Goal: Transaction & Acquisition: Download file/media

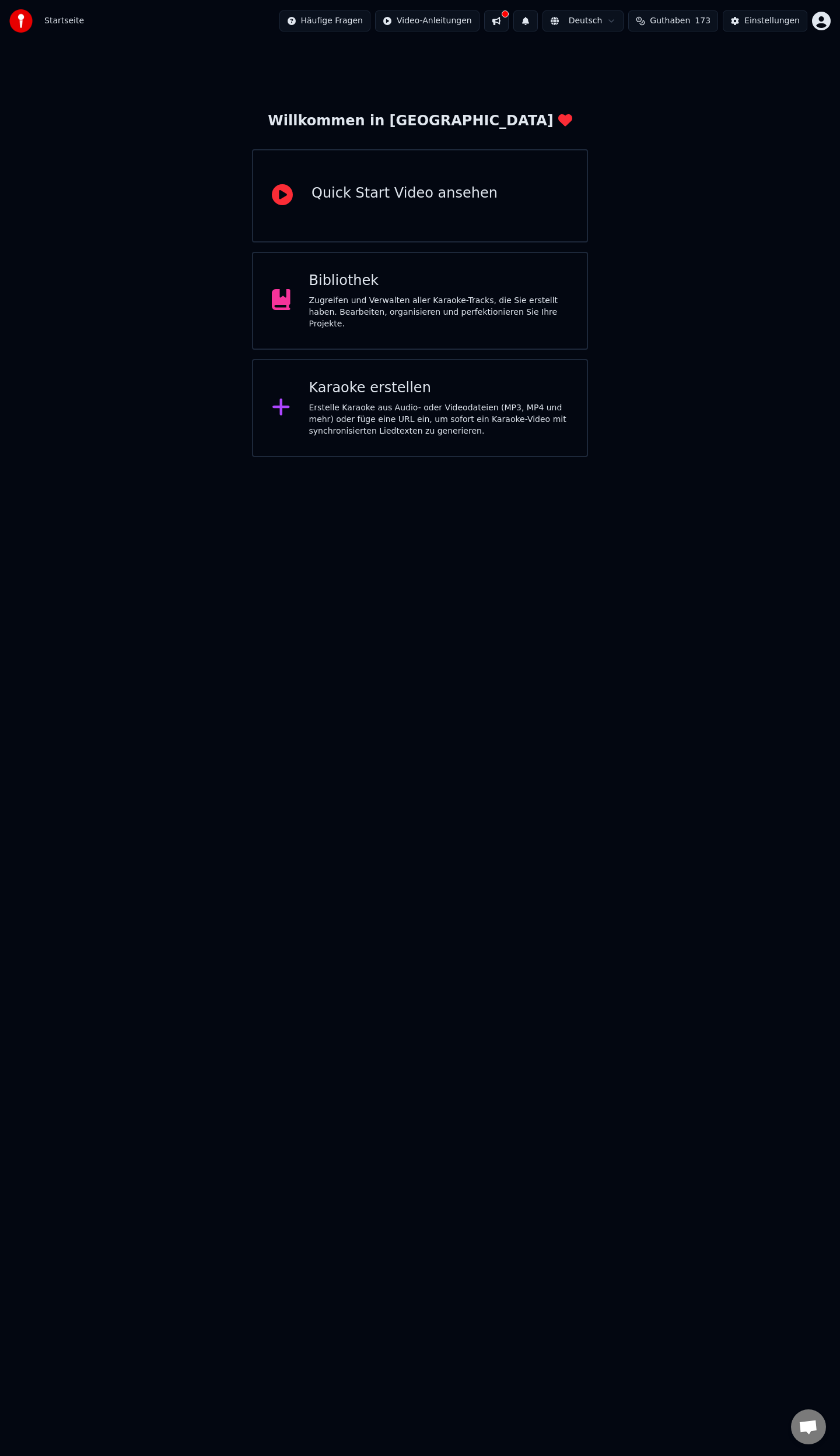
click at [311, 413] on div "Erstelle Karaoke aus Audio- oder Videodateien (MP3, MP4 und mehr) oder füge ein…" at bounding box center [439, 420] width 260 height 35
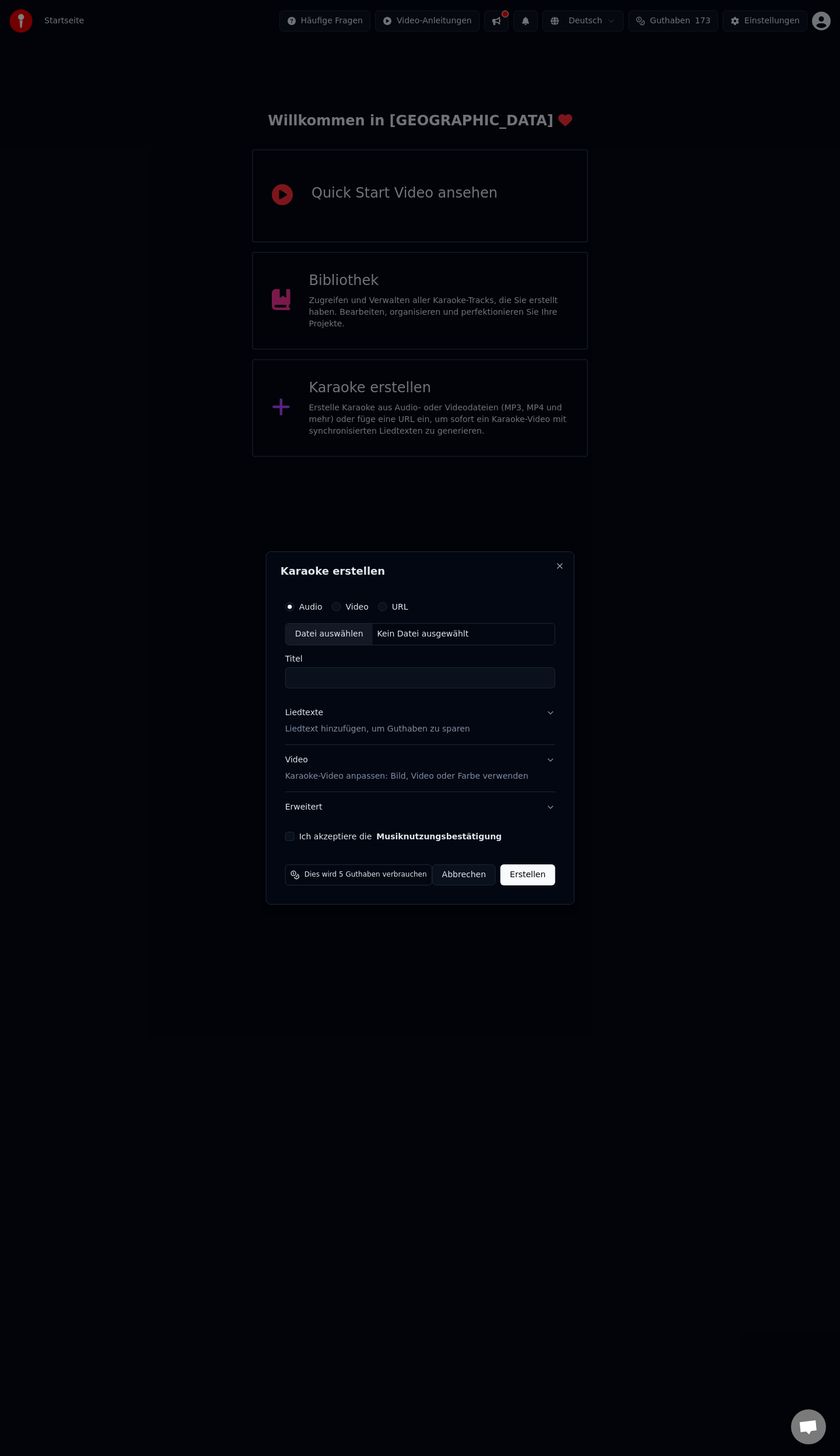
click at [347, 633] on div "Datei auswählen" at bounding box center [329, 634] width 87 height 21
type input "**********"
click at [375, 729] on p "Liedtext hinzufügen, um Guthaben zu sparen" at bounding box center [369, 729] width 185 height 12
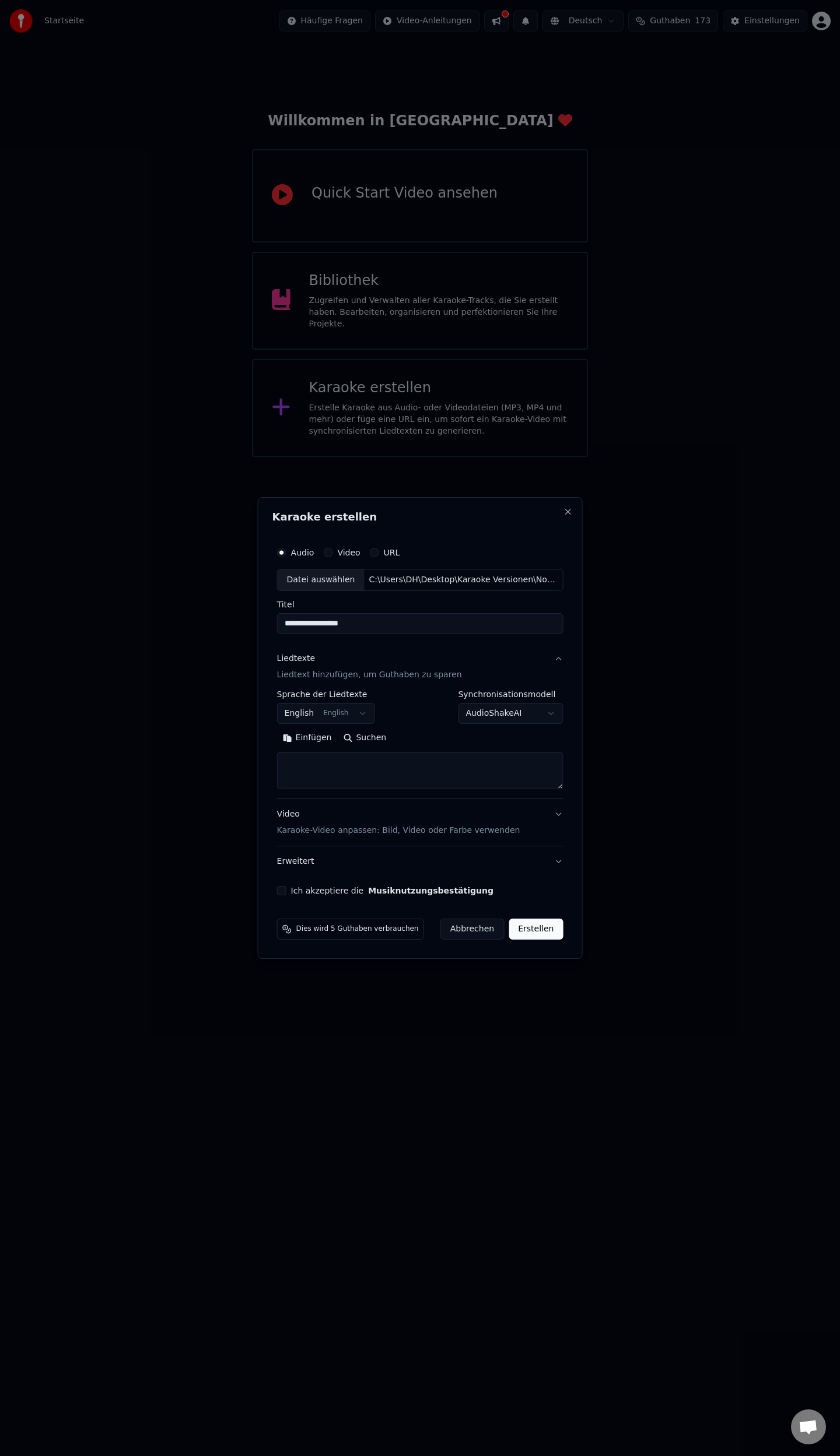
click at [359, 457] on body "**********" at bounding box center [420, 228] width 840 height 457
select select "**"
click at [302, 750] on div "Einfügen Suchen" at bounding box center [420, 759] width 286 height 61
click at [300, 755] on textarea at bounding box center [420, 770] width 286 height 37
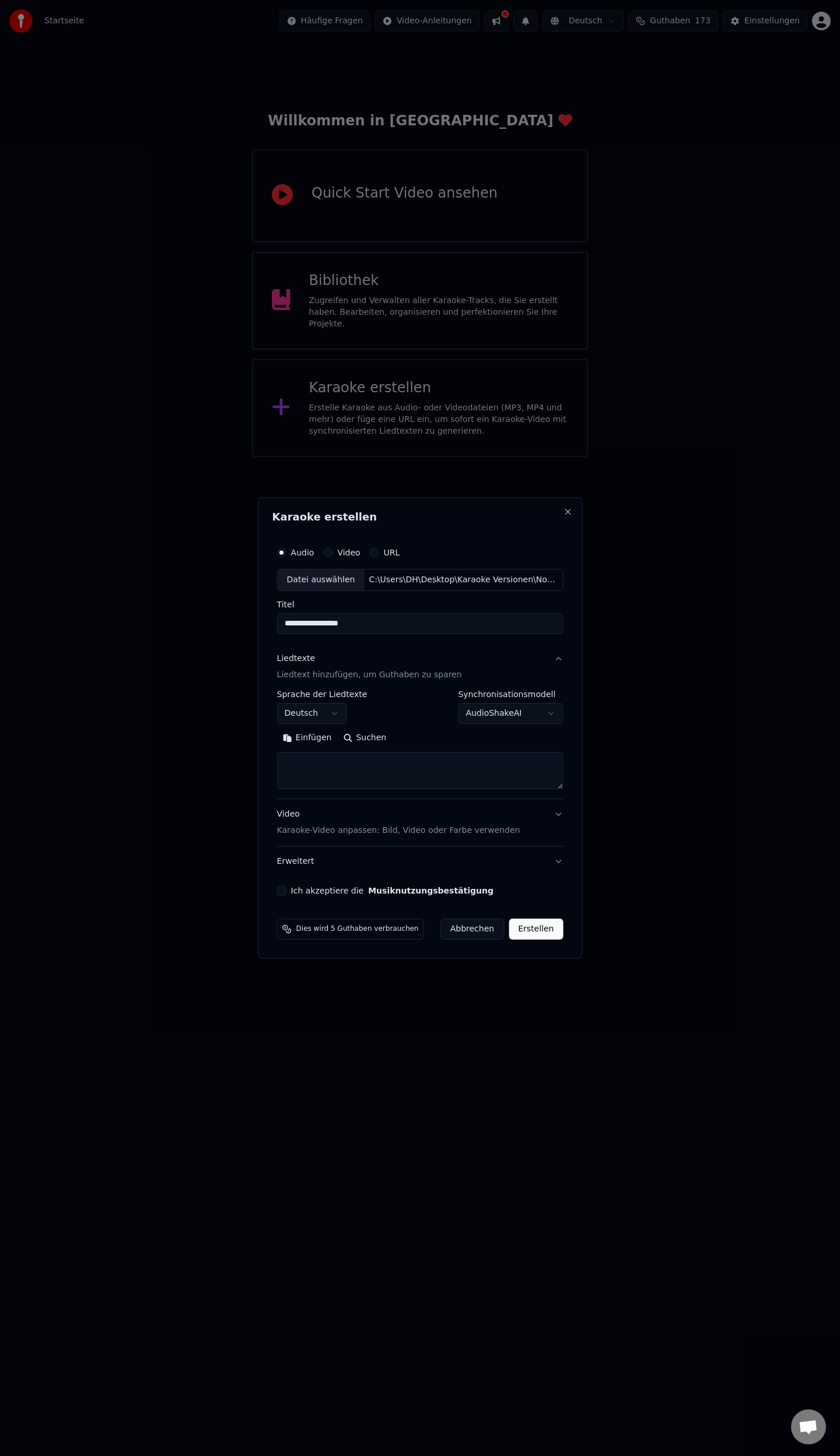
click at [309, 737] on button "Einfügen" at bounding box center [307, 738] width 61 height 18
click at [286, 891] on button "Ich akzeptiere die Musiknutzungsbestätigung" at bounding box center [282, 891] width 10 height 10
click at [529, 929] on button "Erstellen" at bounding box center [535, 929] width 55 height 21
type textarea "**********"
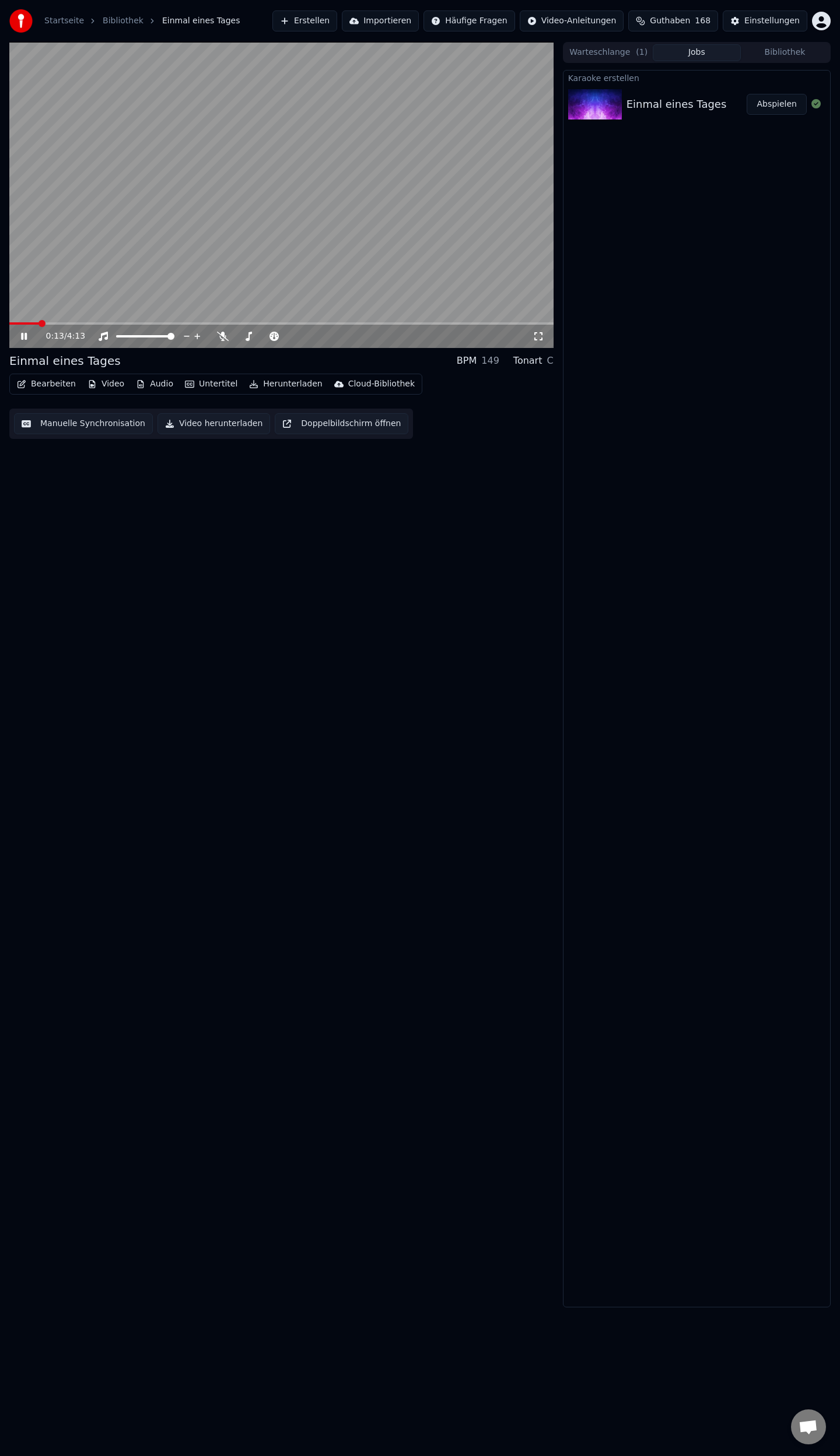
click at [50, 385] on button "Bearbeiten" at bounding box center [46, 384] width 68 height 16
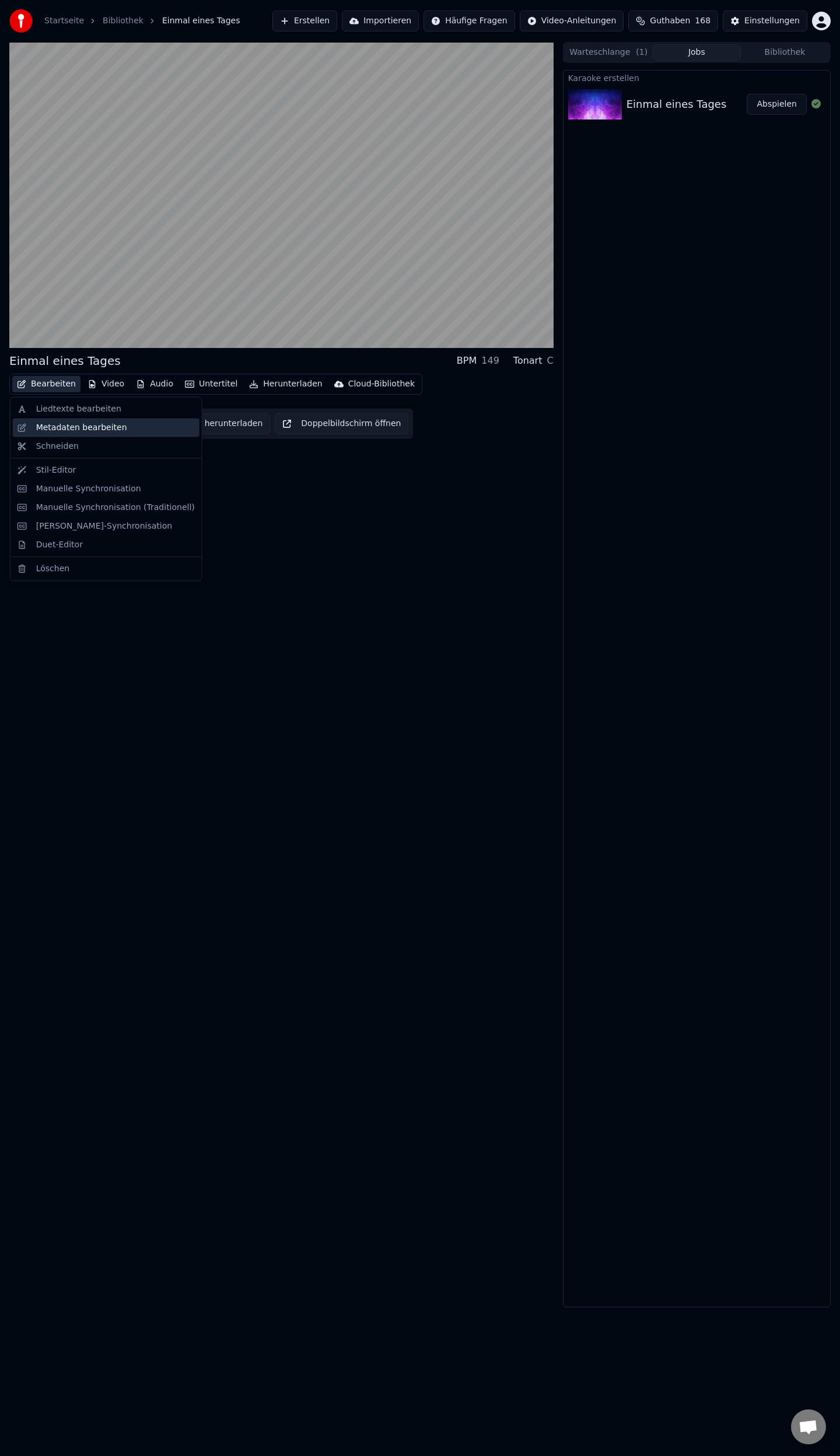
click at [90, 428] on div "Metadaten bearbeiten" at bounding box center [82, 428] width 91 height 12
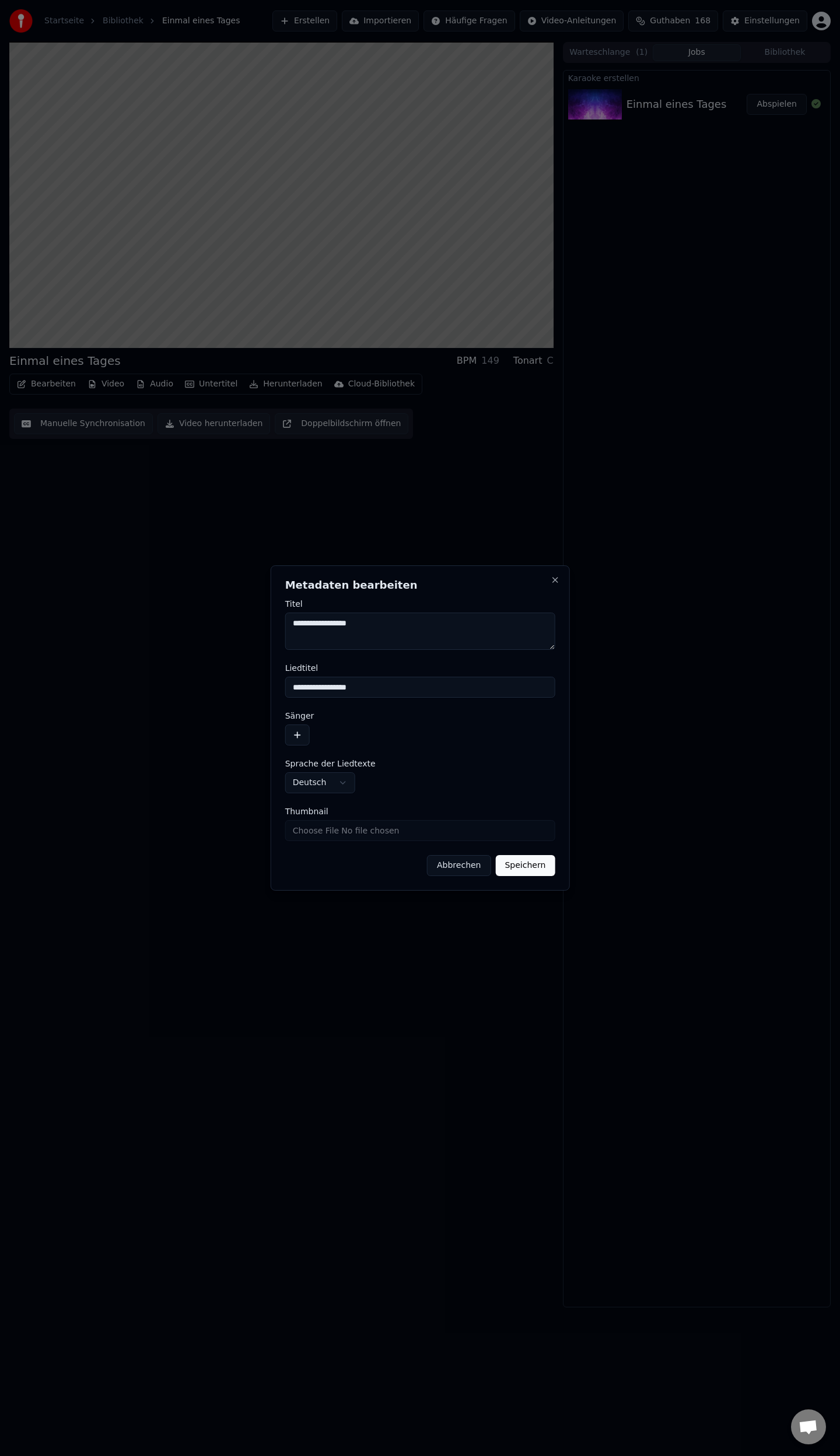
click at [298, 738] on button "button" at bounding box center [298, 735] width 25 height 21
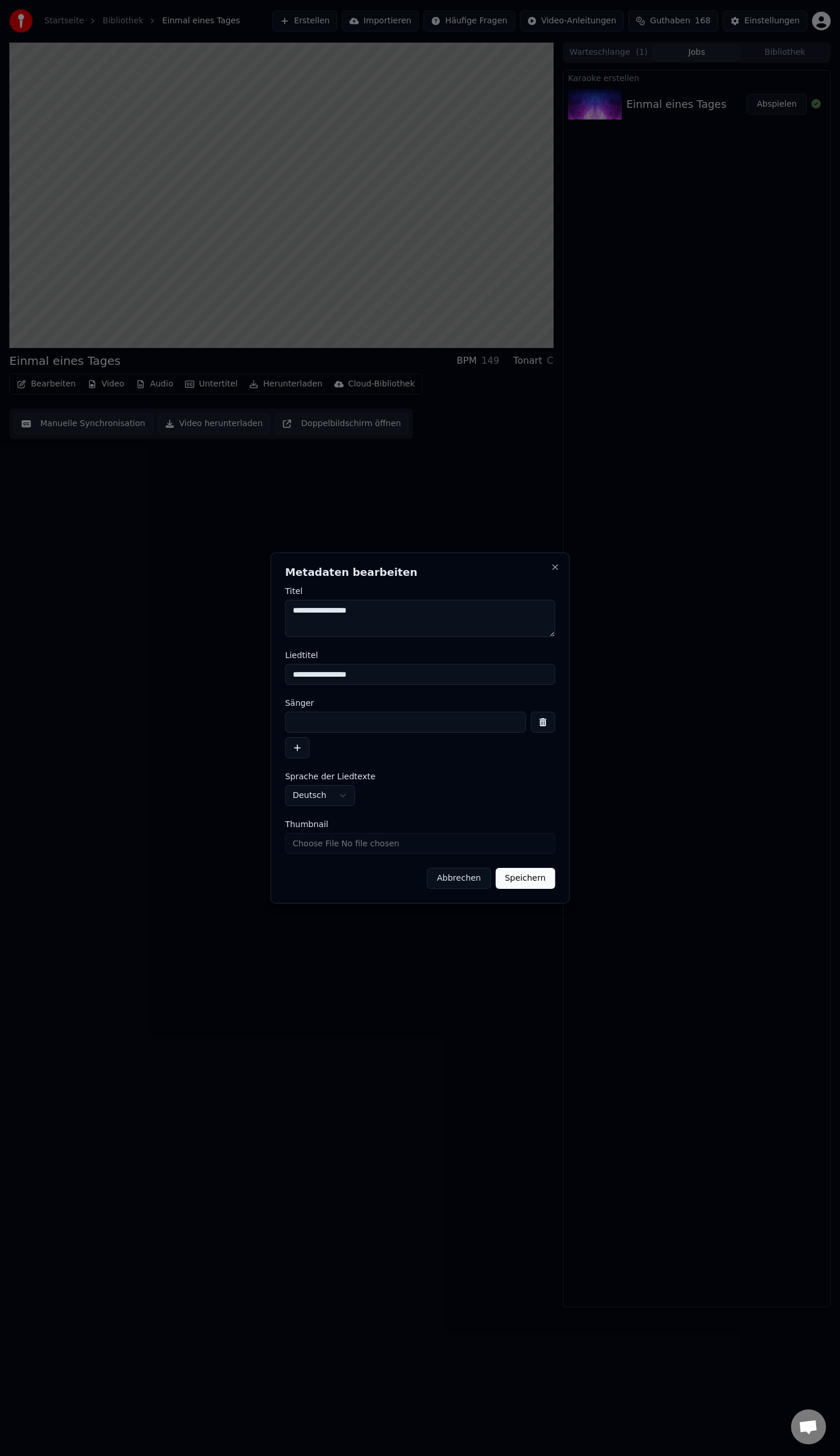
click at [327, 721] on input at bounding box center [406, 722] width 241 height 21
type input "**********"
click at [527, 873] on button "Speichern" at bounding box center [525, 879] width 59 height 21
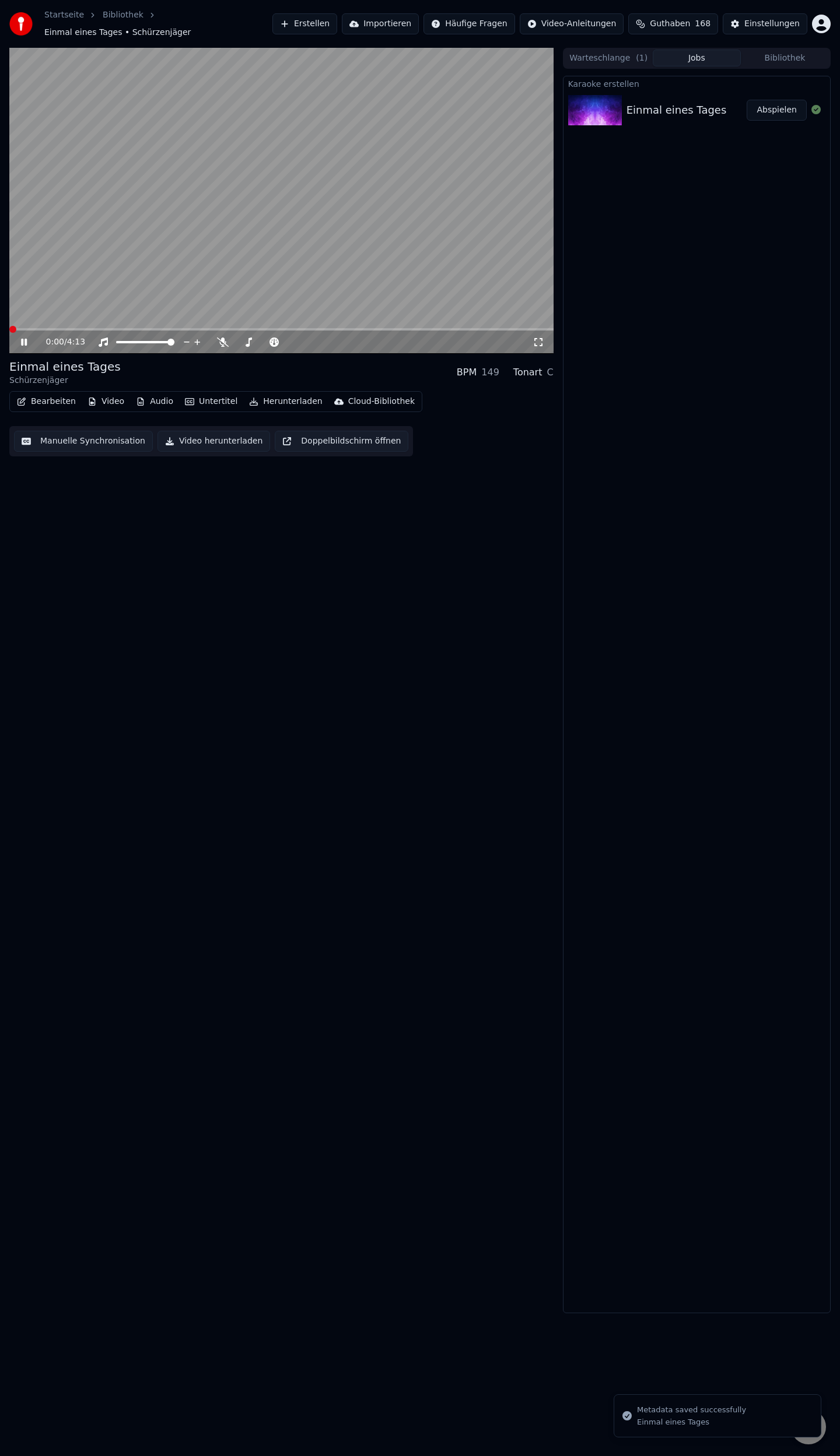
click at [10, 327] on span at bounding box center [13, 329] width 7 height 7
click at [25, 338] on icon at bounding box center [32, 343] width 27 height 10
click at [114, 394] on button "Video" at bounding box center [106, 402] width 46 height 16
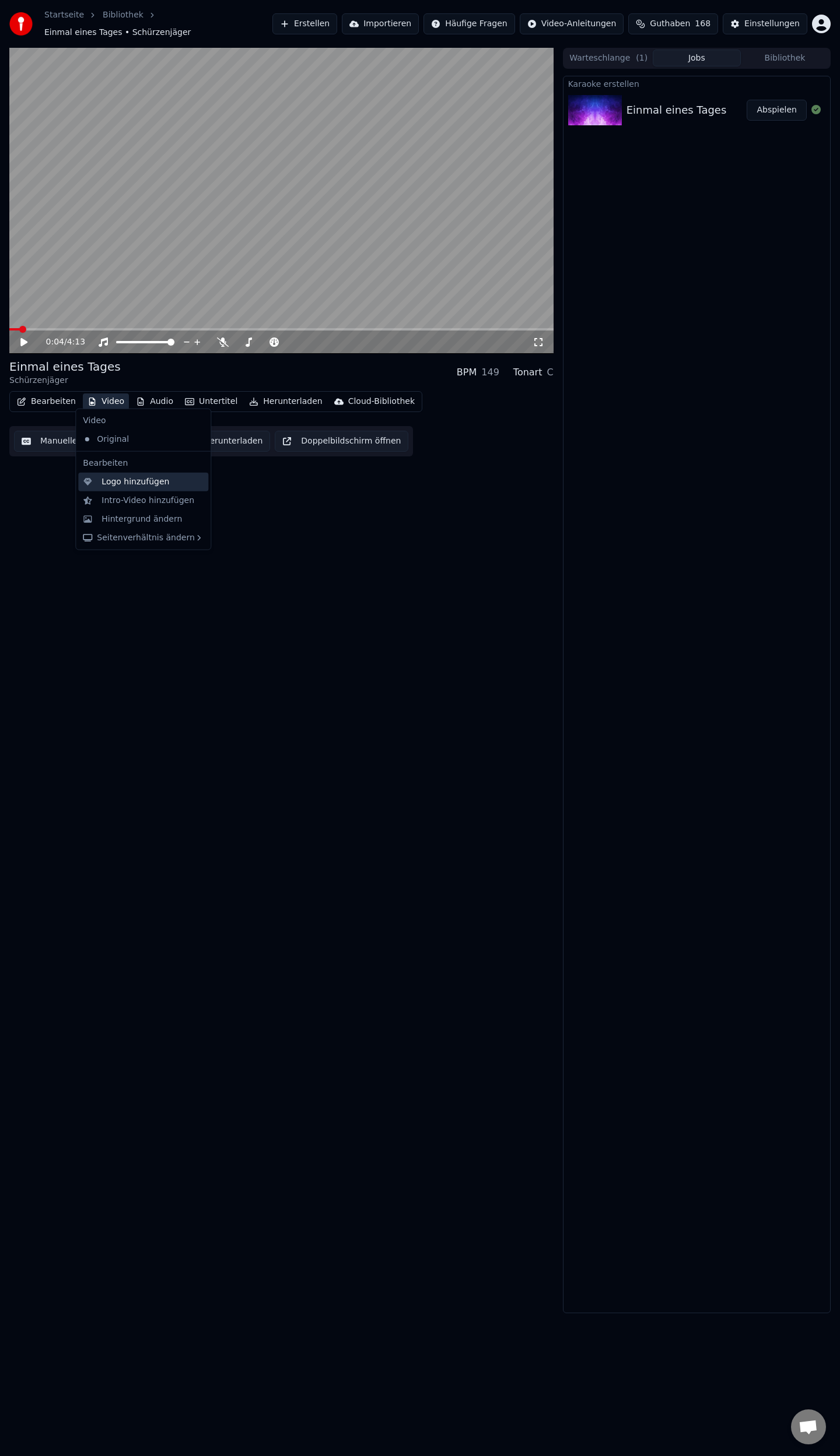
click at [123, 482] on div "Logo hinzufügen" at bounding box center [135, 481] width 67 height 12
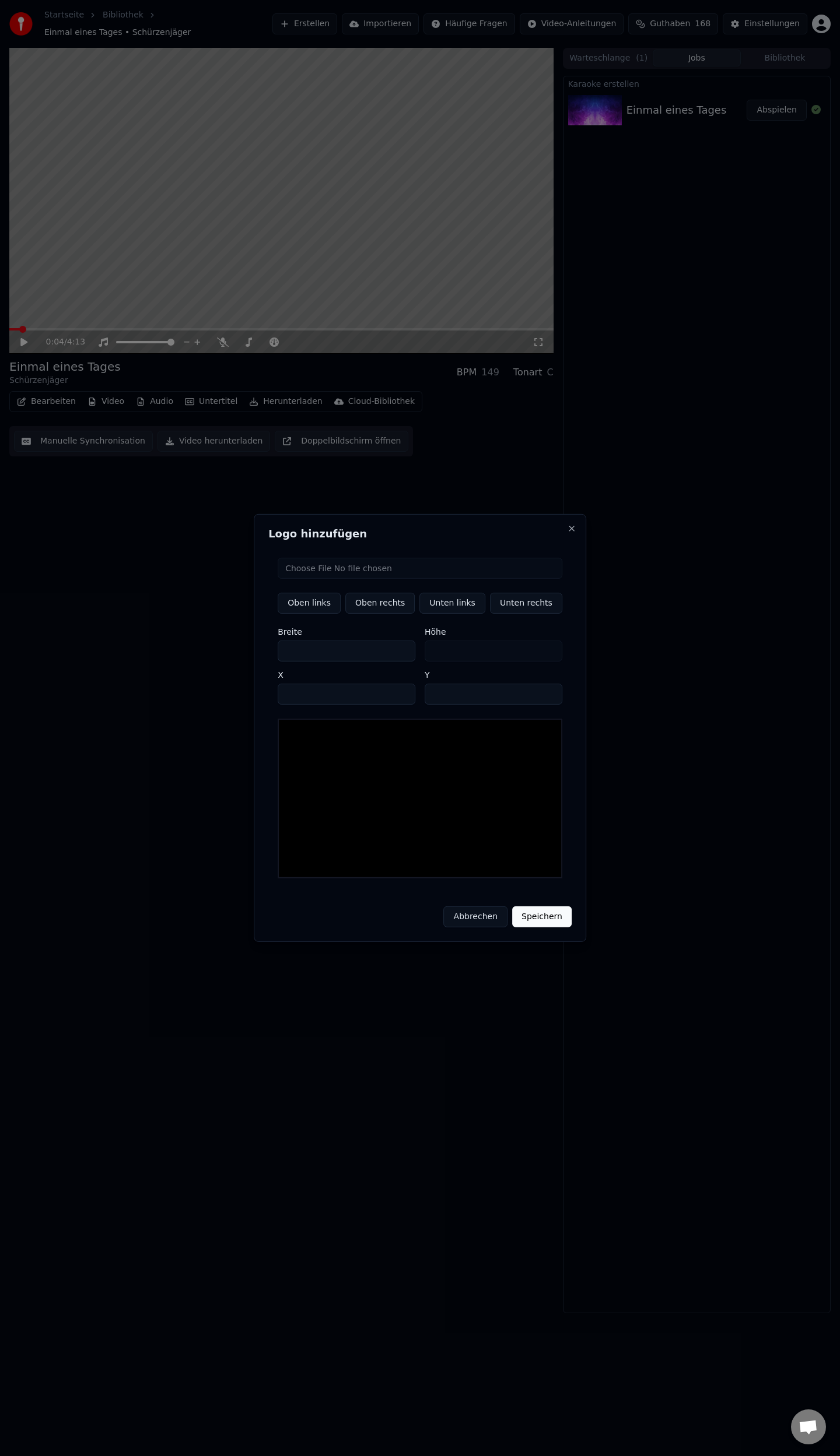
click at [367, 573] on input "file" at bounding box center [420, 568] width 285 height 21
type input "**********"
type input "**"
click at [512, 613] on button "Unten rechts" at bounding box center [526, 603] width 72 height 21
type input "****"
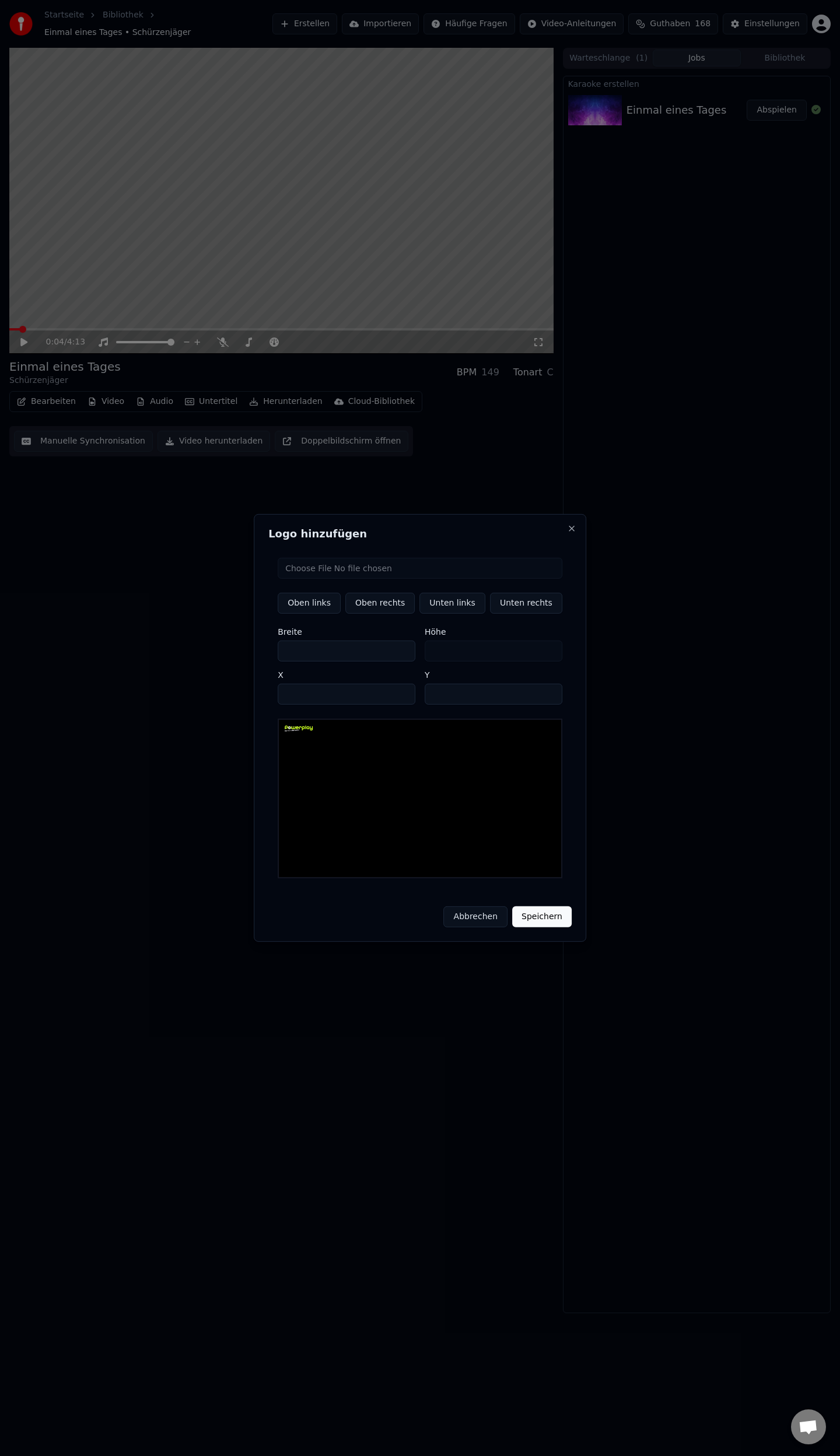
type input "****"
click at [531, 913] on button "Speichern" at bounding box center [542, 917] width 59 height 21
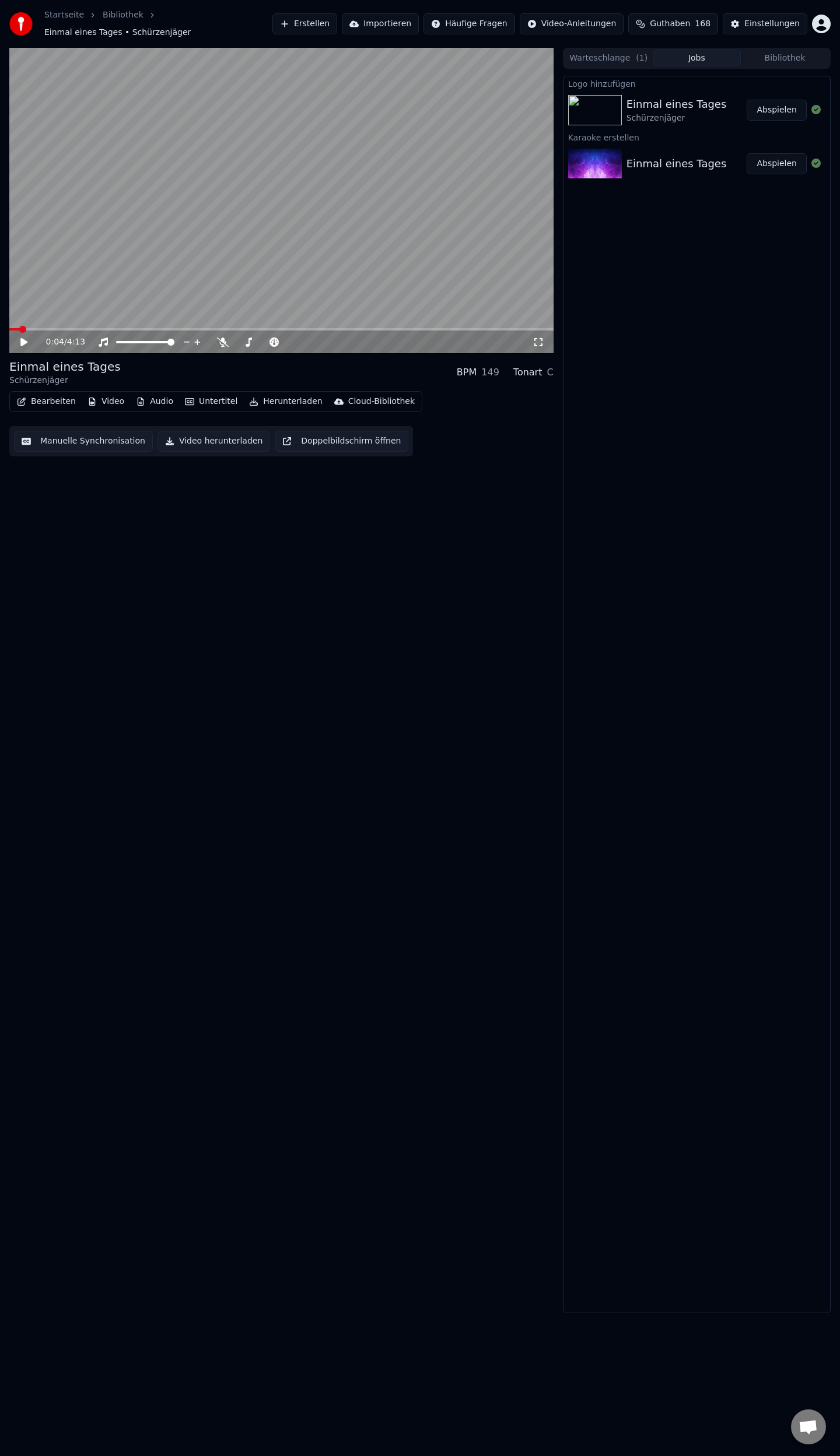
click at [22, 338] on icon at bounding box center [24, 342] width 7 height 8
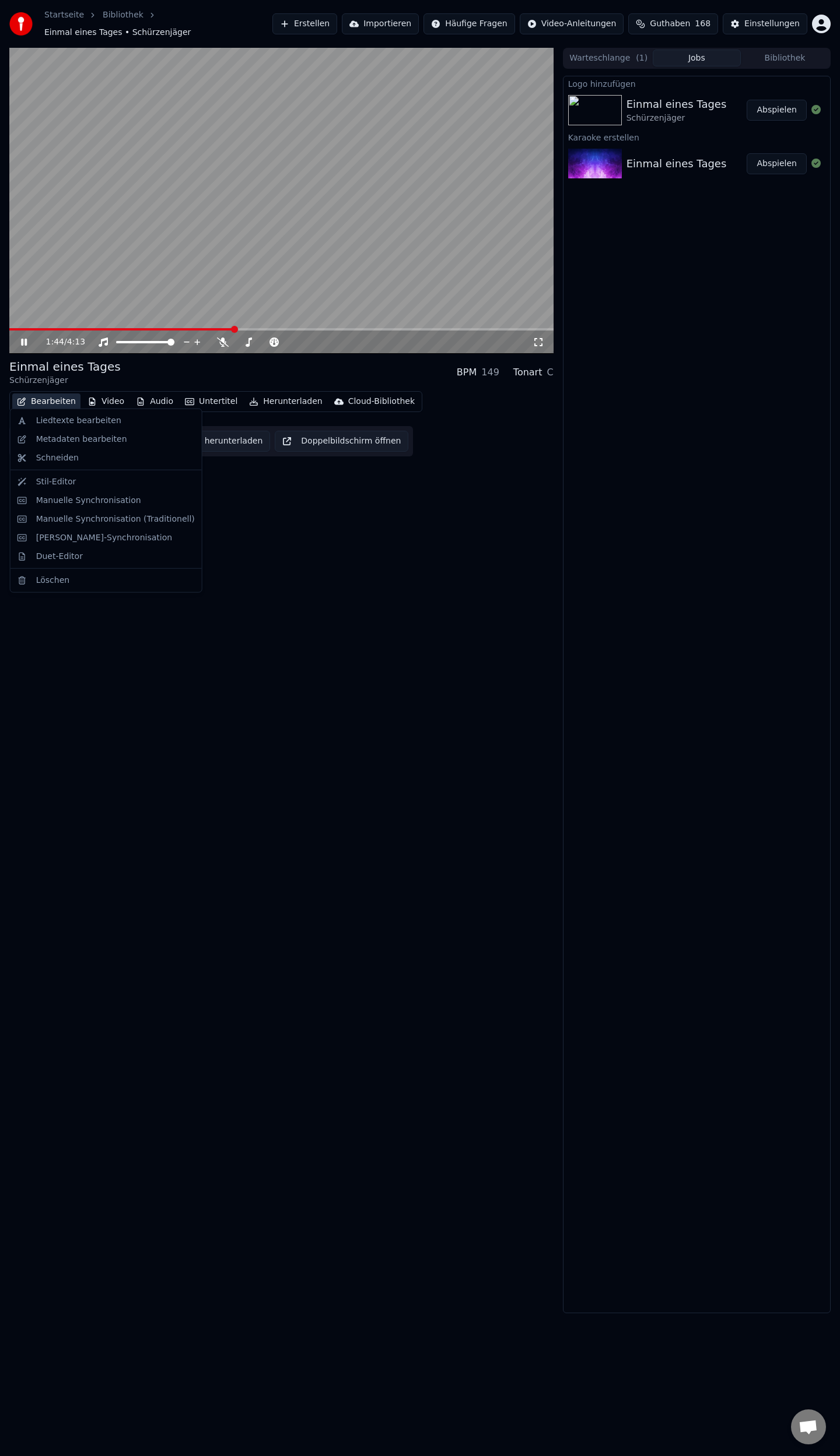
click at [57, 397] on button "Bearbeiten" at bounding box center [46, 402] width 68 height 16
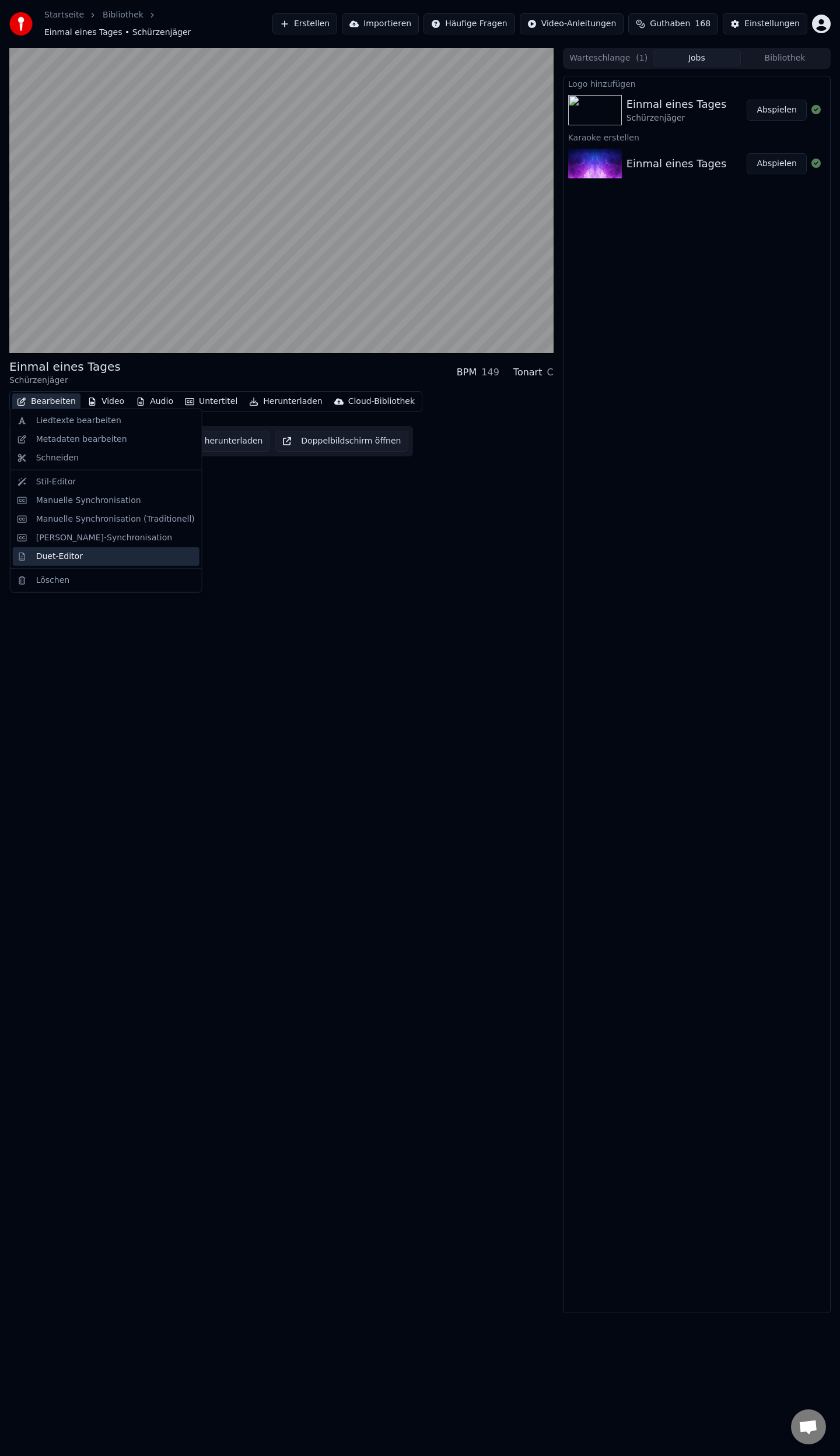
click at [70, 552] on div "Duet-Editor" at bounding box center [59, 556] width 46 height 12
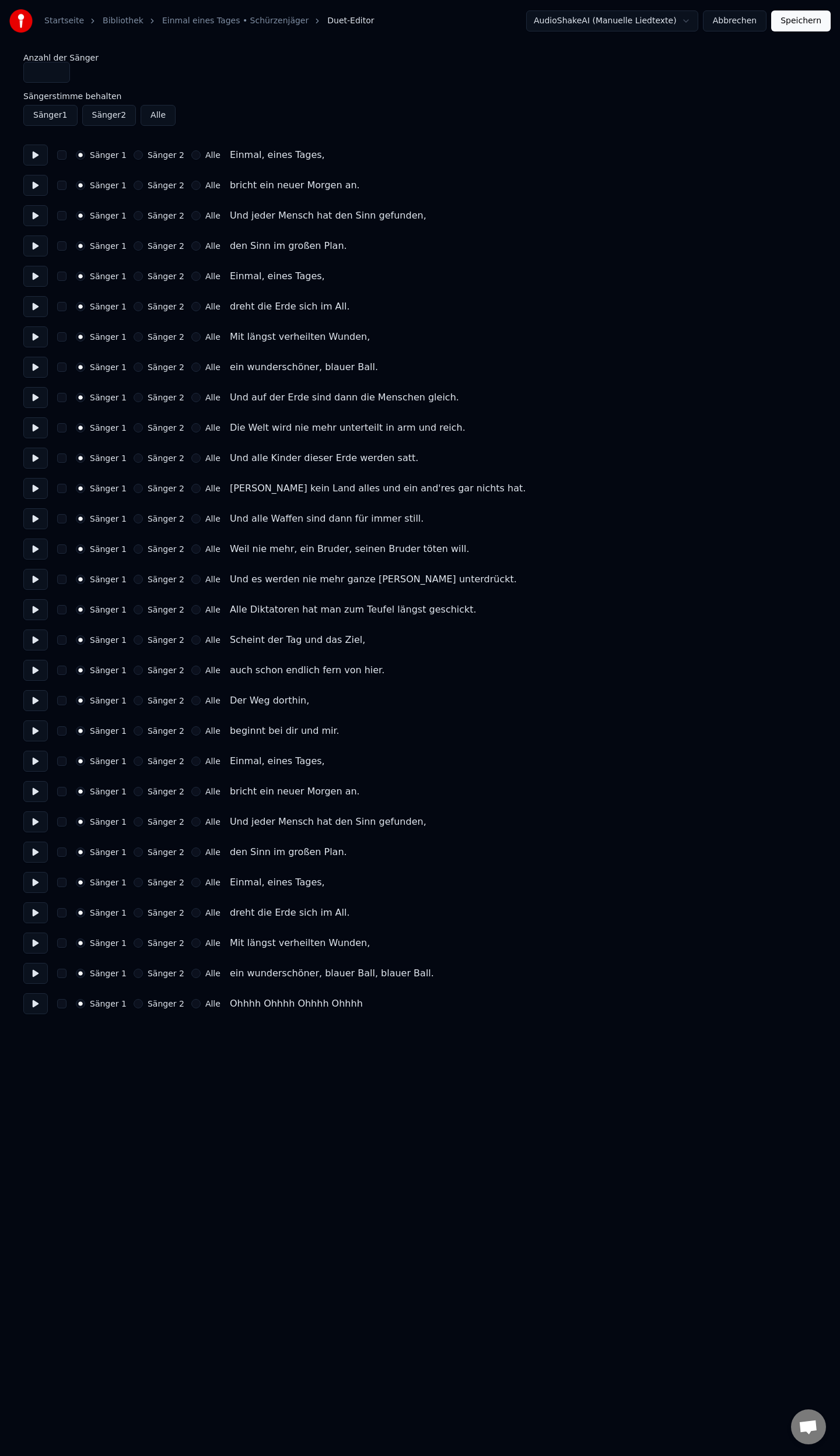
click at [134, 428] on button "Sänger 2" at bounding box center [138, 428] width 10 height 10
click at [134, 489] on button "Sänger 2" at bounding box center [138, 488] width 10 height 10
click at [134, 548] on button "Sänger 2" at bounding box center [138, 549] width 10 height 10
click at [134, 609] on button "Sänger 2" at bounding box center [138, 610] width 10 height 10
click at [808, 25] on button "Speichern" at bounding box center [800, 20] width 59 height 21
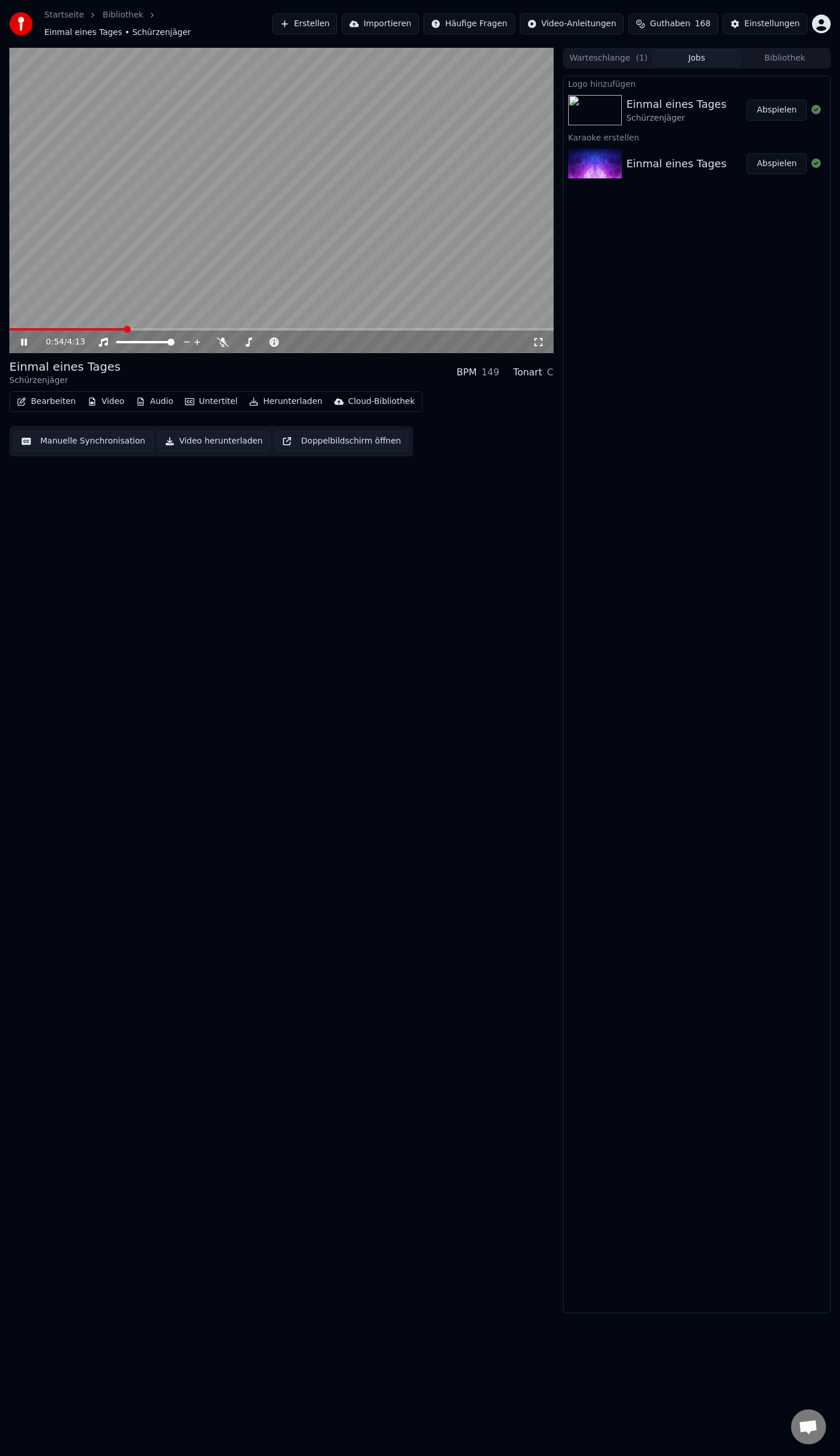
click at [126, 328] on span at bounding box center [281, 329] width 544 height 2
click at [146, 328] on span at bounding box center [281, 329] width 544 height 2
click at [172, 328] on span at bounding box center [281, 329] width 544 height 2
click at [200, 328] on span at bounding box center [281, 329] width 544 height 2
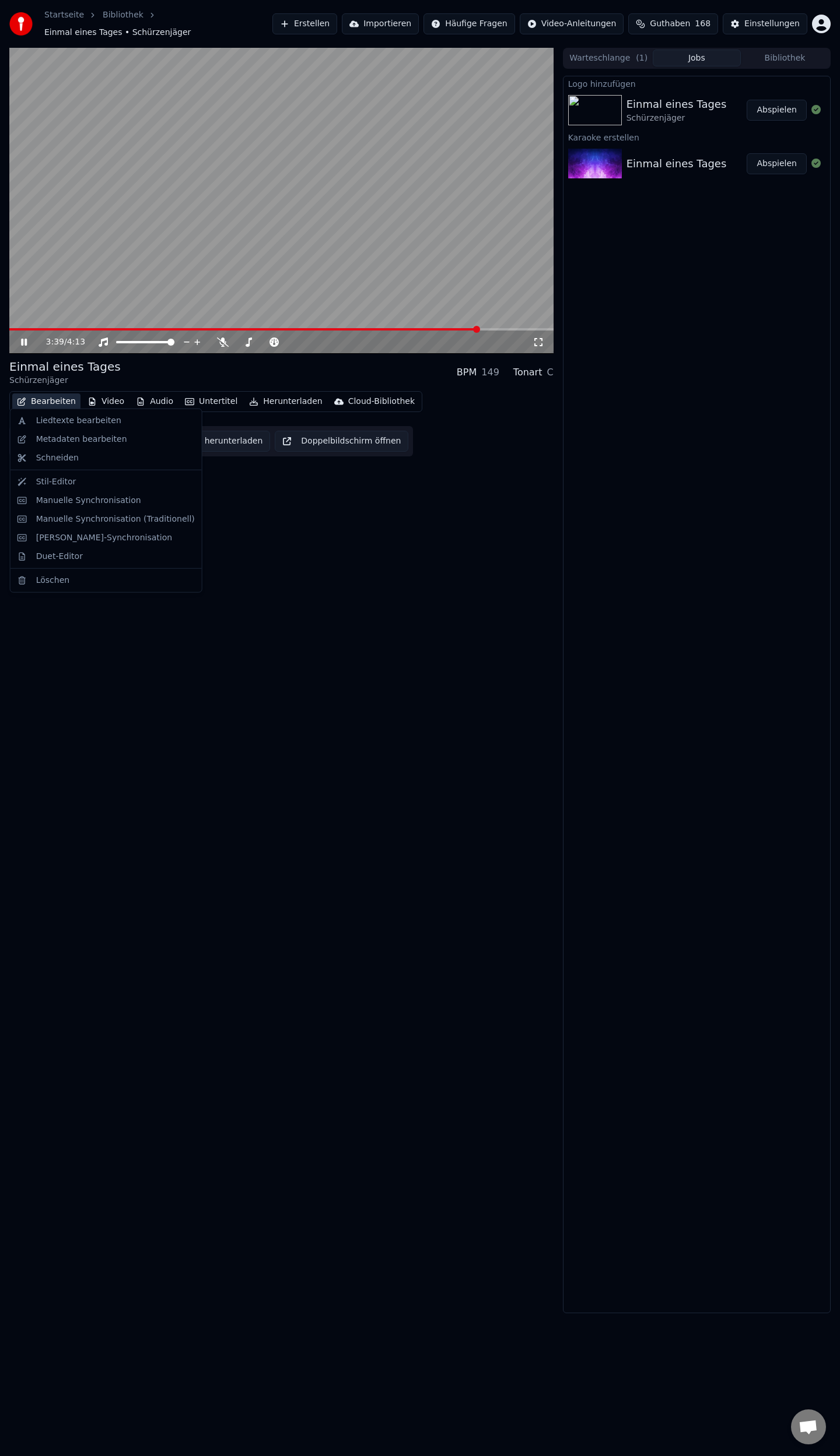
click at [52, 396] on button "Bearbeiten" at bounding box center [46, 402] width 68 height 16
click at [46, 422] on div "Liedtexte bearbeiten" at bounding box center [78, 420] width 85 height 12
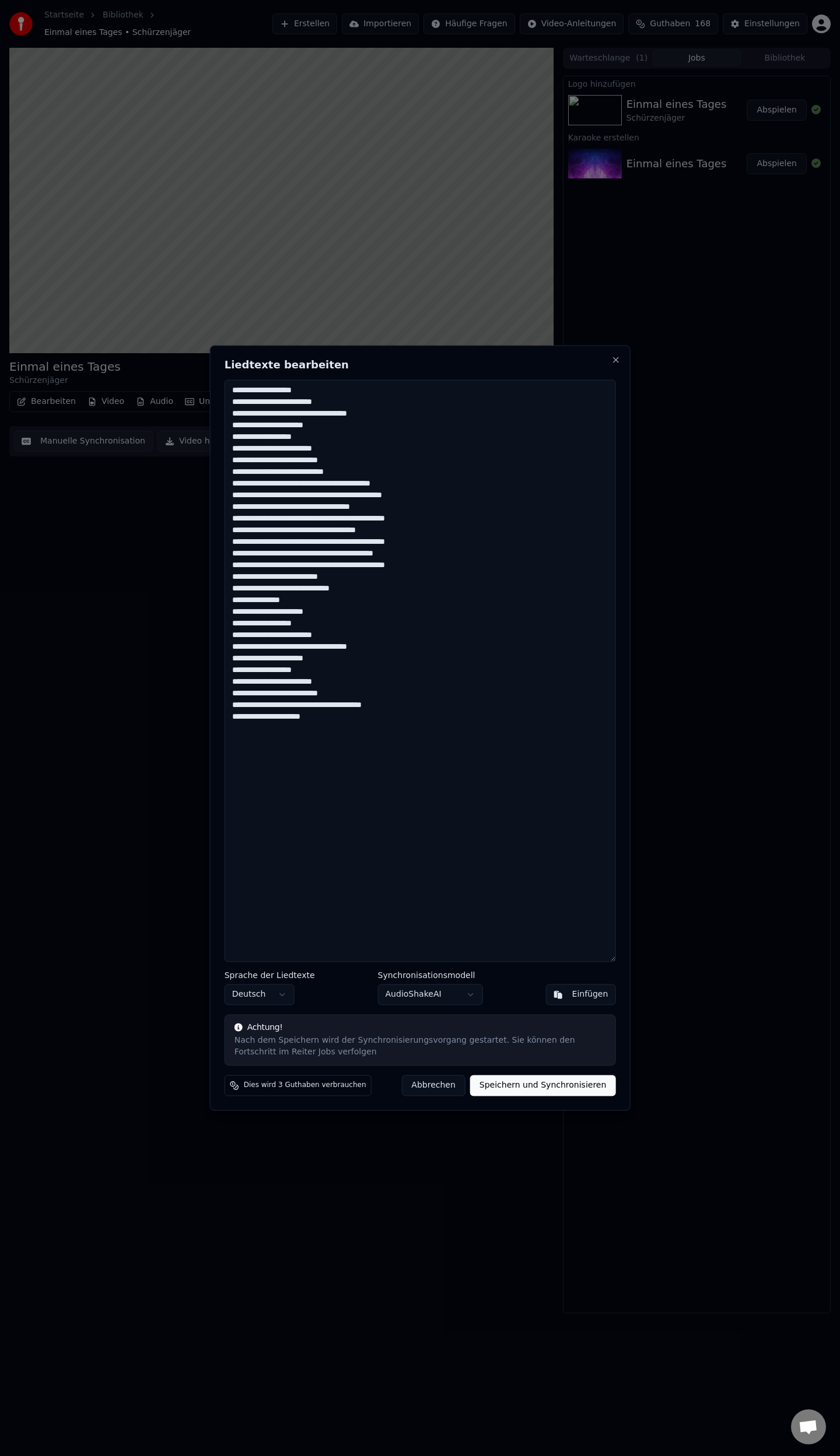
click at [390, 709] on textarea "**********" at bounding box center [420, 670] width 391 height 582
click at [347, 706] on textarea "**********" at bounding box center [420, 670] width 391 height 582
type textarea "**********"
click at [531, 1087] on button "Speichern und Synchronisieren" at bounding box center [543, 1086] width 146 height 21
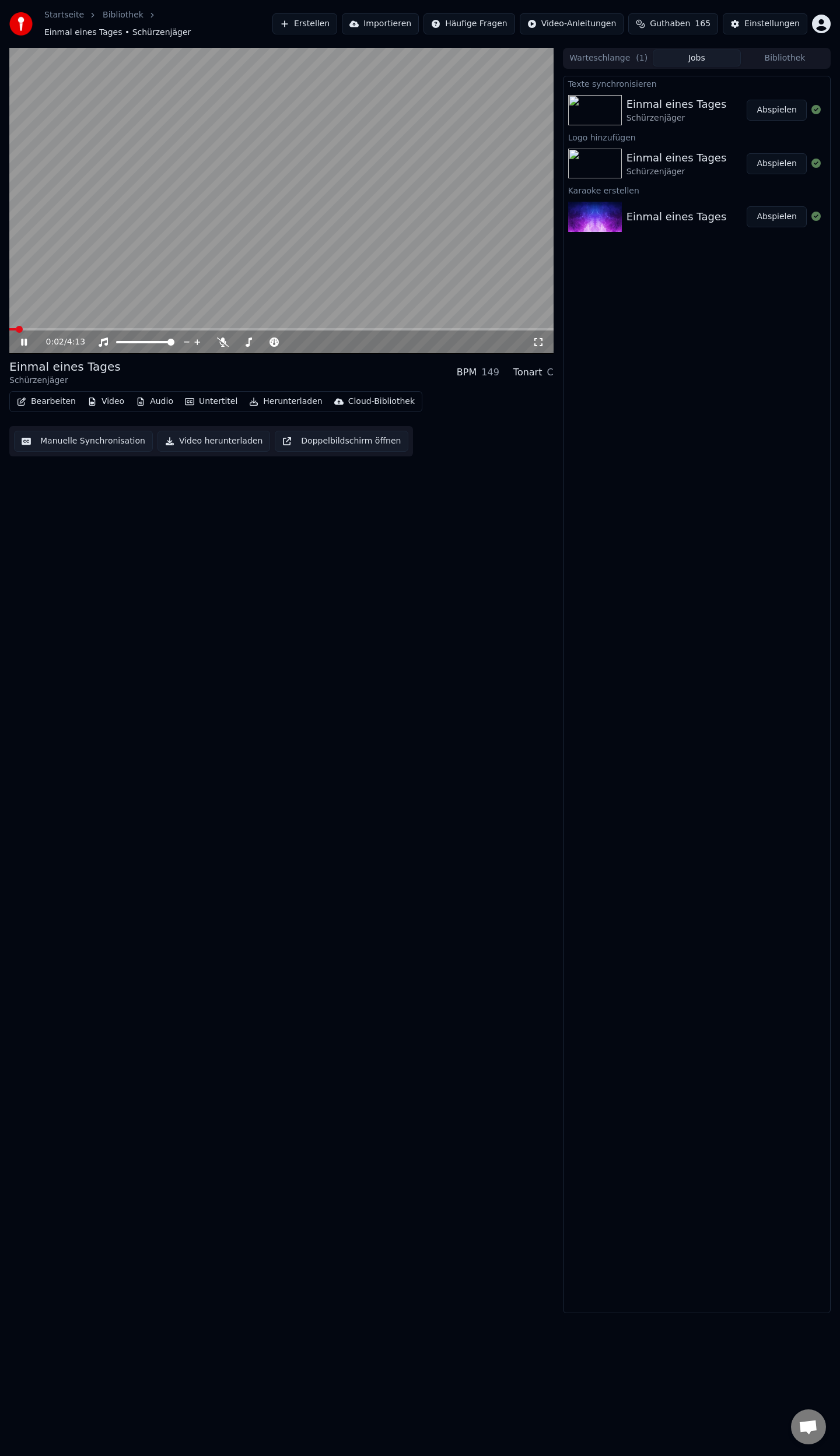
click at [785, 104] on button "Abspielen" at bounding box center [777, 110] width 60 height 21
click at [484, 321] on video at bounding box center [281, 200] width 544 height 306
click at [486, 328] on span at bounding box center [281, 329] width 544 height 2
click at [461, 328] on span at bounding box center [249, 329] width 478 height 2
click at [21, 338] on icon at bounding box center [24, 342] width 7 height 8
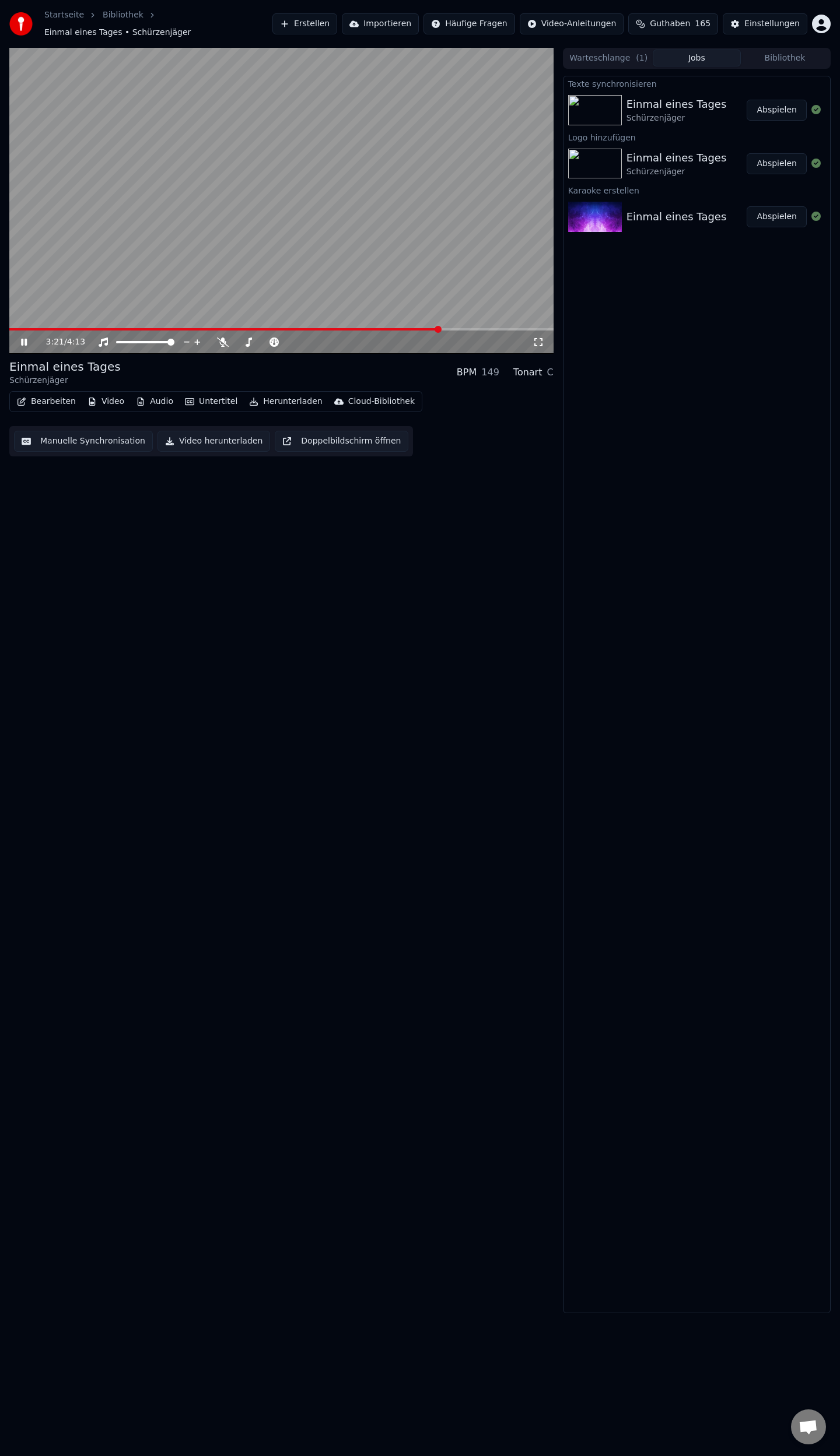
click at [439, 326] on span at bounding box center [438, 329] width 7 height 7
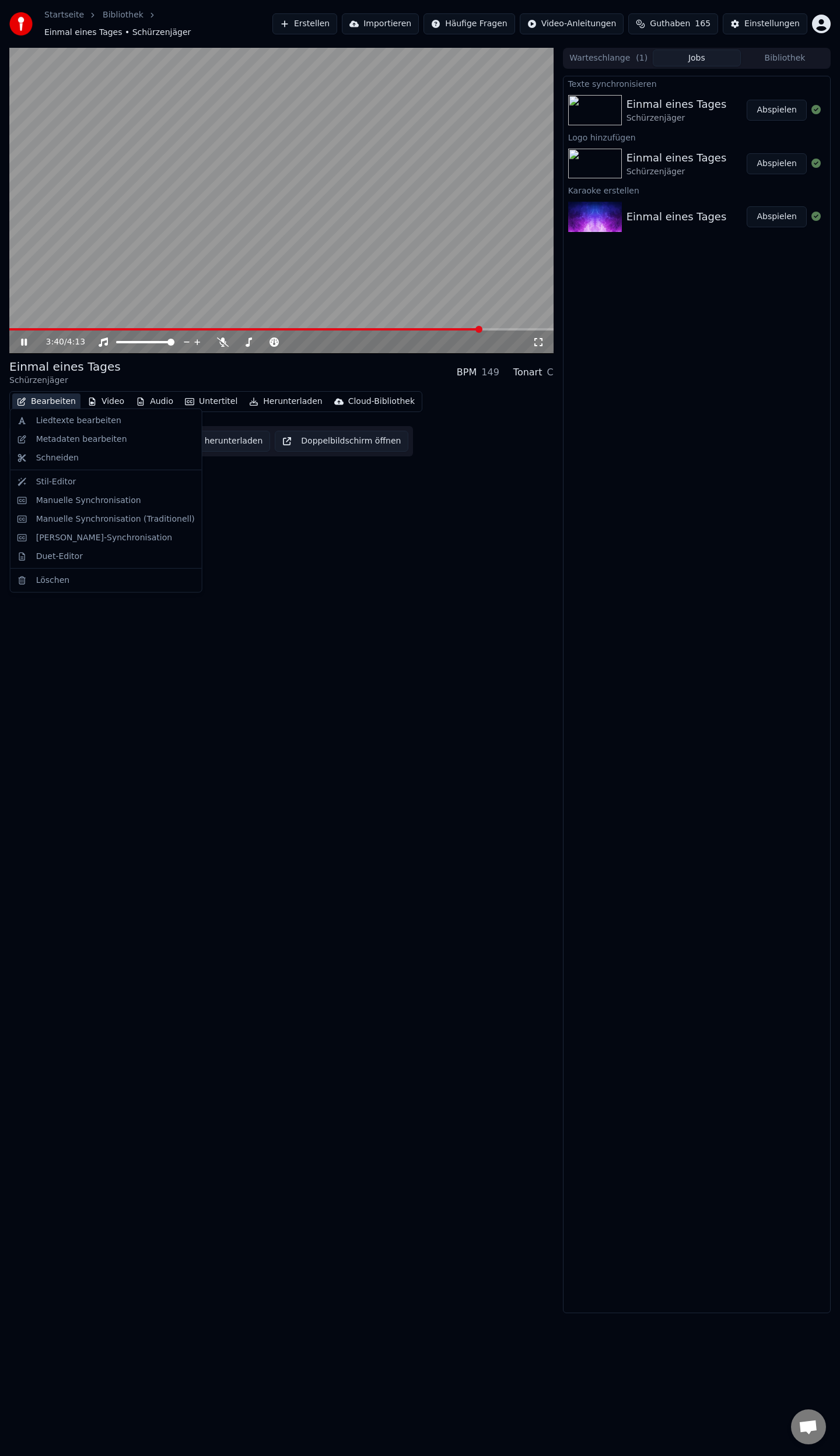
click at [50, 396] on button "Bearbeiten" at bounding box center [46, 402] width 68 height 16
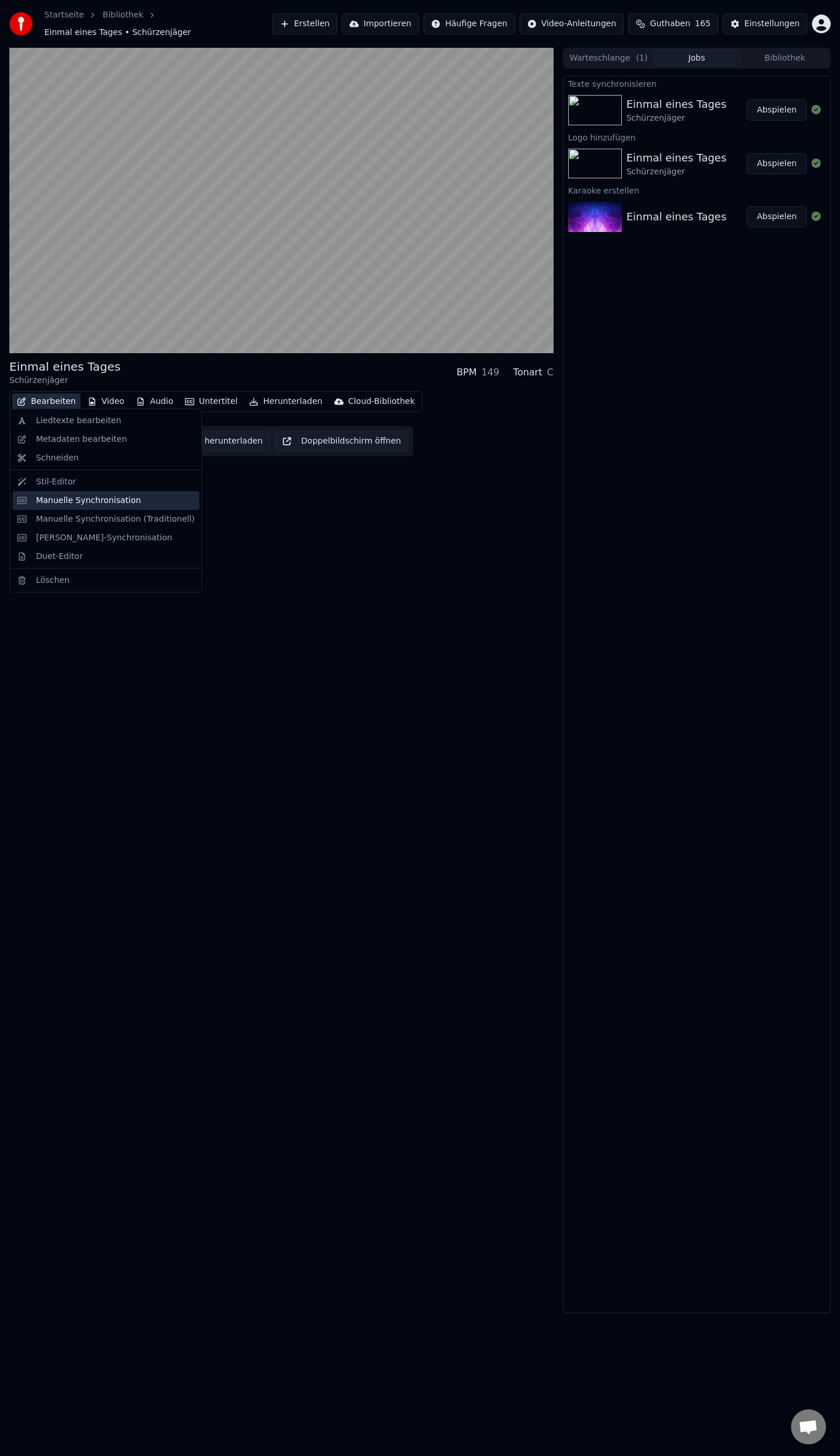
click at [67, 496] on div "Manuelle Synchronisation" at bounding box center [89, 501] width 105 height 12
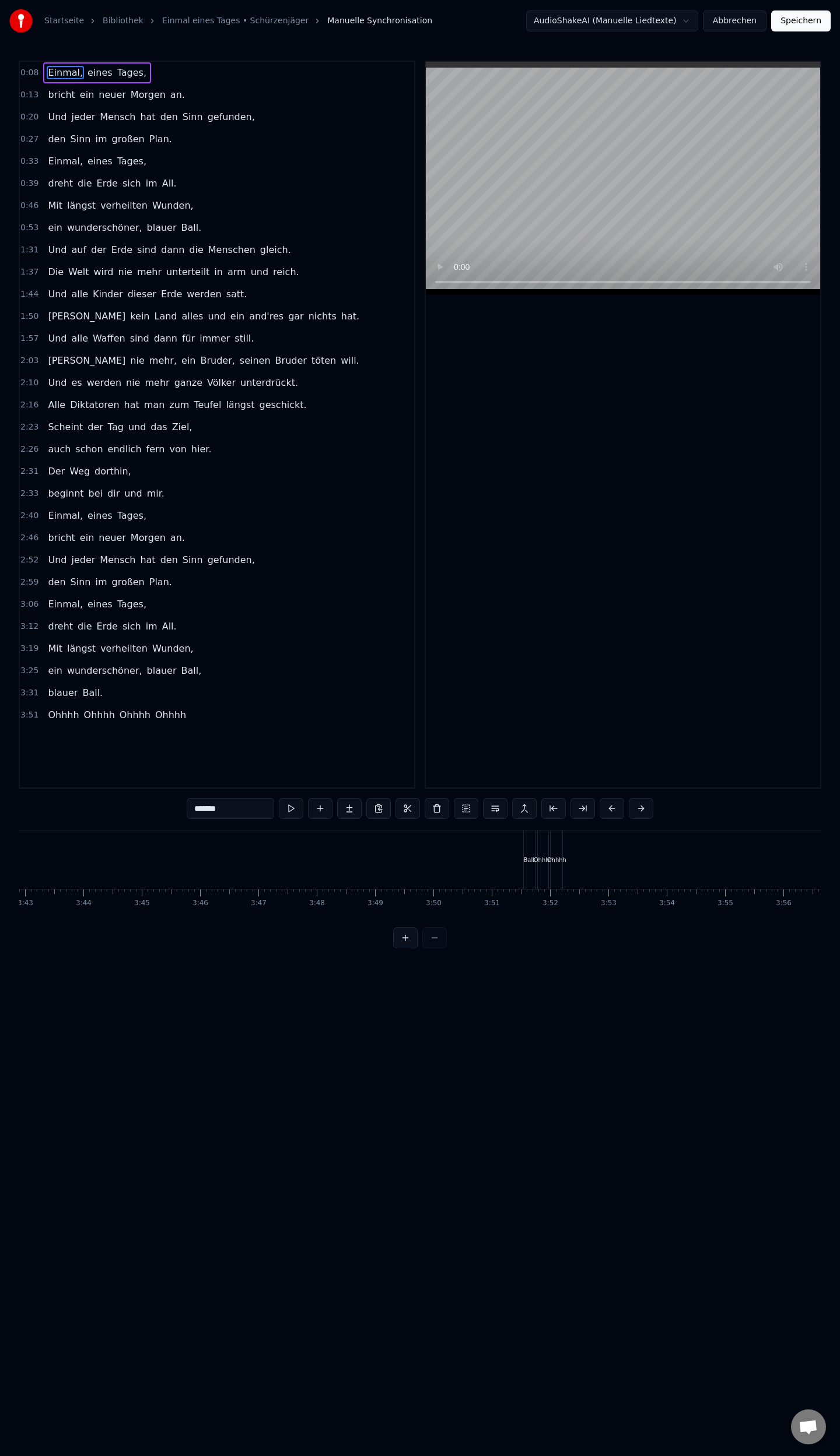
scroll to position [0, 13012]
click at [516, 875] on div "Ball." at bounding box center [514, 860] width 12 height 58
type input "*****"
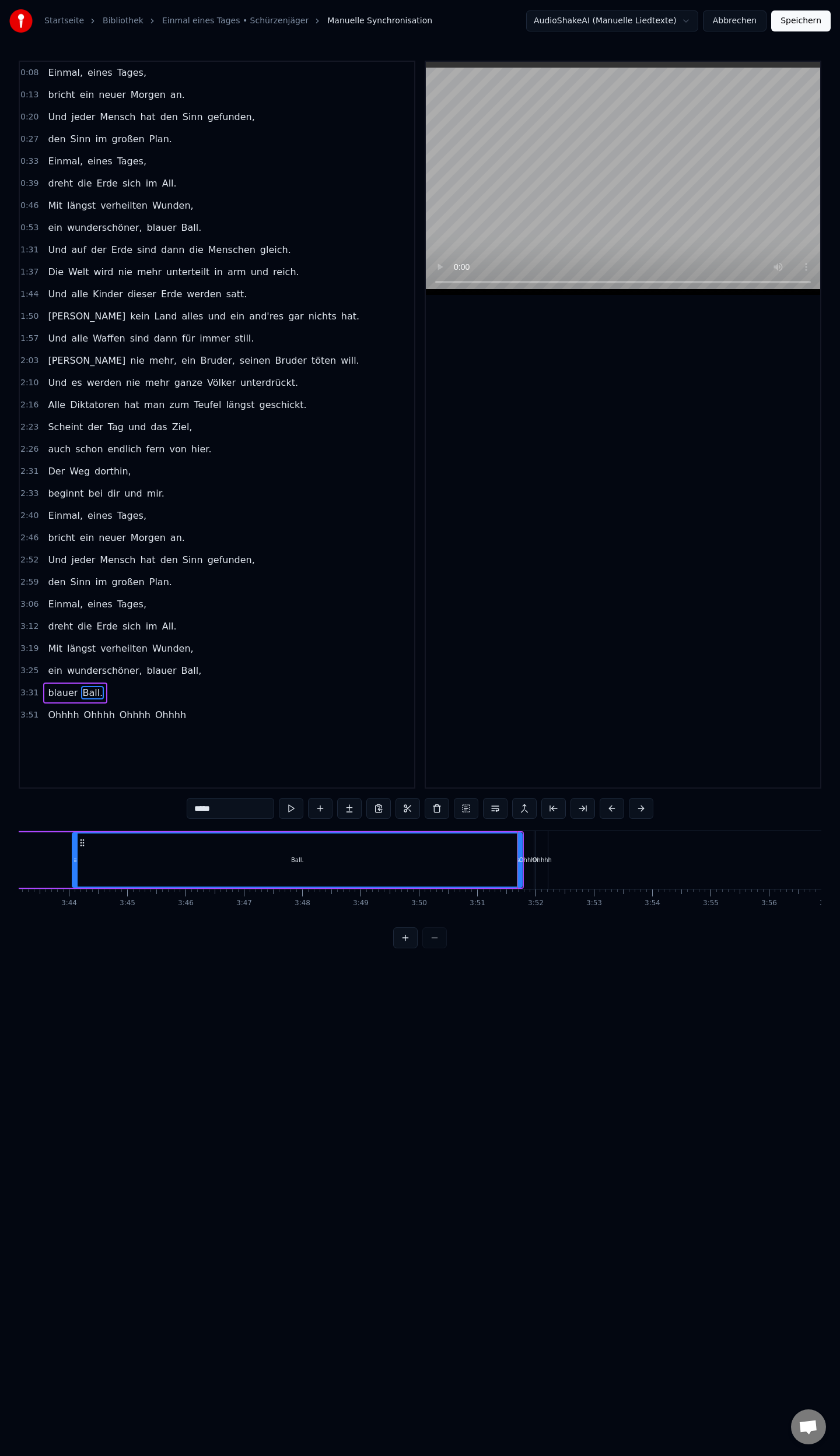
drag, startPoint x: 512, startPoint y: 866, endPoint x: 104, endPoint y: 880, distance: 408.2
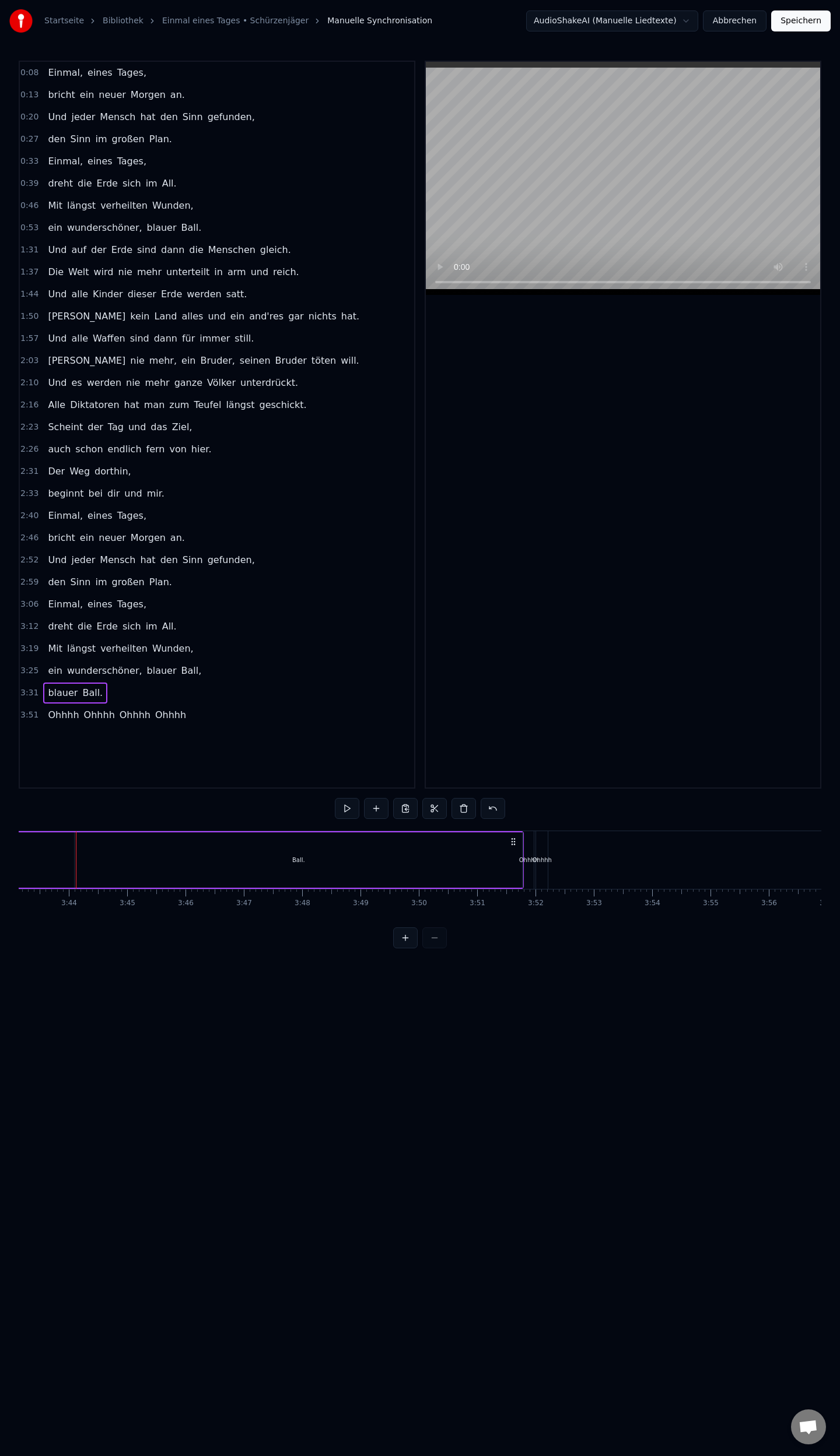
scroll to position [0, 13011]
click at [520, 855] on div "Ball." at bounding box center [299, 859] width 448 height 55
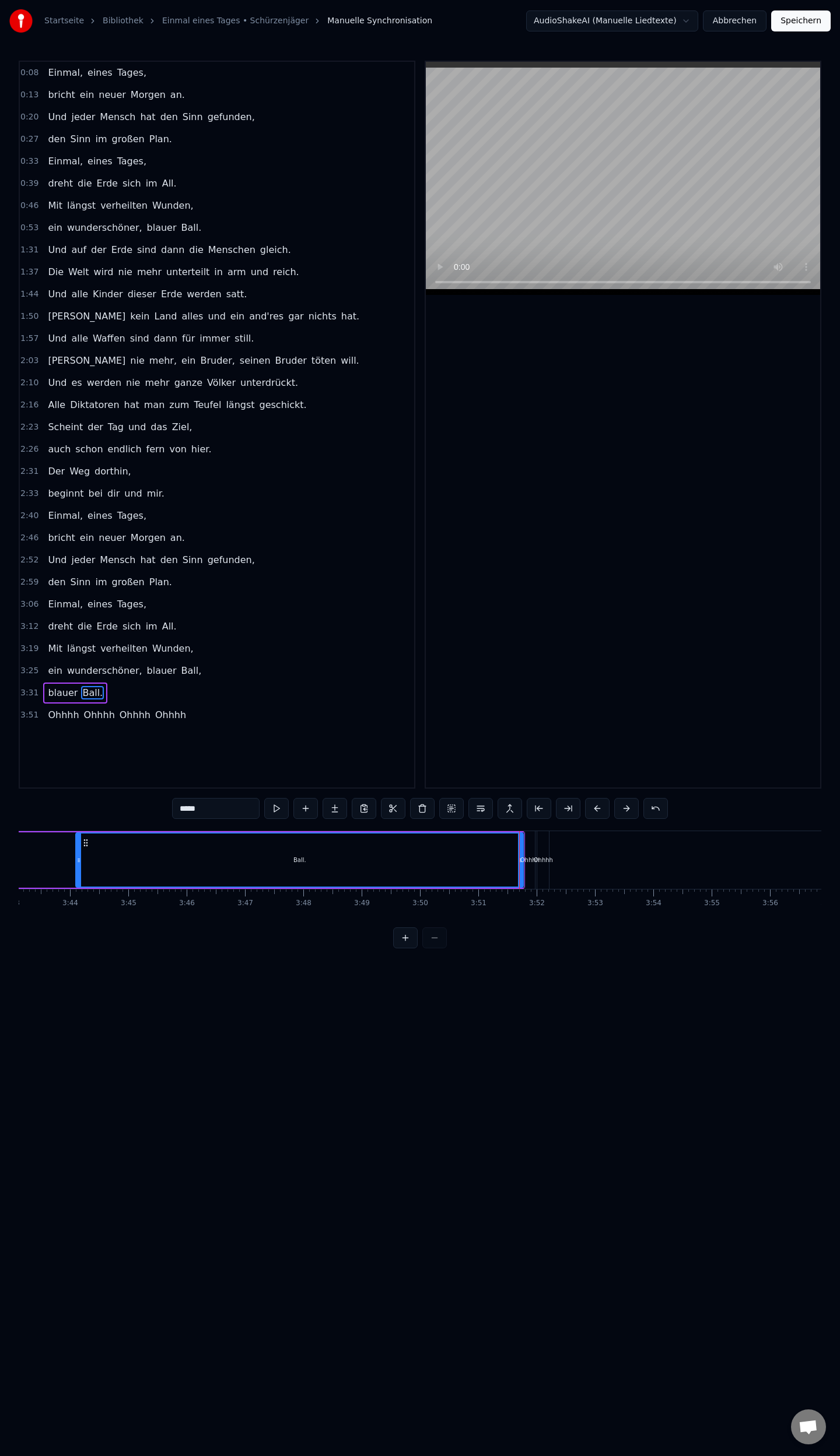
drag, startPoint x: 519, startPoint y: 860, endPoint x: 498, endPoint y: 865, distance: 21.6
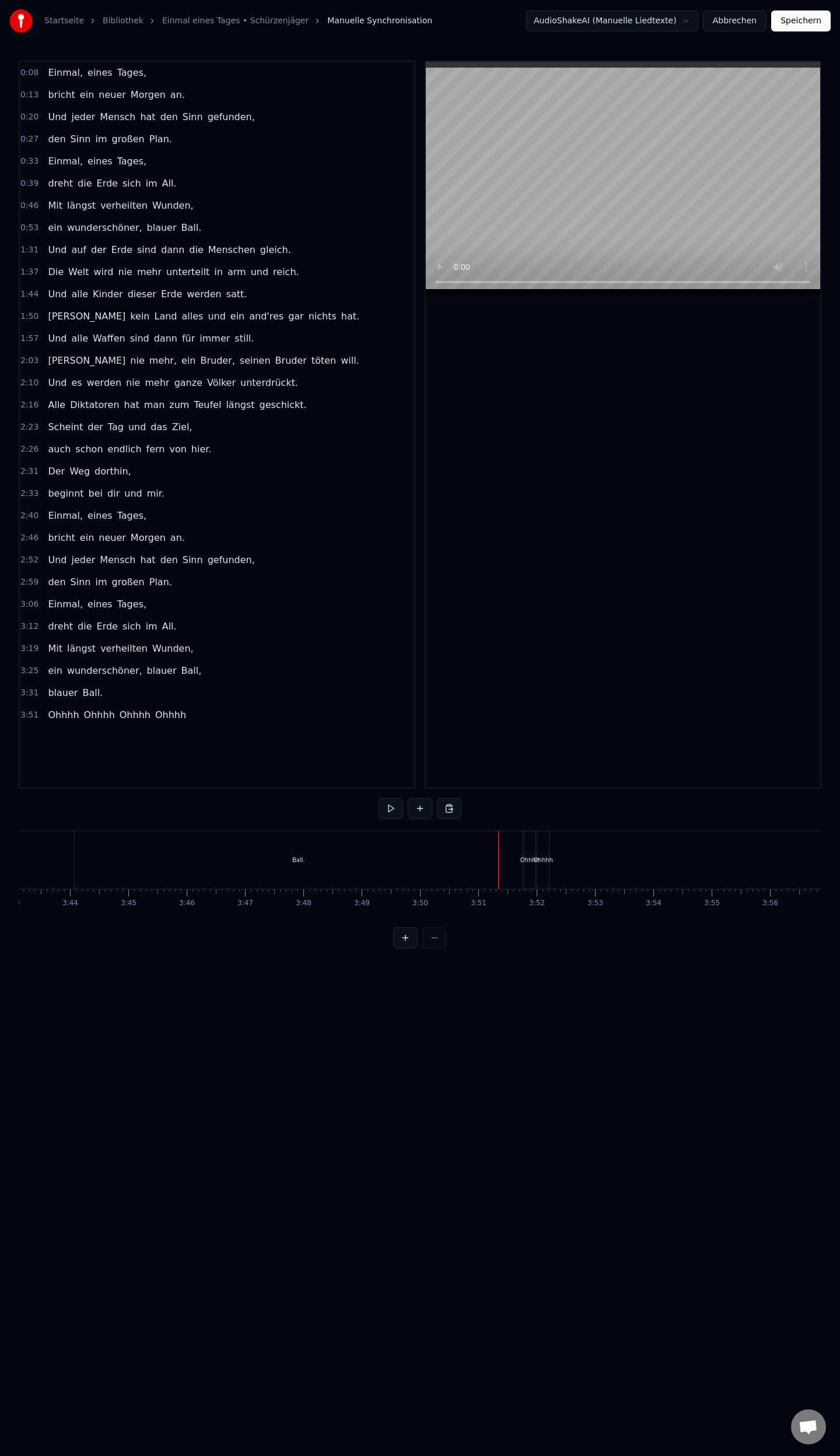
click at [477, 858] on div "Ball." at bounding box center [298, 860] width 448 height 58
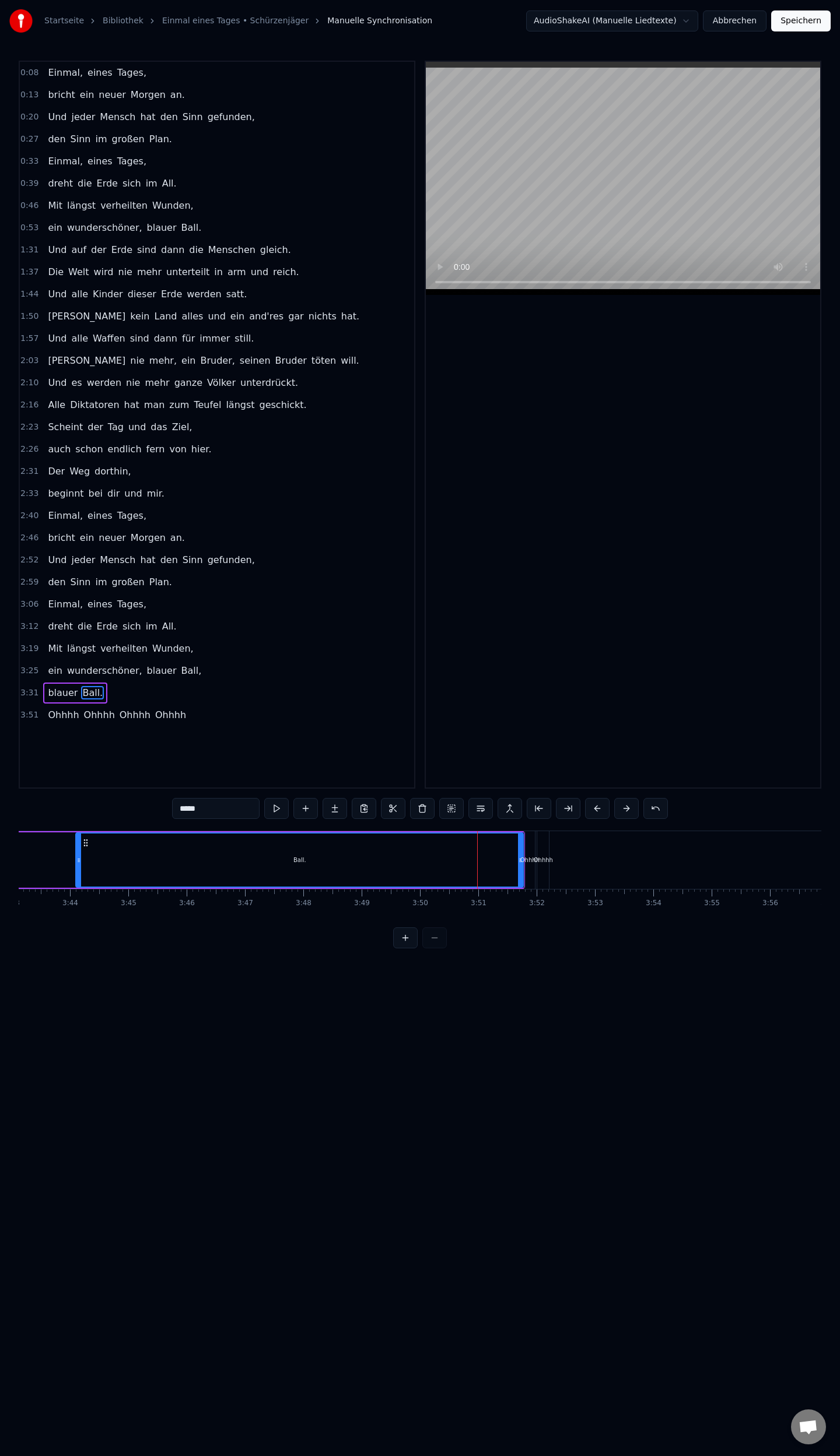
drag, startPoint x: 520, startPoint y: 860, endPoint x: 506, endPoint y: 864, distance: 14.6
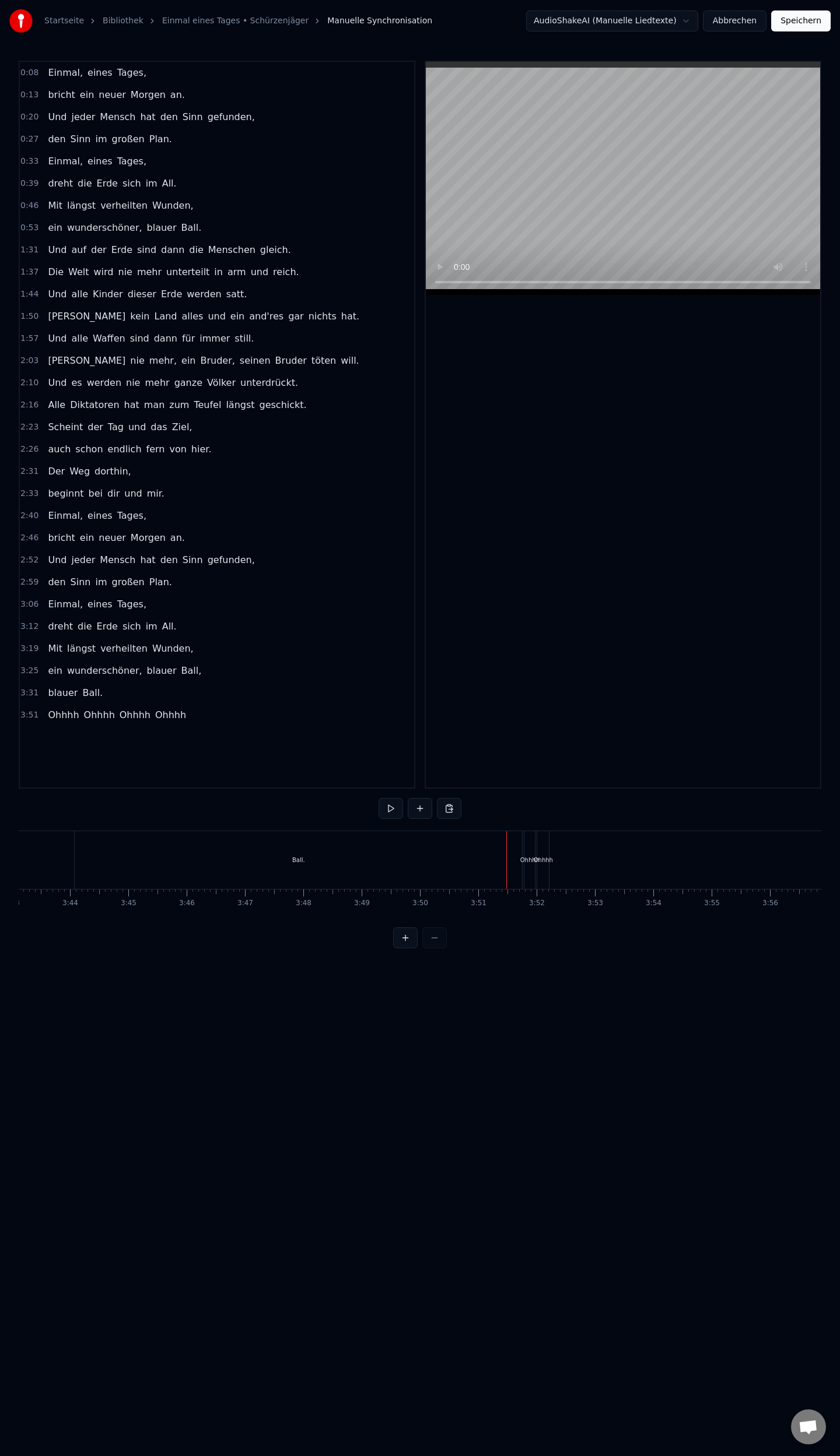
click at [236, 855] on div "Ball." at bounding box center [298, 860] width 448 height 58
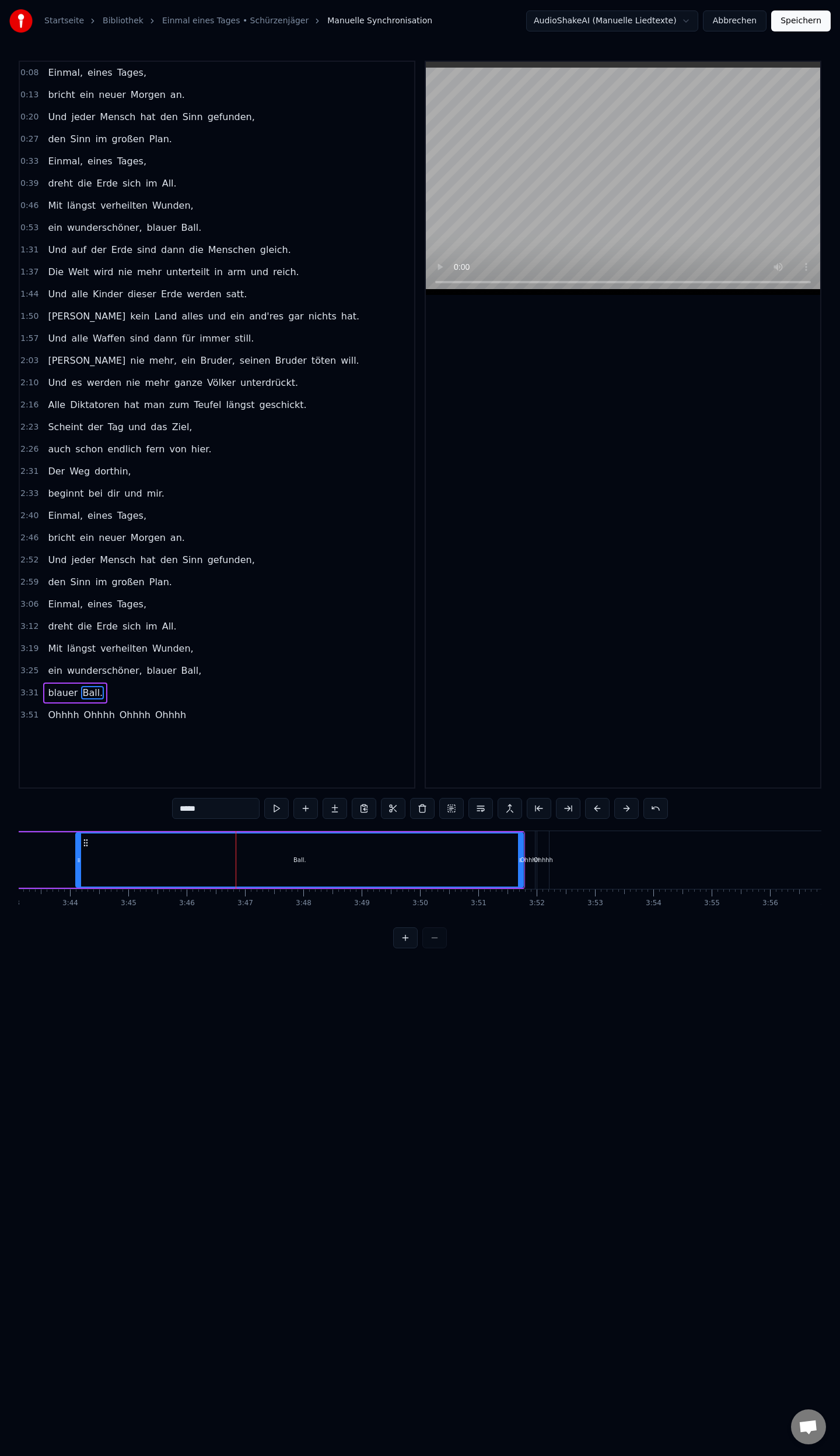
drag, startPoint x: 314, startPoint y: 832, endPoint x: 115, endPoint y: 885, distance: 205.9
click at [261, 844] on div "Ball." at bounding box center [299, 859] width 448 height 55
drag, startPoint x: 520, startPoint y: 883, endPoint x: 172, endPoint y: 908, distance: 348.9
click at [172, 908] on div "Einmal, eines Tages, bricht ein neuer [DATE] an. Und jeder Mensch hat den Sinn …" at bounding box center [420, 874] width 803 height 87
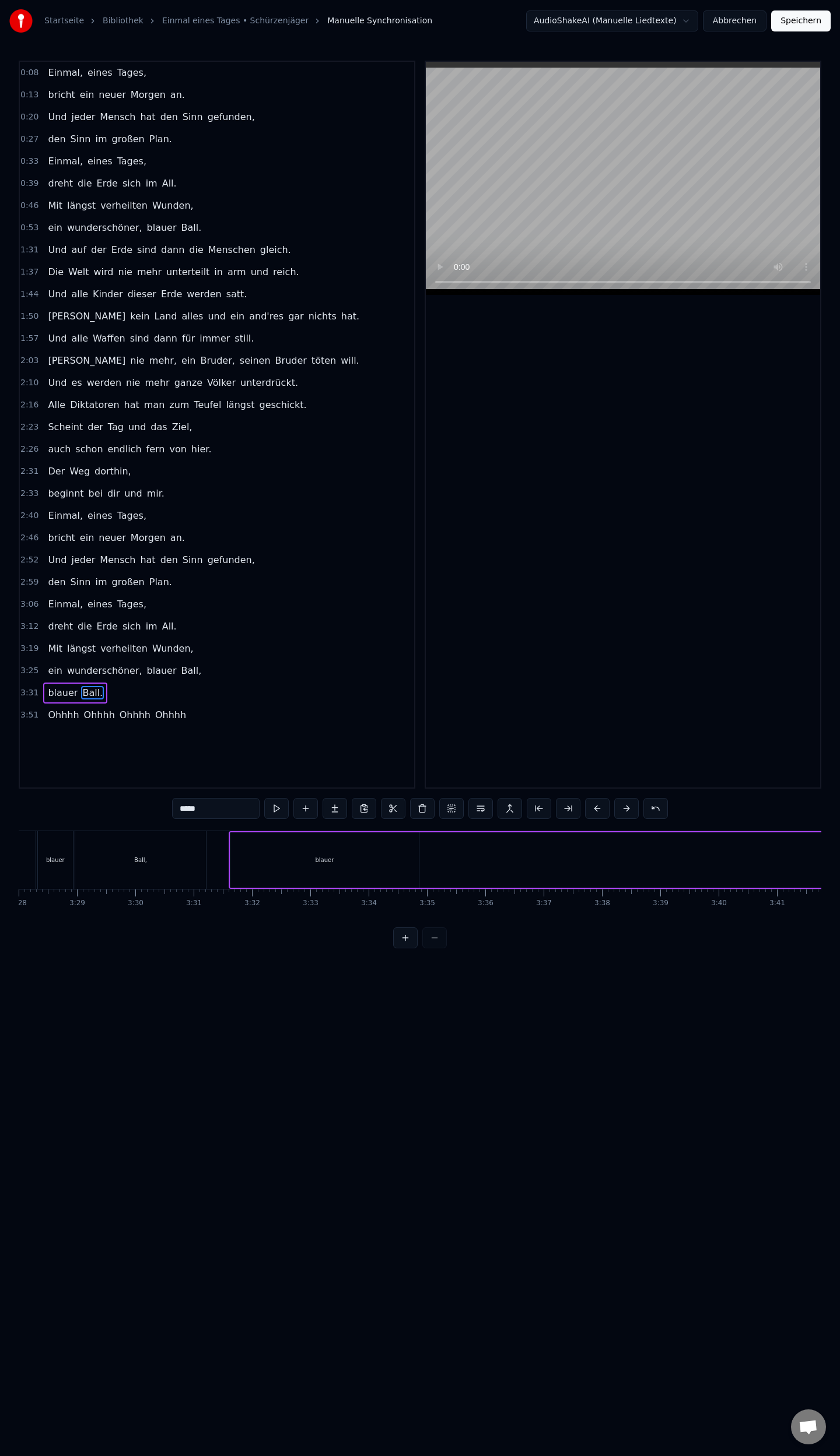
scroll to position [0, 12166]
click at [381, 864] on div "blauer" at bounding box center [287, 859] width 189 height 55
drag, startPoint x: 378, startPoint y: 863, endPoint x: 279, endPoint y: 881, distance: 100.6
click at [279, 881] on div at bounding box center [279, 860] width 5 height 53
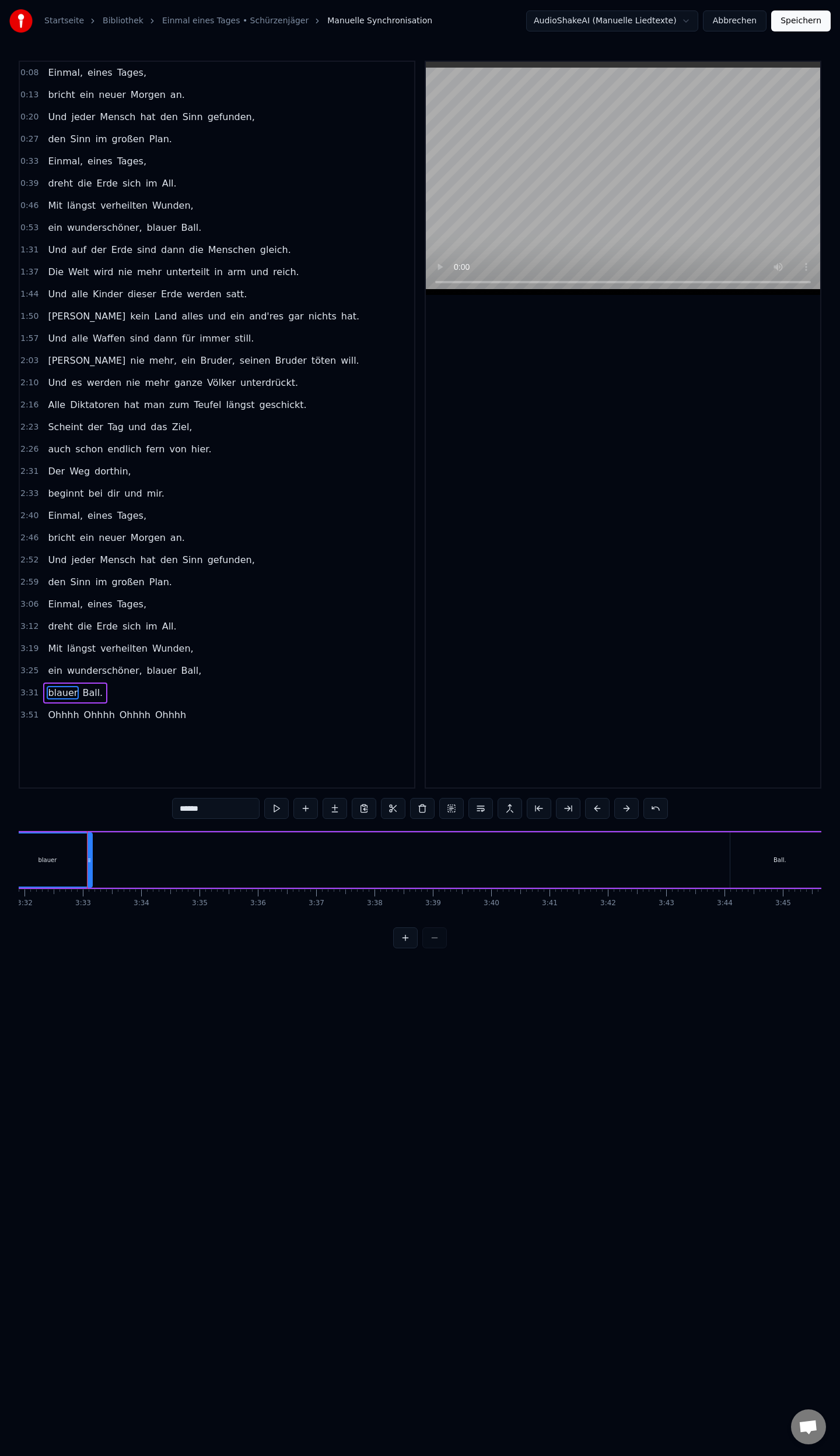
click at [742, 864] on div "Ball." at bounding box center [779, 859] width 99 height 55
type input "*****"
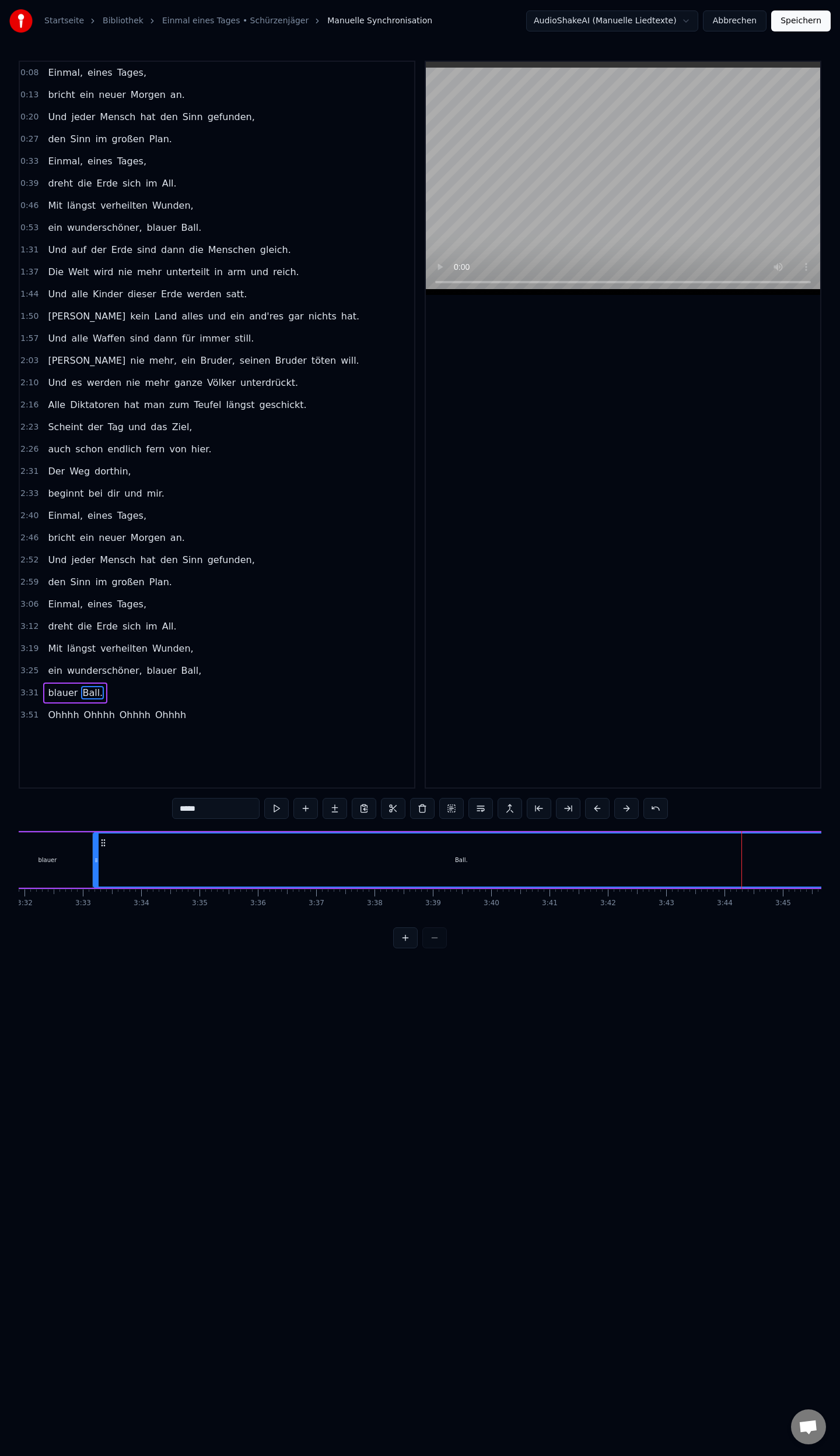
drag, startPoint x: 731, startPoint y: 860, endPoint x: 95, endPoint y: 887, distance: 636.6
click at [95, 887] on div "Ball." at bounding box center [461, 859] width 736 height 55
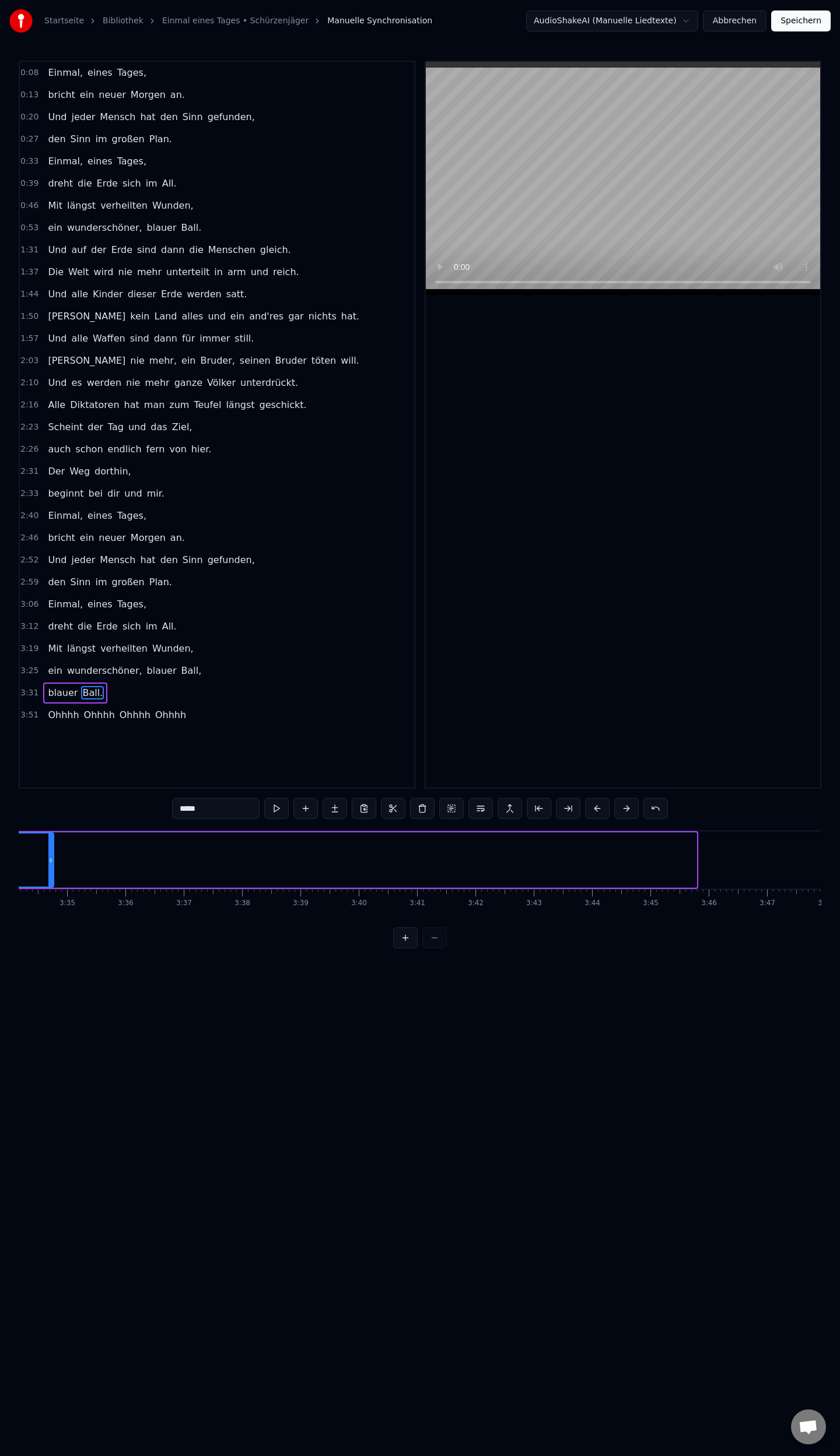
drag, startPoint x: 693, startPoint y: 866, endPoint x: 50, endPoint y: 904, distance: 644.1
click at [50, 904] on div "Einmal, eines Tages, bricht ein neuer [DATE] an. Und jeder Mensch hat den Sinn …" at bounding box center [420, 874] width 803 height 87
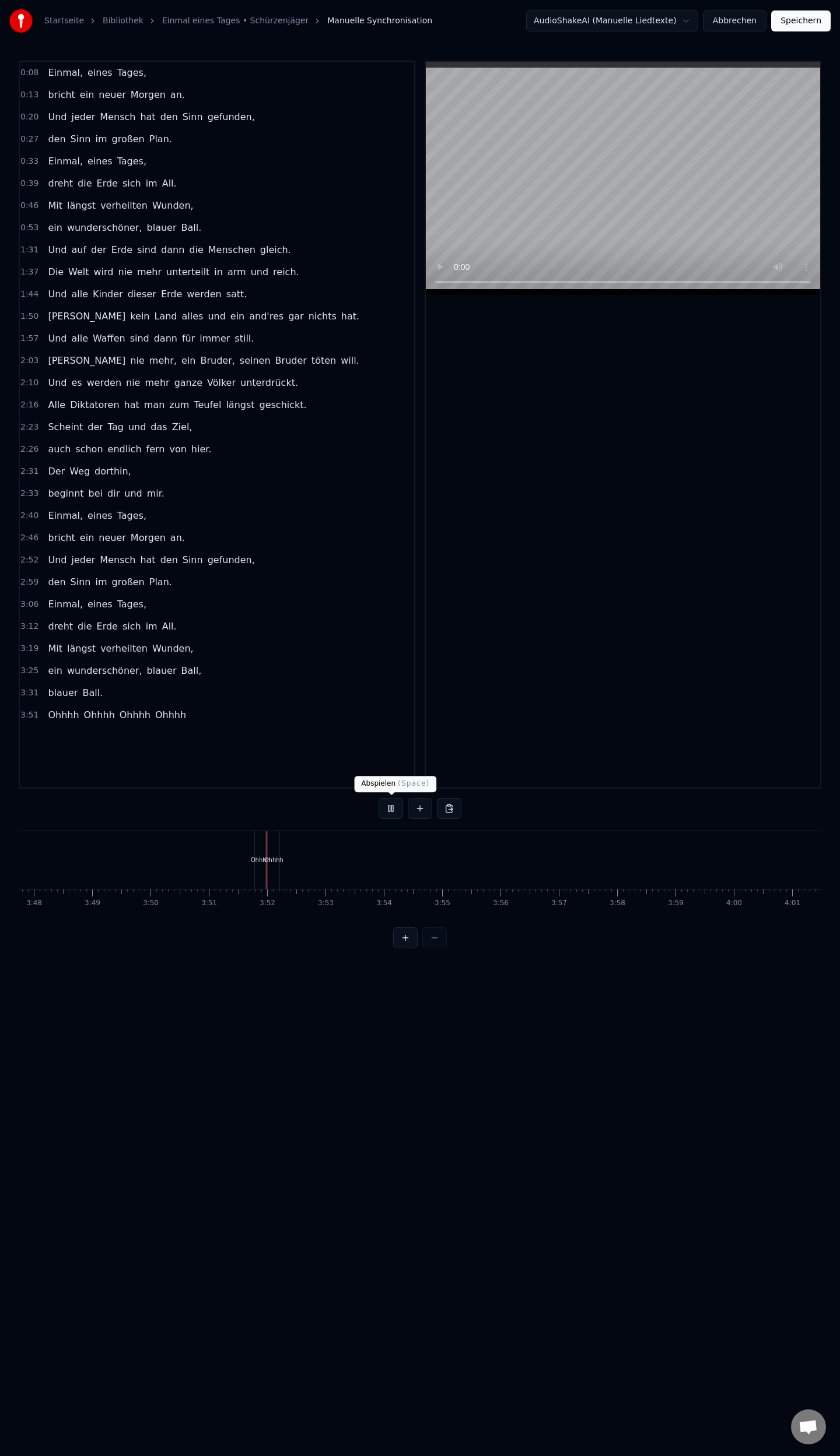
scroll to position [0, 13441]
click at [394, 810] on button at bounding box center [391, 808] width 25 height 21
click at [95, 872] on div "Ohhhh" at bounding box center [99, 860] width 10 height 58
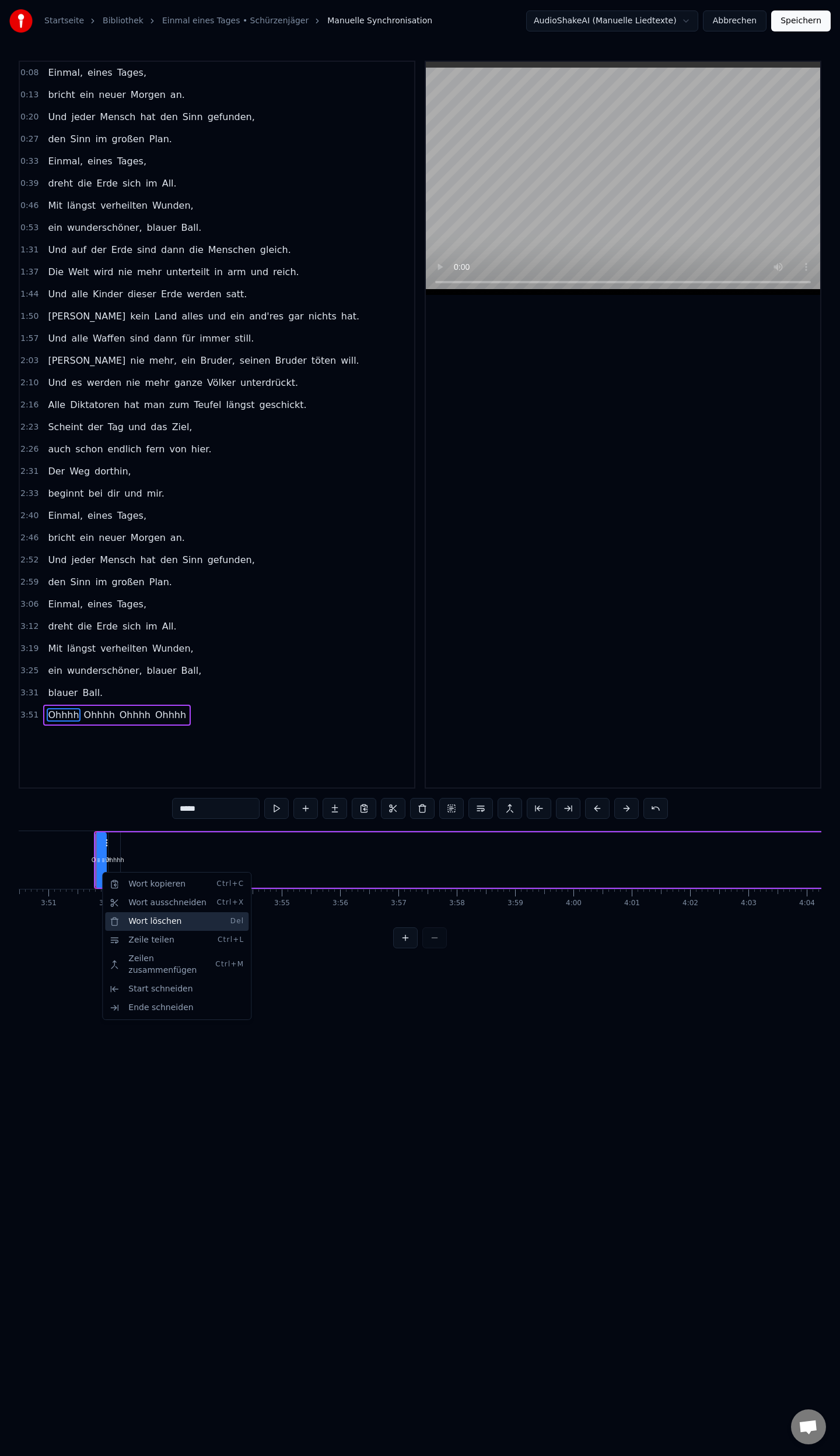
click at [167, 922] on div "Wort löschen Del" at bounding box center [176, 921] width 144 height 18
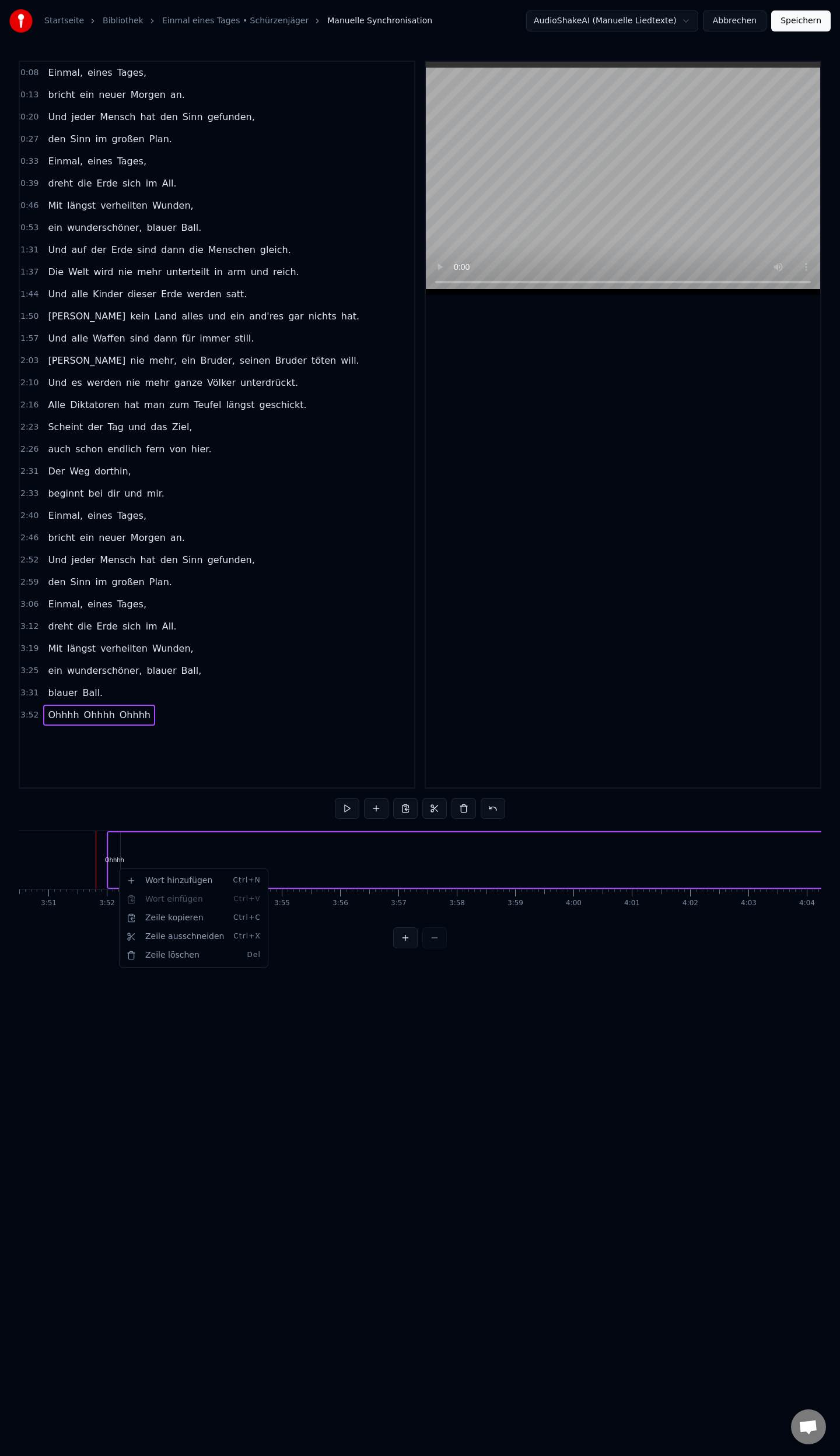
click at [113, 861] on html "Startseite Bibliothek Einmal eines Tages • Schürzenjäger [PERSON_NAME] AudioSha…" at bounding box center [420, 484] width 840 height 967
click at [116, 834] on div "Ohhhh" at bounding box center [114, 859] width 12 height 55
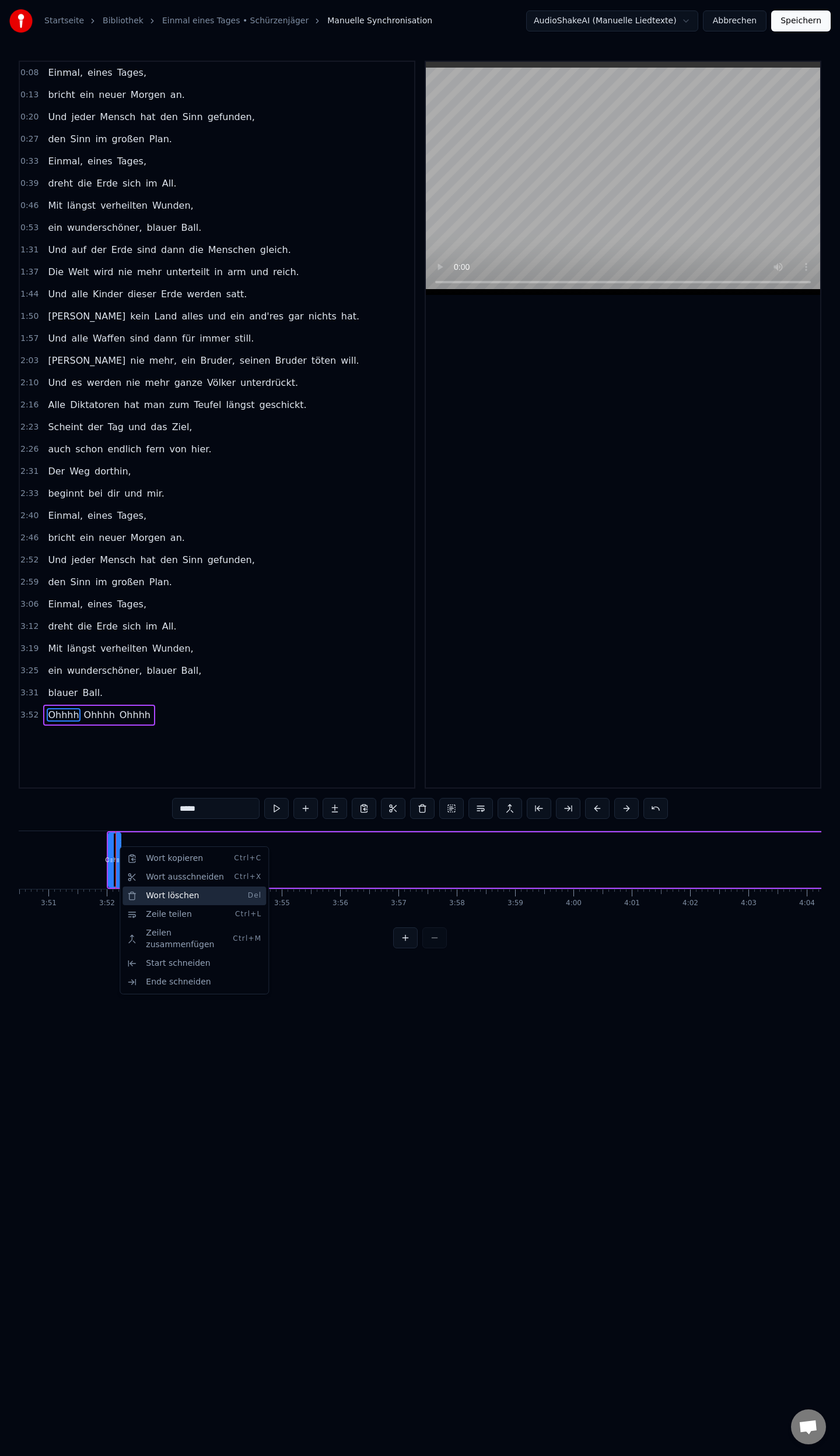
click at [178, 893] on div "Wort löschen Del" at bounding box center [194, 896] width 144 height 18
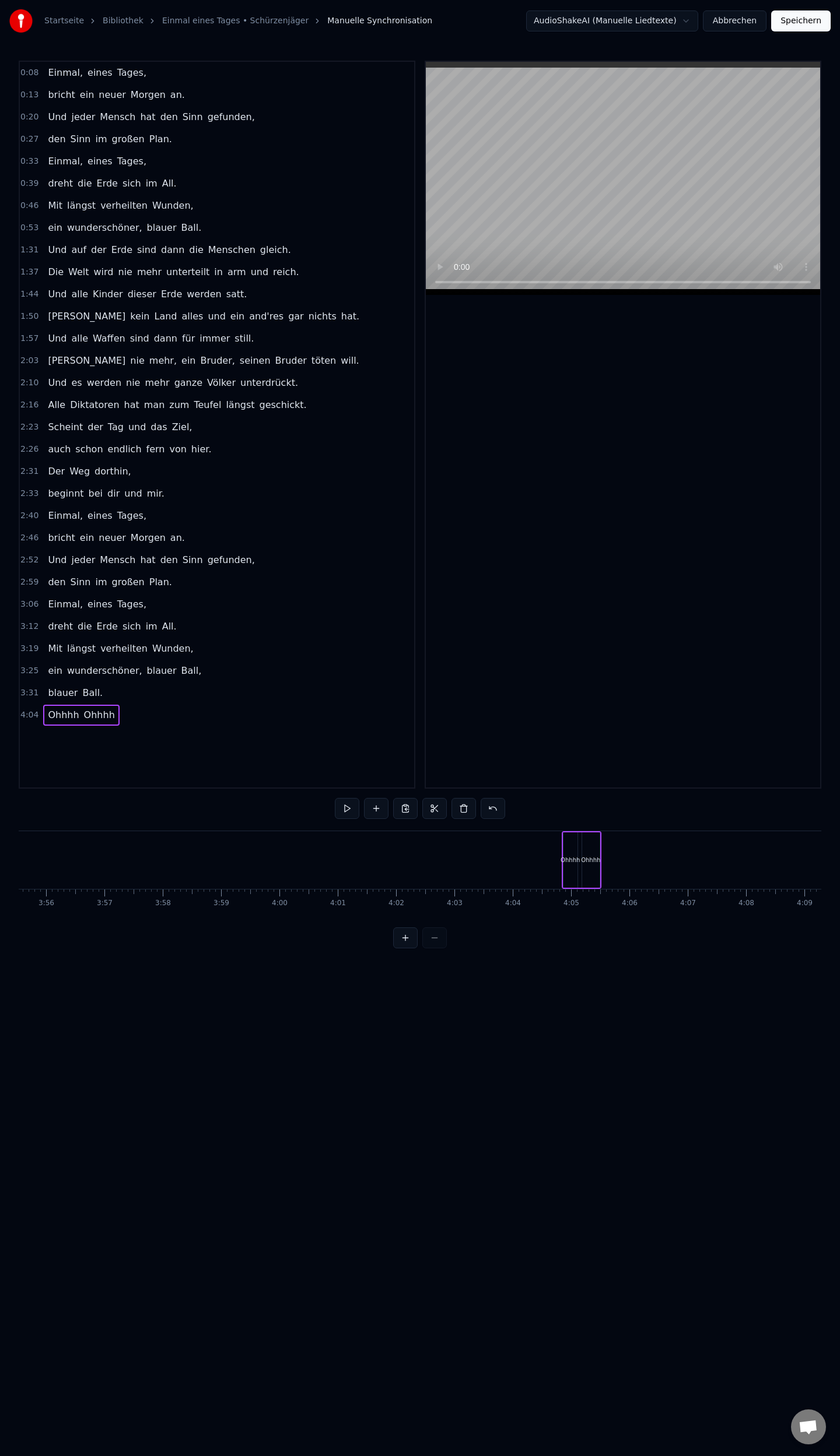
scroll to position [0, 13889]
click at [419, 857] on div "Ohhhh" at bounding box center [416, 860] width 19 height 9
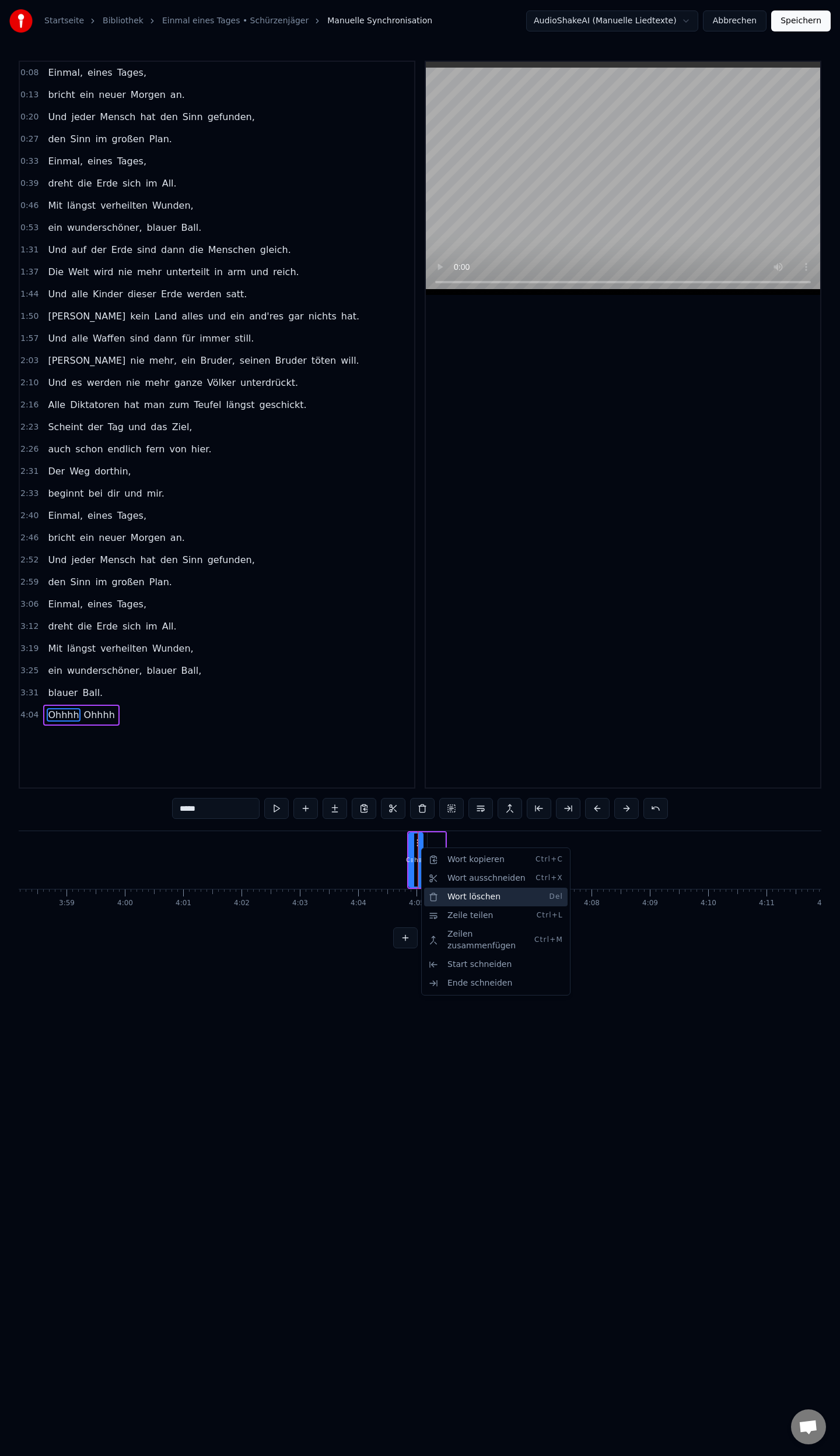
click at [479, 899] on div "Wort löschen Del" at bounding box center [495, 897] width 144 height 18
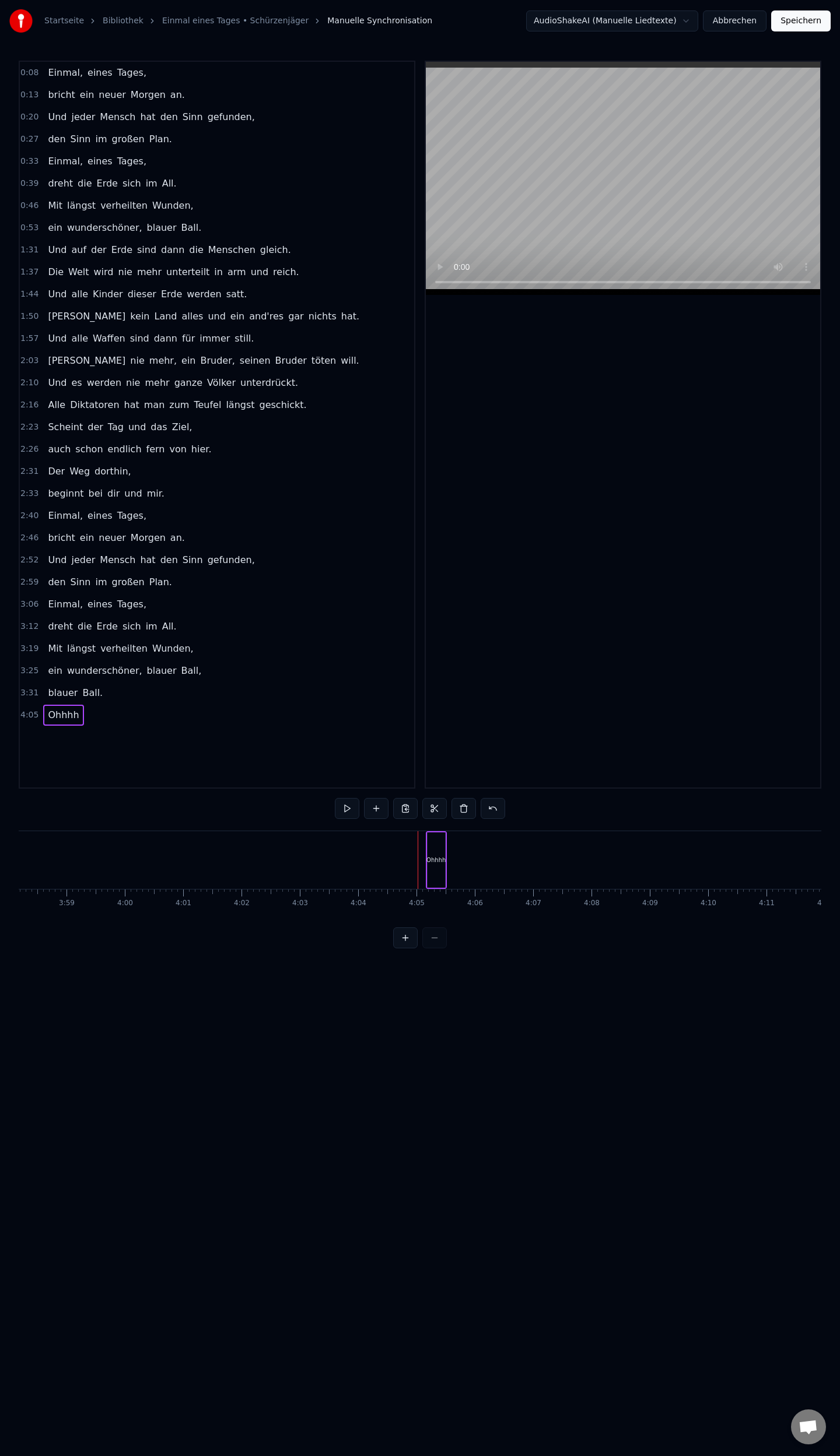
click at [444, 870] on div "Ohhhh" at bounding box center [436, 859] width 18 height 55
click at [425, 807] on button at bounding box center [422, 808] width 25 height 21
click at [379, 865] on div "blauer" at bounding box center [358, 860] width 89 height 58
click at [428, 858] on div "Ball." at bounding box center [450, 860] width 93 height 58
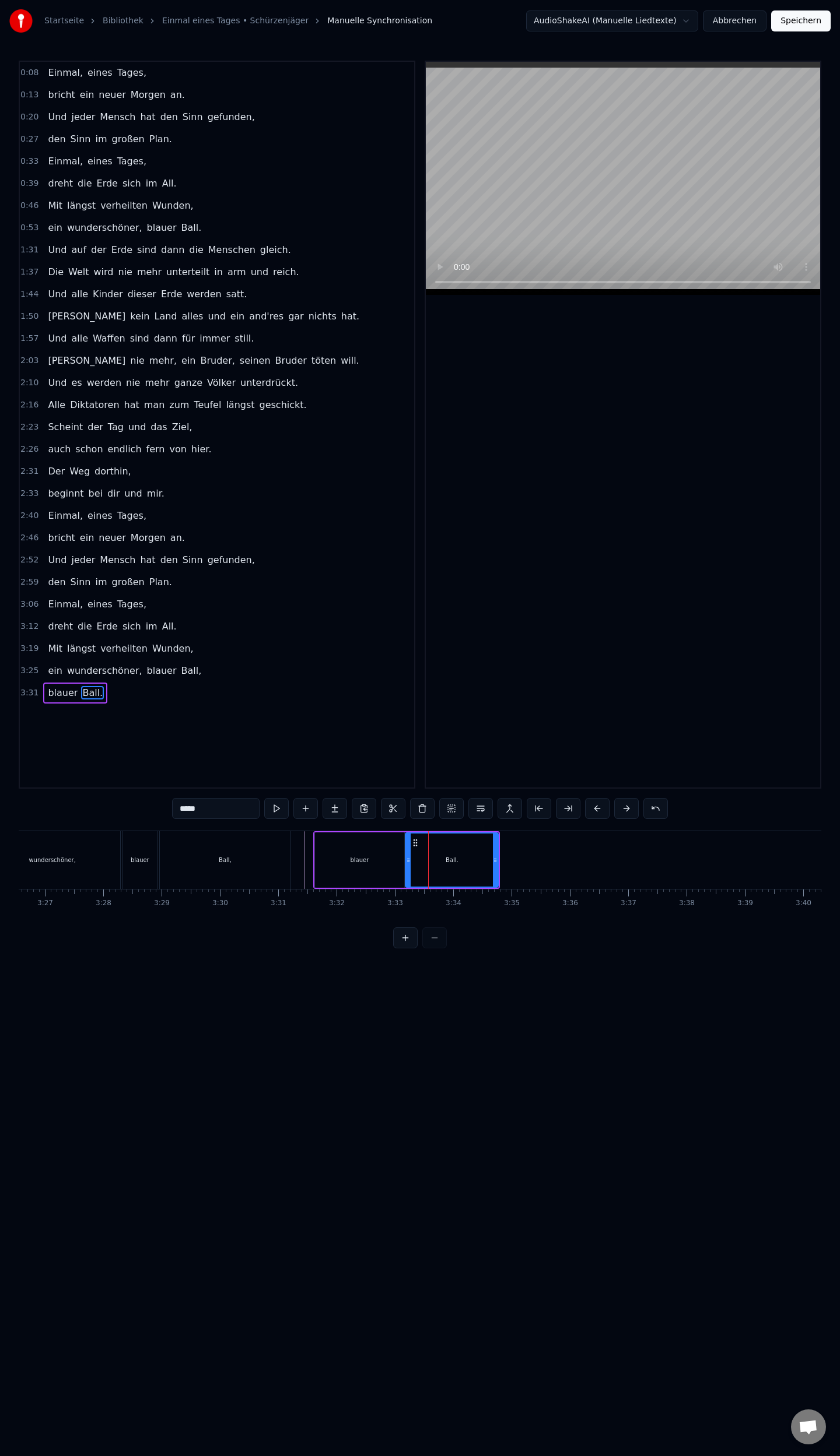
click at [401, 866] on div "blauer" at bounding box center [359, 859] width 89 height 55
drag, startPoint x: 402, startPoint y: 860, endPoint x: 386, endPoint y: 864, distance: 16.5
click at [386, 864] on icon at bounding box center [386, 861] width 5 height 10
click at [408, 853] on div "Ball." at bounding box center [452, 859] width 93 height 55
drag, startPoint x: 408, startPoint y: 856, endPoint x: 393, endPoint y: 861, distance: 15.8
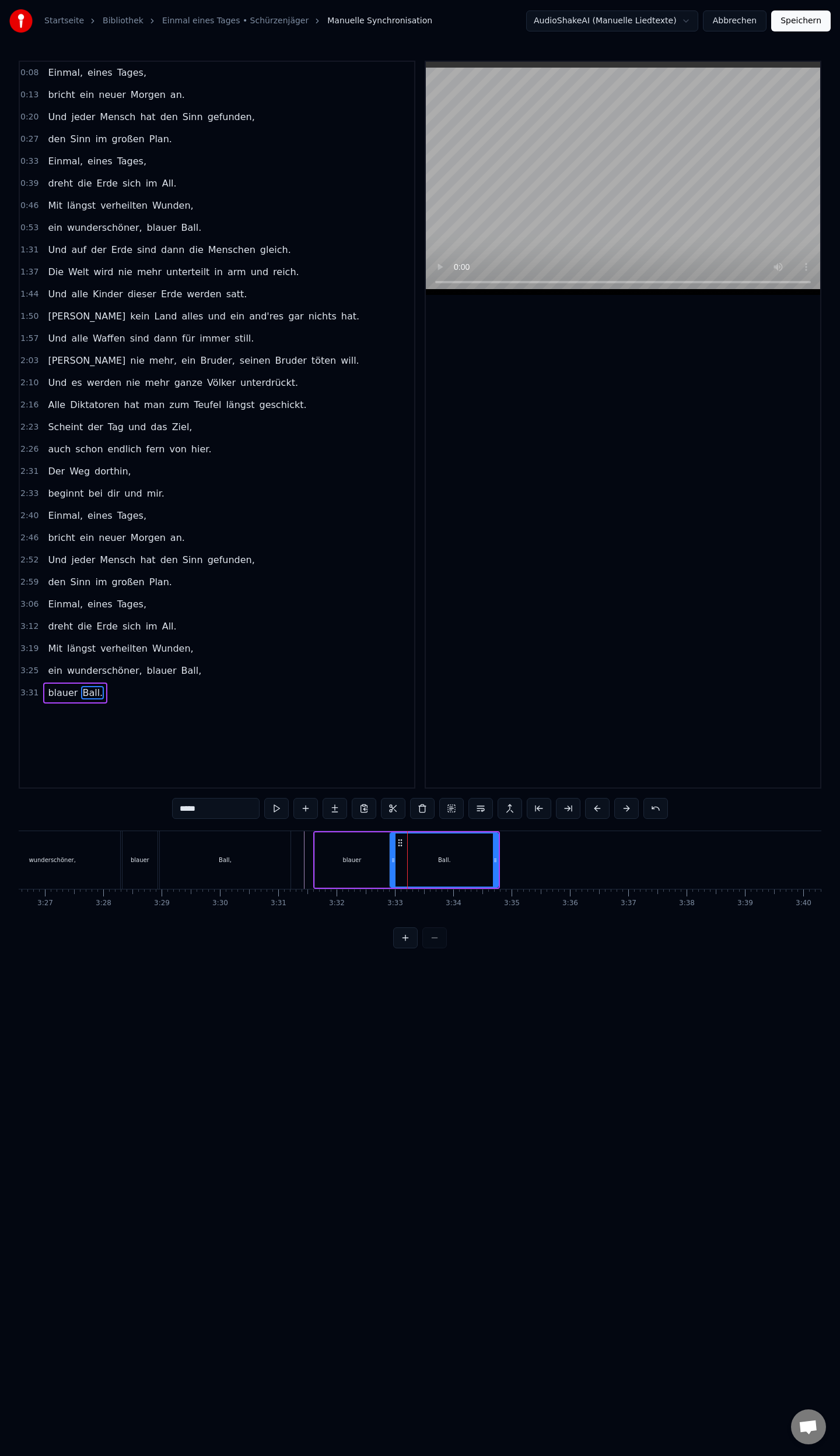
click at [393, 861] on icon at bounding box center [392, 861] width 5 height 10
click at [372, 864] on div "blauer" at bounding box center [352, 859] width 74 height 55
click at [283, 856] on div "Ball," at bounding box center [225, 860] width 131 height 58
type input "*****"
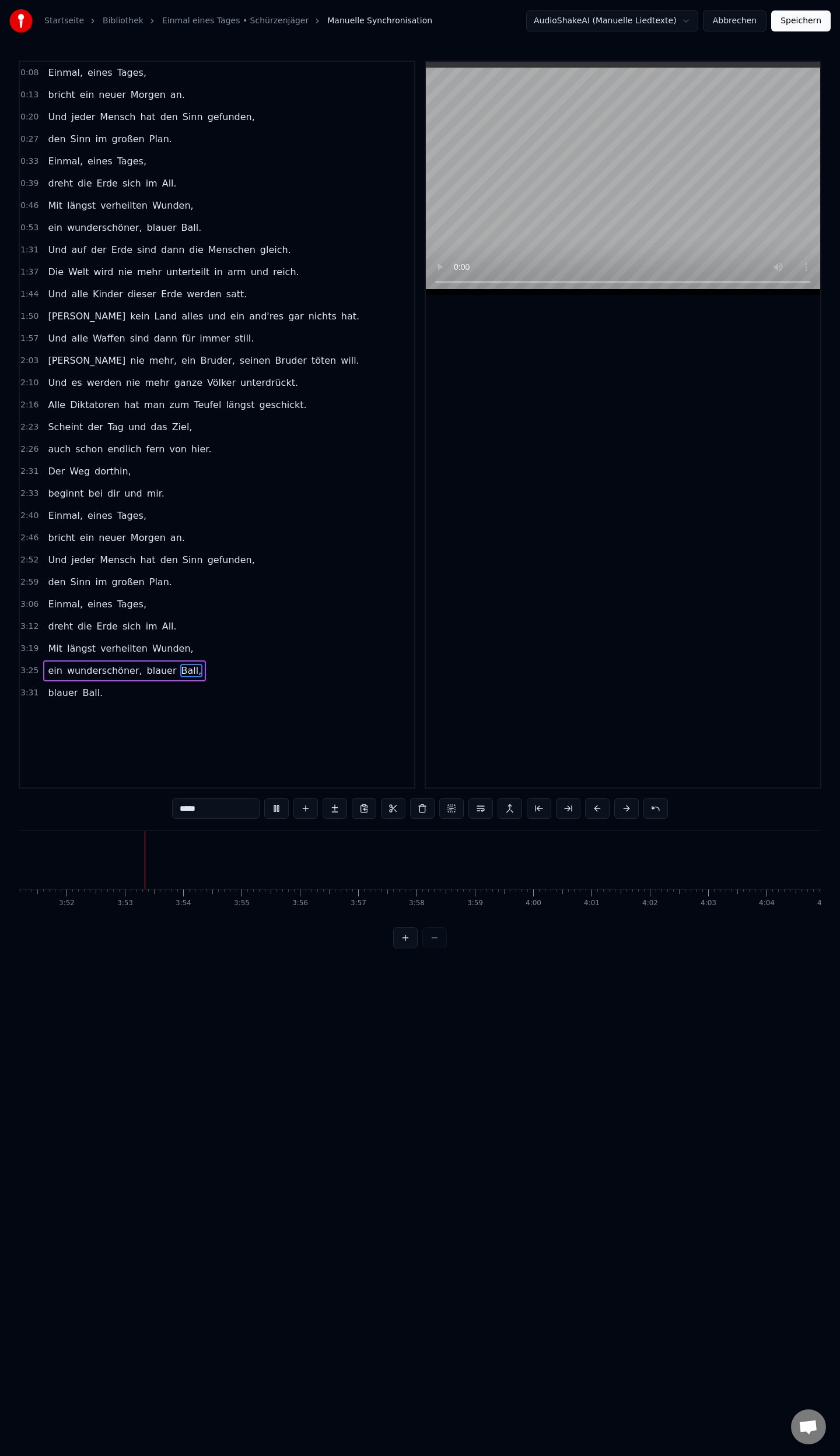
scroll to position [0, 13519]
click at [794, 19] on button "Speichern" at bounding box center [800, 20] width 59 height 21
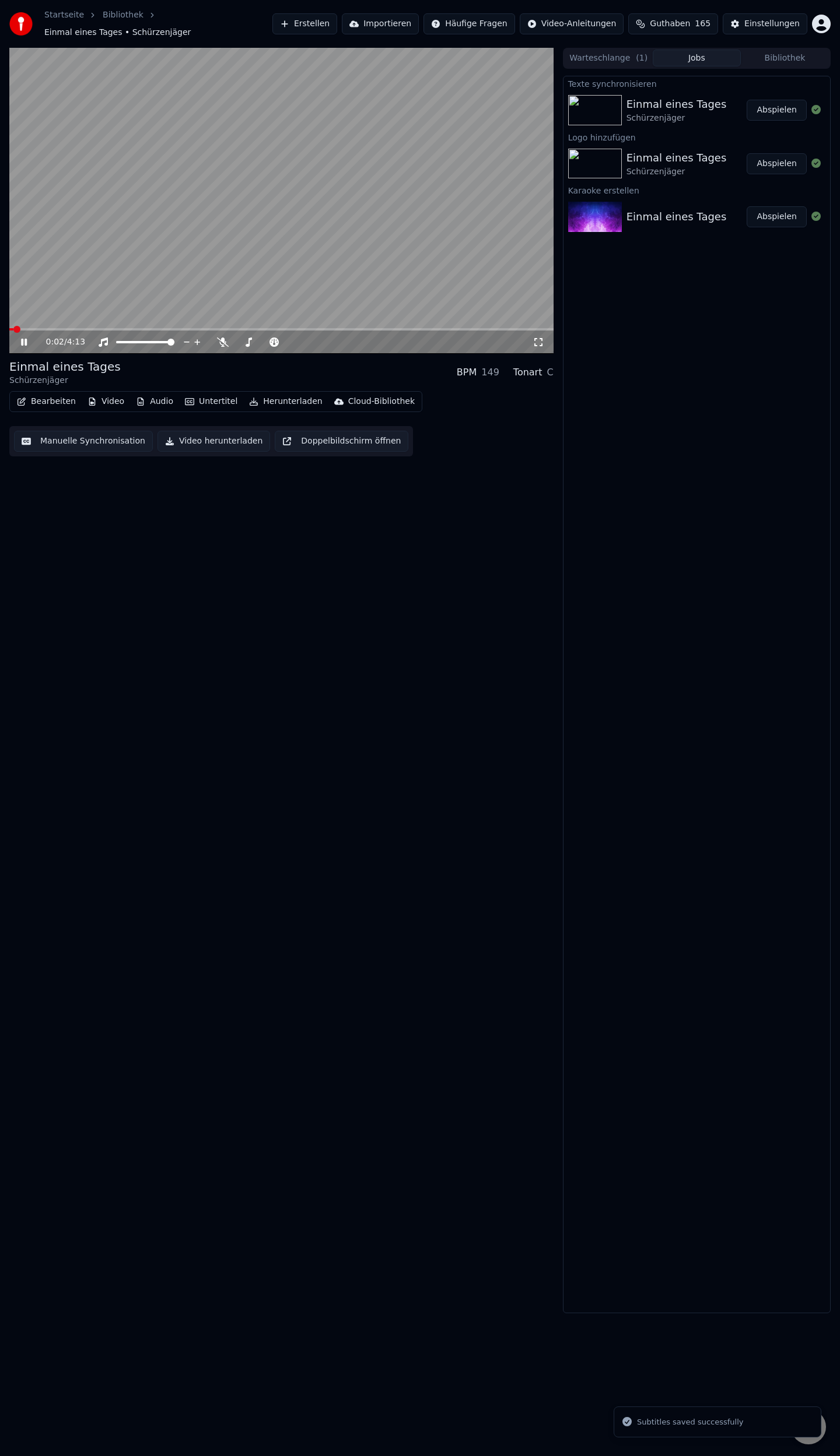
click at [476, 328] on span at bounding box center [281, 329] width 544 height 2
click at [409, 321] on video at bounding box center [281, 200] width 544 height 306
click at [375, 328] on div "3:39 / 4:13" at bounding box center [281, 341] width 544 height 26
click at [376, 321] on video at bounding box center [281, 200] width 544 height 306
click at [375, 328] on span at bounding box center [193, 329] width 367 height 2
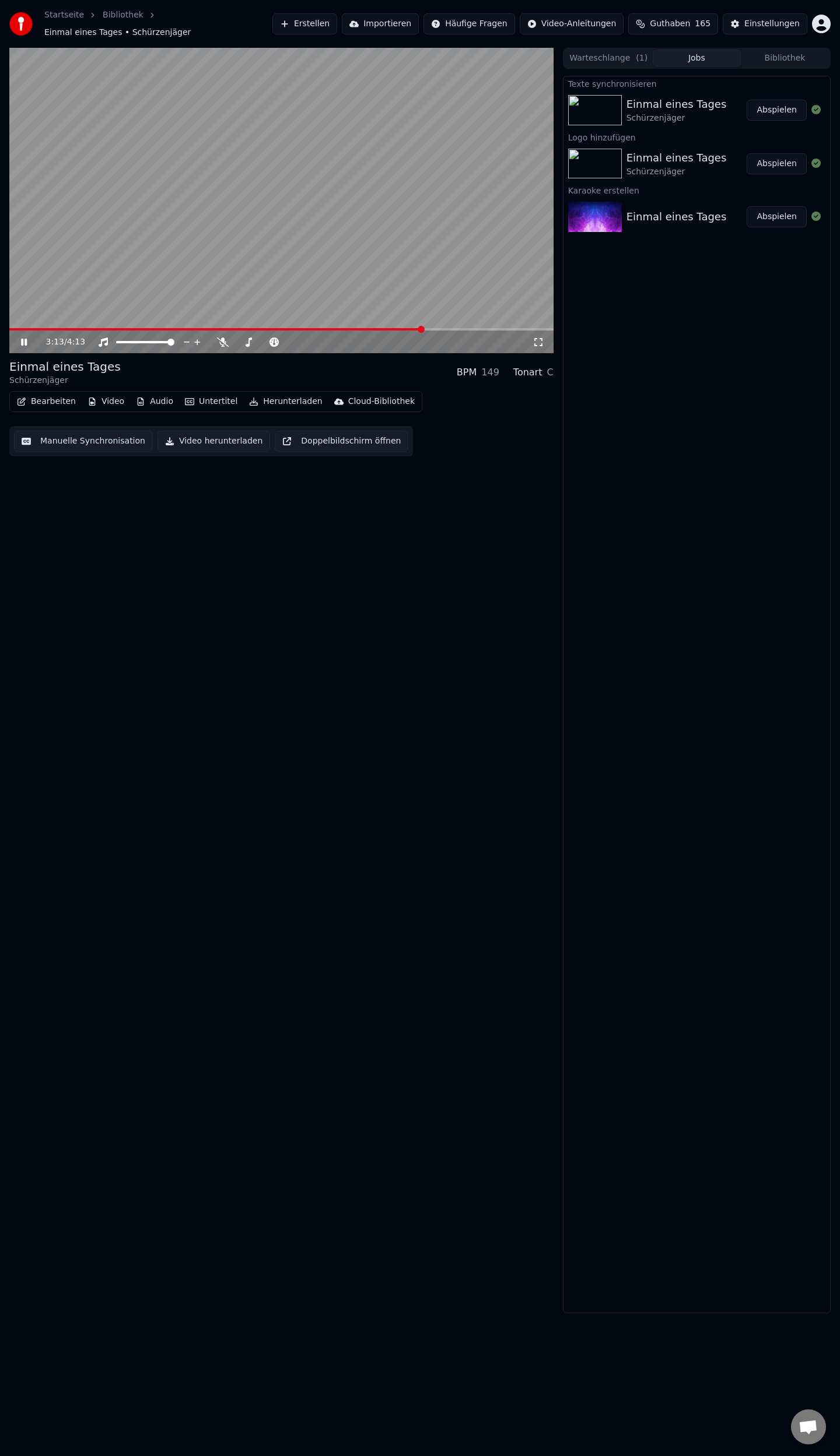
click at [423, 328] on span at bounding box center [281, 329] width 544 height 2
click at [454, 328] on span at bounding box center [281, 329] width 544 height 2
click at [751, 23] on div "Einstellungen" at bounding box center [771, 24] width 55 height 12
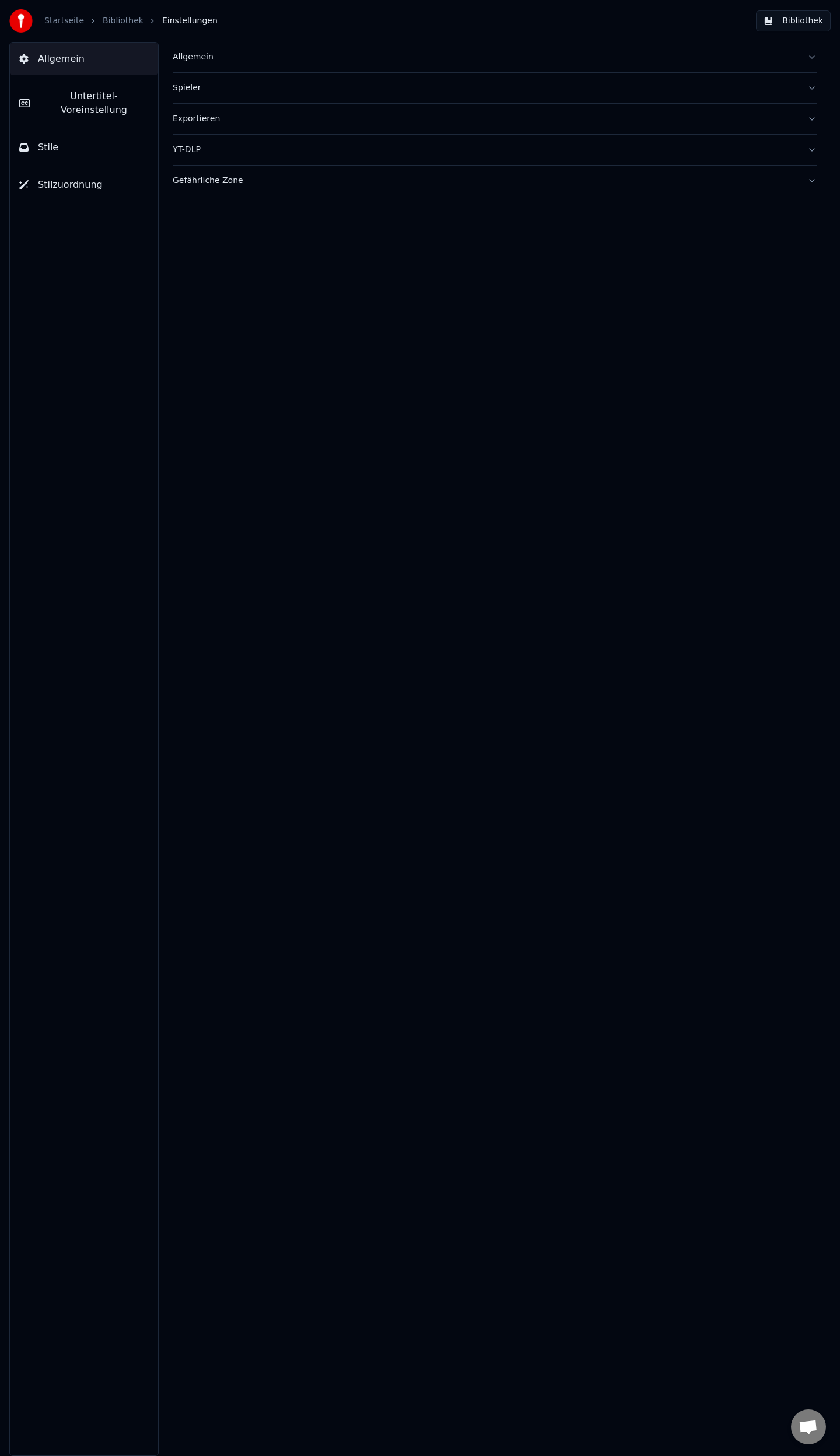
click at [58, 101] on span "Untertitel-Voreinstellung" at bounding box center [93, 103] width 110 height 28
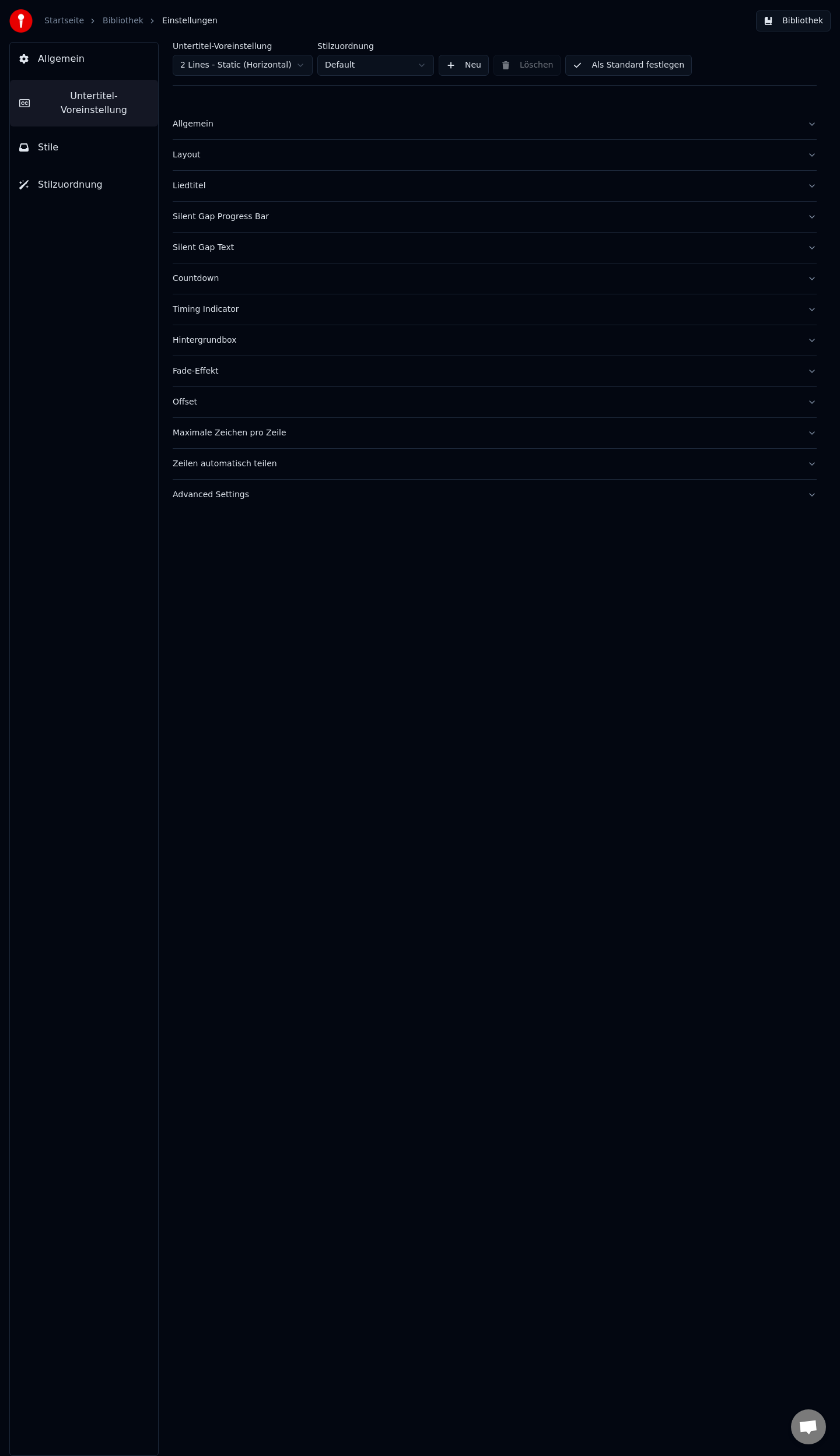
click at [811, 156] on button "Layout" at bounding box center [494, 155] width 644 height 31
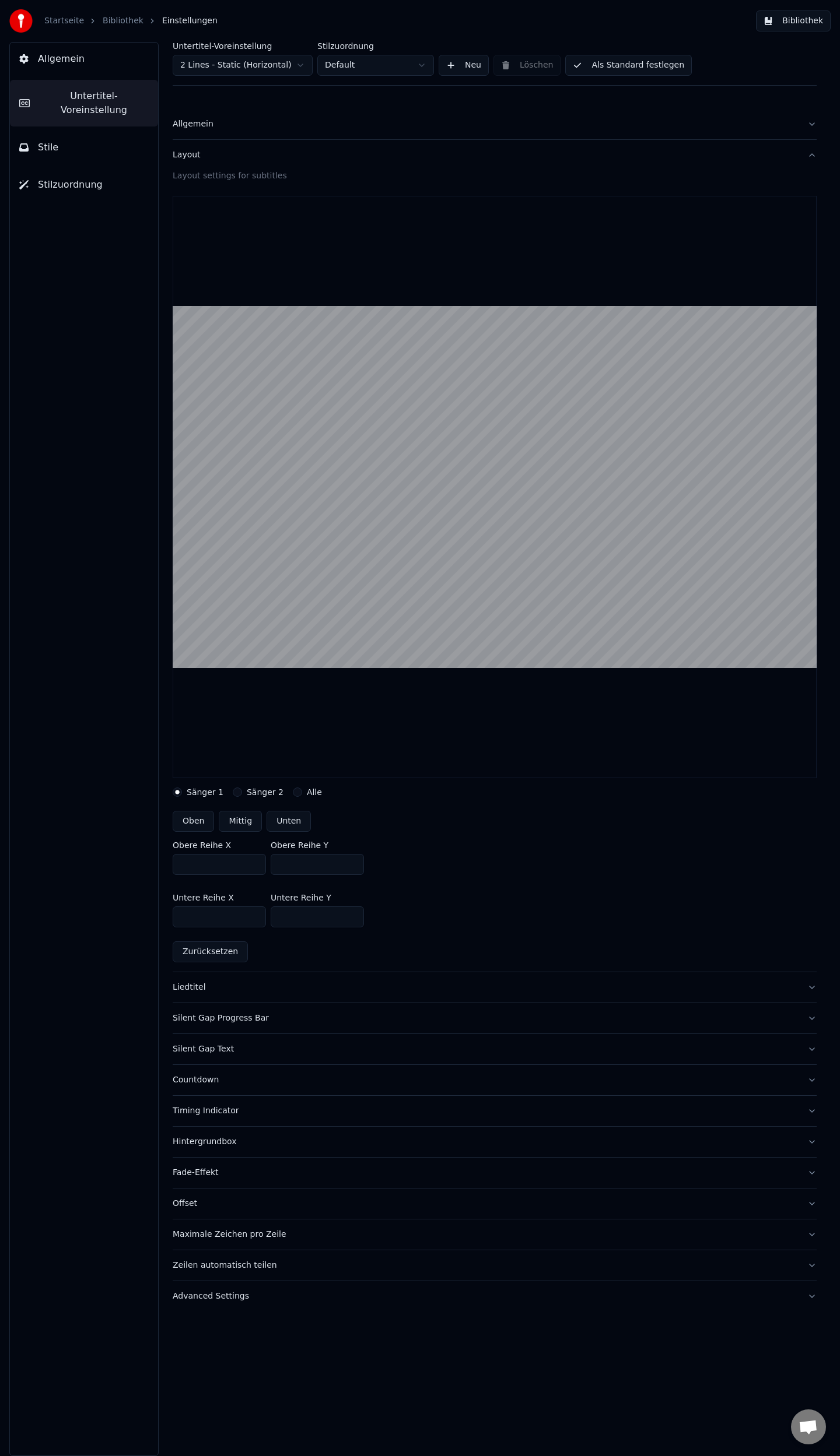
click at [811, 156] on button "Layout" at bounding box center [494, 155] width 644 height 31
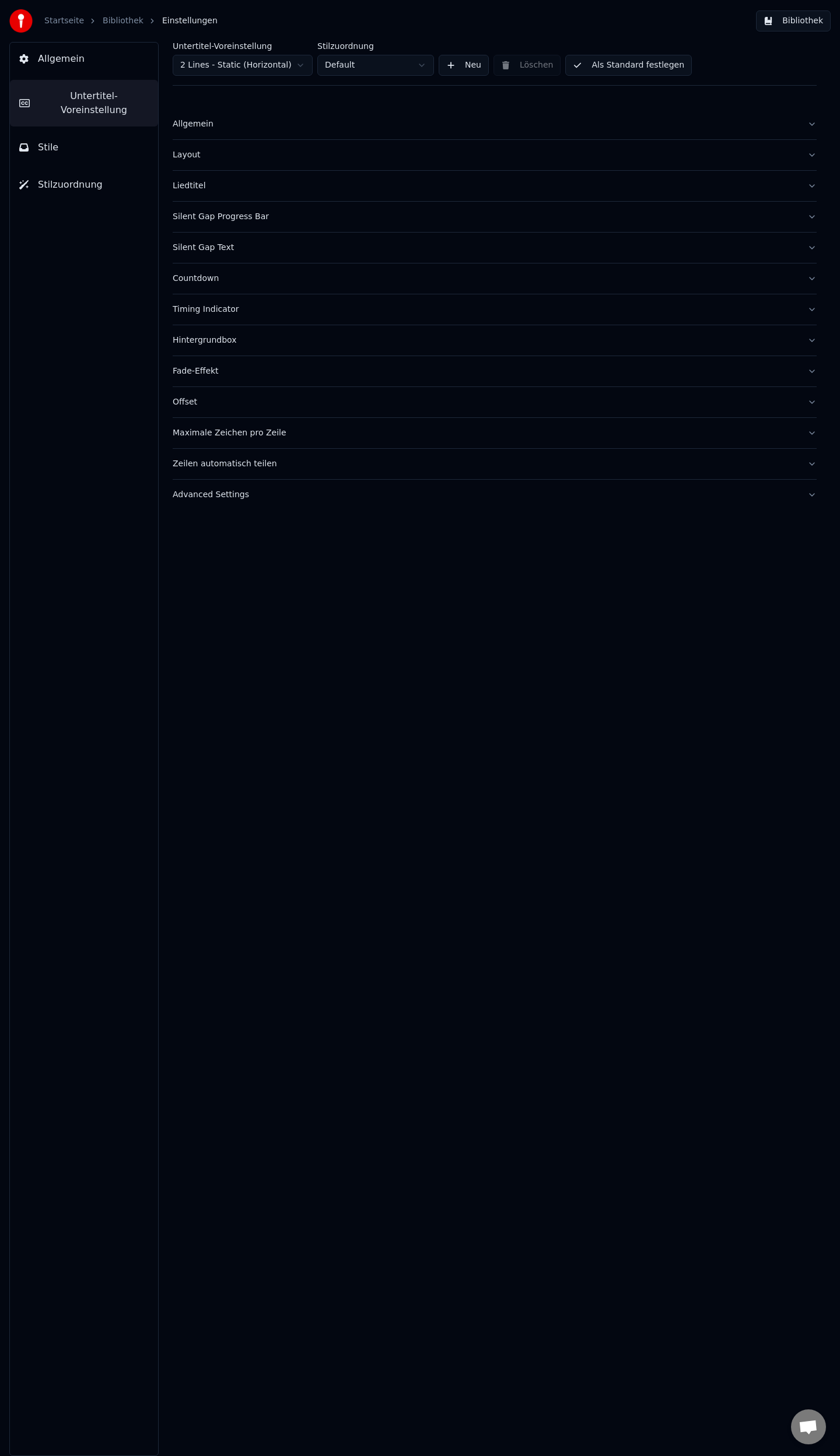
click at [811, 156] on button "Layout" at bounding box center [494, 155] width 644 height 31
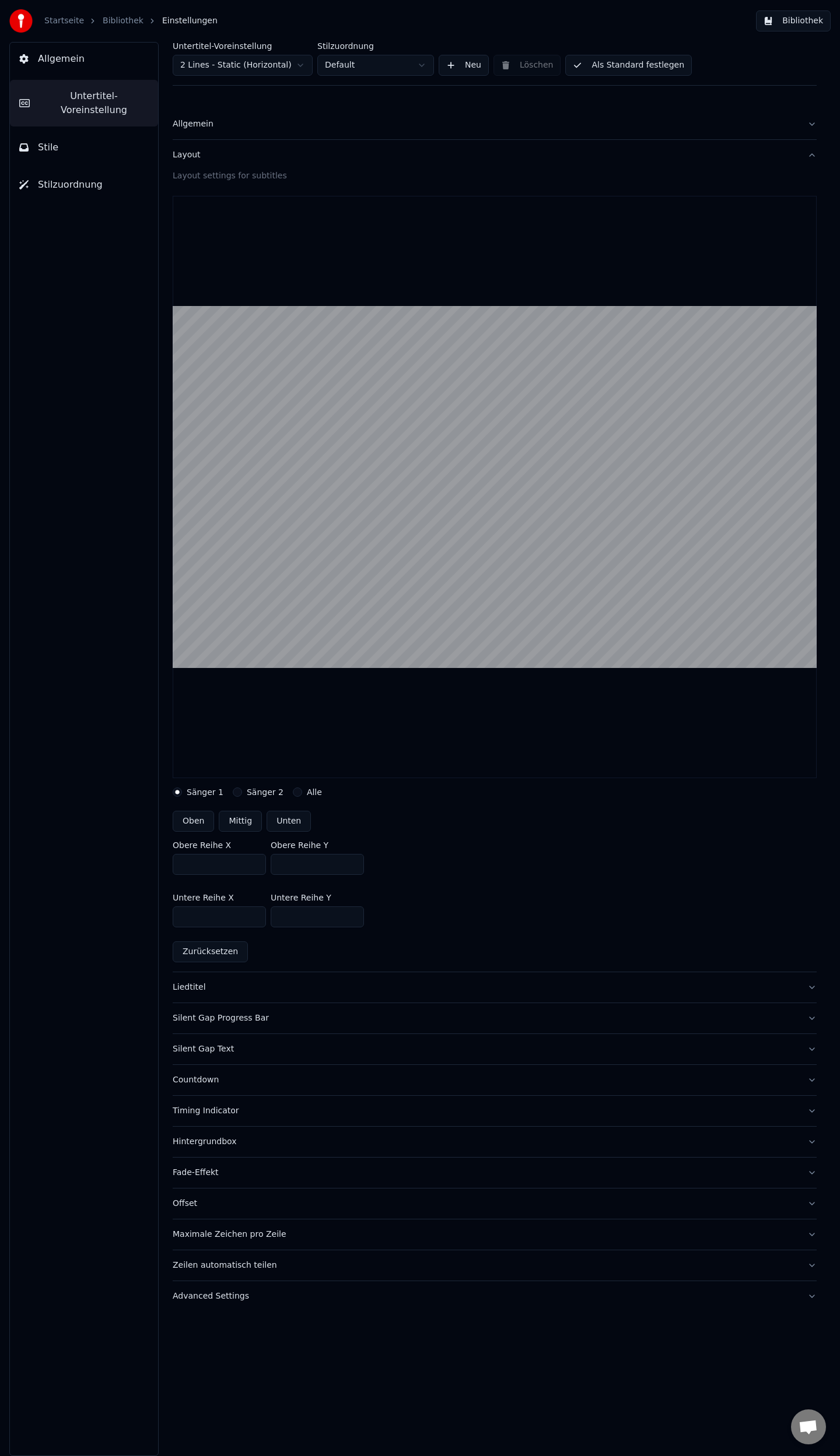
click at [811, 156] on button "Layout" at bounding box center [494, 155] width 644 height 31
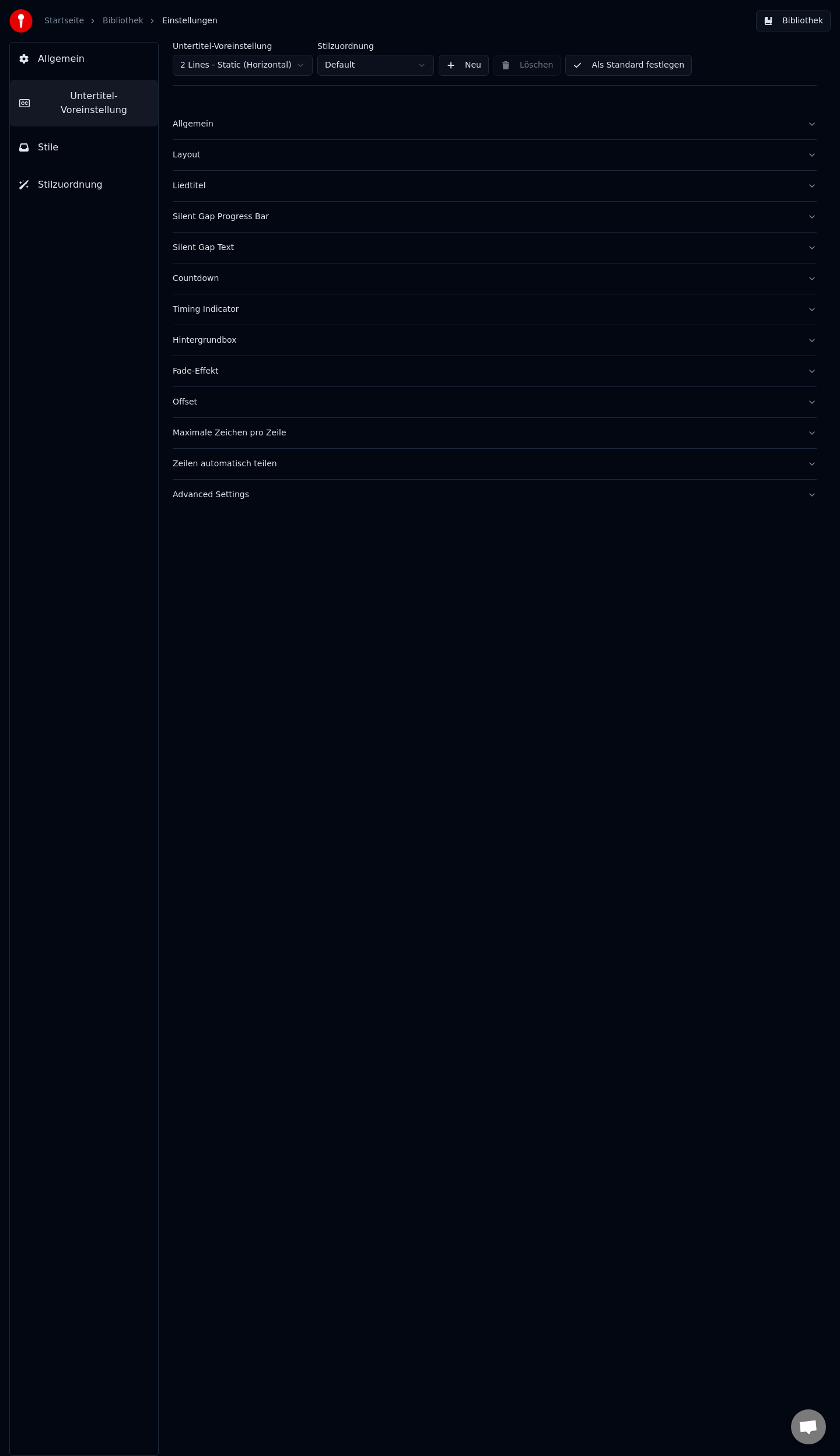
click at [811, 186] on button "Liedtitel" at bounding box center [494, 186] width 644 height 31
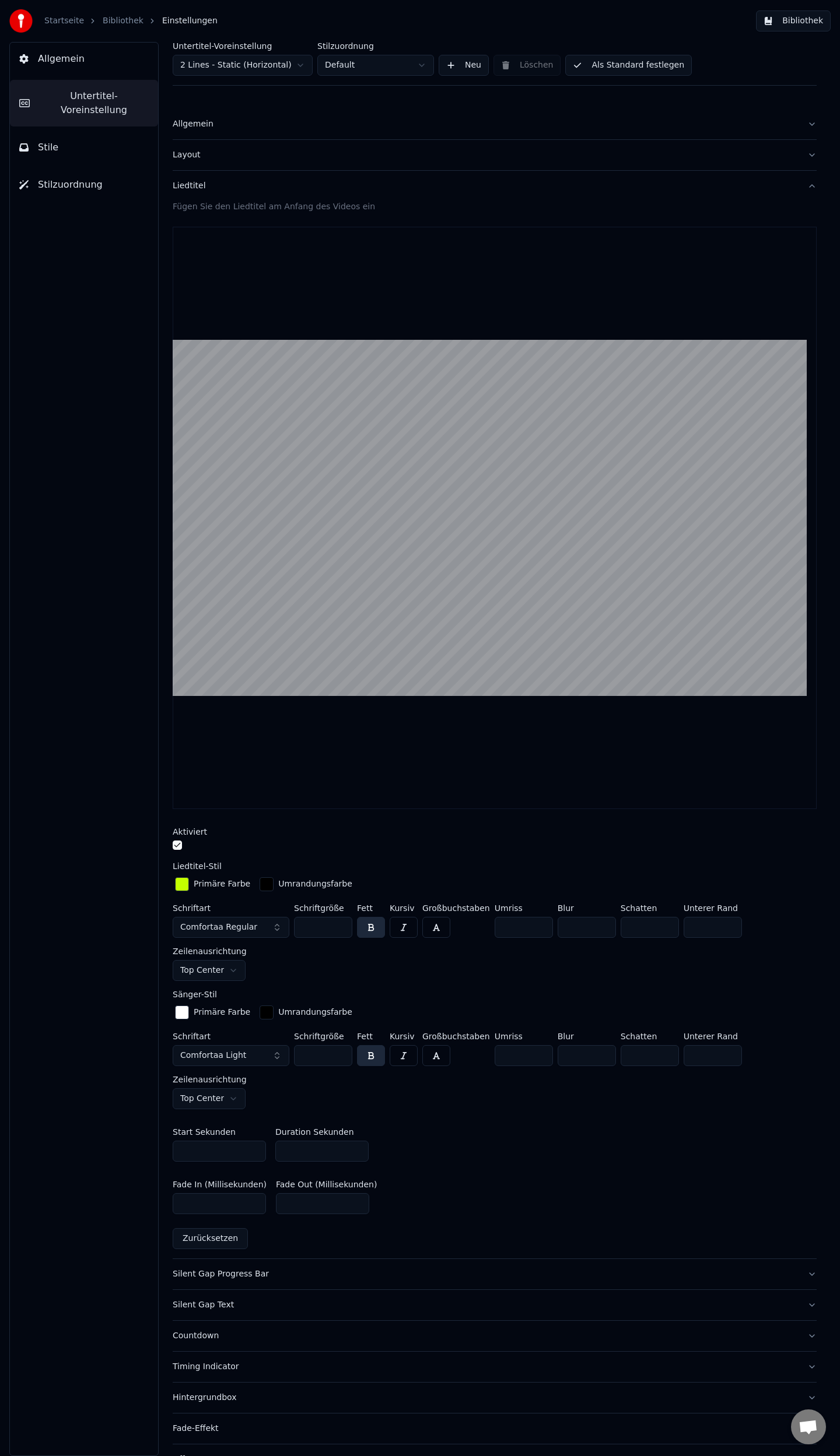
click at [801, 185] on button "Liedtitel" at bounding box center [494, 186] width 644 height 31
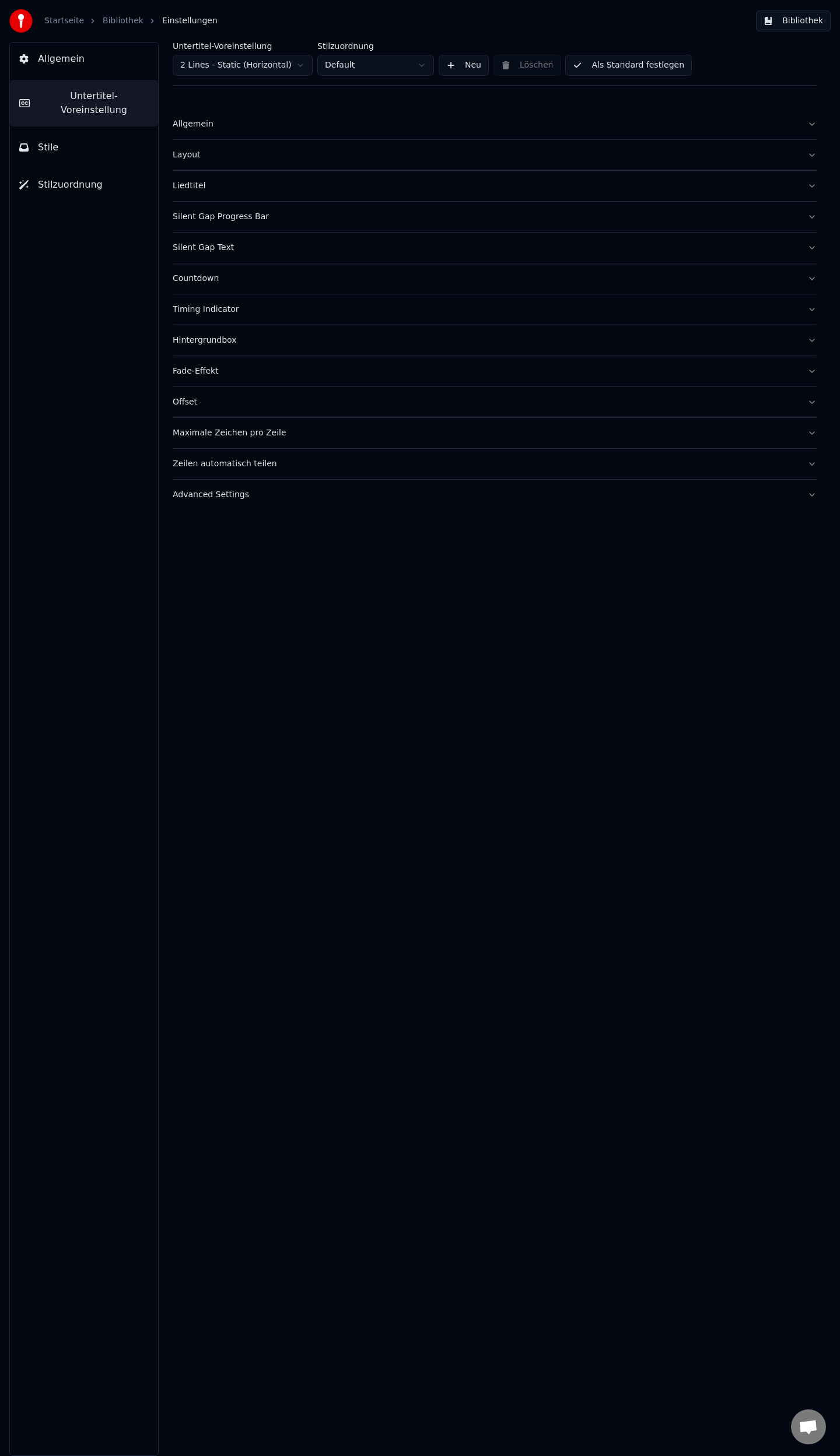
click at [67, 131] on button "Stile" at bounding box center [84, 148] width 148 height 33
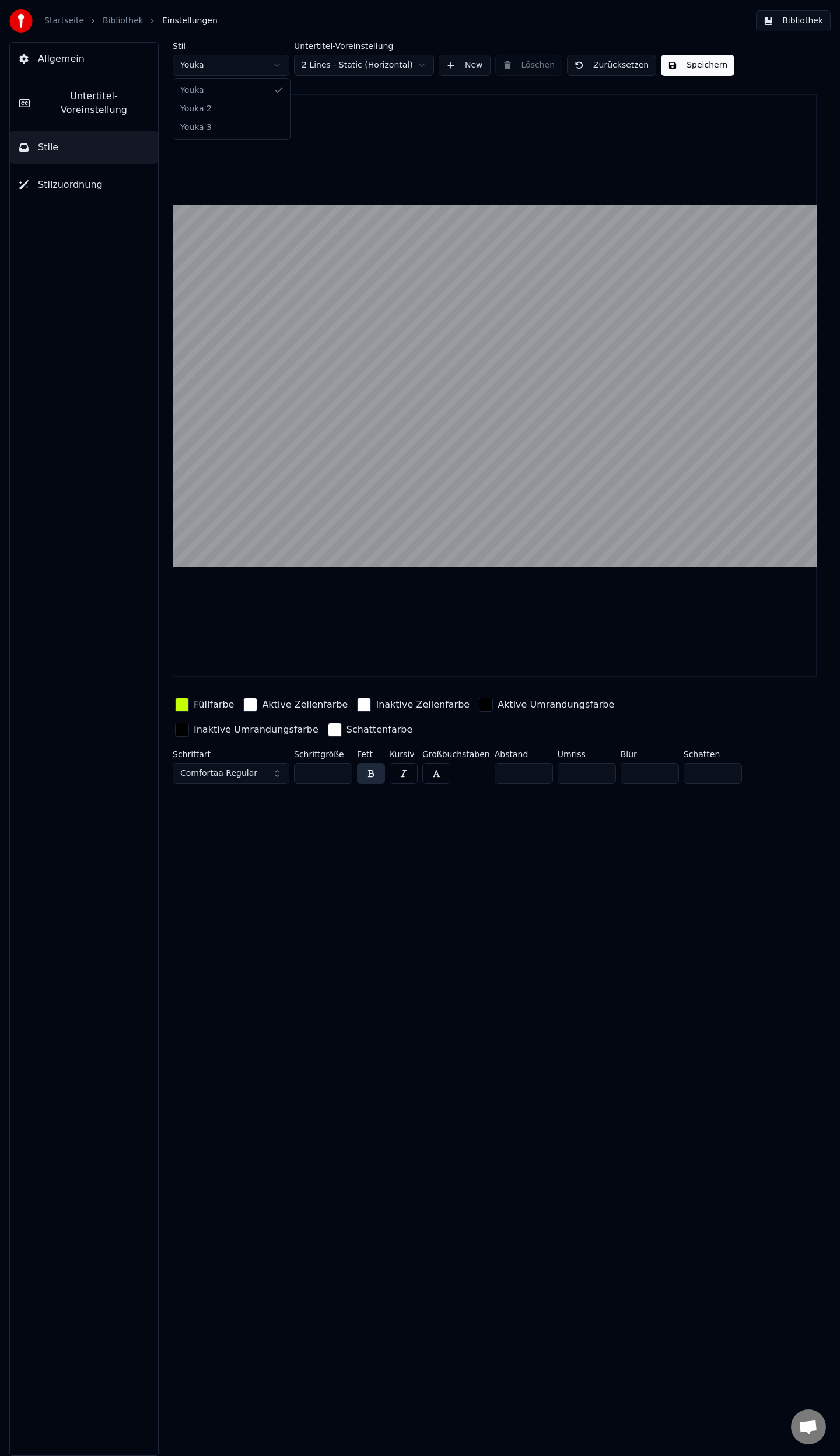
click at [285, 62] on html "Startseite Bibliothek Einstellungen Bibliothek Allgemein Untertitel-Voreinstell…" at bounding box center [420, 728] width 840 height 1456
click at [181, 702] on div "button" at bounding box center [182, 705] width 14 height 14
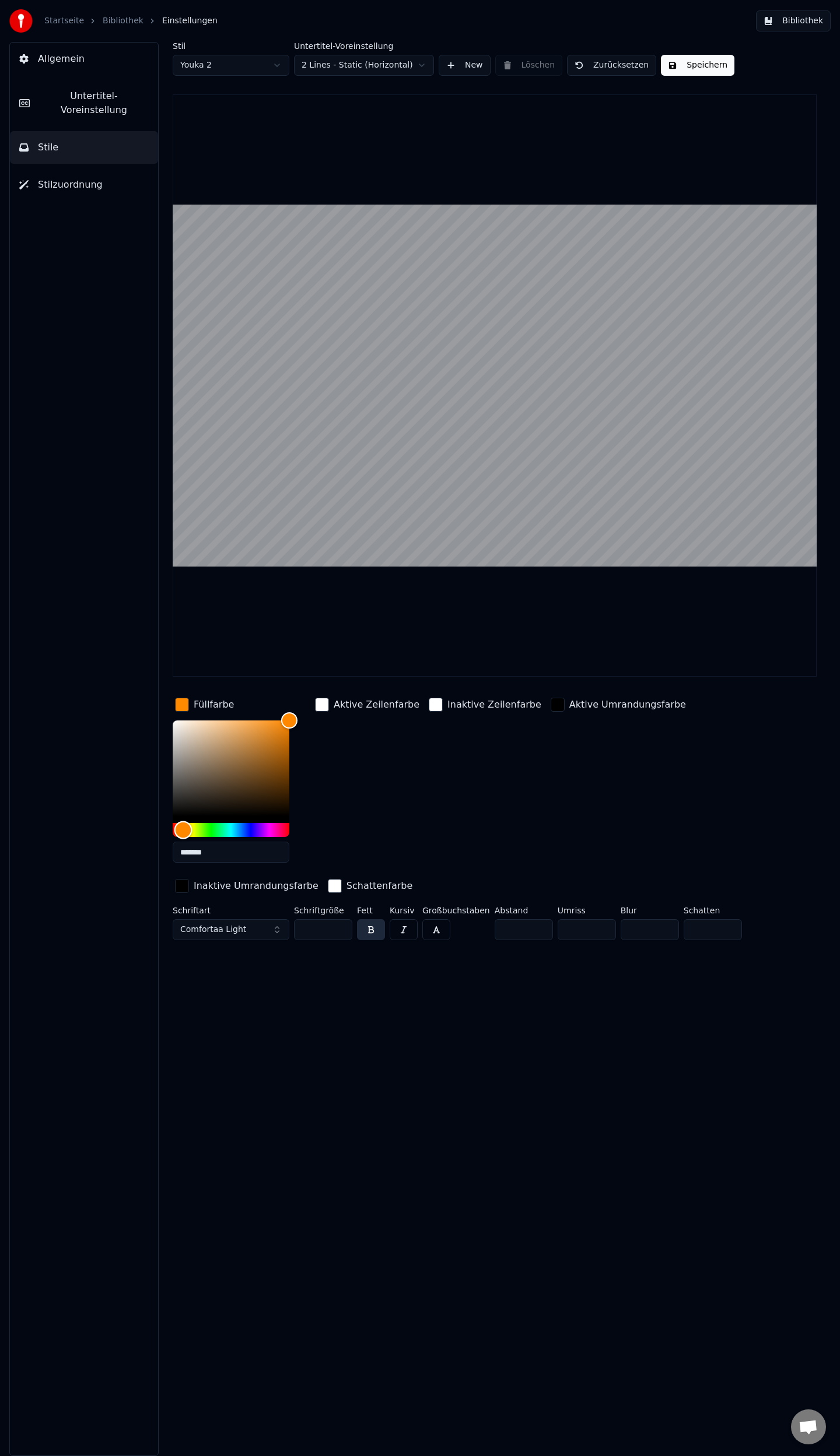
type input "*******"
drag, startPoint x: 268, startPoint y: 830, endPoint x: 184, endPoint y: 840, distance: 84.6
click at [184, 840] on div "*******" at bounding box center [230, 794] width 116 height 147
click at [679, 65] on button "Speichern" at bounding box center [698, 65] width 74 height 21
click at [66, 67] on button "Allgemein" at bounding box center [84, 59] width 148 height 33
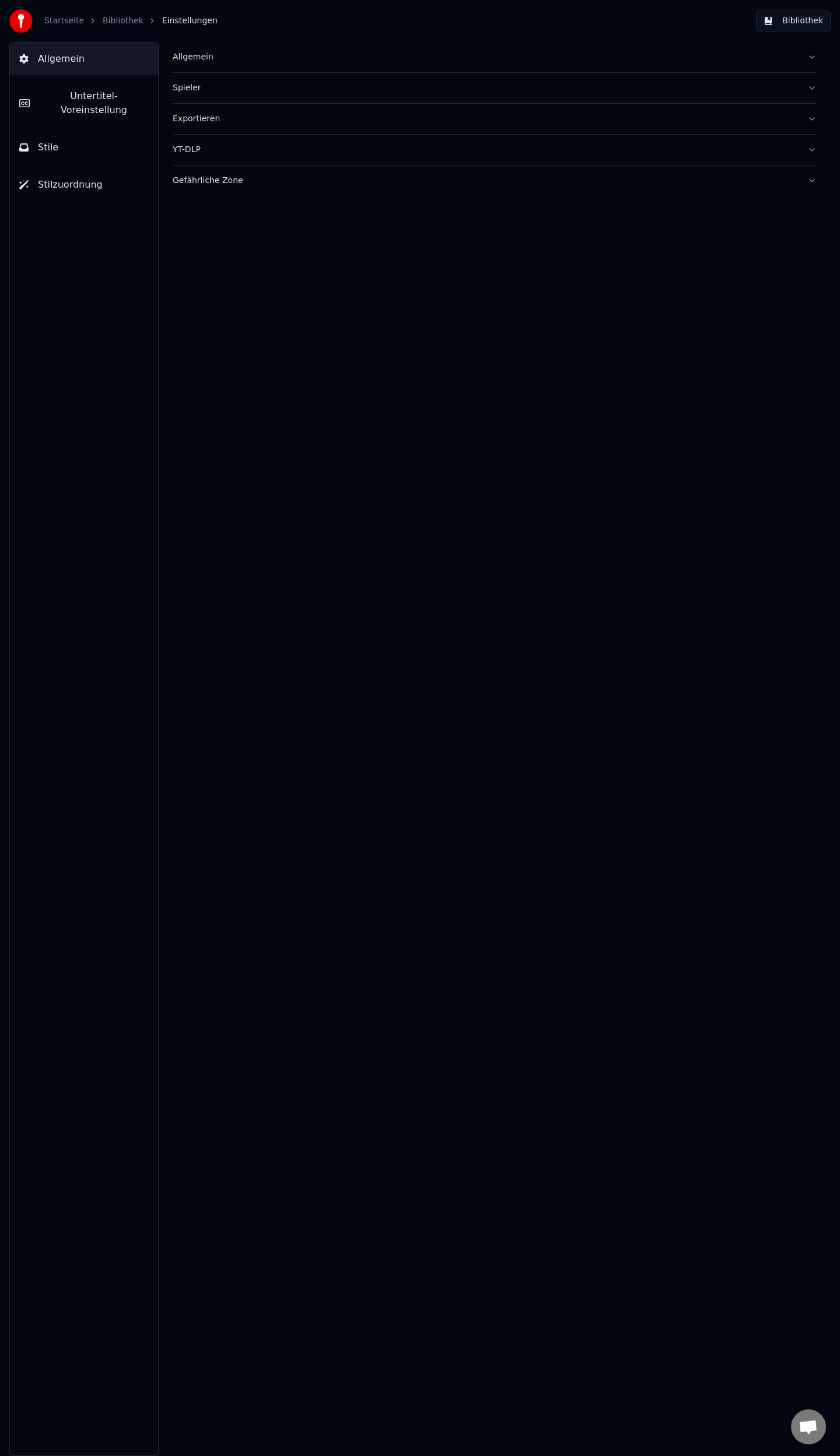
click at [108, 19] on link "Bibliothek" at bounding box center [123, 20] width 41 height 12
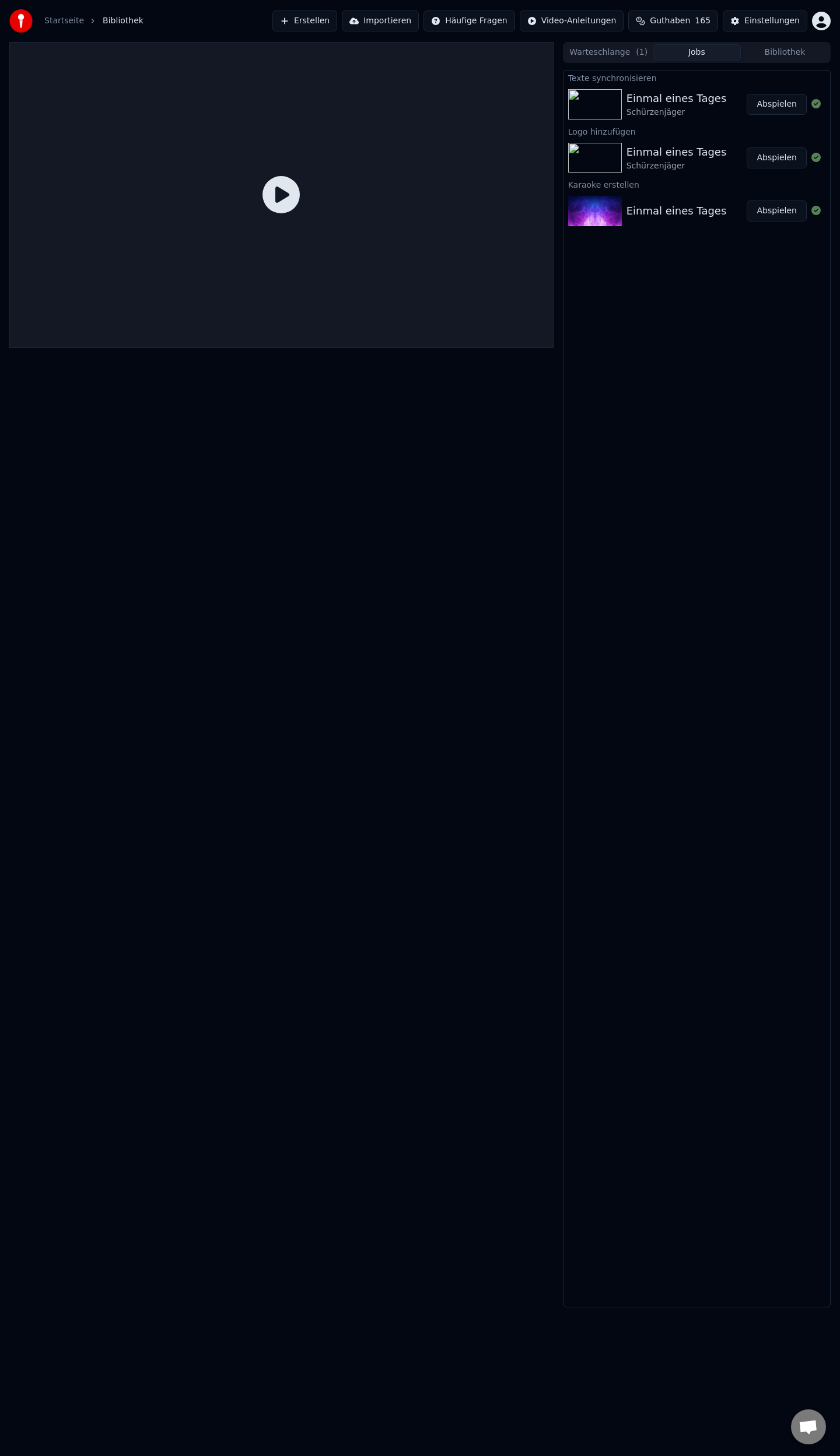
click at [783, 104] on button "Abspielen" at bounding box center [777, 104] width 60 height 21
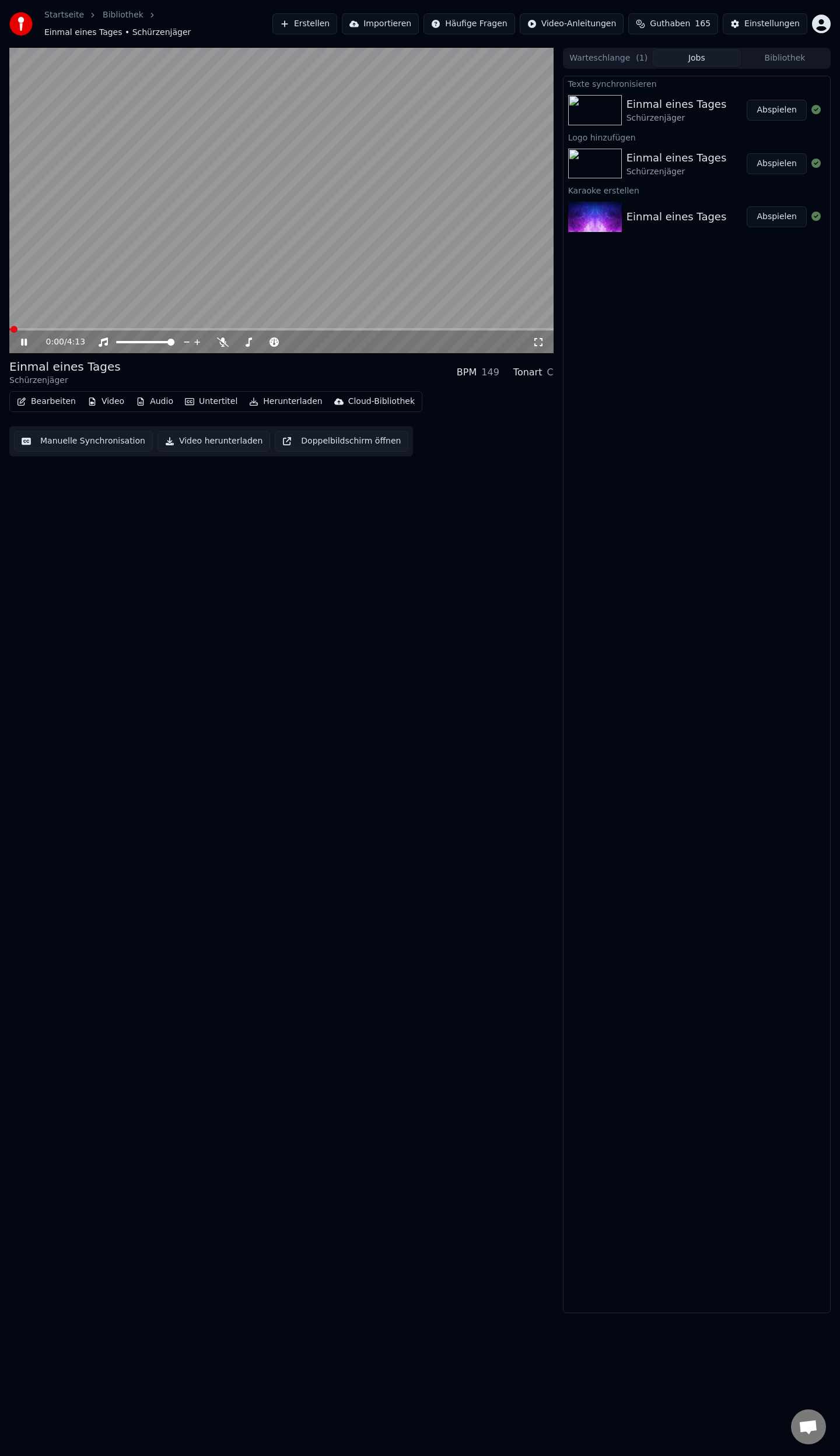
click at [226, 328] on span at bounding box center [281, 329] width 544 height 2
click at [232, 326] on span at bounding box center [232, 329] width 7 height 7
click at [215, 328] on span at bounding box center [112, 329] width 206 height 2
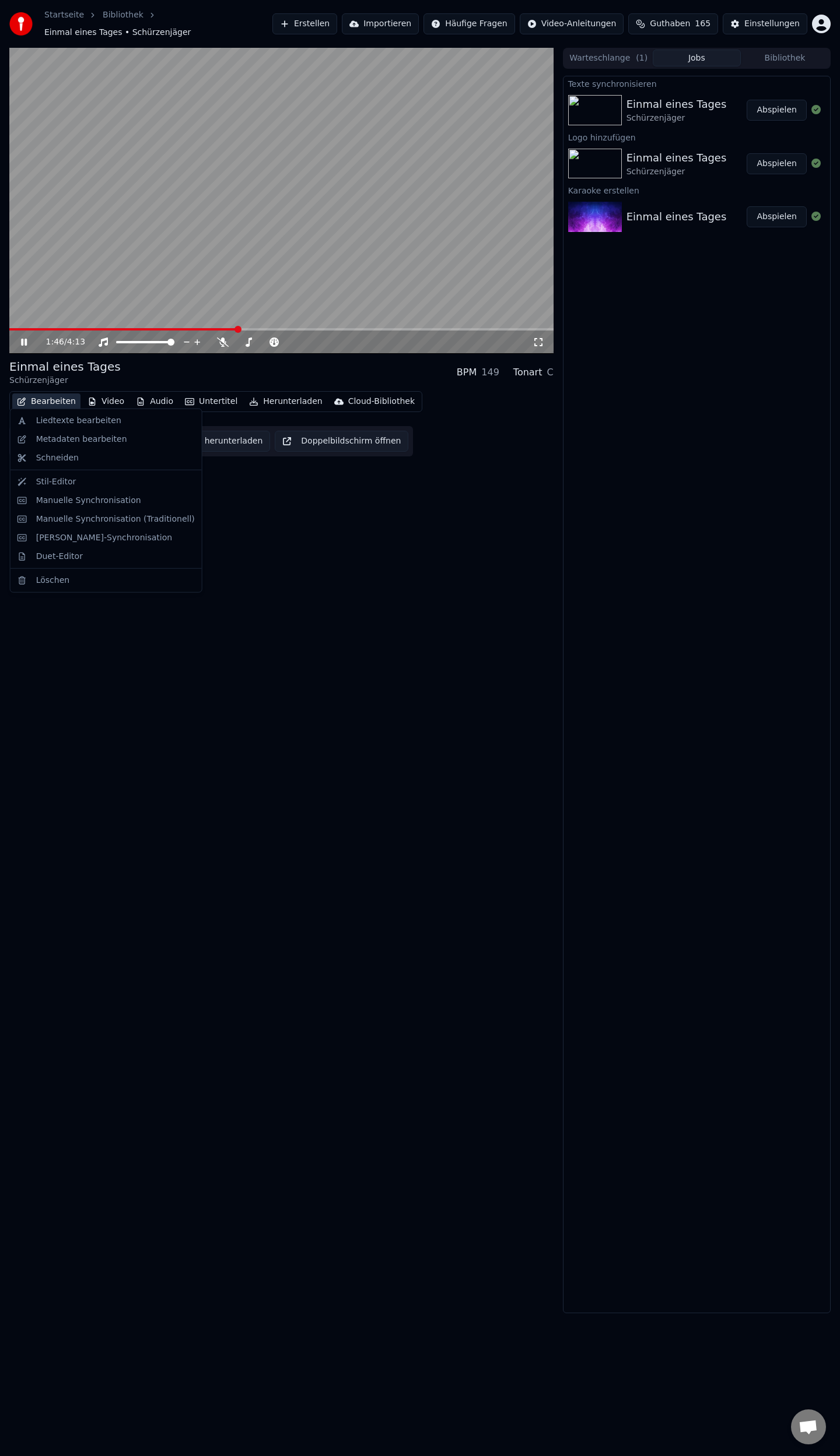
click at [53, 401] on button "Bearbeiten" at bounding box center [46, 402] width 68 height 16
click at [71, 506] on div "Manuelle Synchronisation" at bounding box center [89, 501] width 105 height 12
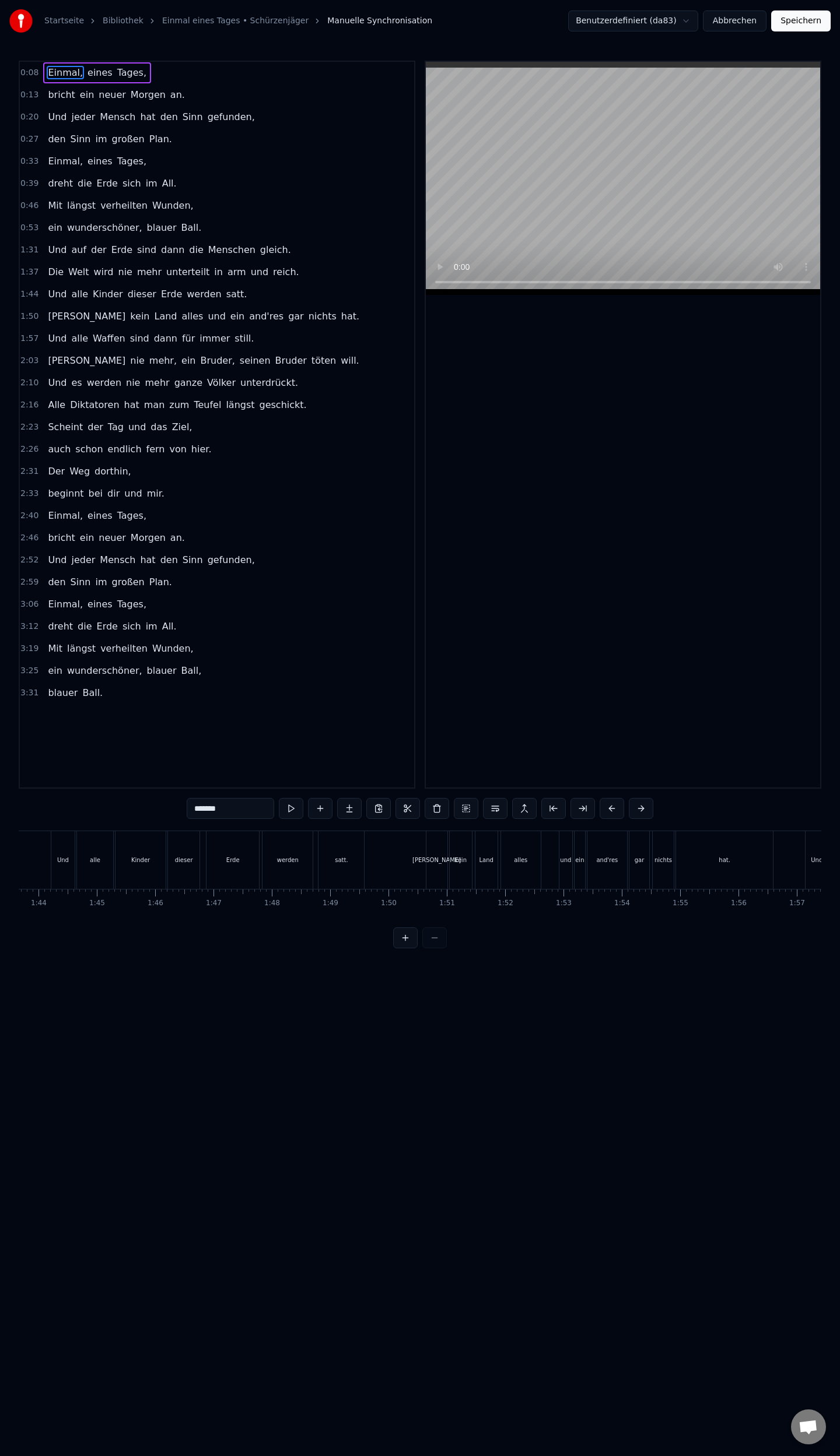
scroll to position [0, 6052]
click at [390, 806] on button at bounding box center [391, 808] width 25 height 21
click at [799, 22] on button "Speichern" at bounding box center [800, 20] width 59 height 21
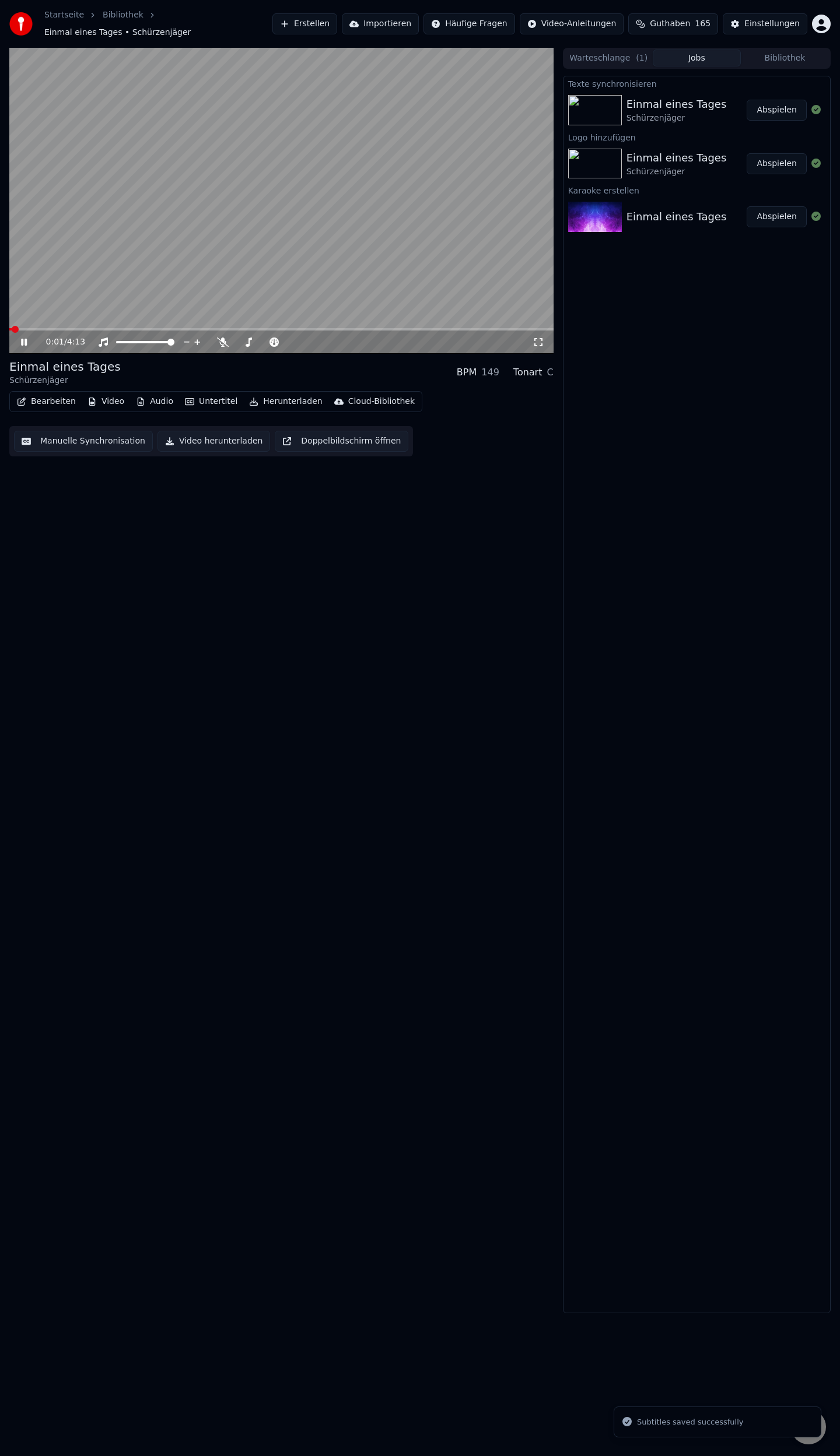
click at [46, 395] on button "Bearbeiten" at bounding box center [46, 402] width 68 height 16
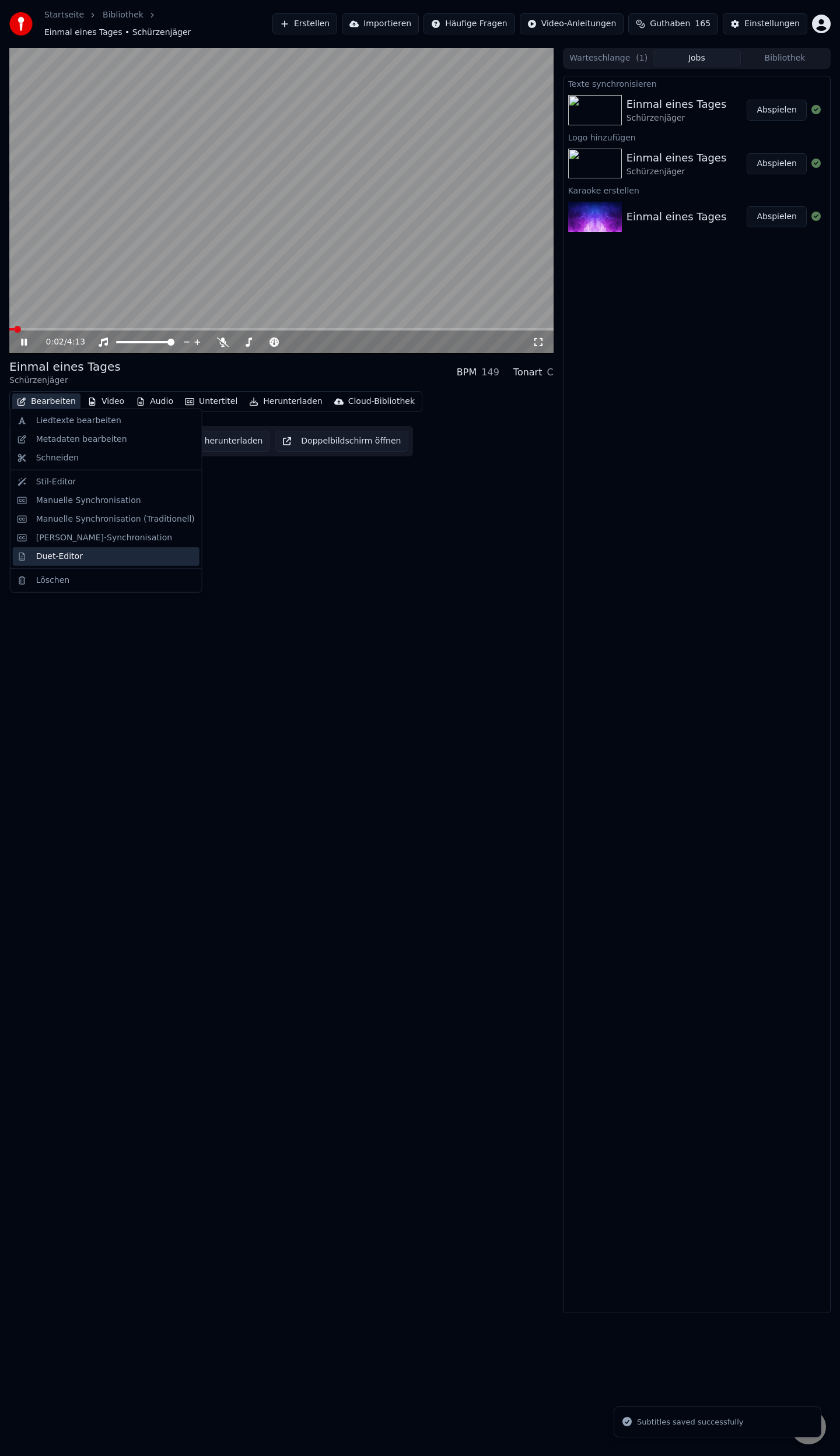
click at [59, 555] on div "Duet-Editor" at bounding box center [59, 556] width 46 height 12
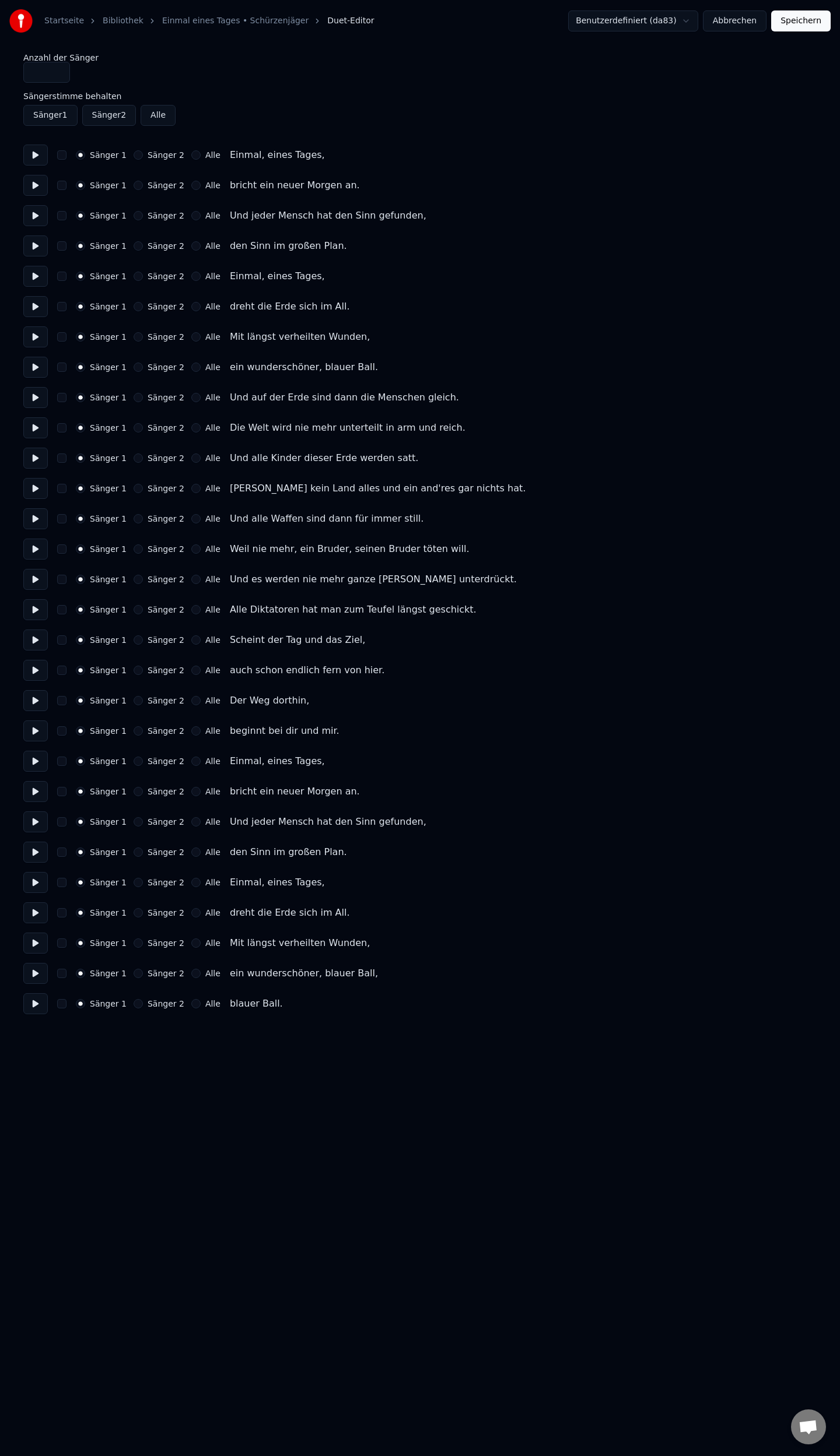
click at [134, 430] on button "Sänger 2" at bounding box center [138, 428] width 10 height 10
click at [134, 488] on button "Sänger 2" at bounding box center [138, 488] width 10 height 10
click at [134, 550] on button "Sänger 2" at bounding box center [138, 549] width 10 height 10
click at [134, 611] on button "Sänger 2" at bounding box center [138, 610] width 10 height 10
click at [803, 25] on button "Speichern" at bounding box center [800, 20] width 59 height 21
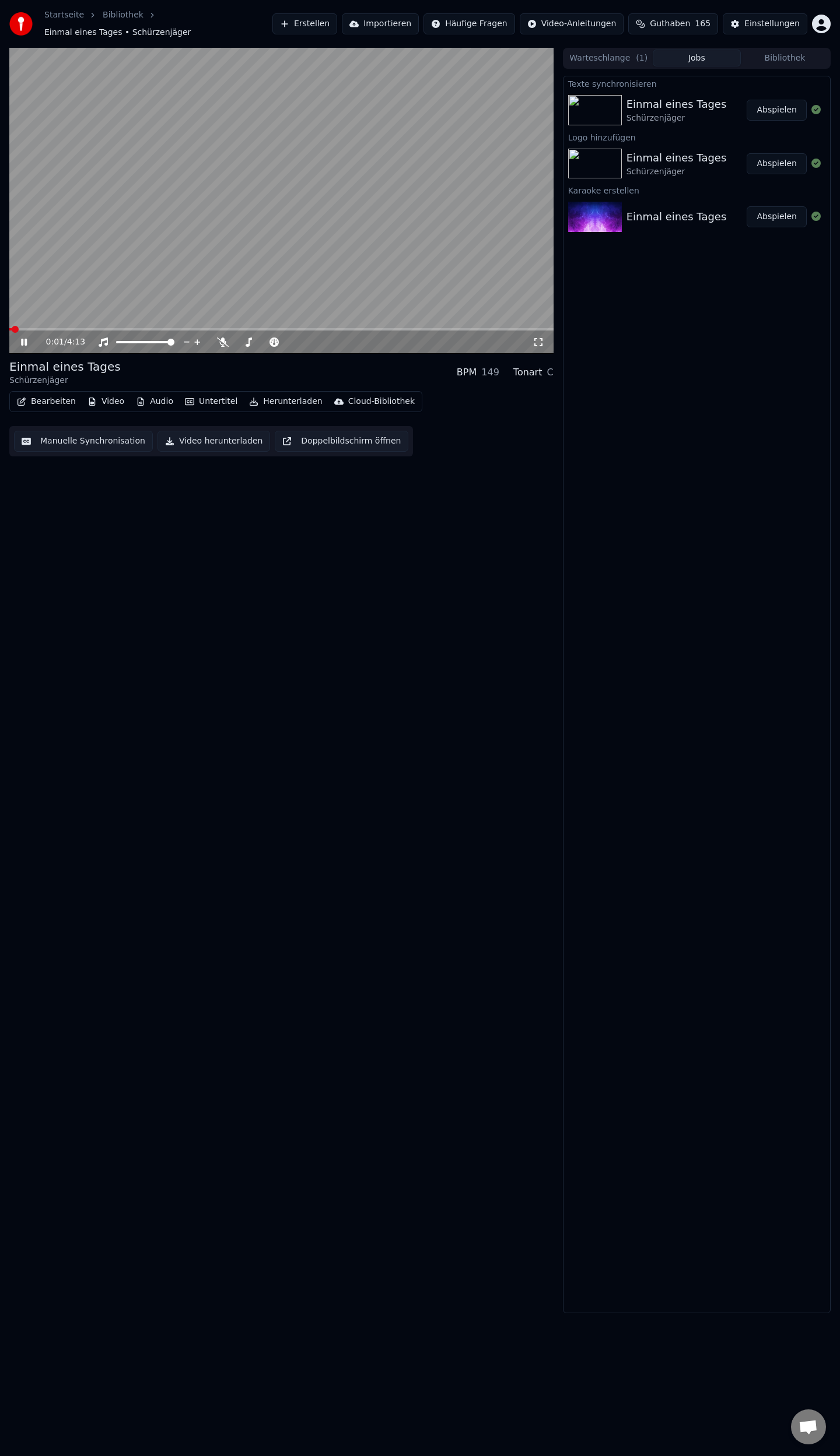
click at [300, 328] on span at bounding box center [281, 329] width 544 height 2
click at [204, 328] on span at bounding box center [107, 329] width 195 height 2
click at [44, 435] on button "Manuelle Synchronisation" at bounding box center [84, 441] width 139 height 21
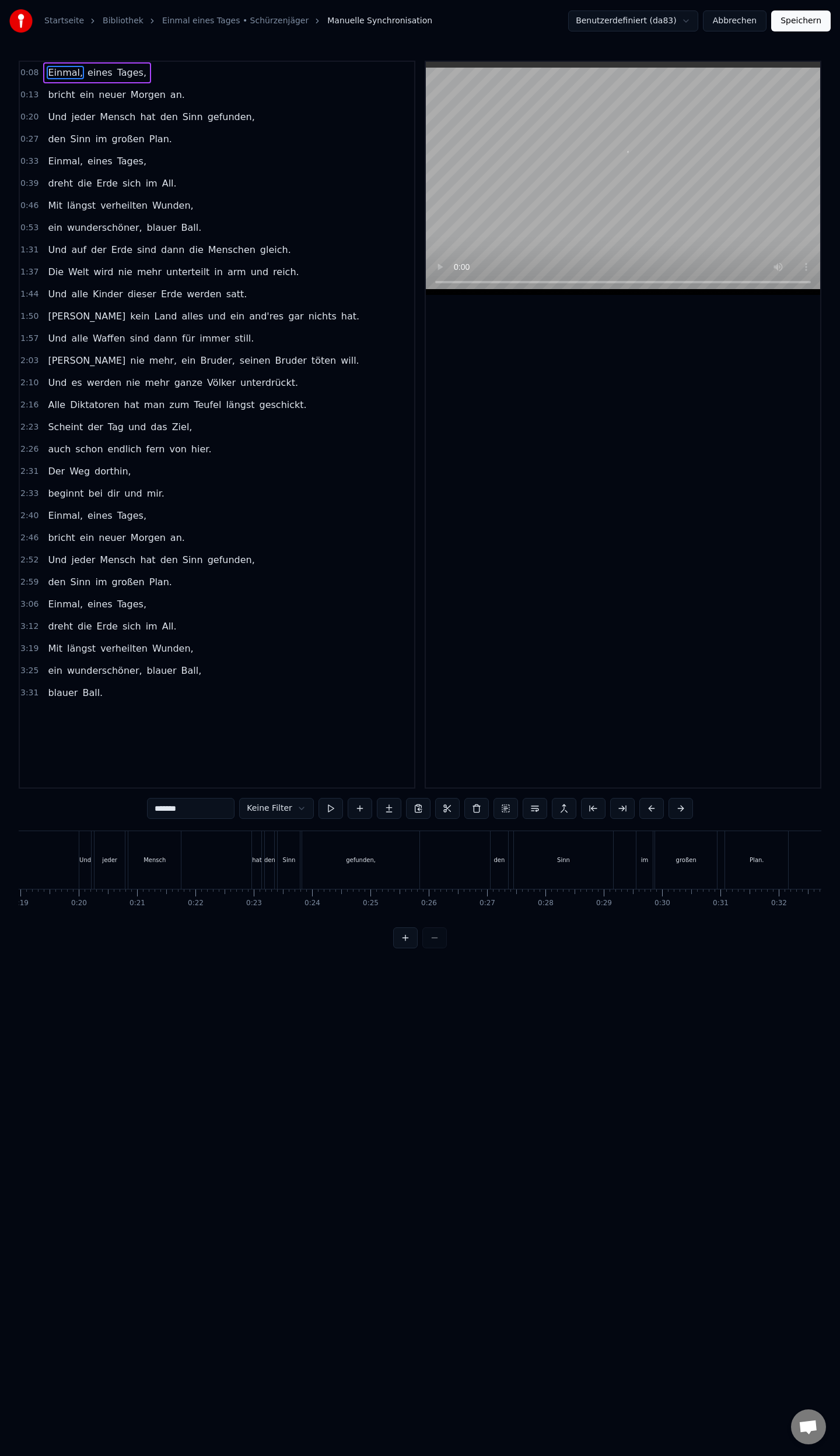
scroll to position [0, 409]
click at [148, 356] on span "mehr," at bounding box center [163, 361] width 30 height 14
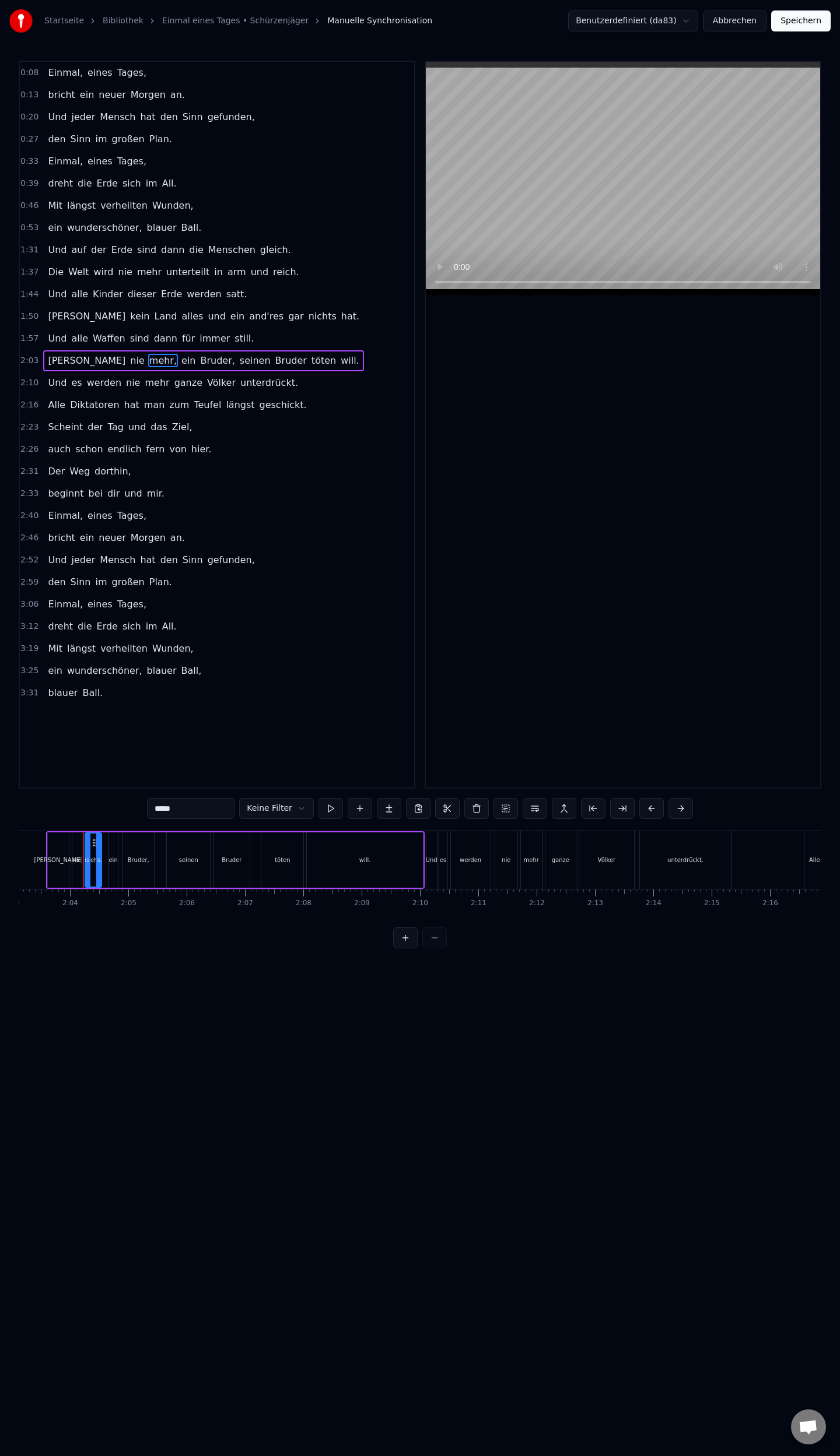
scroll to position [0, 7186]
click at [102, 357] on html "Startseite Bibliothek Einmal eines Tages • Schürzenjäger Manuelle Synchronisati…" at bounding box center [420, 484] width 840 height 967
click at [148, 358] on span "mehr," at bounding box center [163, 361] width 30 height 14
click at [148, 357] on span "mehr," at bounding box center [163, 361] width 30 height 14
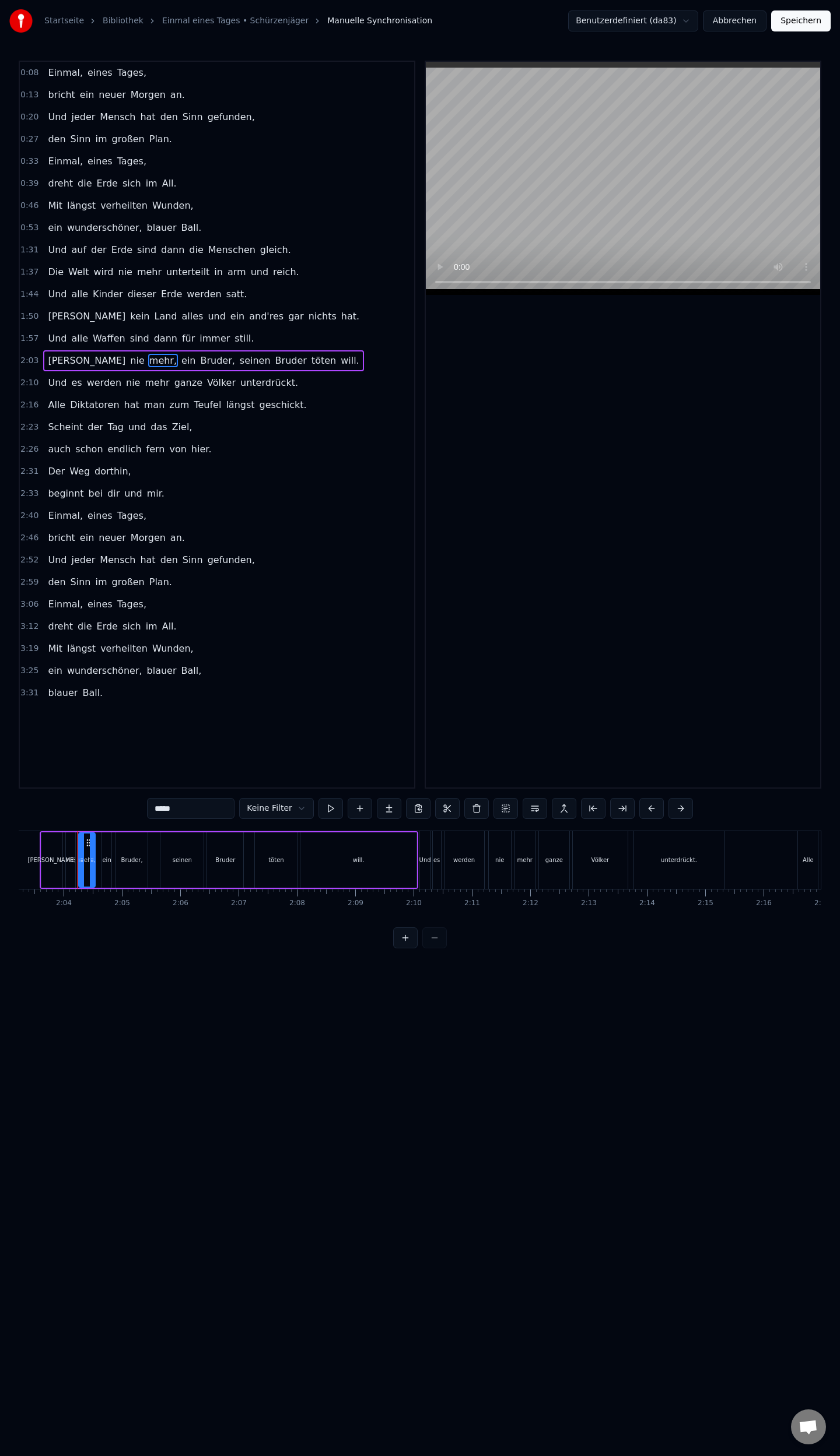
click at [148, 357] on span "mehr," at bounding box center [163, 361] width 30 height 14
click at [107, 357] on html "Startseite Bibliothek Einmal eines Tages • Schürzenjäger Manuelle Synchronisati…" at bounding box center [420, 484] width 840 height 967
click at [204, 810] on input "*****" at bounding box center [191, 808] width 87 height 21
click at [105, 870] on div "ein" at bounding box center [107, 859] width 10 height 55
click at [87, 872] on div "mehr" at bounding box center [87, 859] width 16 height 55
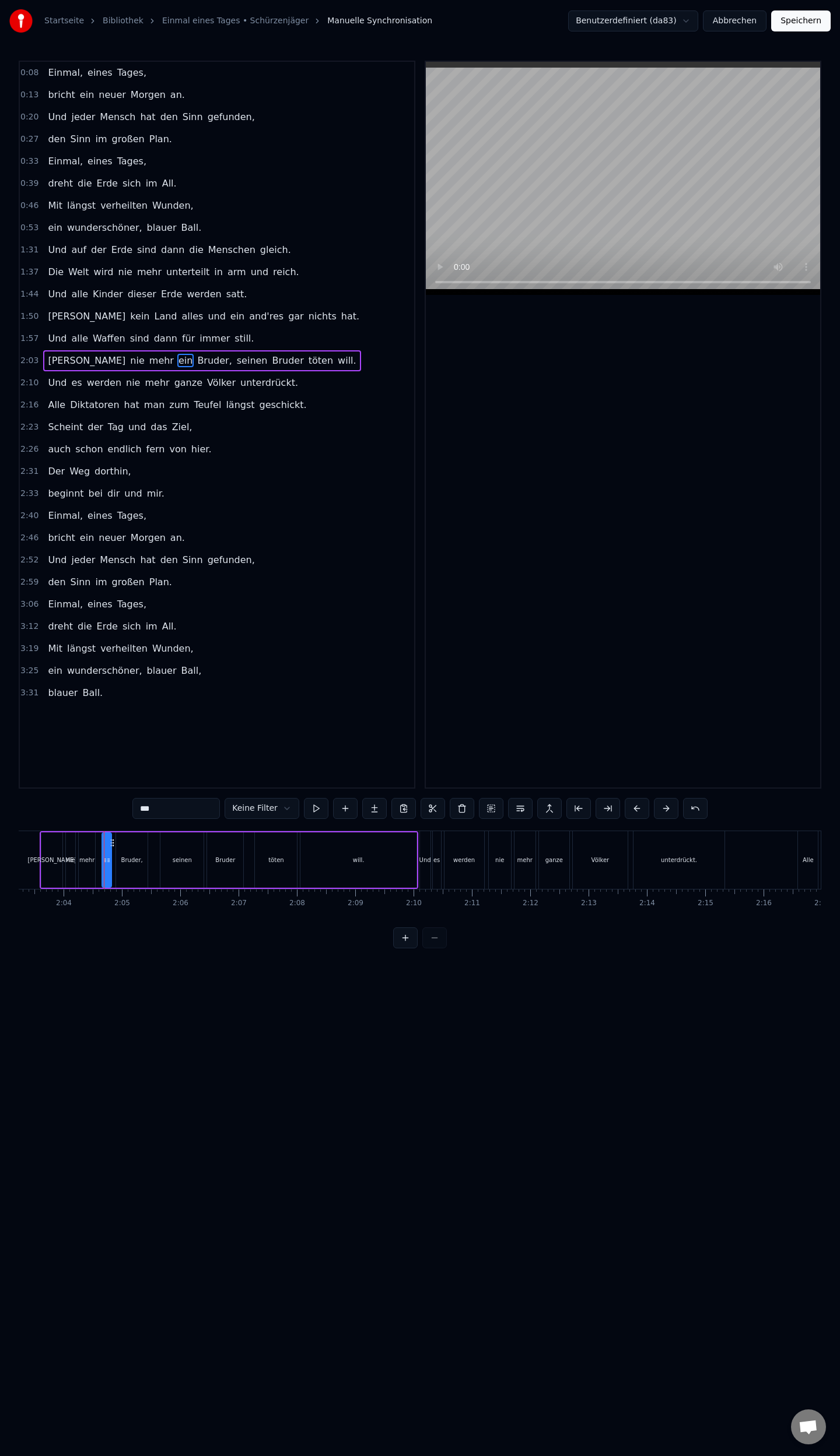
type input "****"
click at [813, 23] on button "Speichern" at bounding box center [800, 20] width 59 height 21
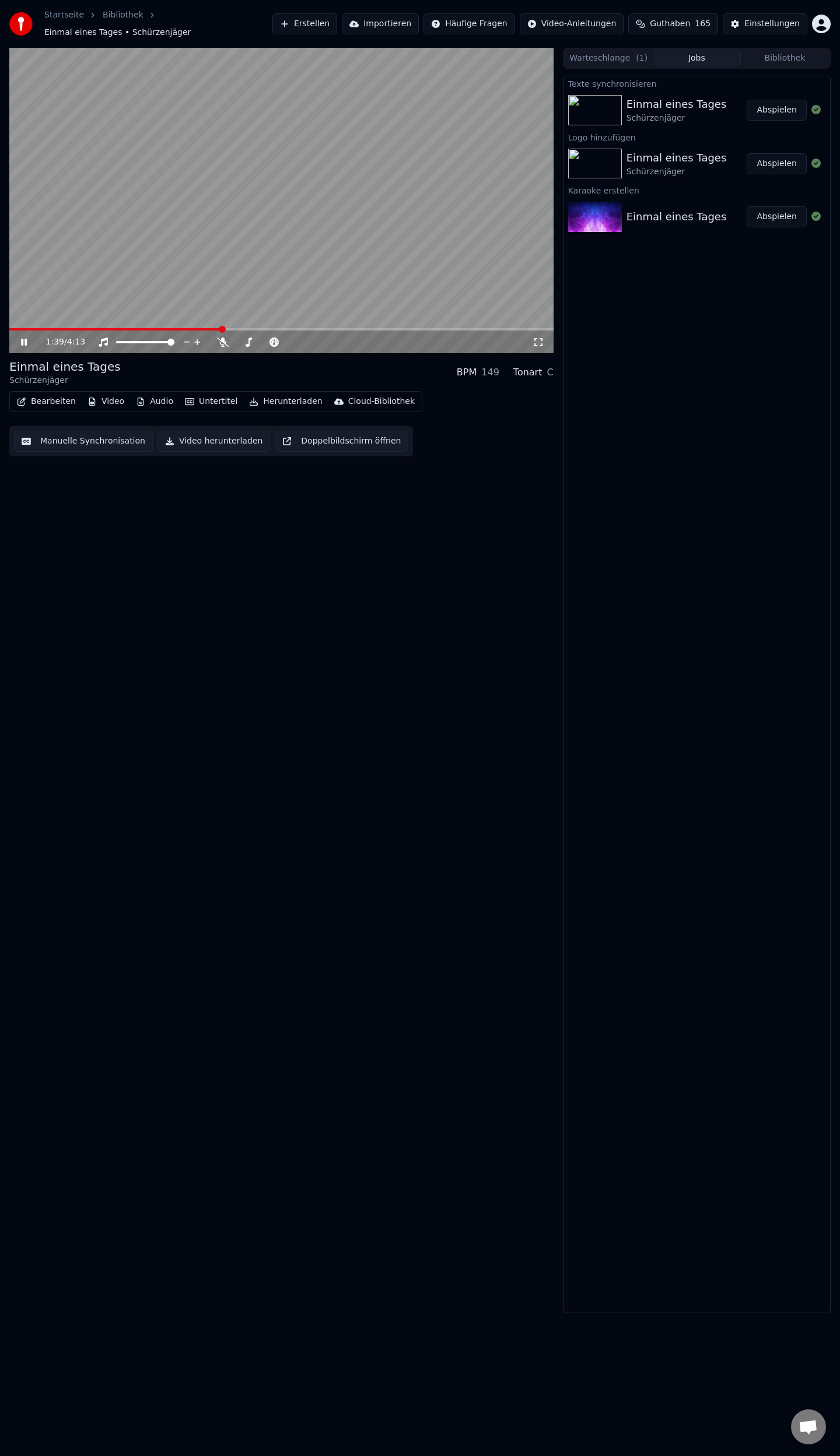
click at [221, 328] on span at bounding box center [281, 329] width 544 height 2
click at [245, 328] on span at bounding box center [281, 329] width 544 height 2
click at [259, 328] on span at bounding box center [281, 329] width 544 height 2
click at [264, 394] on button "Herunterladen" at bounding box center [285, 402] width 82 height 16
click at [301, 424] on div "Video [.mp4]" at bounding box center [283, 420] width 52 height 12
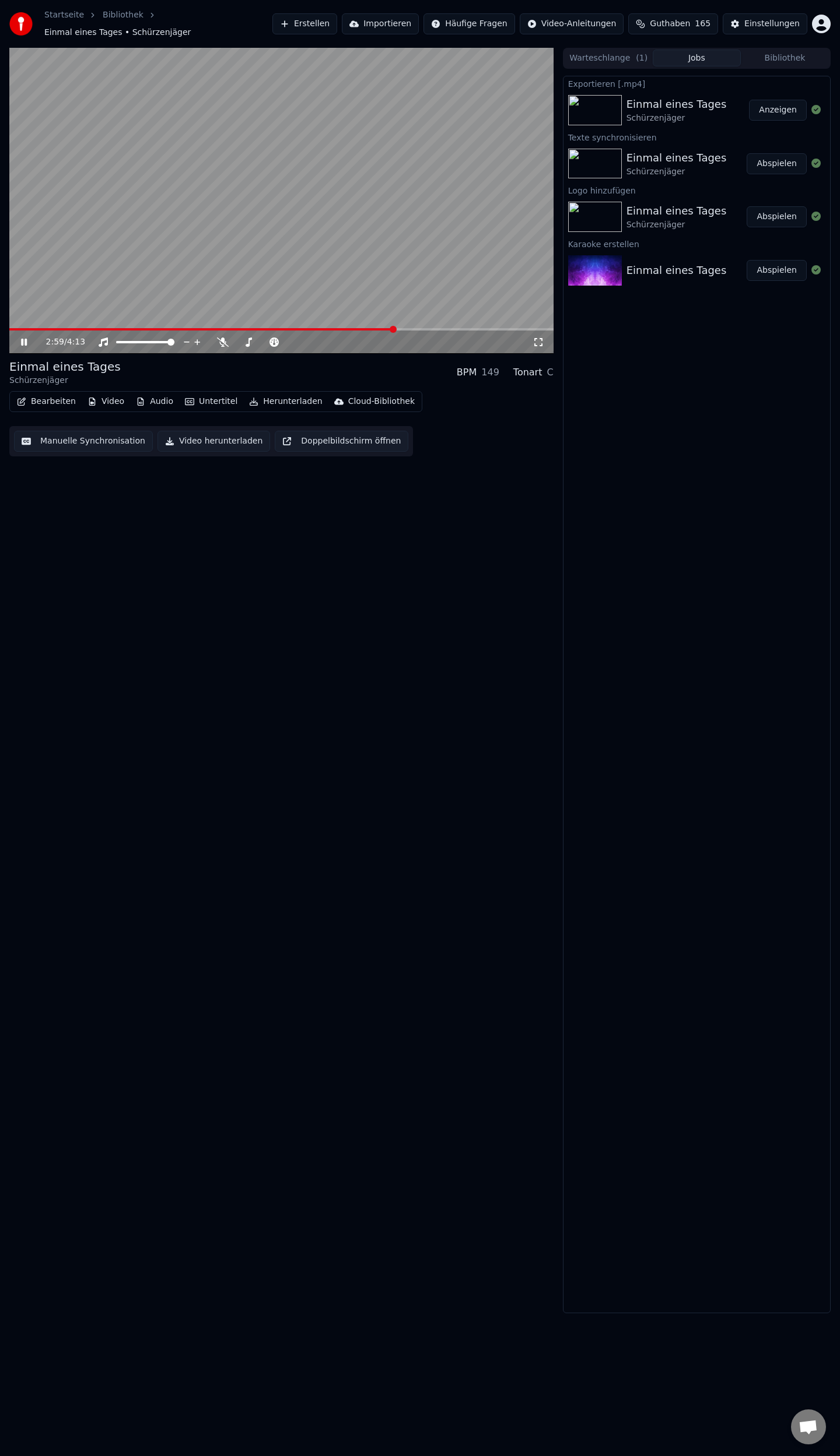
click at [27, 338] on icon at bounding box center [24, 342] width 6 height 7
click at [335, 19] on button "Erstellen" at bounding box center [305, 24] width 65 height 21
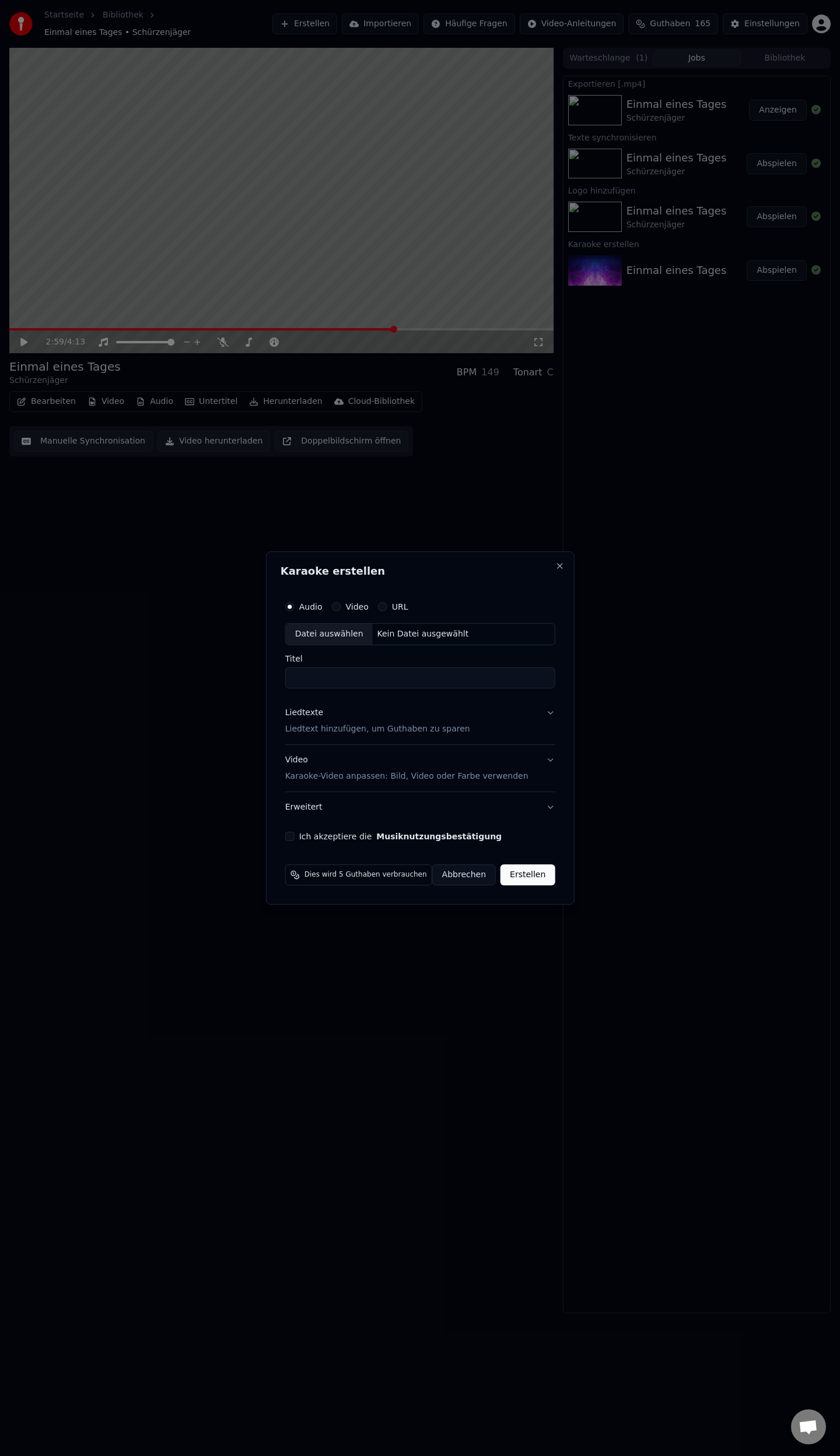
click at [340, 634] on div "Datei auswählen" at bounding box center [329, 634] width 87 height 21
type input "**********"
click at [321, 729] on p "Liedtext hinzufügen, um Guthaben zu sparen" at bounding box center [369, 729] width 185 height 12
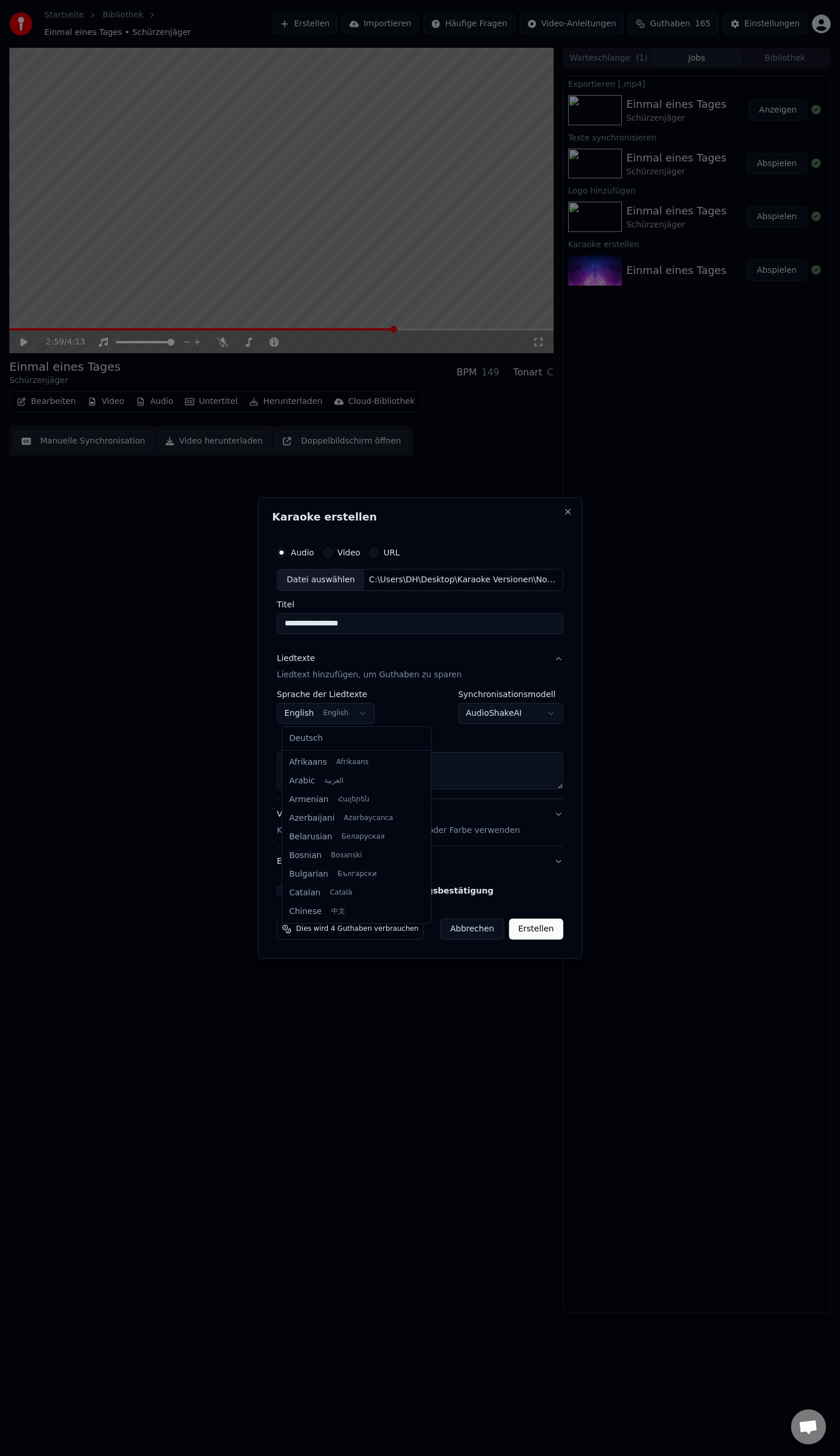
click at [359, 712] on body "**********" at bounding box center [420, 728] width 840 height 1456
select select "**"
click at [309, 755] on textarea at bounding box center [420, 770] width 286 height 37
click at [305, 742] on button "Einfügen" at bounding box center [307, 738] width 61 height 18
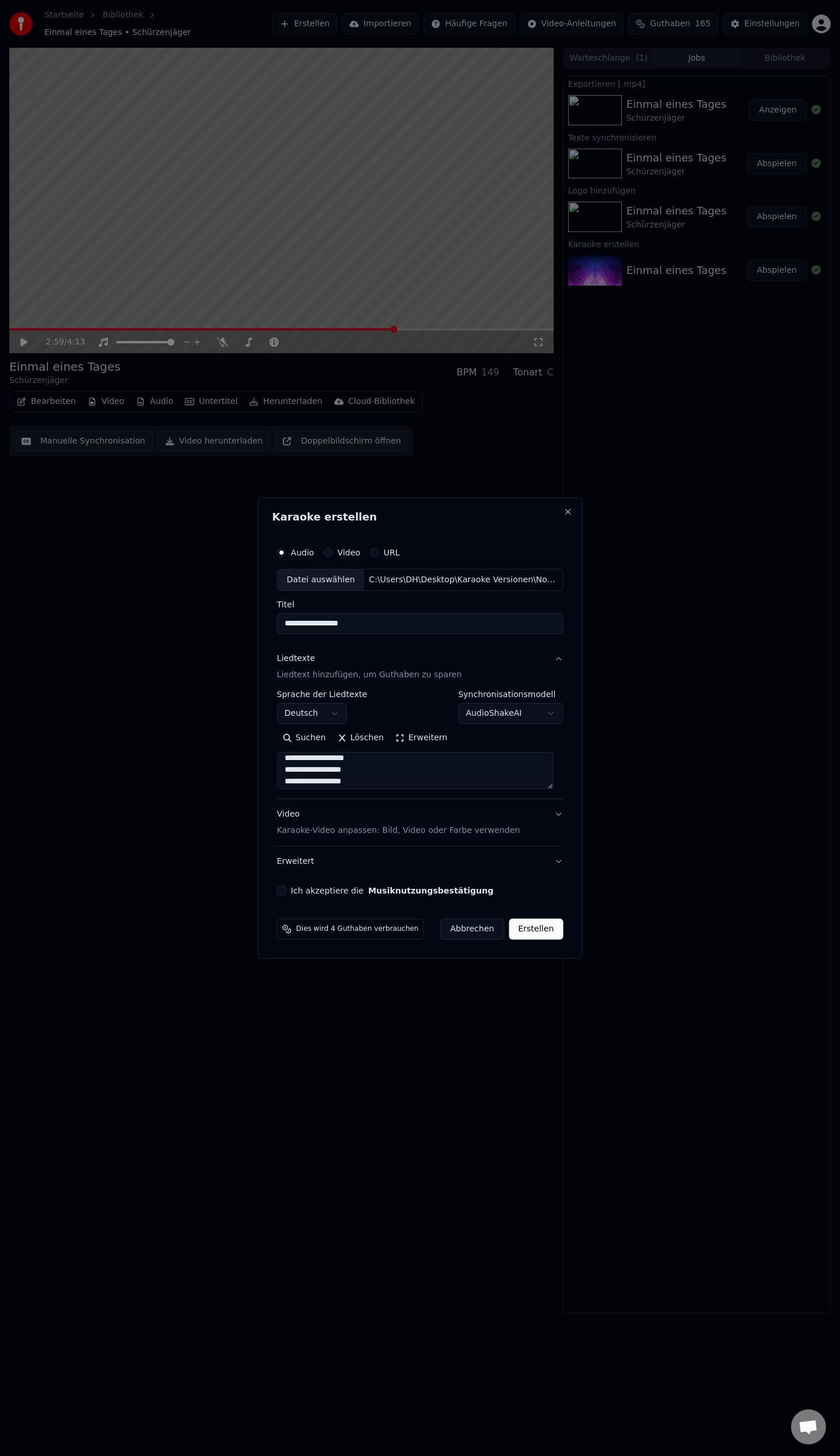
scroll to position [543, 0]
drag, startPoint x: 288, startPoint y: 887, endPoint x: 315, endPoint y: 908, distance: 34.2
click at [286, 888] on button "Ich akzeptiere die Musiknutzungsbestätigung" at bounding box center [282, 891] width 10 height 10
click at [533, 932] on button "Erstellen" at bounding box center [535, 929] width 55 height 21
type textarea "**********"
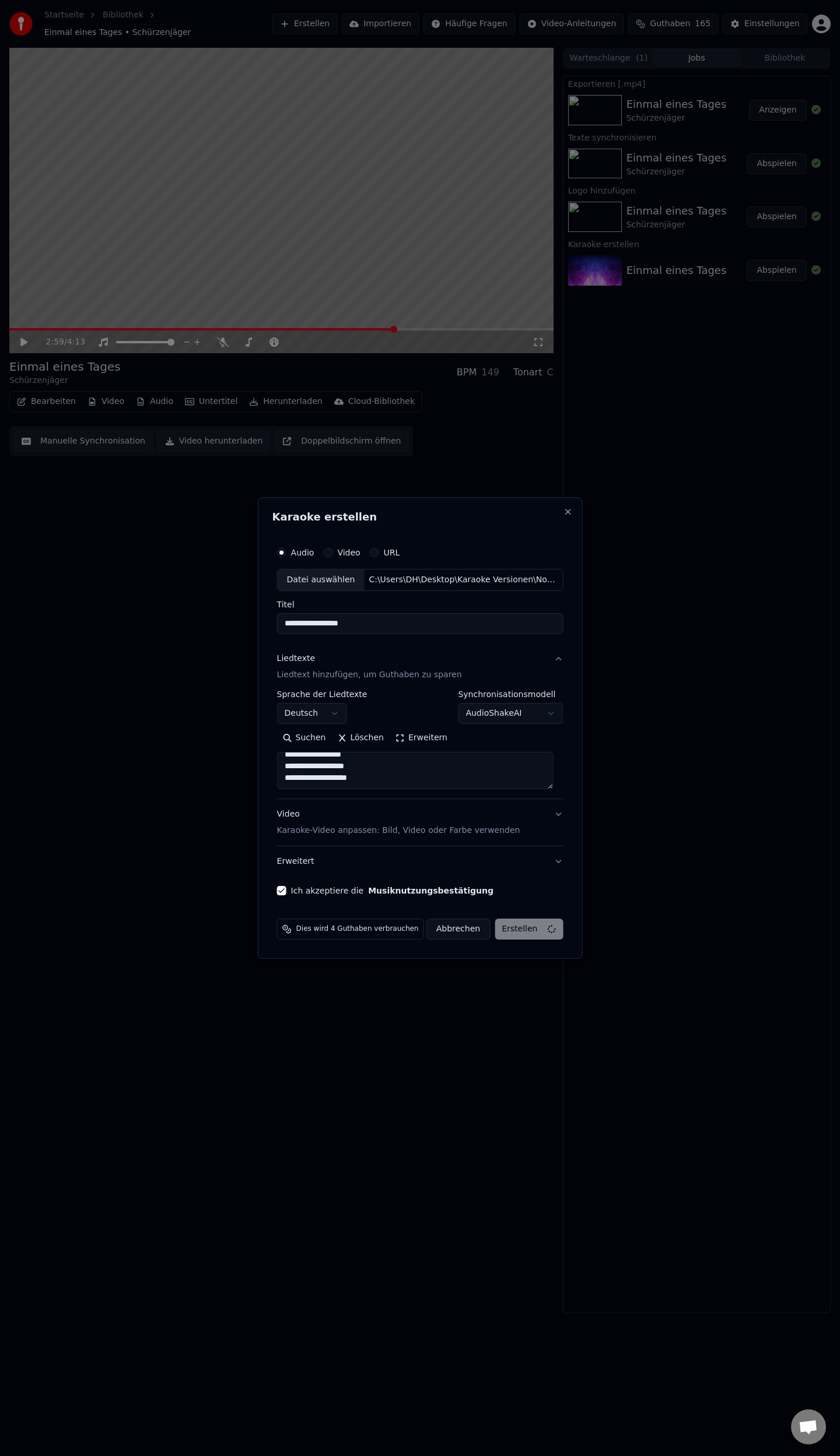
select select
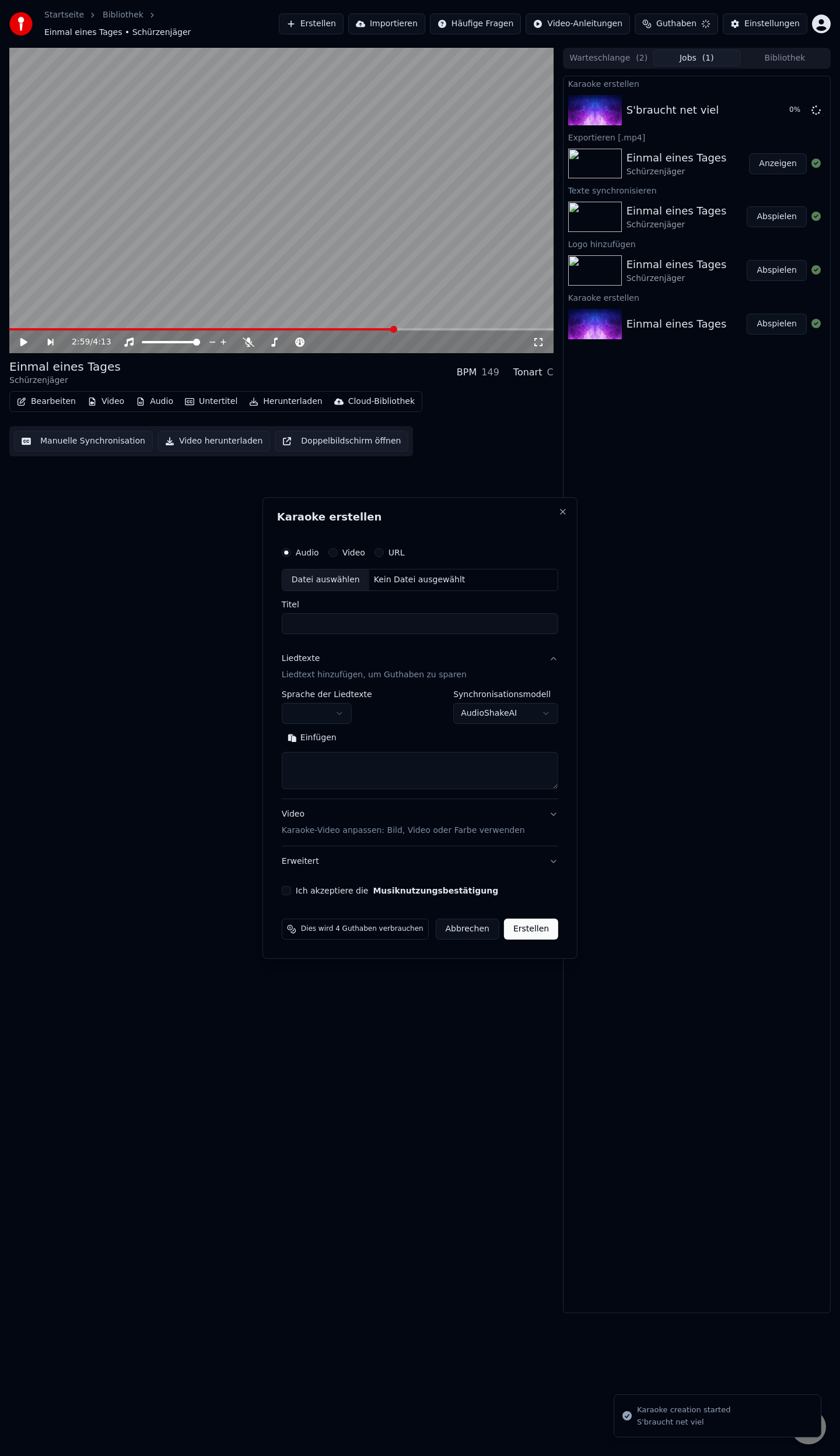
scroll to position [0, 0]
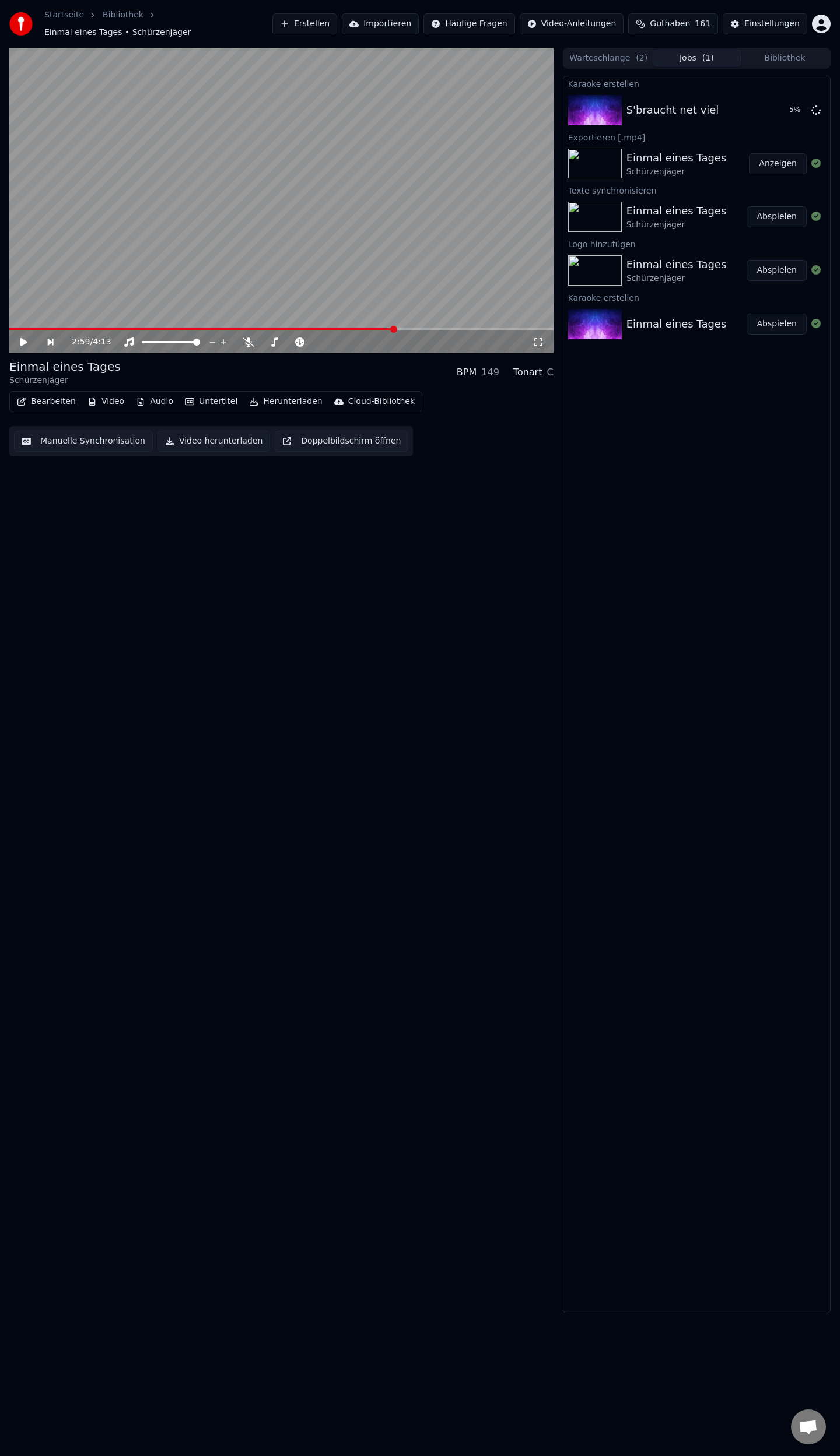
click at [138, 398] on icon "button" at bounding box center [140, 402] width 10 height 8
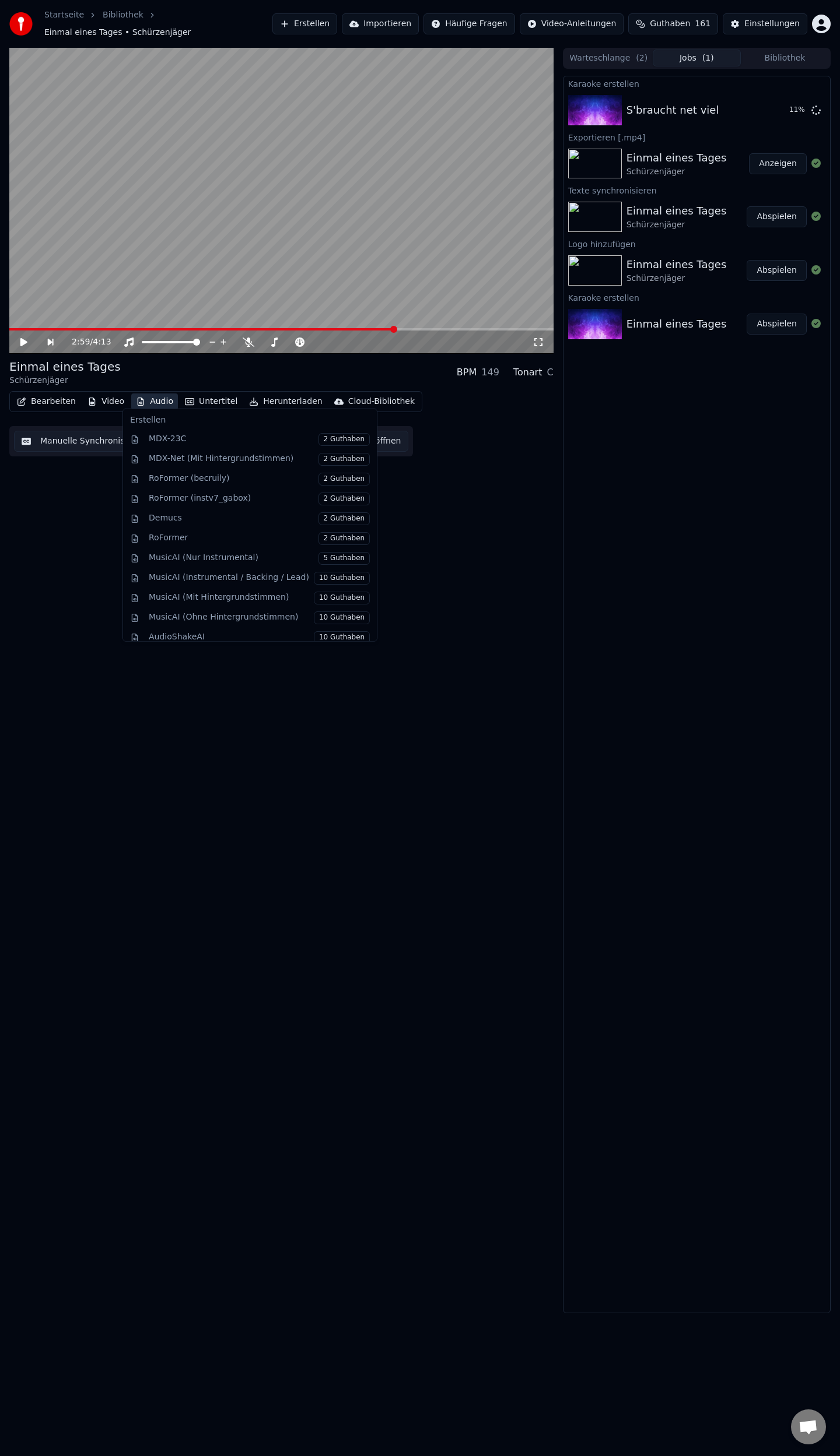
scroll to position [113, 0]
click at [452, 483] on div "2:59 / 4:13 Einmal eines Tages Schürzenjäger BPM 149 Tonart C Bearbeiten Video …" at bounding box center [281, 680] width 544 height 1265
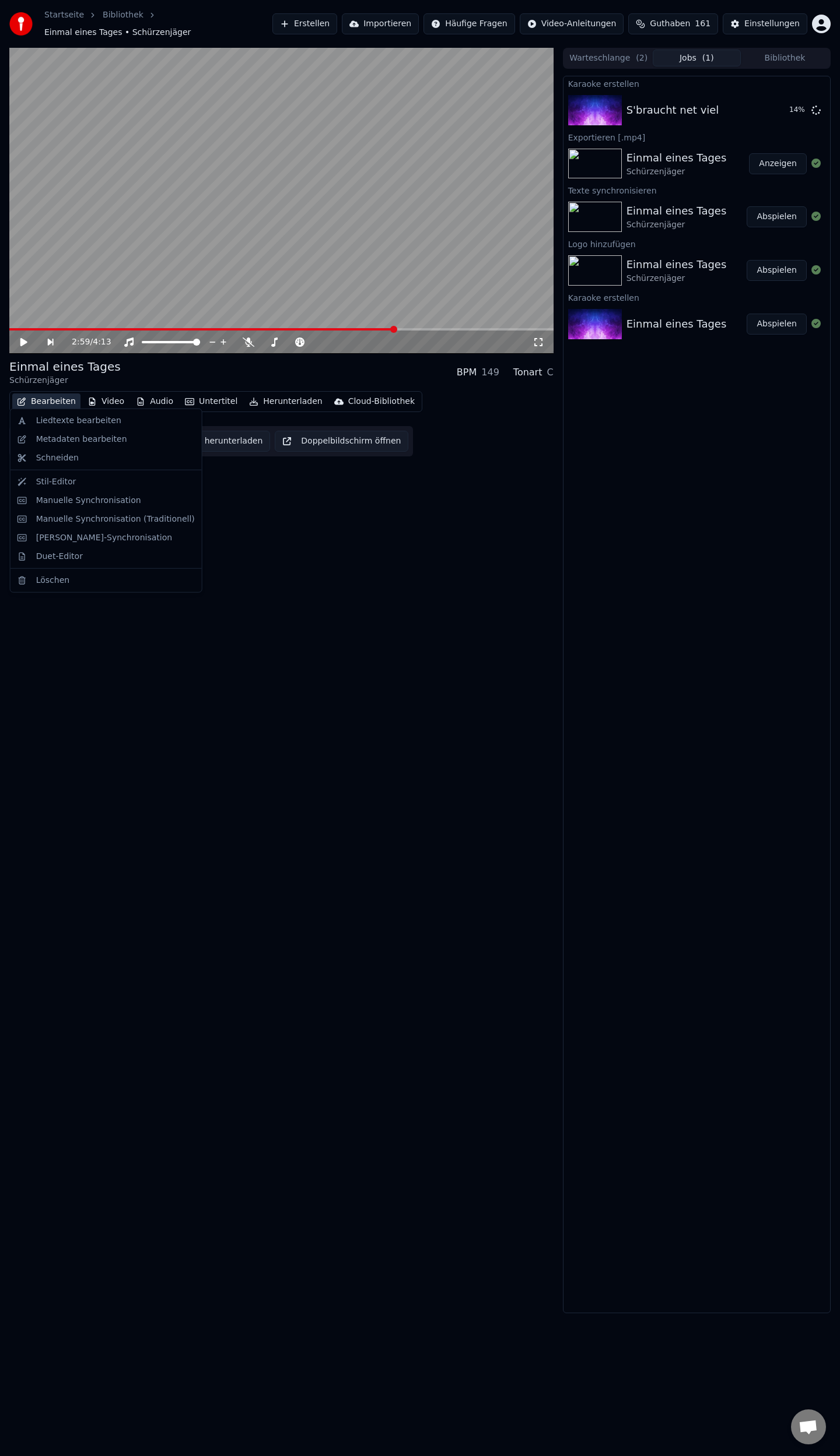
click at [50, 394] on button "Bearbeiten" at bounding box center [46, 402] width 68 height 16
click at [69, 440] on div "Metadaten bearbeiten" at bounding box center [82, 439] width 91 height 12
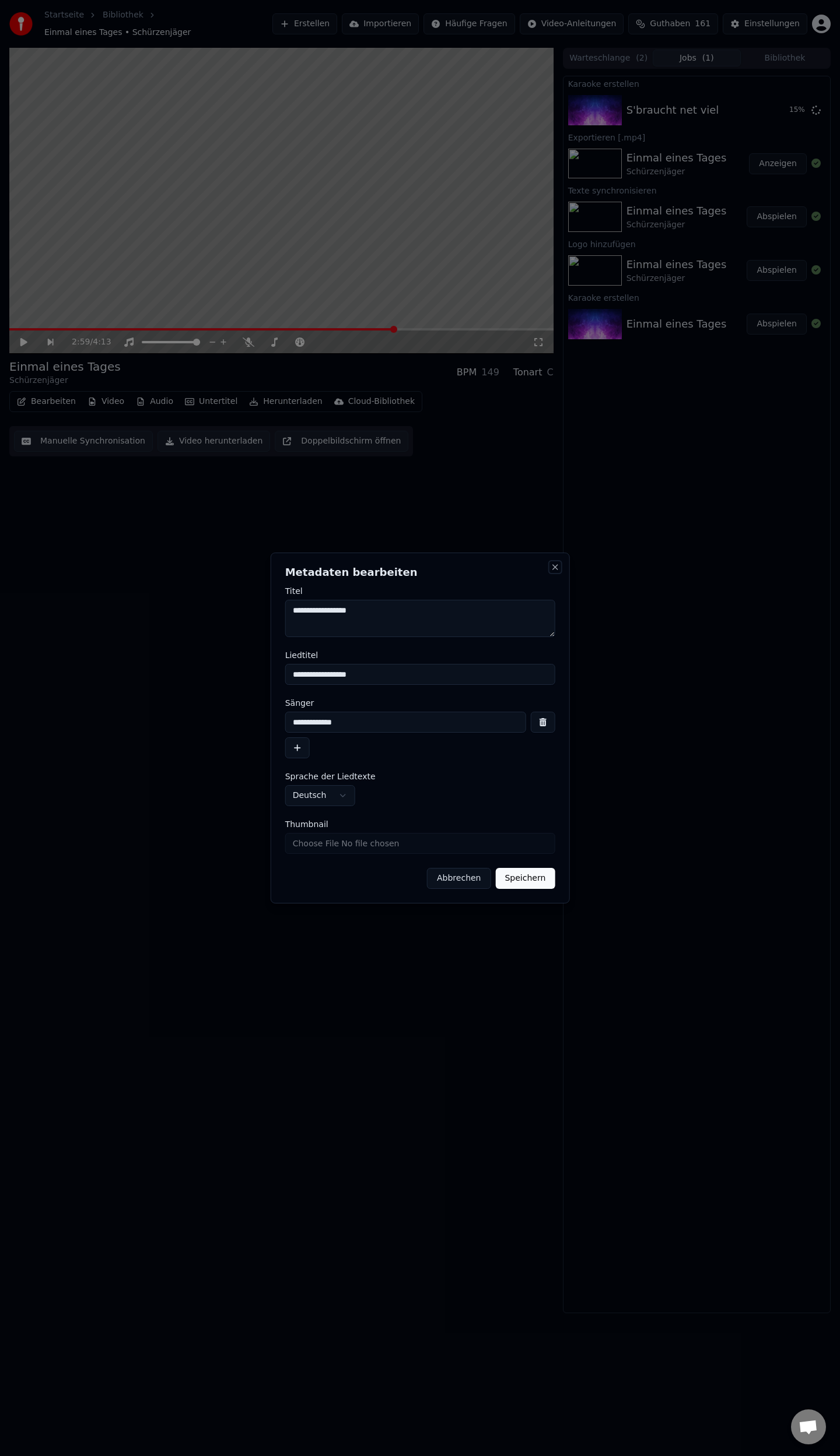
click at [557, 567] on button "Close" at bounding box center [555, 567] width 10 height 10
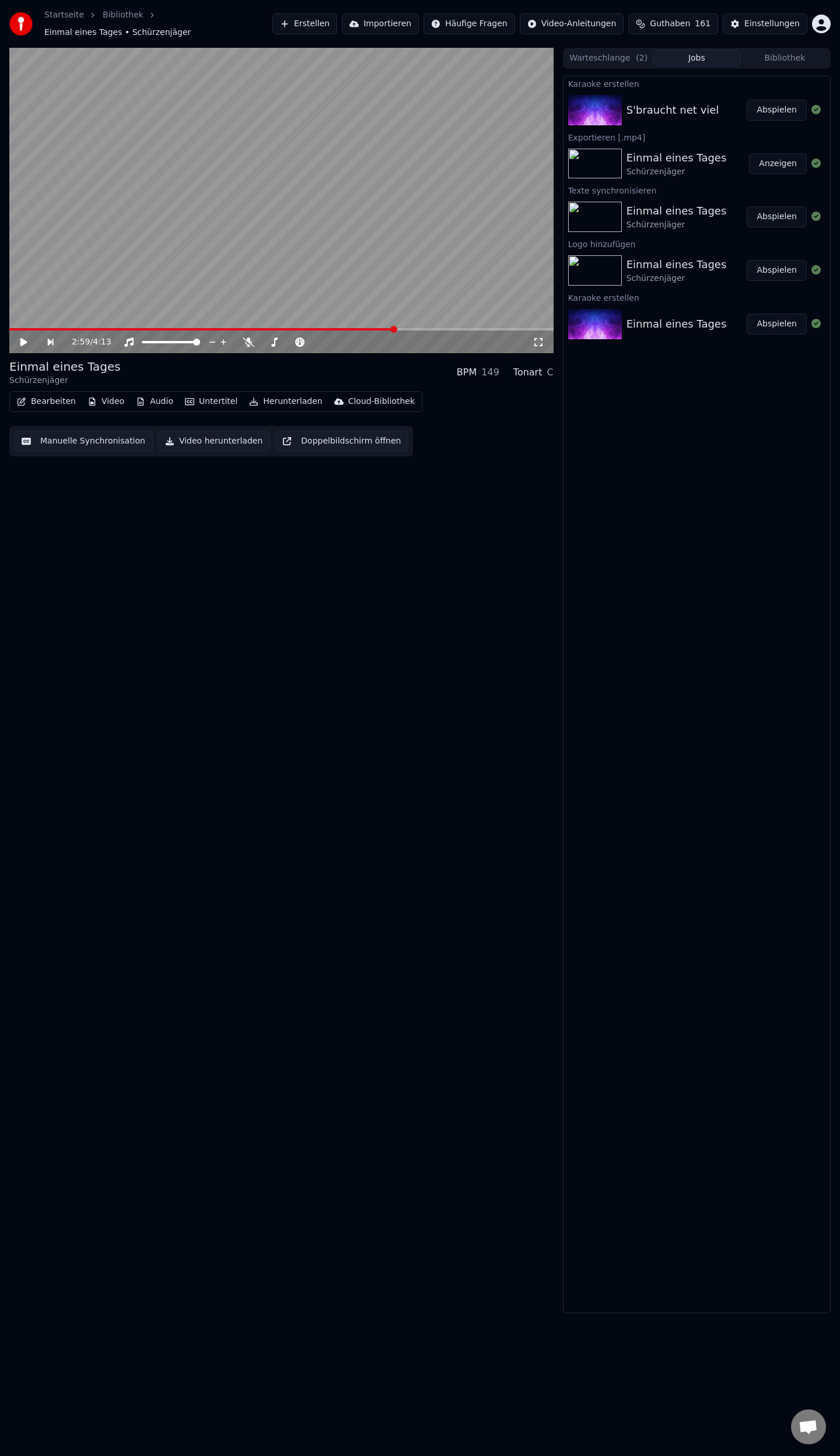
click at [772, 107] on button "Abspielen" at bounding box center [777, 110] width 60 height 21
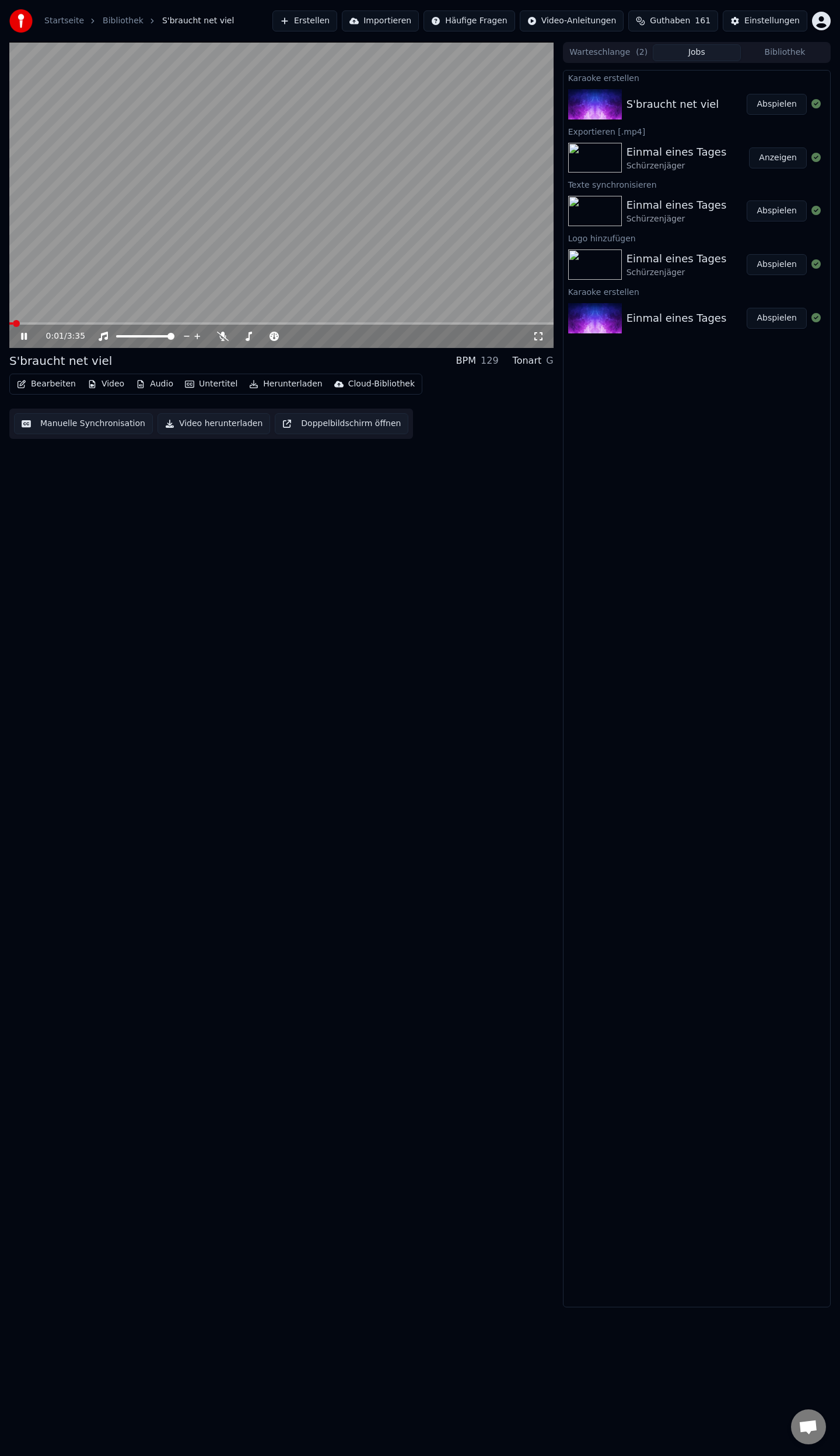
click at [22, 336] on icon at bounding box center [24, 336] width 6 height 7
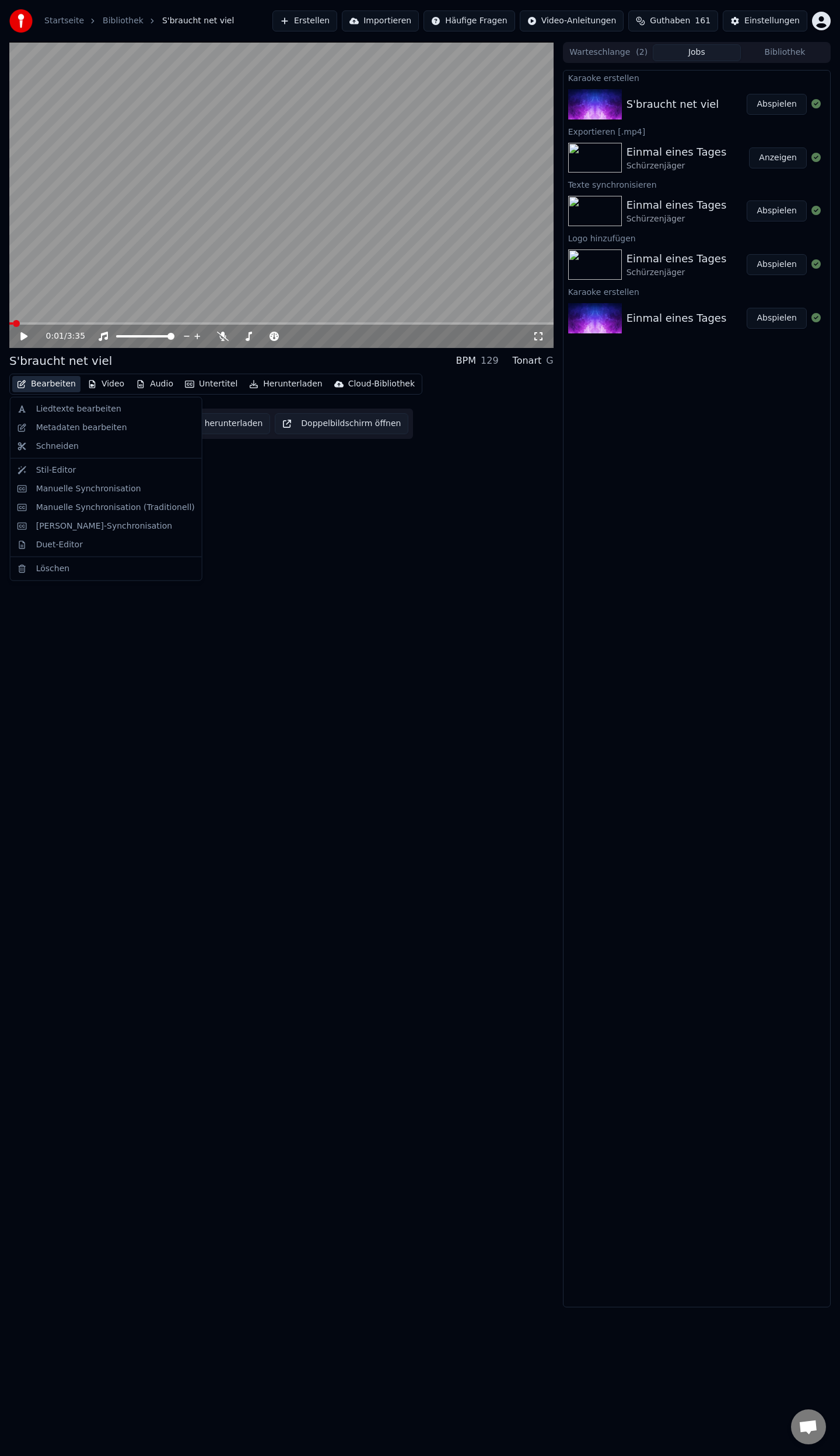
click at [37, 386] on button "Bearbeiten" at bounding box center [46, 384] width 68 height 16
click at [93, 427] on div "Metadaten bearbeiten" at bounding box center [82, 428] width 91 height 12
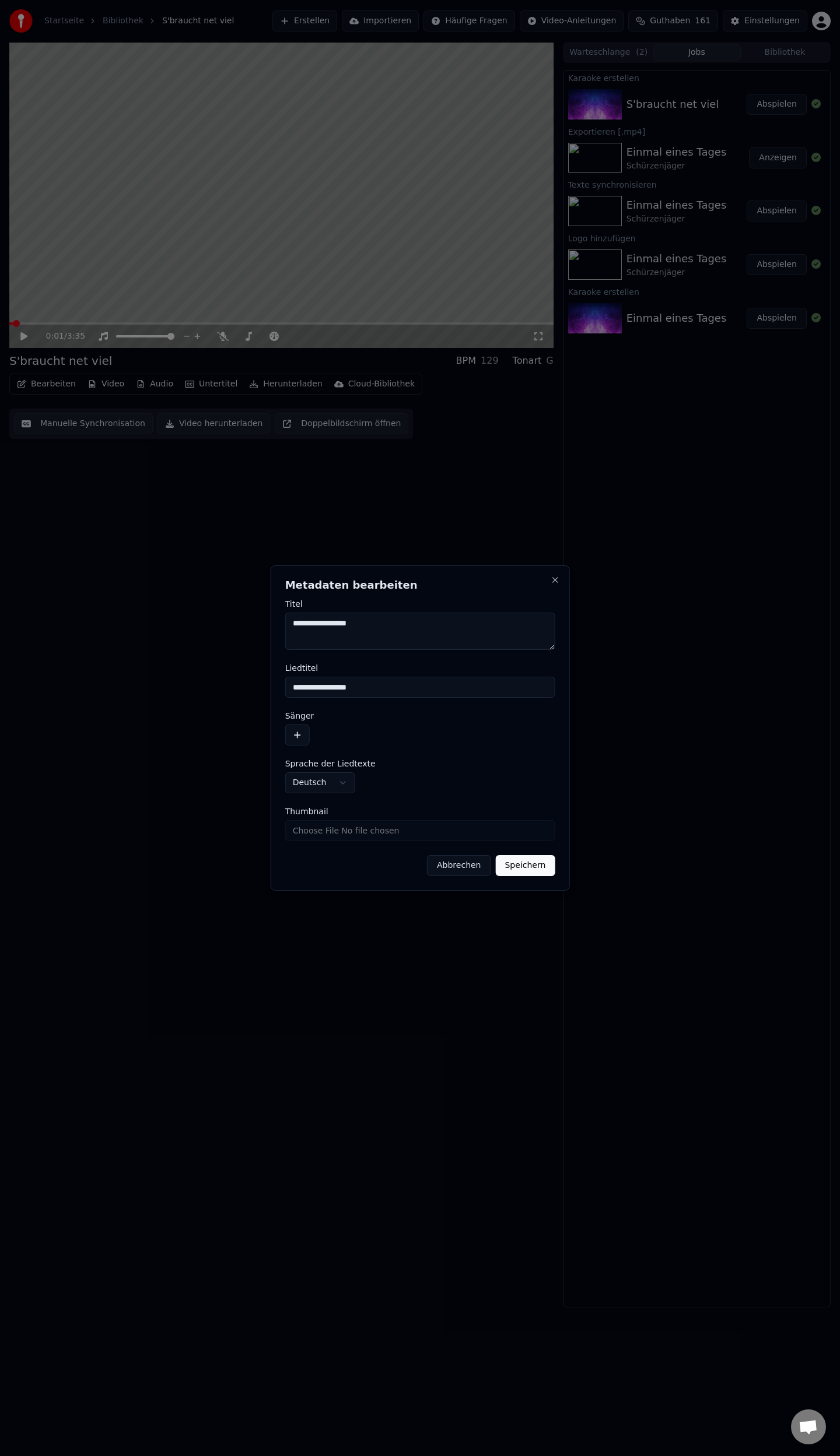
click at [291, 734] on button "button" at bounding box center [298, 735] width 25 height 21
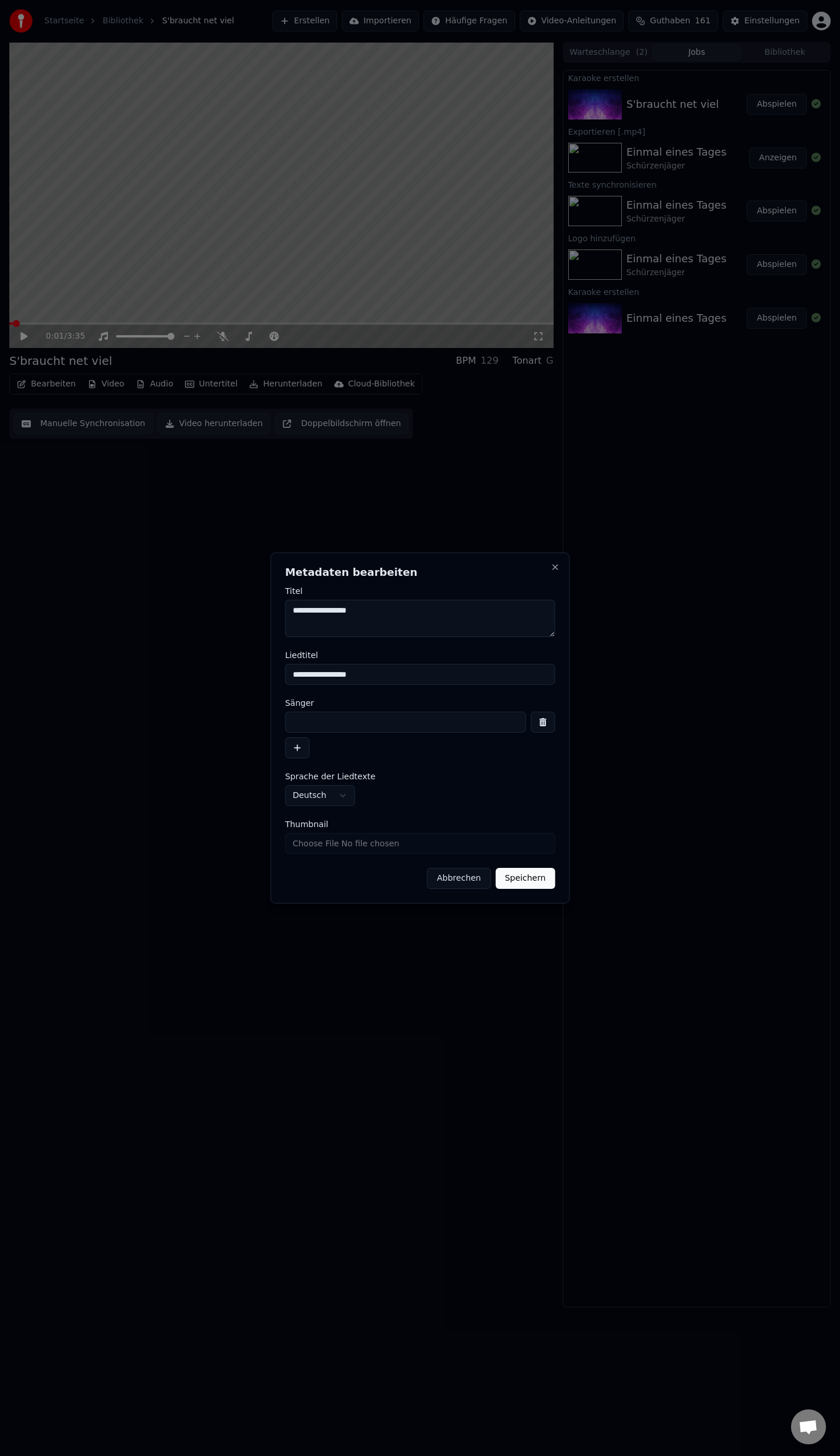
click at [315, 723] on input at bounding box center [406, 722] width 241 height 21
type input "**********"
click at [532, 879] on button "Speichern" at bounding box center [525, 879] width 59 height 21
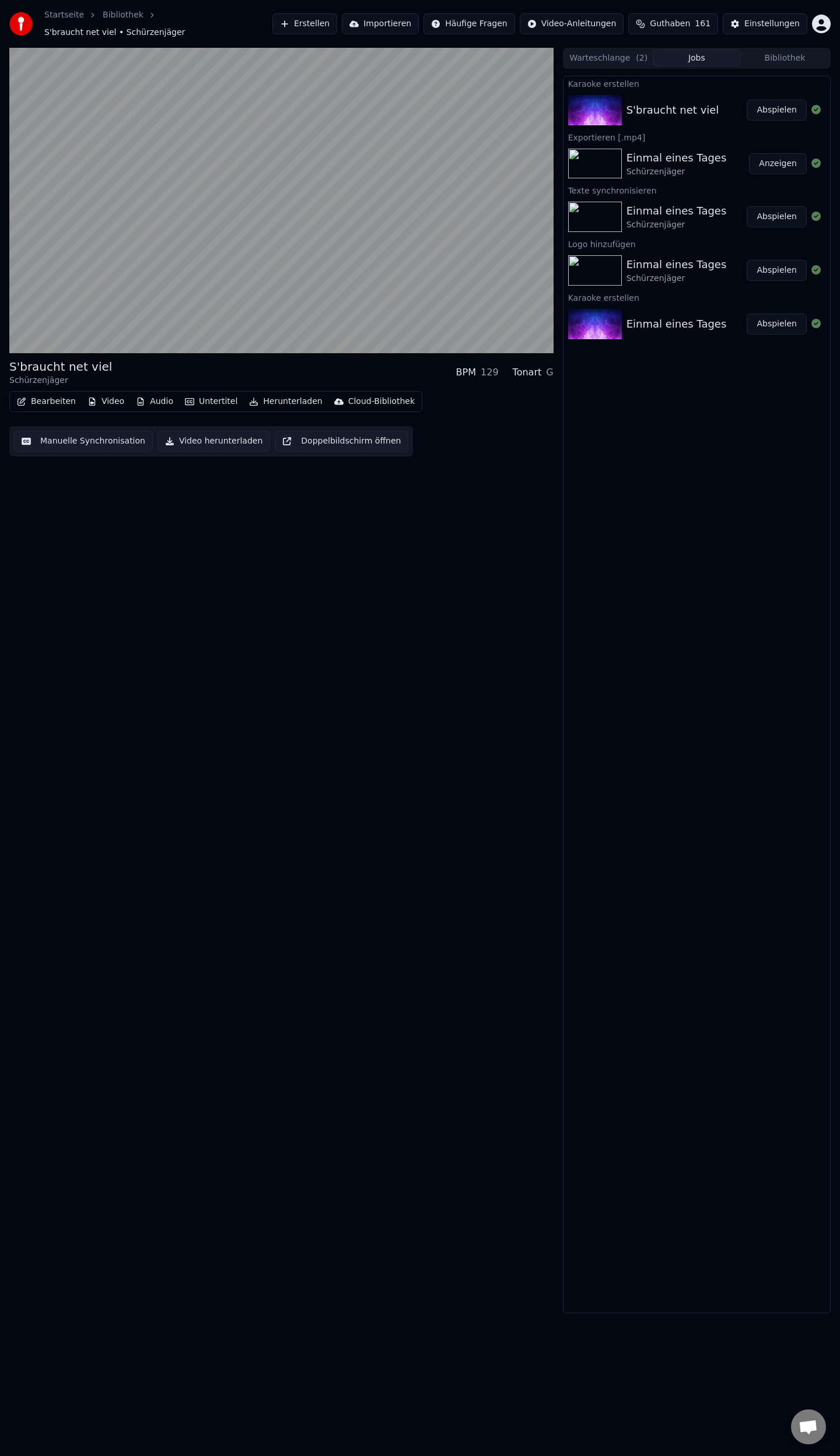
click at [64, 432] on button "Manuelle Synchronisation" at bounding box center [84, 441] width 139 height 21
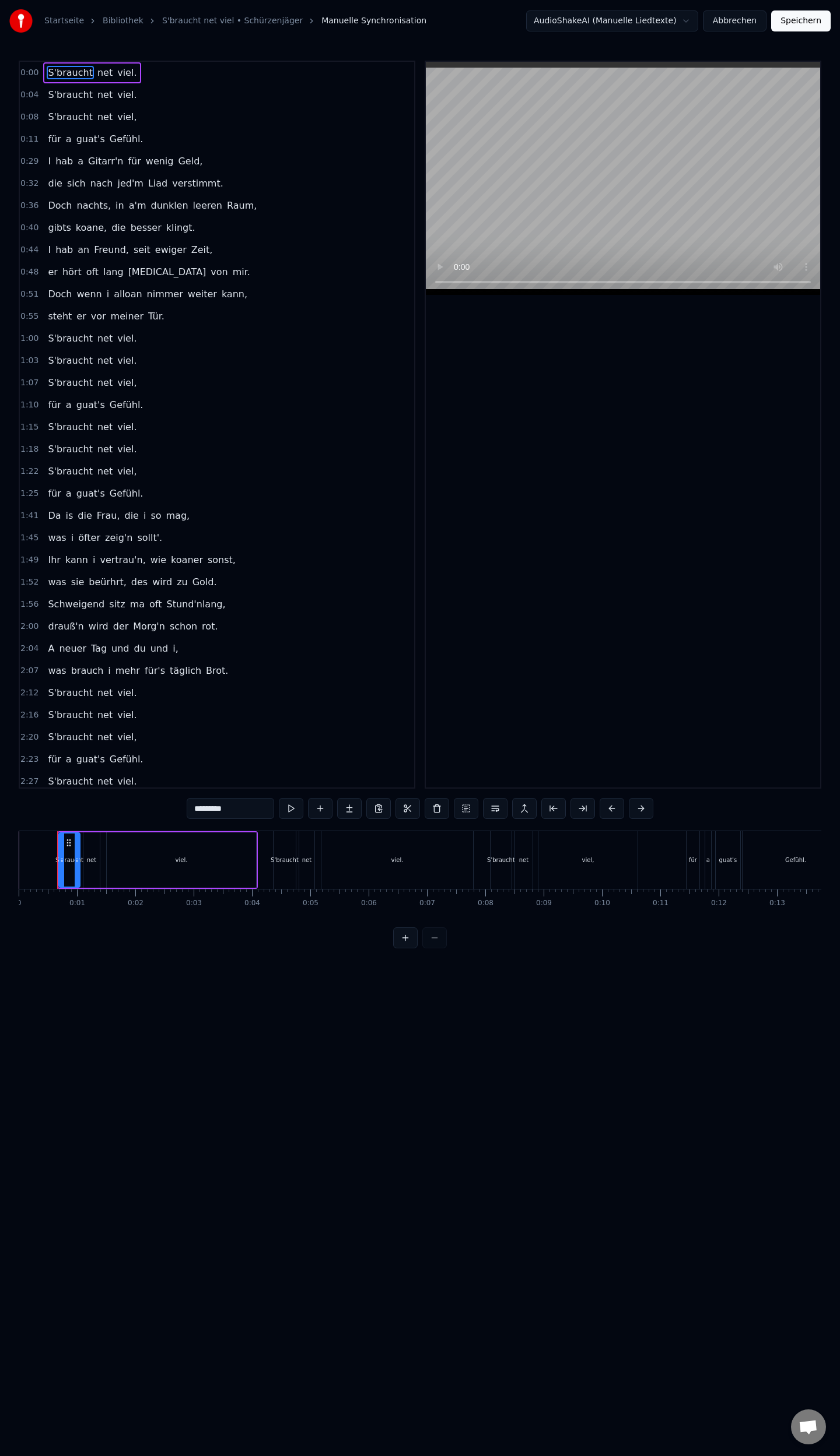
drag, startPoint x: 162, startPoint y: 138, endPoint x: 47, endPoint y: 128, distance: 115.4
click at [47, 128] on div "0:11 für a guat's Gefühl." at bounding box center [217, 139] width 394 height 22
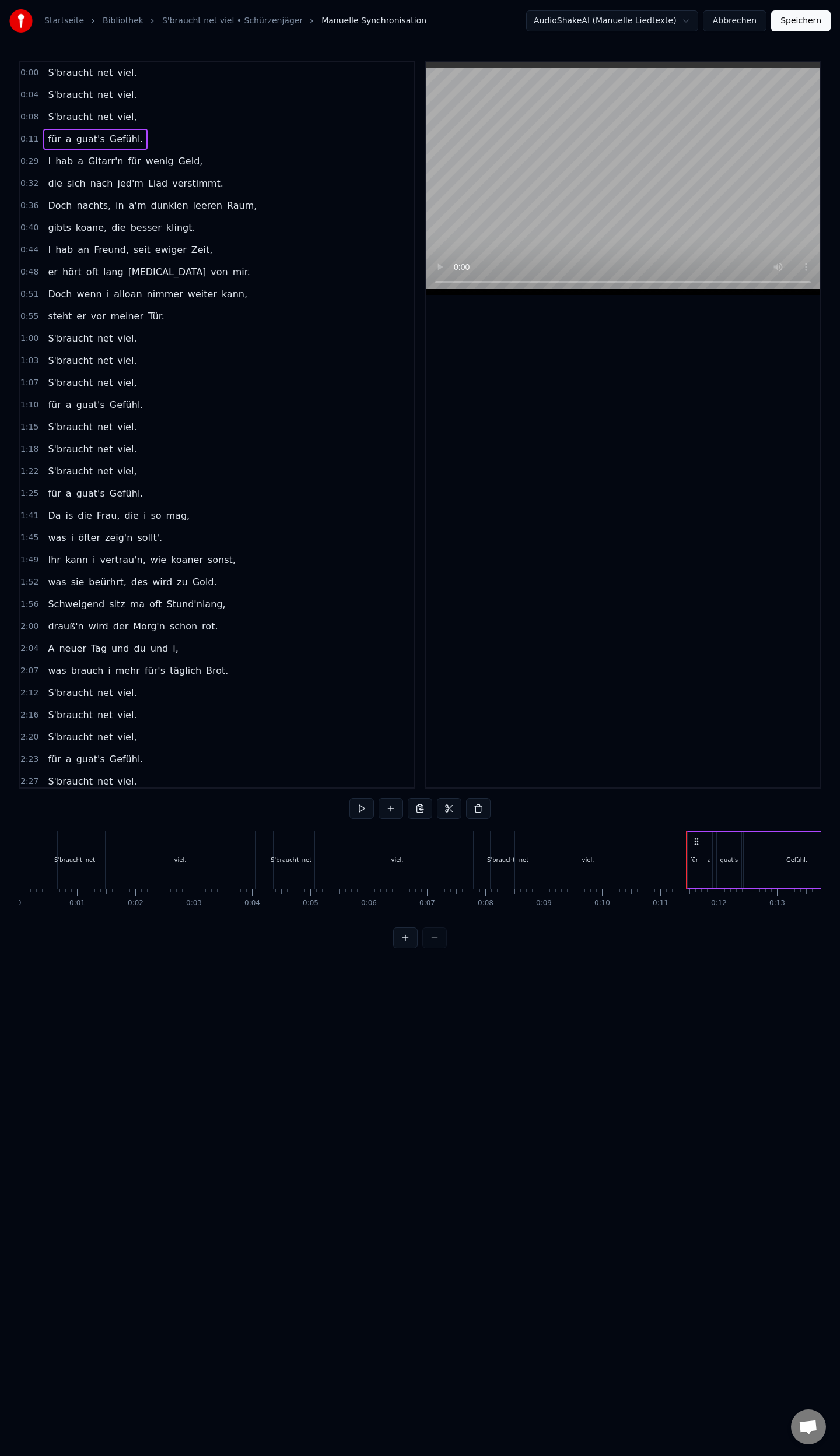
drag, startPoint x: 63, startPoint y: 917, endPoint x: 110, endPoint y: 919, distance: 47.0
click at [110, 918] on div "S'braucht net viel. S'braucht net viel. S'braucht net viel, für a guat's Gefühl…" at bounding box center [420, 874] width 803 height 87
click at [69, 864] on div "S'braucht" at bounding box center [68, 860] width 28 height 9
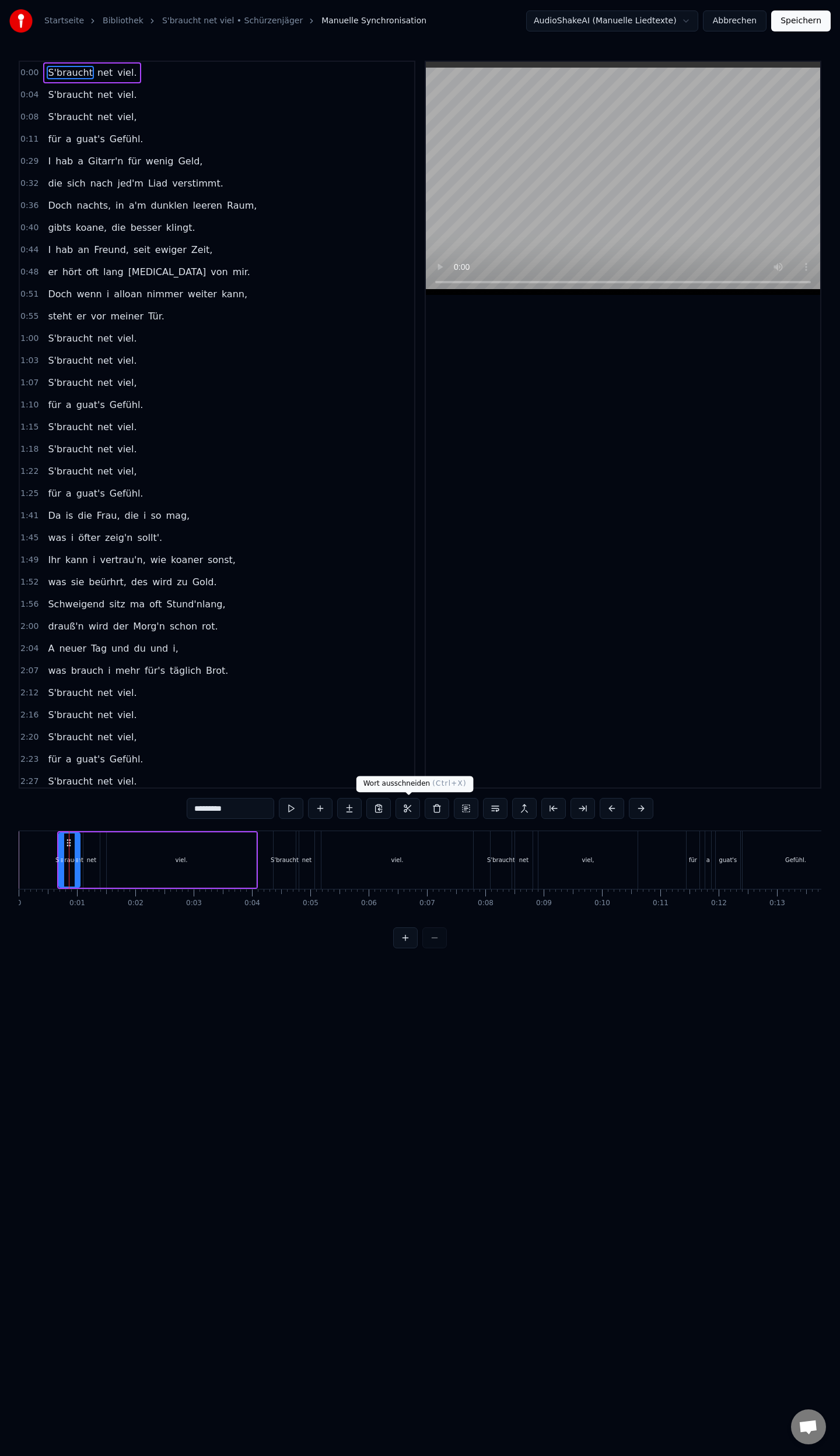
click at [412, 812] on button at bounding box center [407, 808] width 25 height 21
click at [162, 868] on div "viel." at bounding box center [181, 859] width 149 height 55
type input "*****"
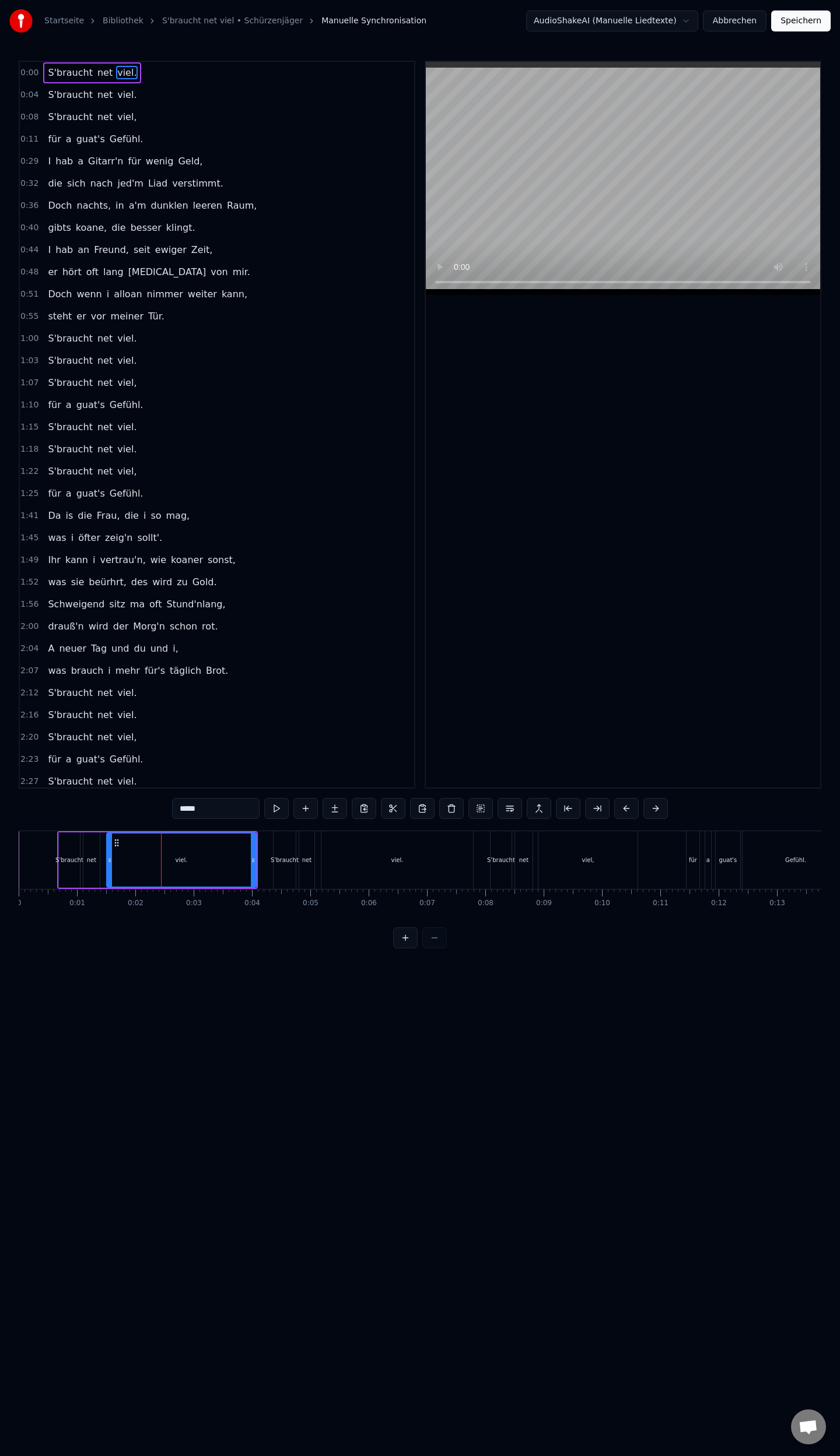
click at [741, 21] on button "Abbrechen" at bounding box center [734, 20] width 63 height 21
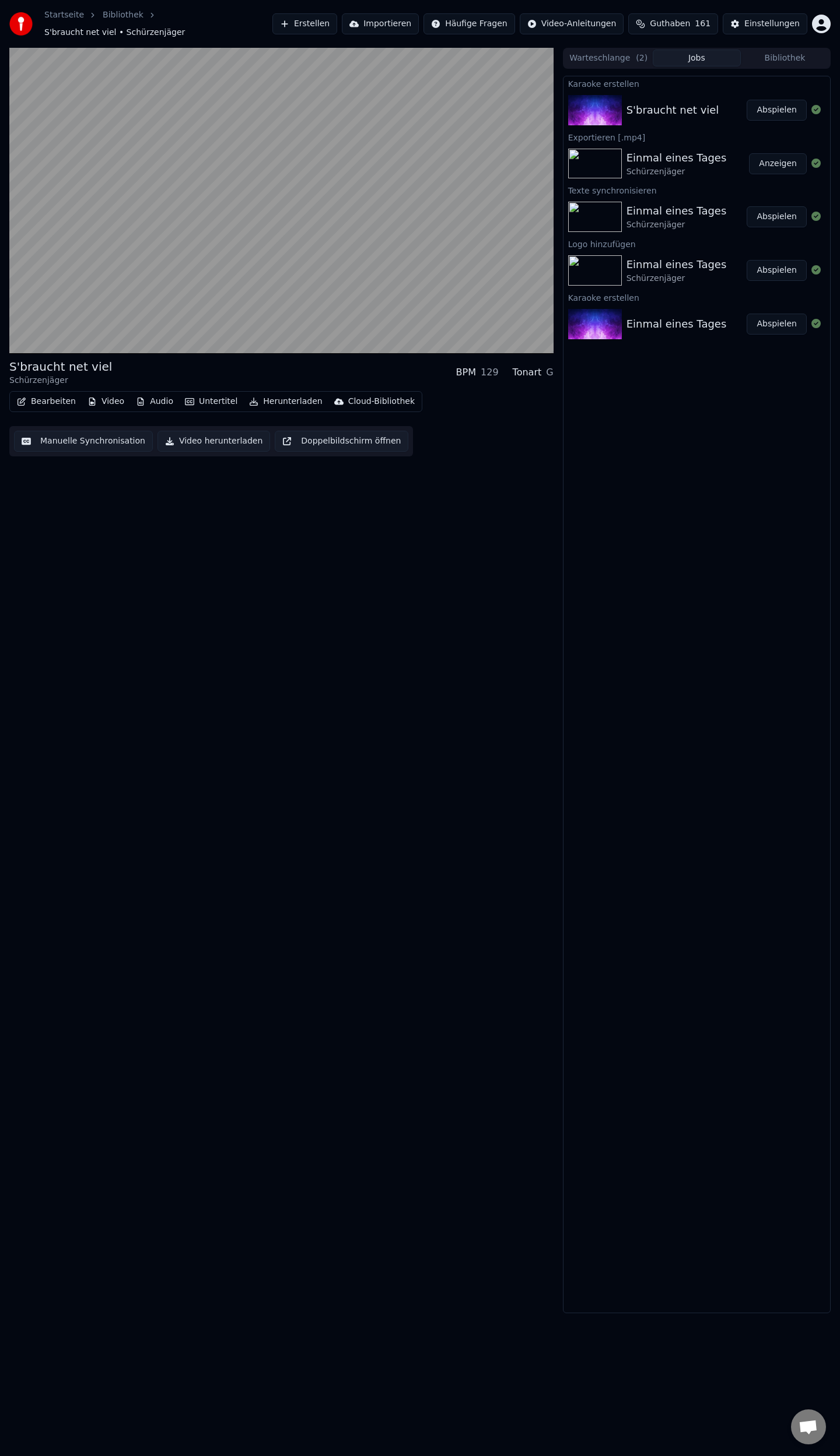
click at [157, 398] on button "Audio" at bounding box center [155, 402] width 46 height 16
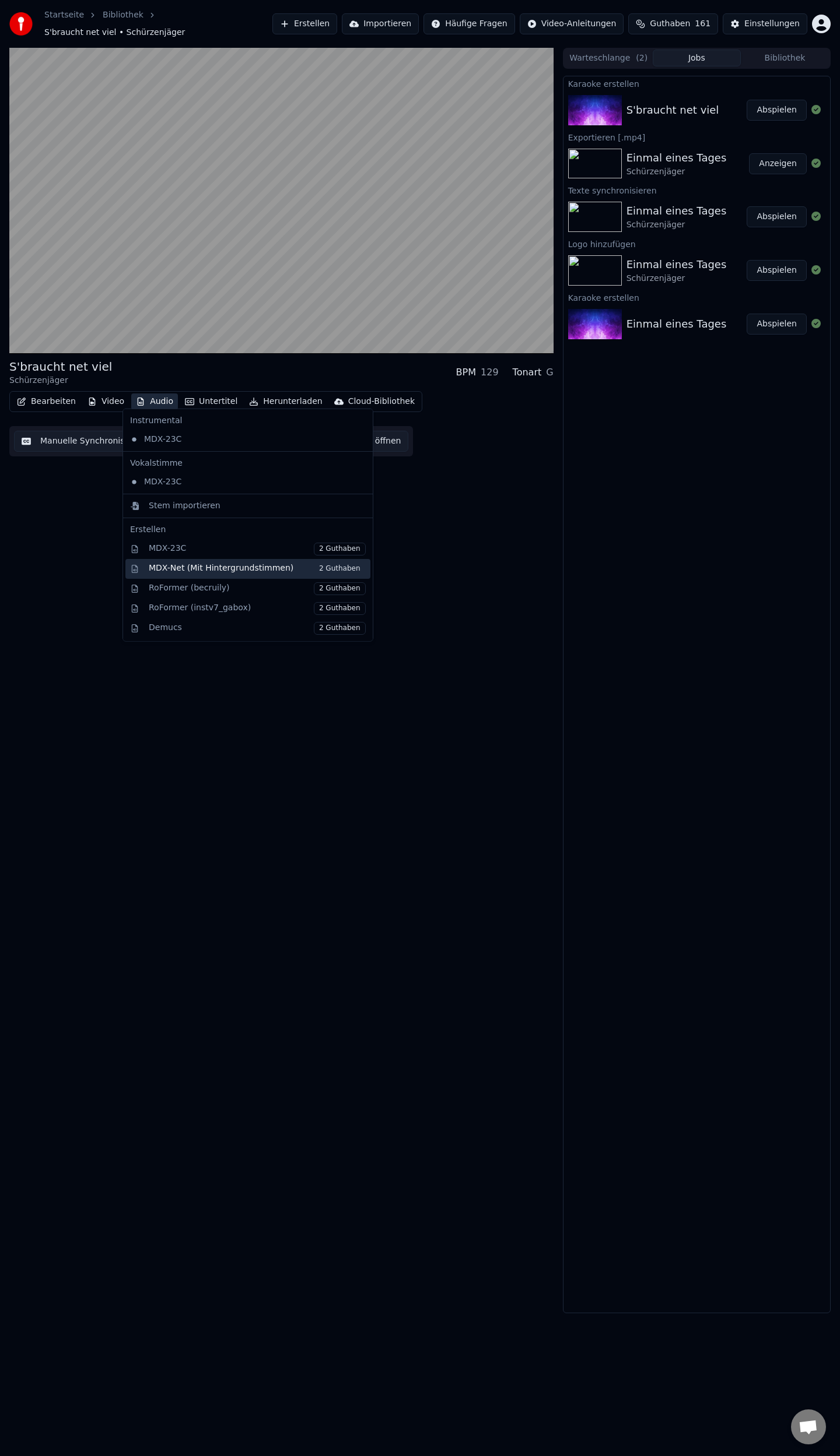
click at [226, 567] on div "MDX-Net (Mit Hintergrundstimmen) 2 Guthaben" at bounding box center [257, 569] width 217 height 13
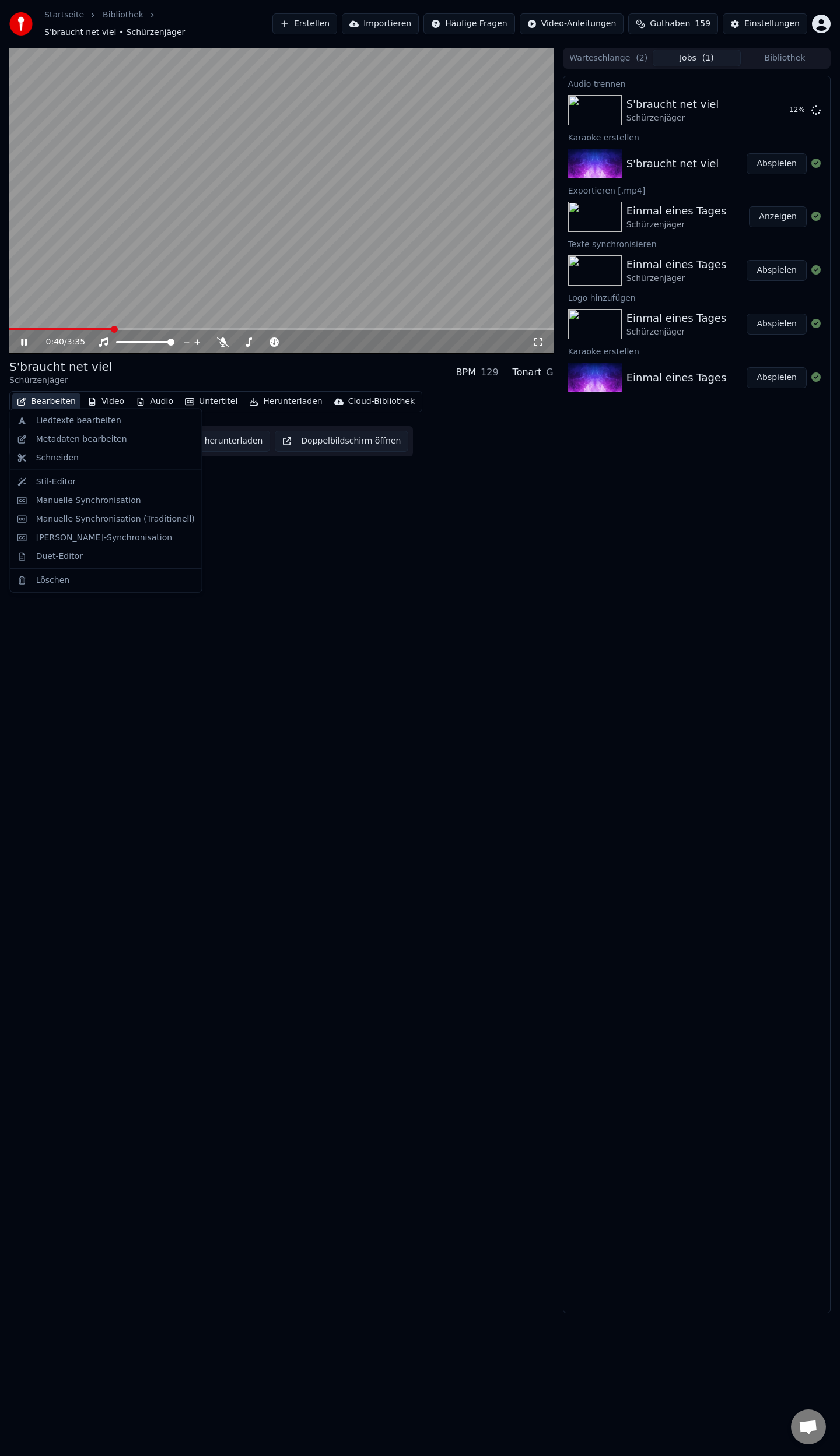
click at [37, 394] on button "Bearbeiten" at bounding box center [46, 402] width 68 height 16
click at [49, 423] on div "Liedtexte bearbeiten" at bounding box center [78, 420] width 85 height 12
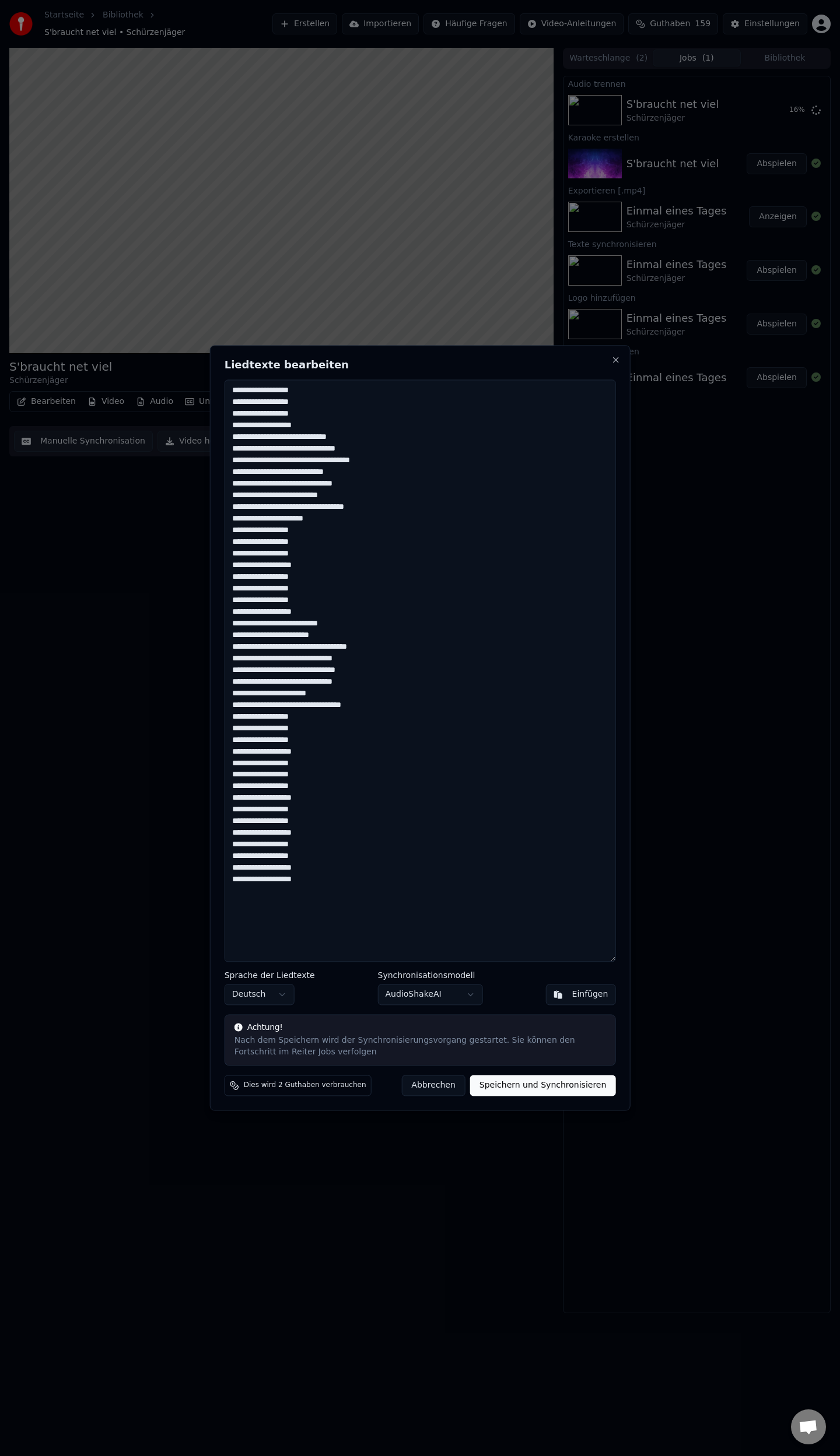
drag, startPoint x: 302, startPoint y: 423, endPoint x: 225, endPoint y: 390, distance: 83.8
click at [225, 390] on textarea at bounding box center [420, 670] width 391 height 582
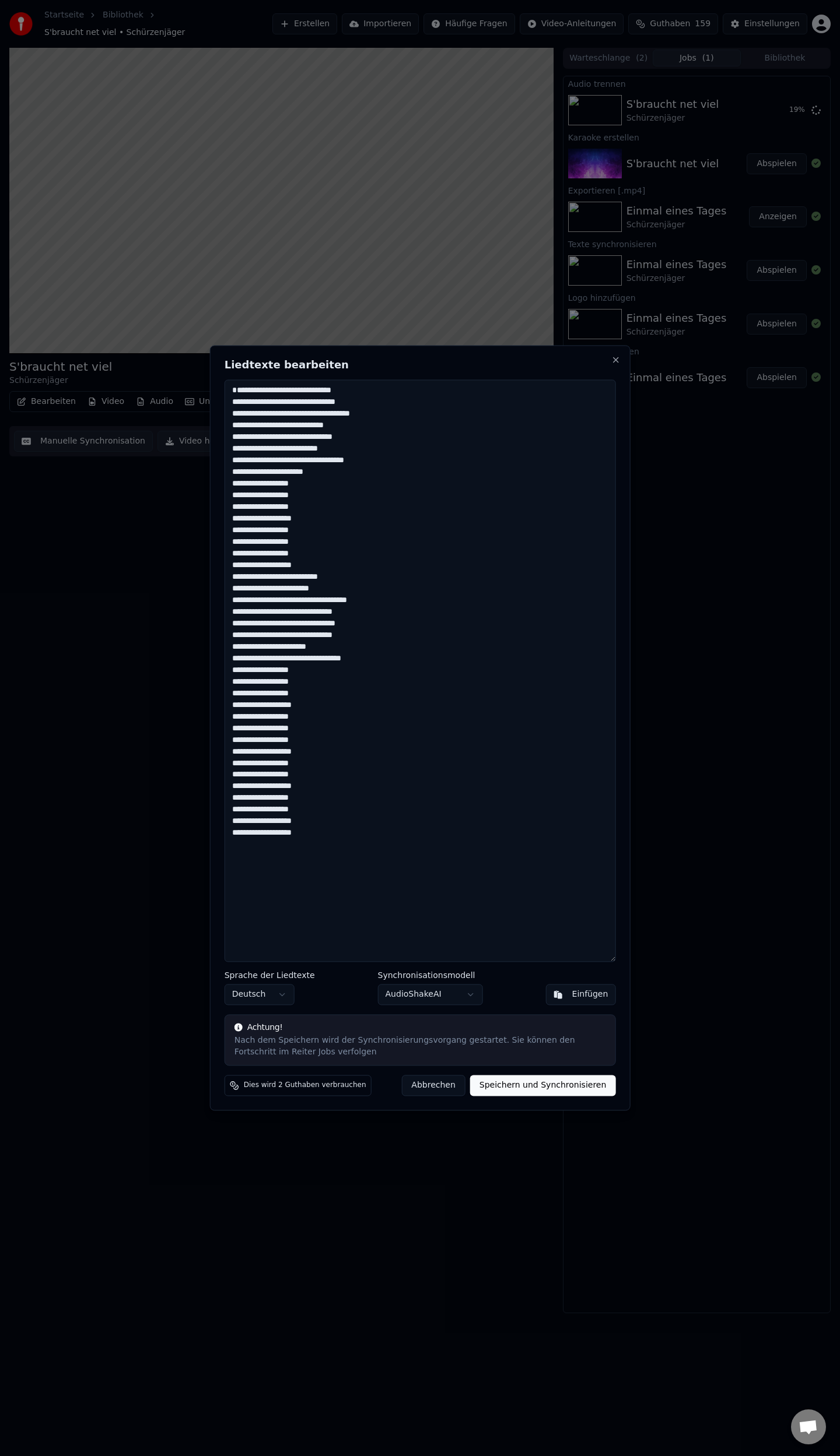
click at [231, 406] on textarea "**********" at bounding box center [420, 670] width 391 height 582
type textarea "**********"
click at [550, 1092] on button "Speichern und Synchronisieren" at bounding box center [543, 1086] width 146 height 21
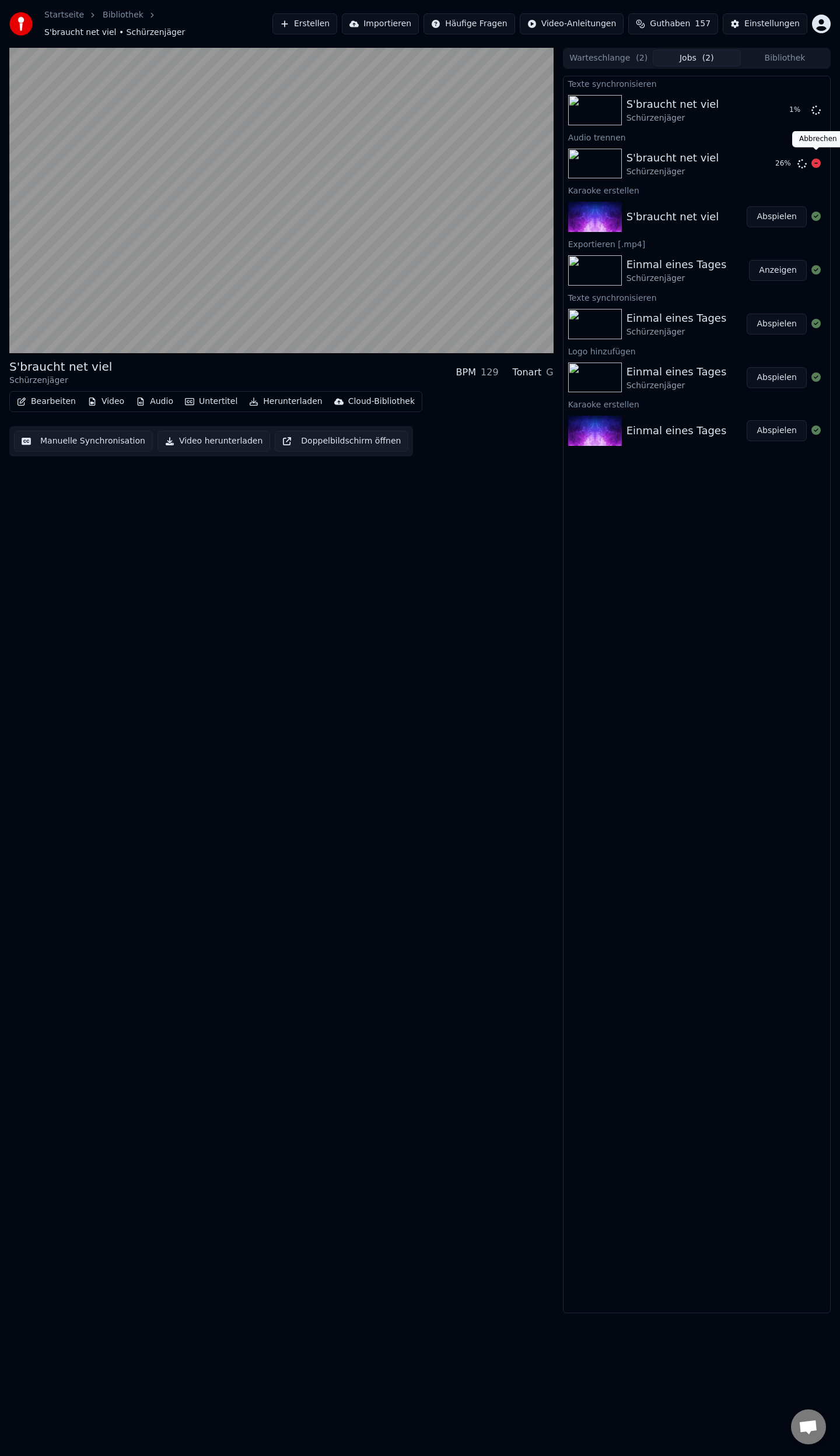
click at [819, 159] on icon at bounding box center [816, 163] width 10 height 10
click at [818, 159] on icon at bounding box center [816, 163] width 10 height 10
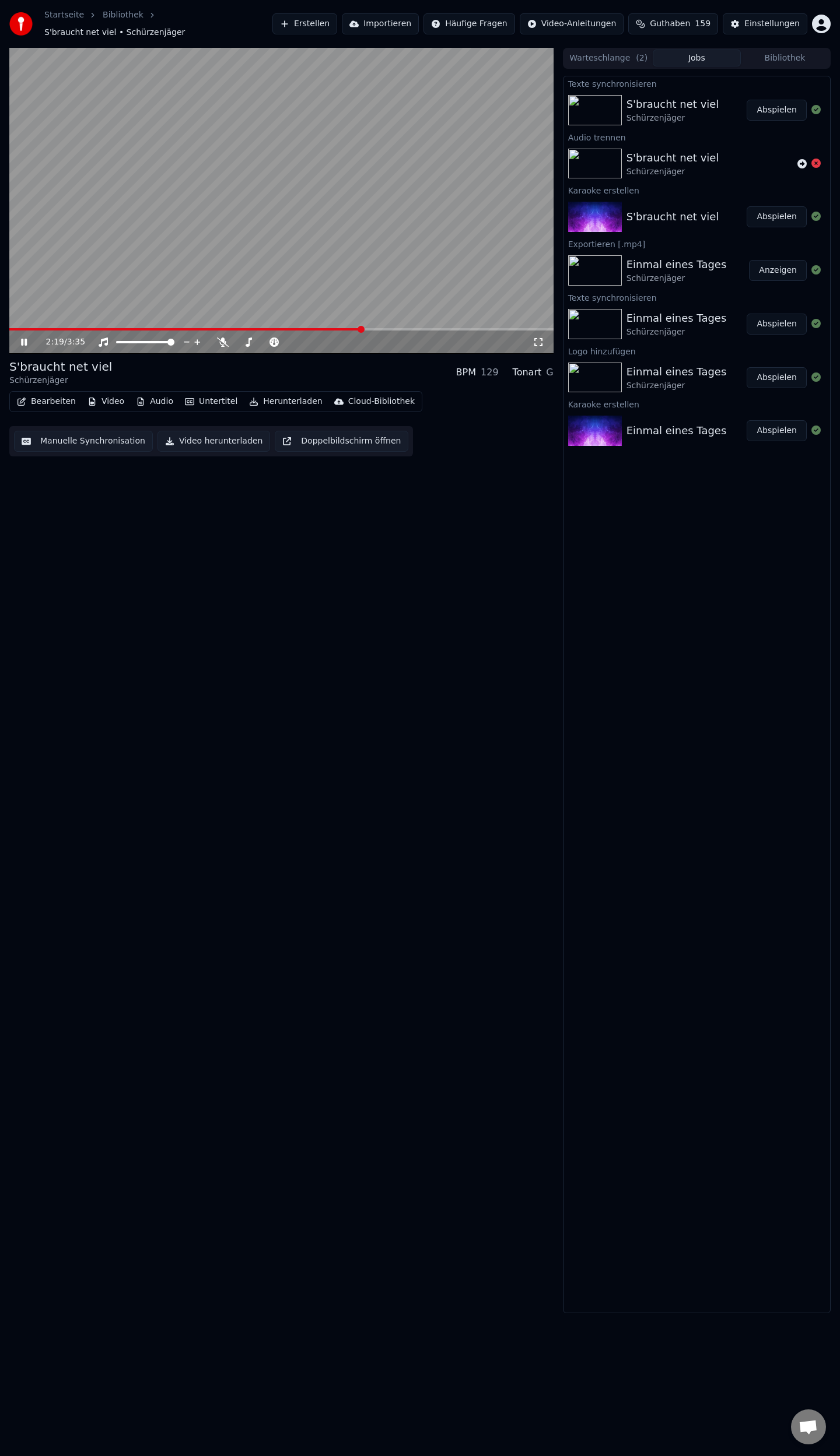
click at [779, 100] on button "Abspielen" at bounding box center [777, 110] width 60 height 21
click at [78, 328] on span at bounding box center [281, 329] width 544 height 2
click at [25, 338] on icon at bounding box center [32, 343] width 27 height 10
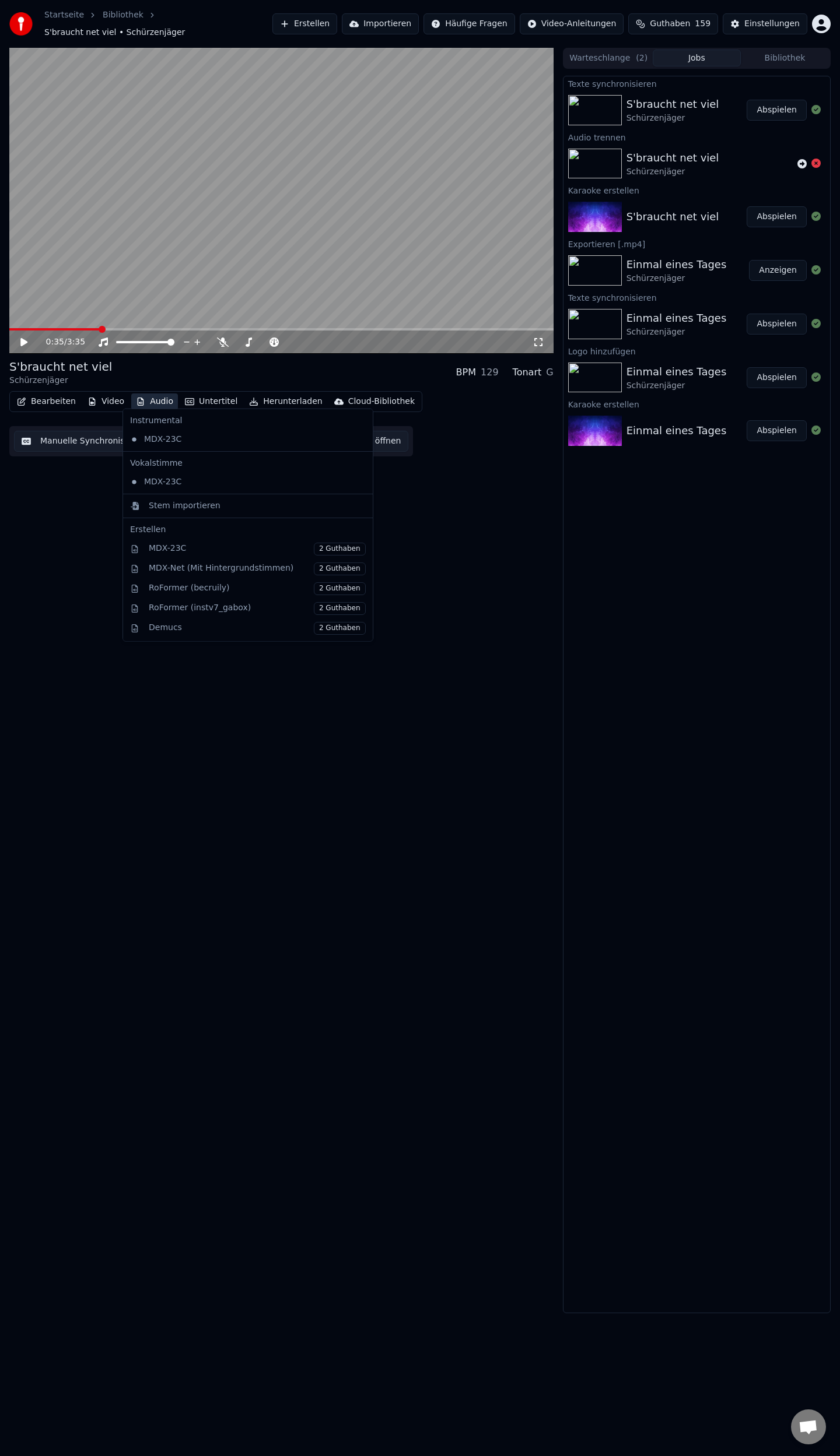
click at [149, 394] on button "Audio" at bounding box center [155, 402] width 46 height 16
click at [200, 565] on div "MDX-Net (Mit Hintergrundstimmen) 2 Guthaben" at bounding box center [257, 569] width 217 height 13
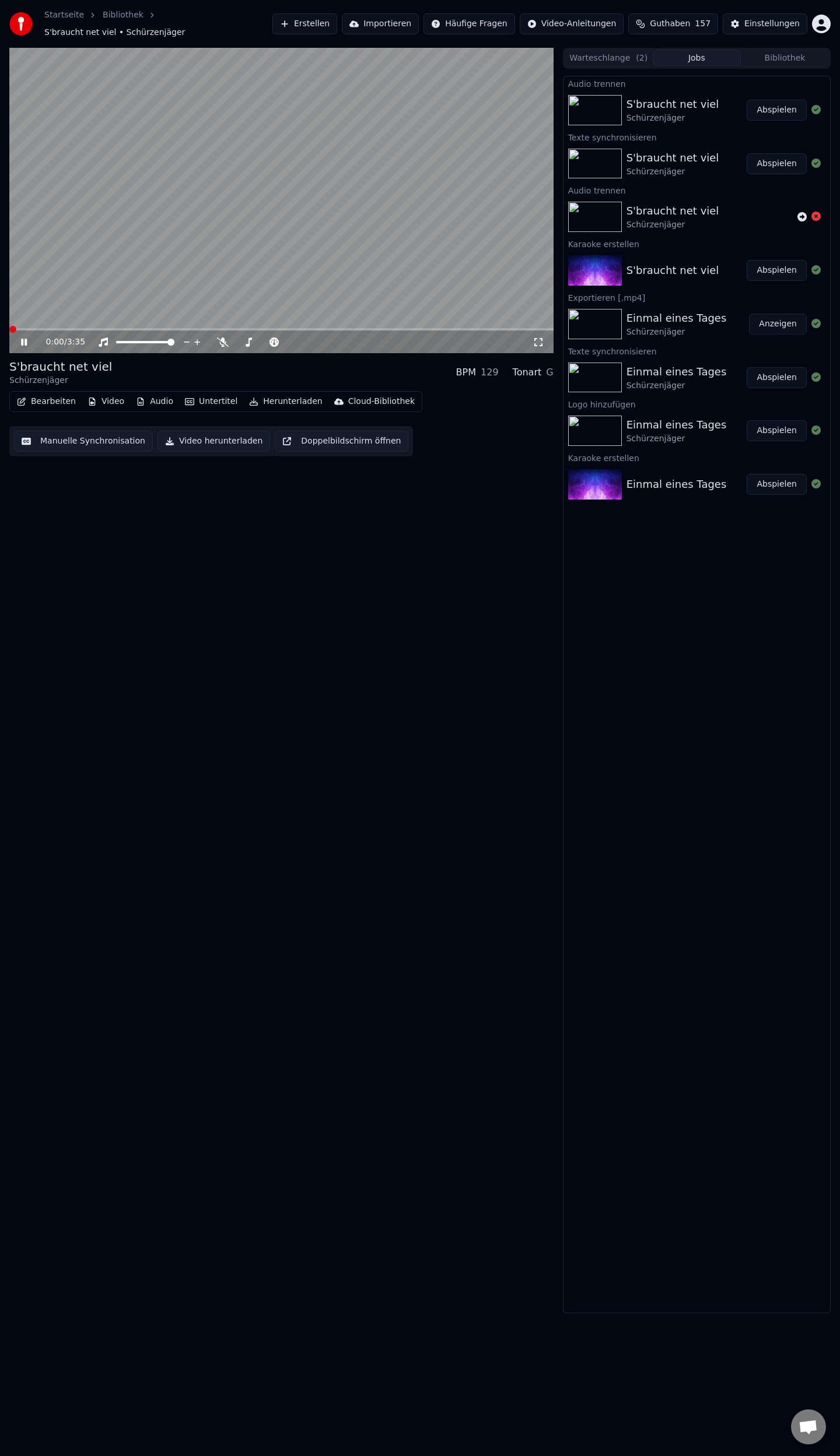
click at [10, 333] on span at bounding box center [13, 329] width 7 height 7
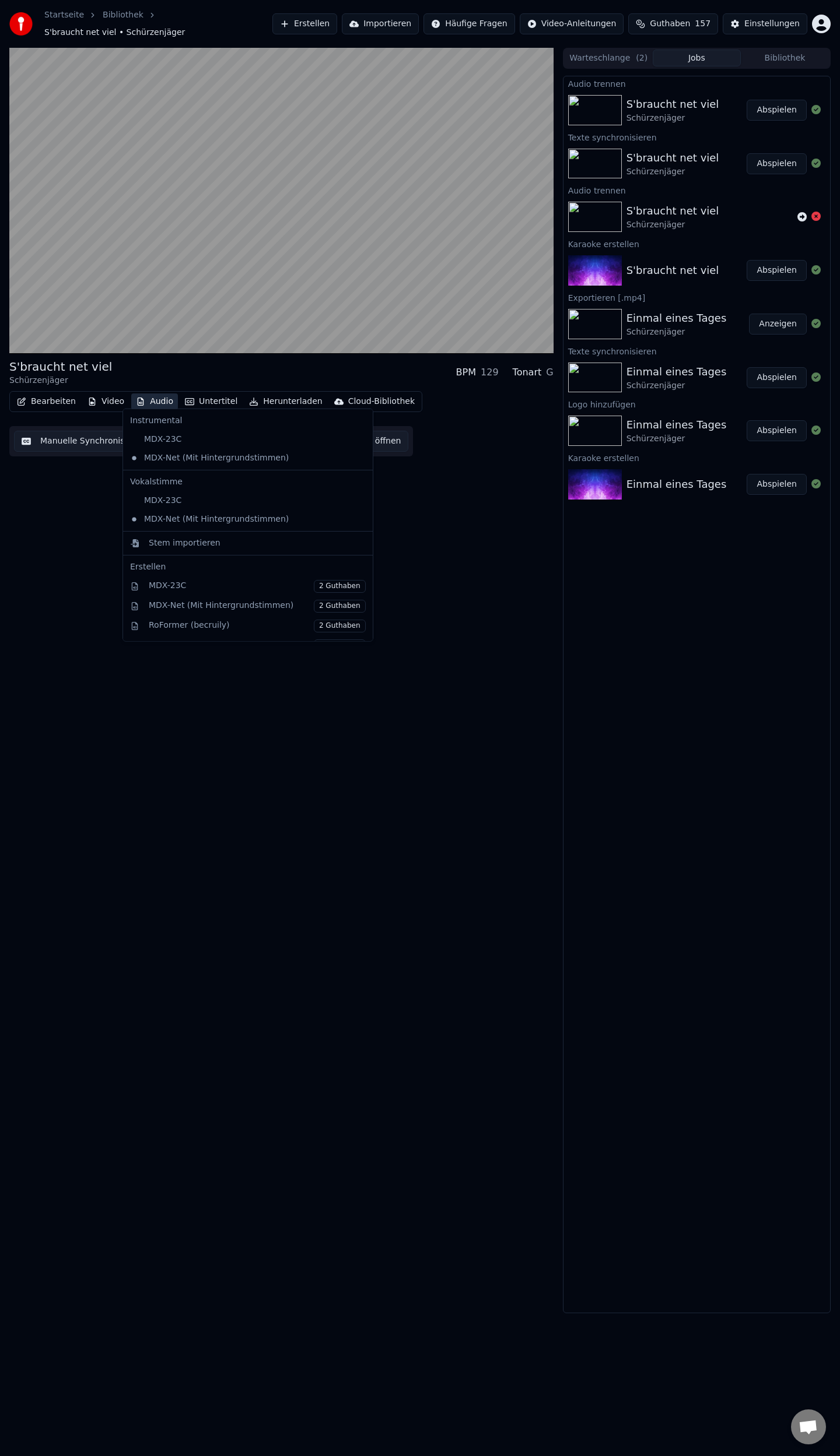
click at [151, 395] on button "Audio" at bounding box center [155, 402] width 46 height 16
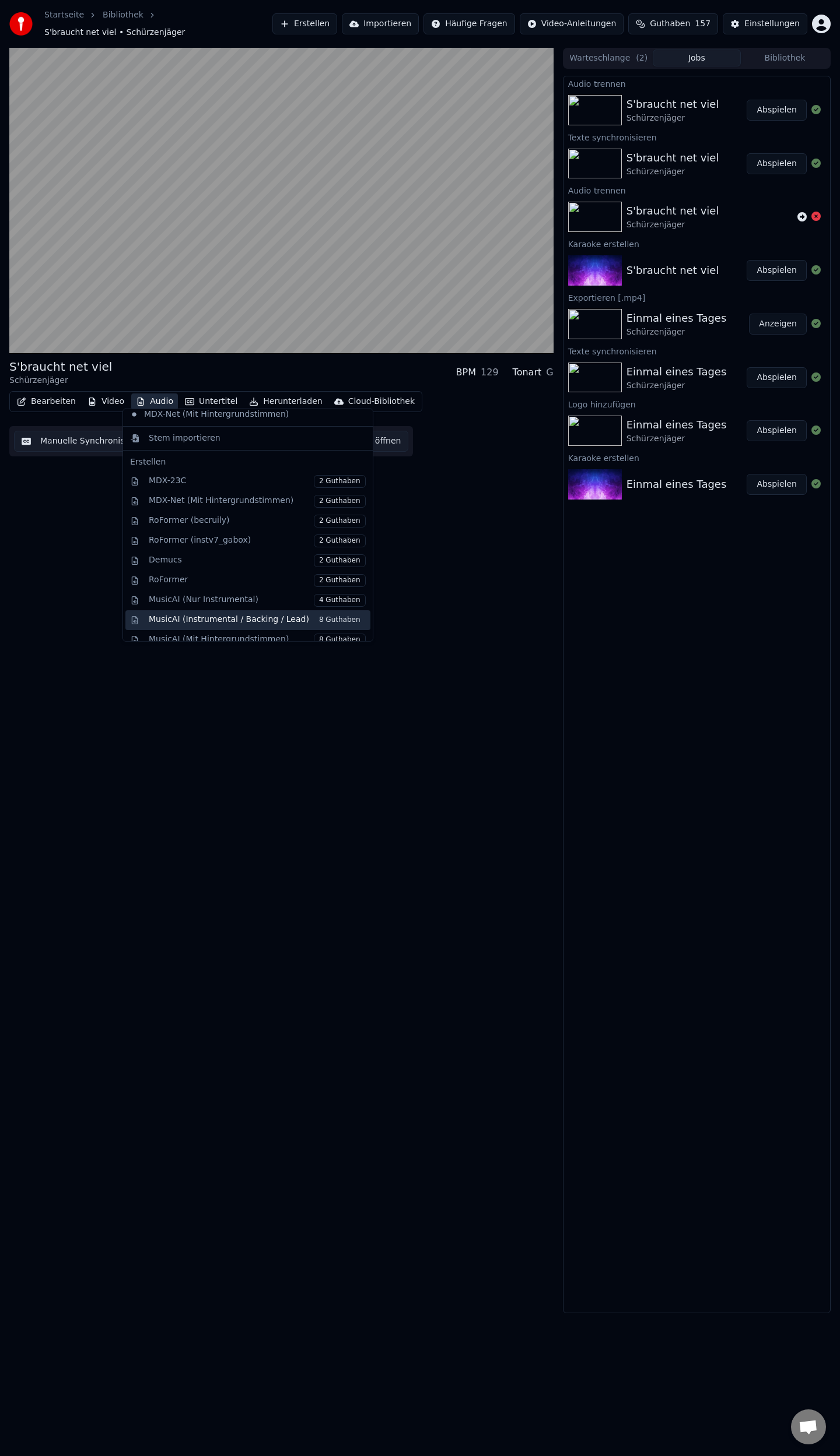
scroll to position [151, 0]
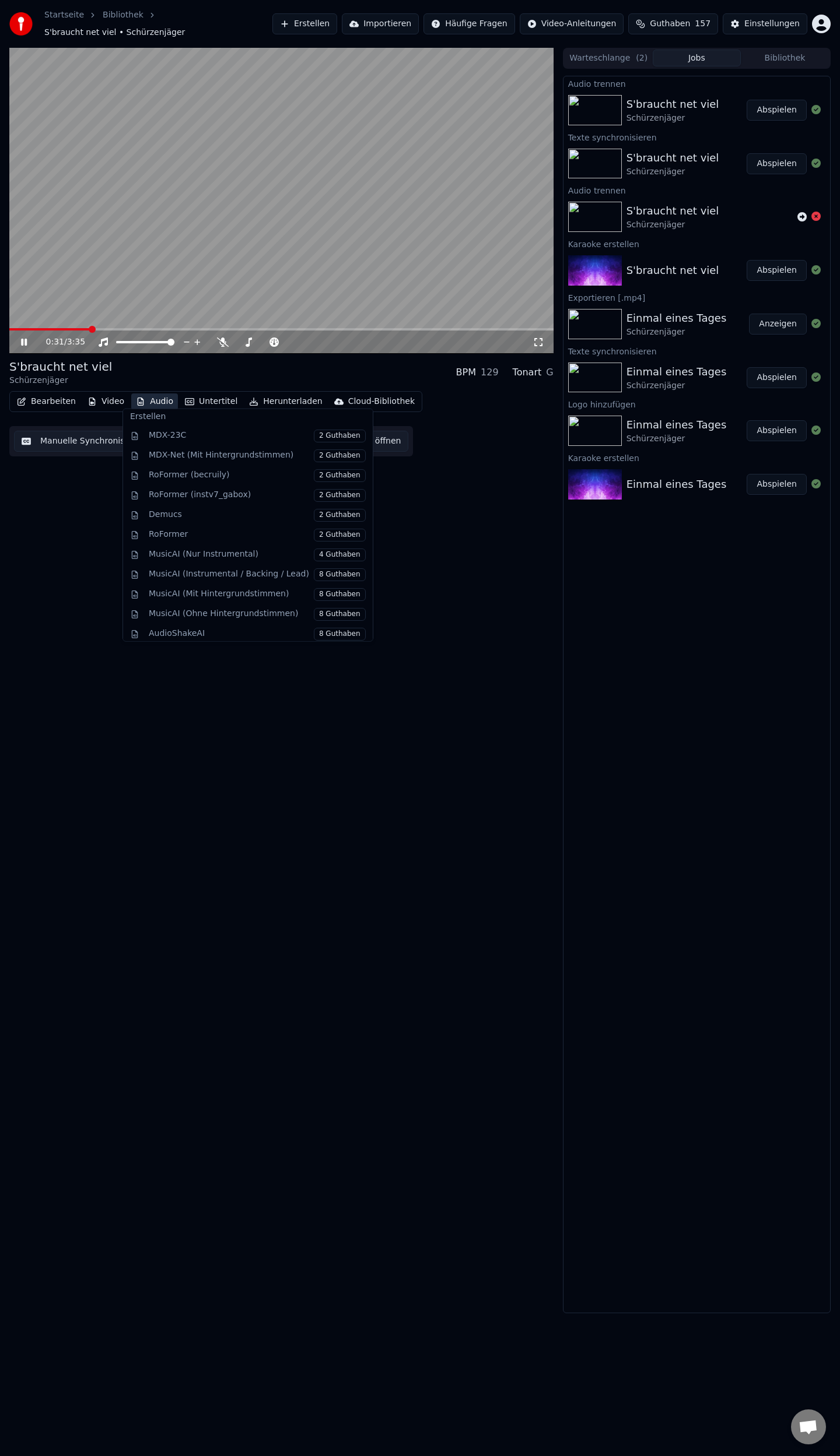
click at [200, 321] on div "0:31 / 3:35" at bounding box center [281, 200] width 544 height 306
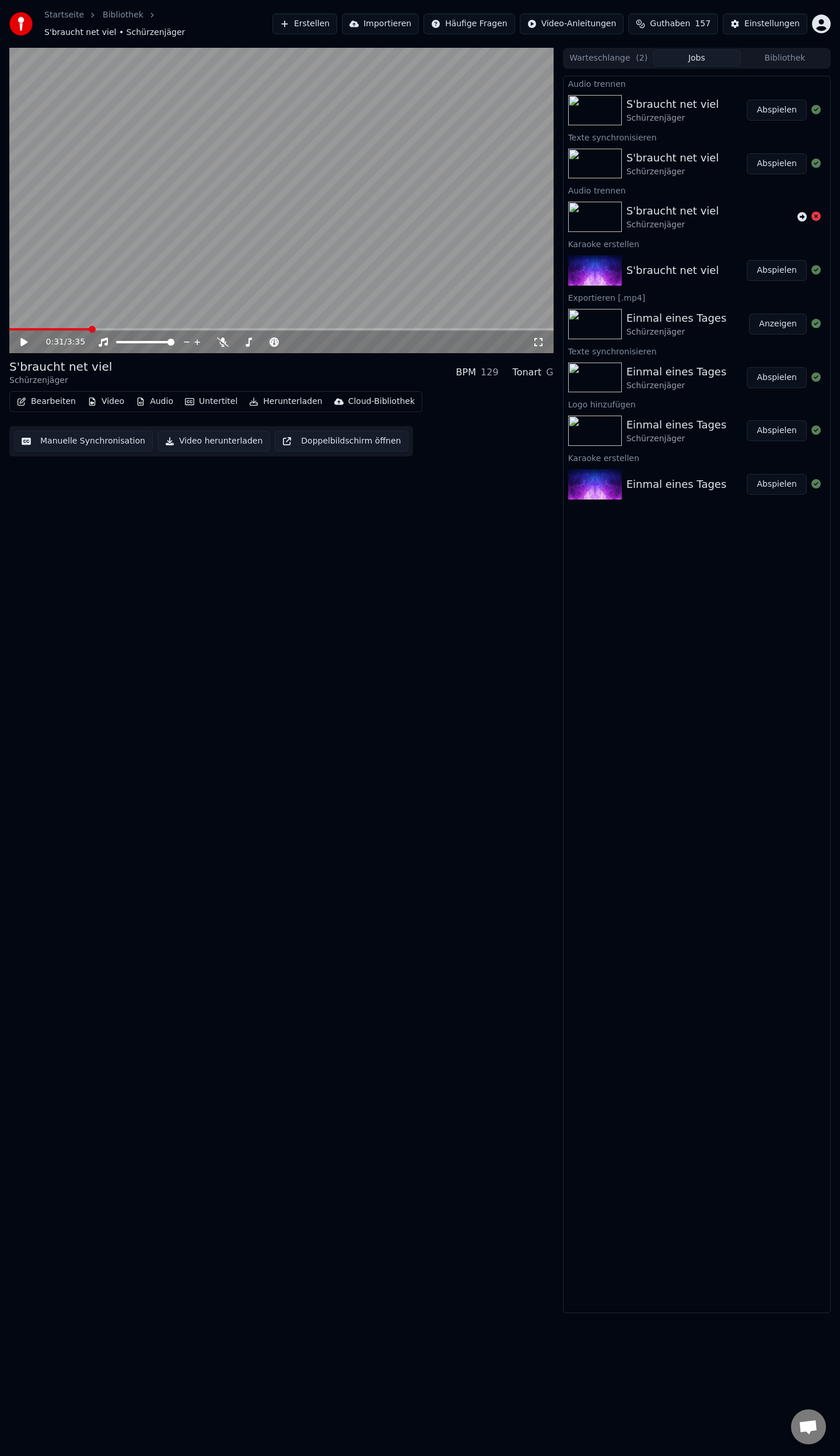
click at [200, 328] on span at bounding box center [281, 329] width 544 height 2
click at [33, 338] on icon at bounding box center [32, 343] width 27 height 10
click at [54, 435] on button "Manuelle Synchronisation" at bounding box center [84, 441] width 139 height 21
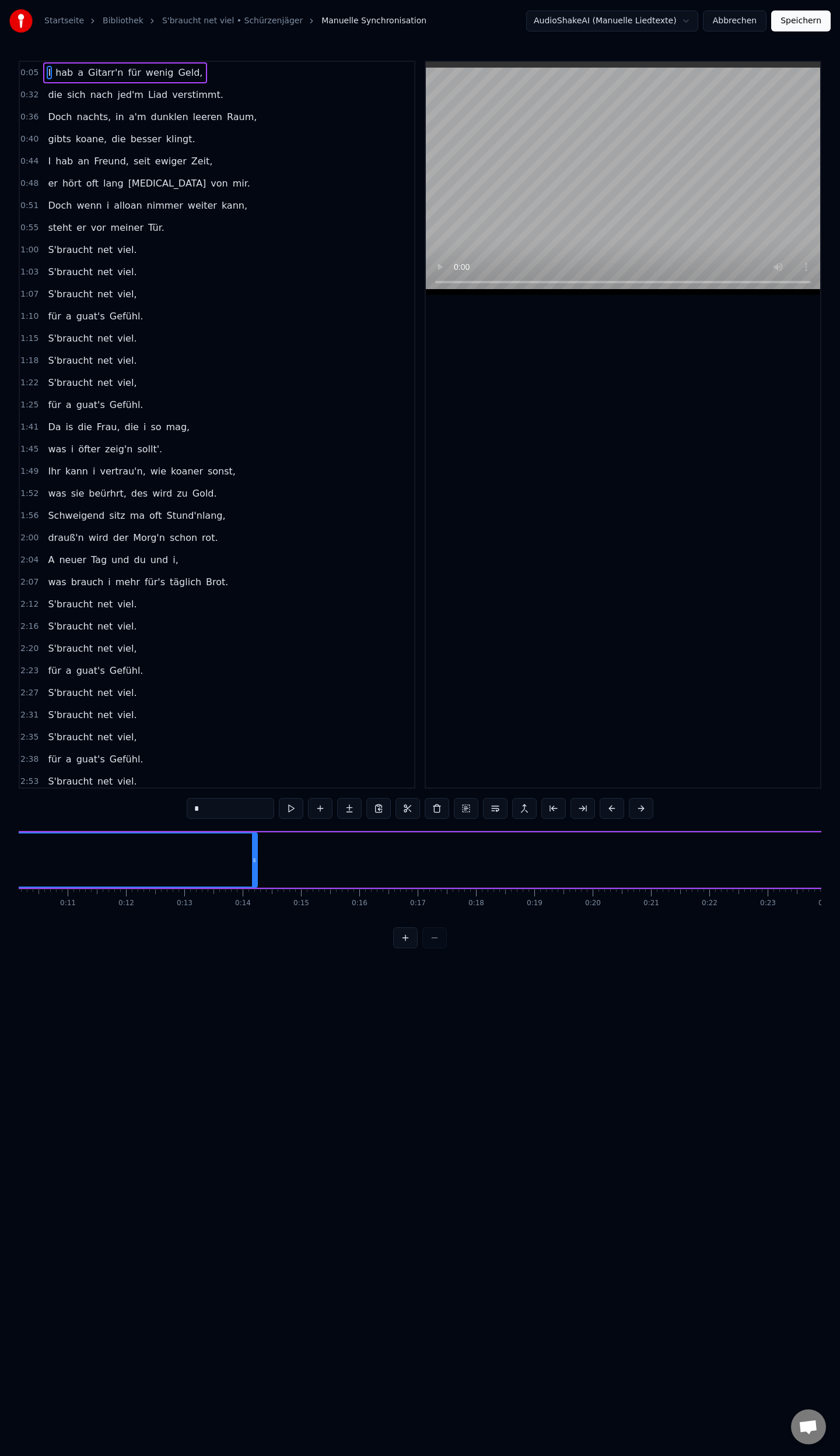
scroll to position [0, 598]
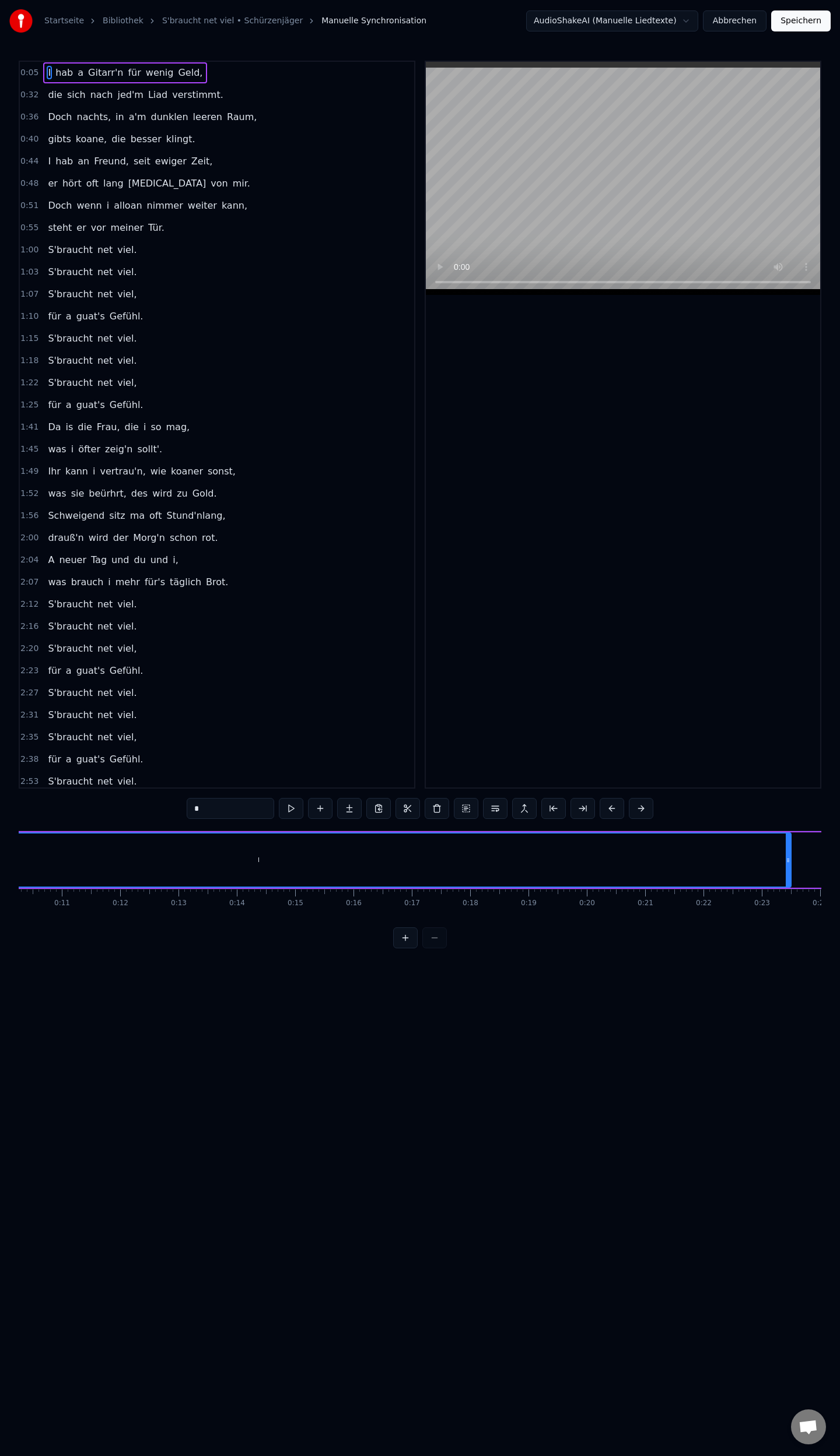
drag, startPoint x: 249, startPoint y: 860, endPoint x: 783, endPoint y: 868, distance: 534.1
click at [788, 868] on div at bounding box center [788, 860] width 5 height 53
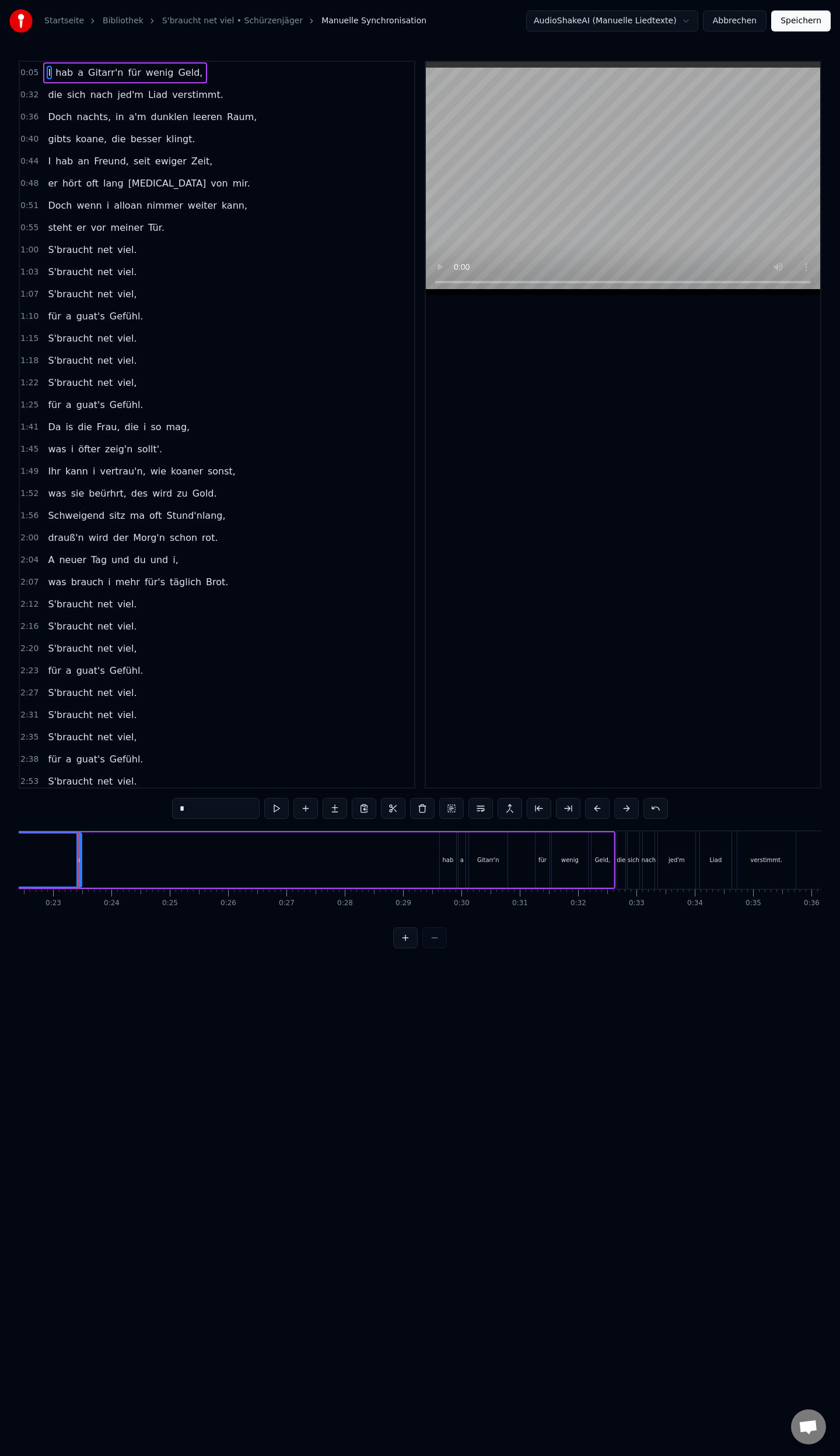
scroll to position [0, 1307]
drag, startPoint x: 78, startPoint y: 860, endPoint x: 435, endPoint y: 891, distance: 358.3
click at [435, 891] on div "I hab a Gitarr'n für wenig Geld, die sich nach jed'm Liad verstimmt. Doch nacht…" at bounding box center [420, 874] width 803 height 87
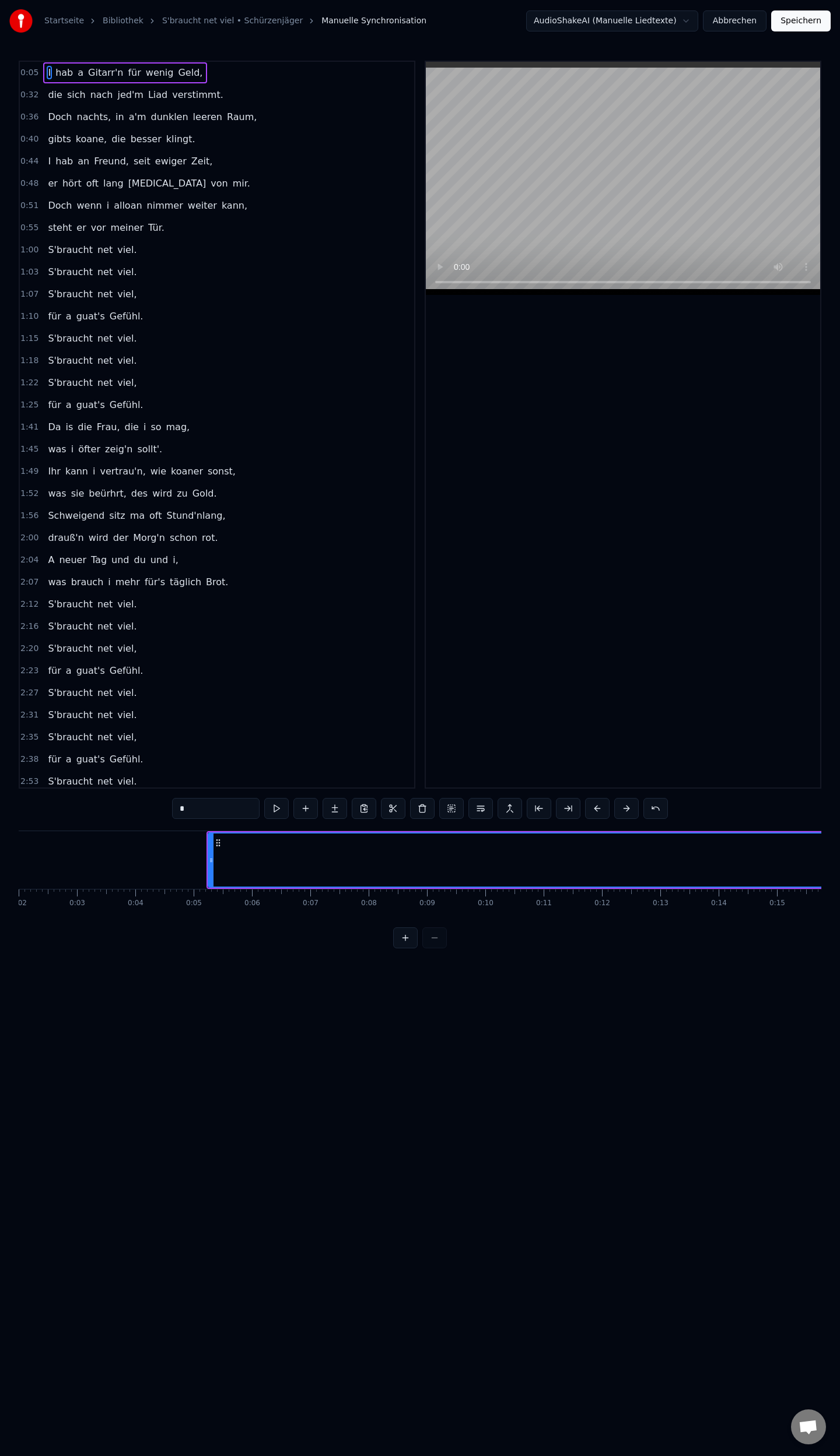
scroll to position [0, 123]
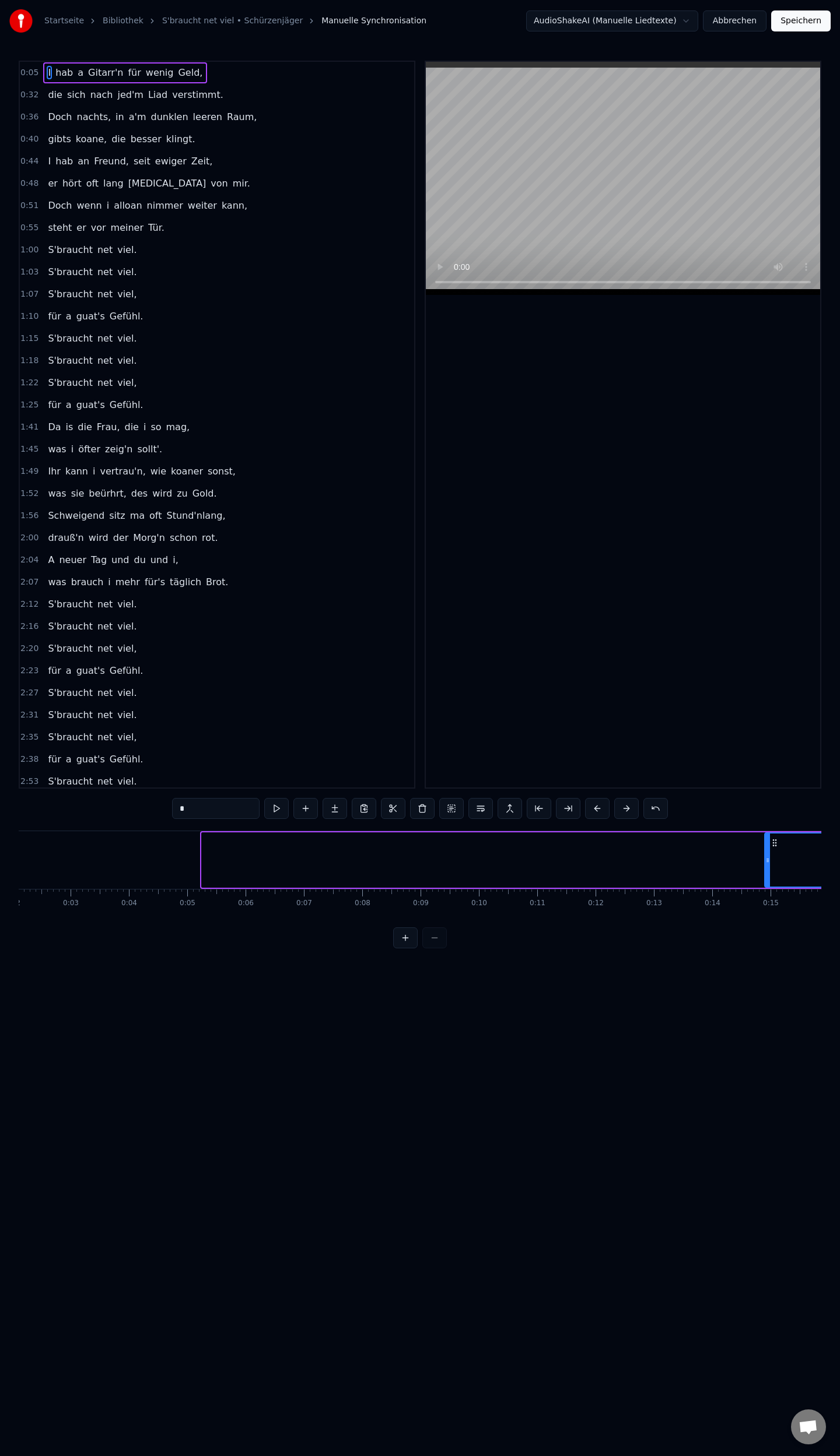
drag, startPoint x: 204, startPoint y: 859, endPoint x: 767, endPoint y: 874, distance: 563.2
click at [767, 874] on div at bounding box center [767, 860] width 5 height 53
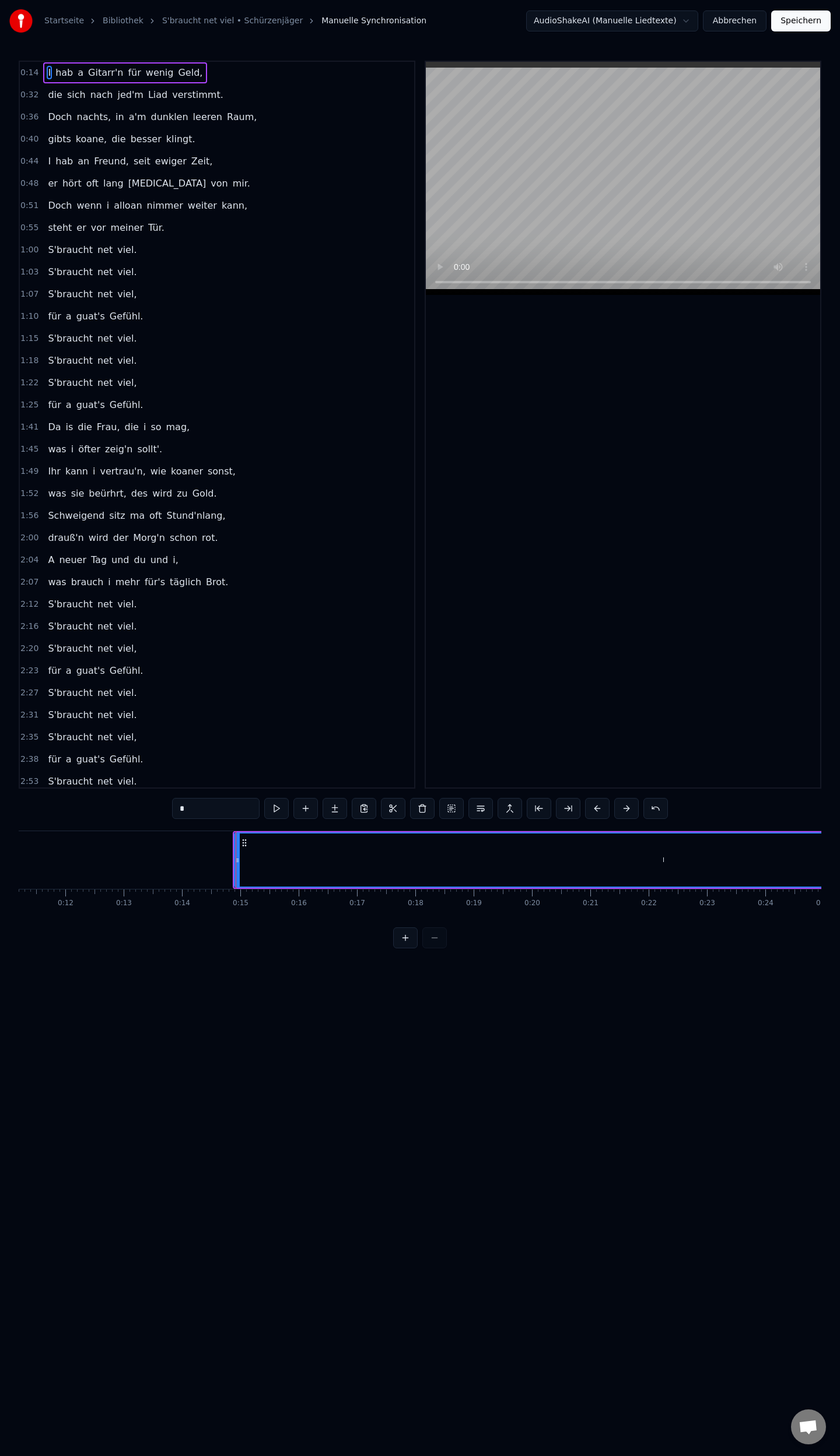
scroll to position [0, 811]
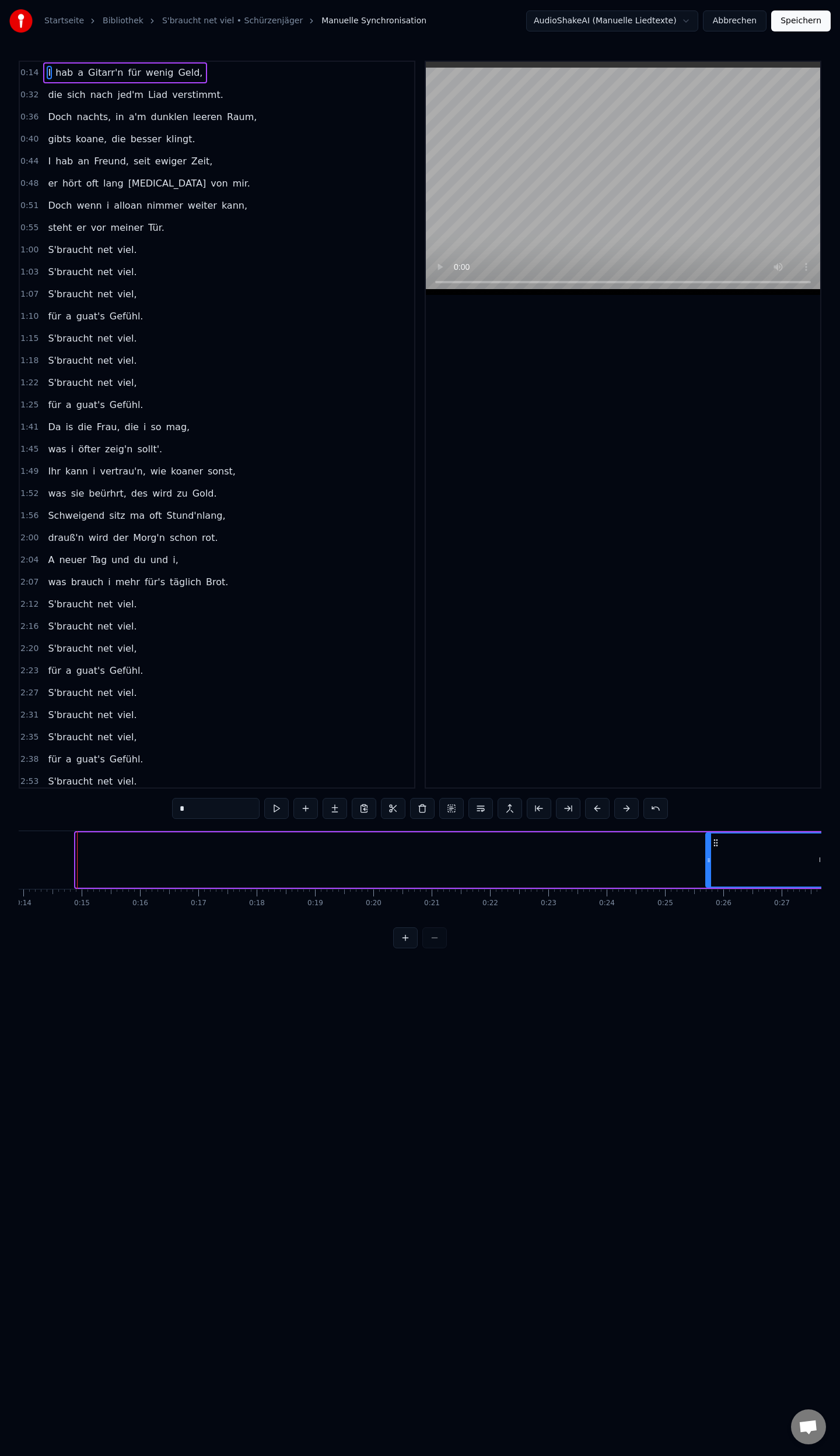
drag, startPoint x: 78, startPoint y: 859, endPoint x: 708, endPoint y: 868, distance: 630.1
click at [708, 868] on div at bounding box center [709, 860] width 5 height 53
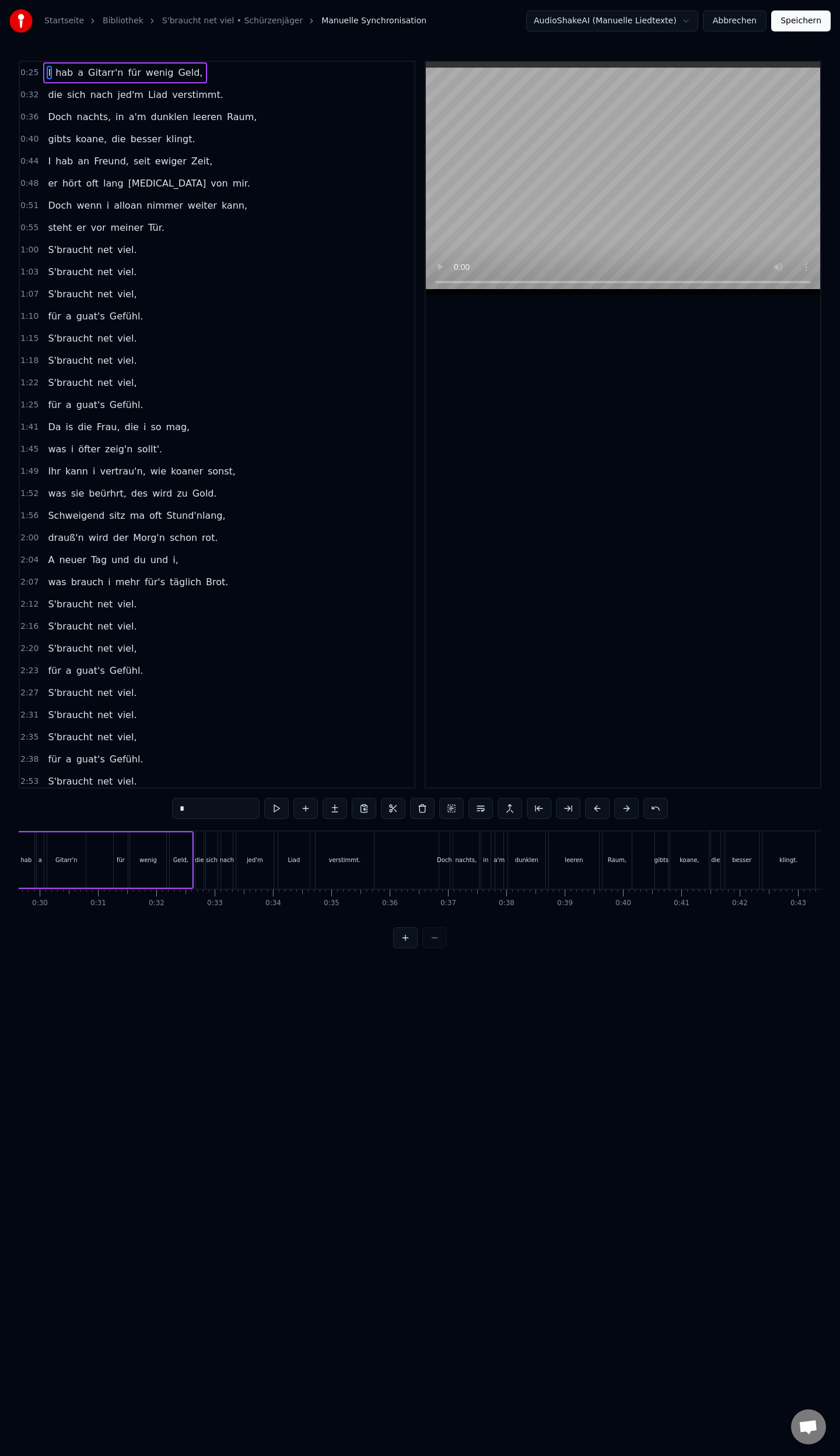
scroll to position [0, 1460]
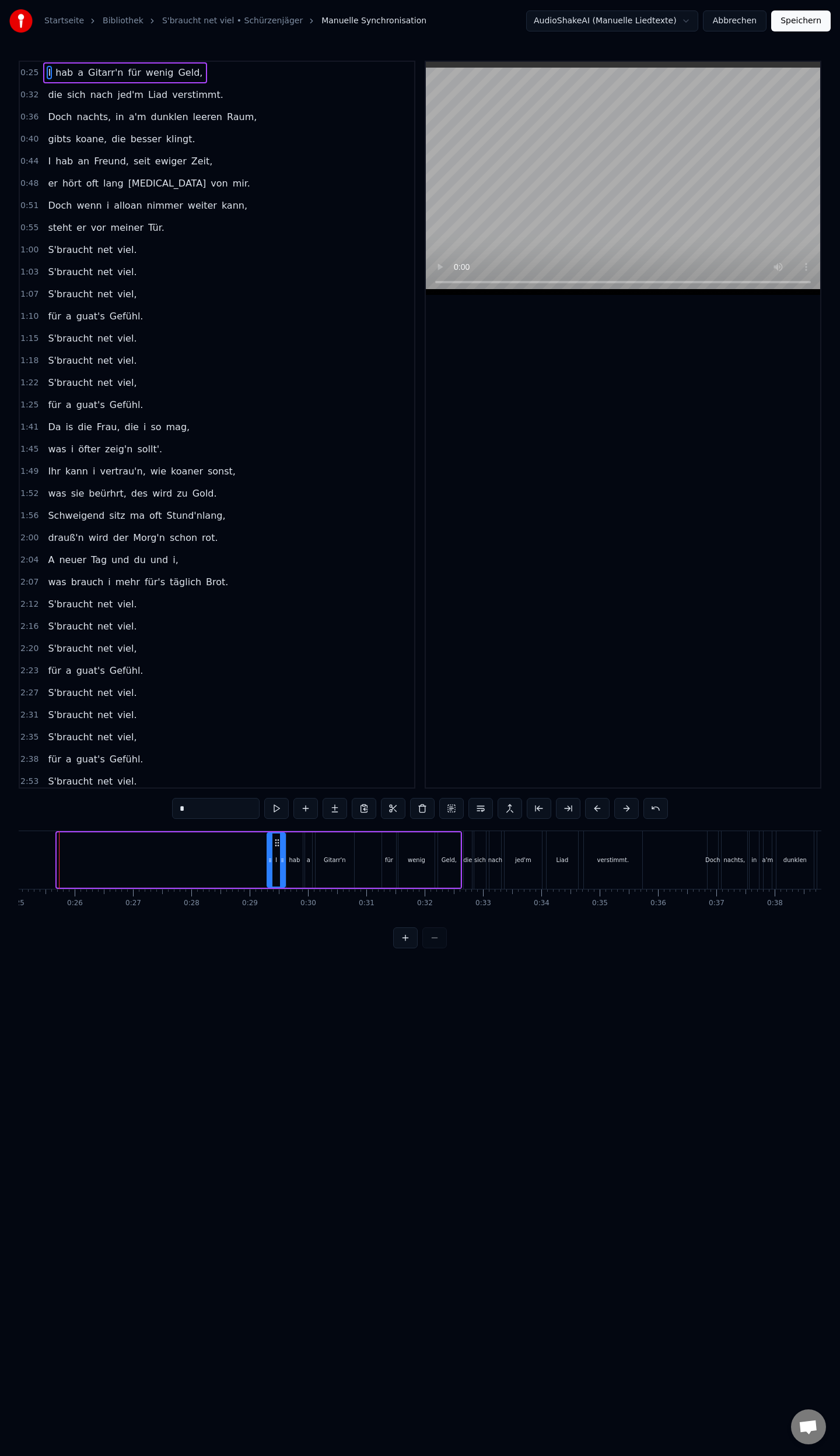
drag, startPoint x: 59, startPoint y: 861, endPoint x: 269, endPoint y: 884, distance: 211.3
click at [269, 884] on div at bounding box center [270, 860] width 5 height 53
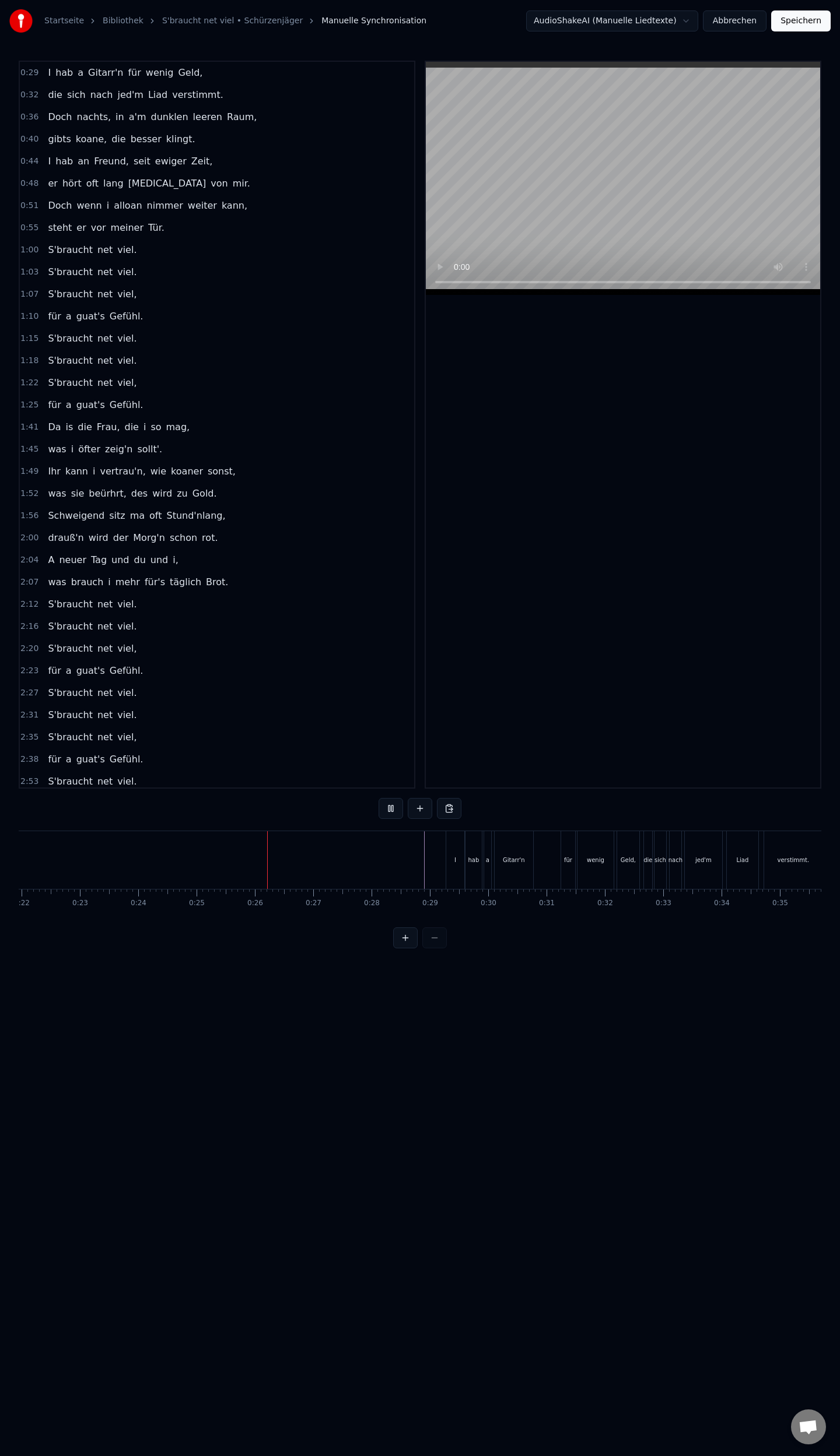
scroll to position [0, 1441]
click at [809, 20] on button "Speichern" at bounding box center [800, 20] width 59 height 21
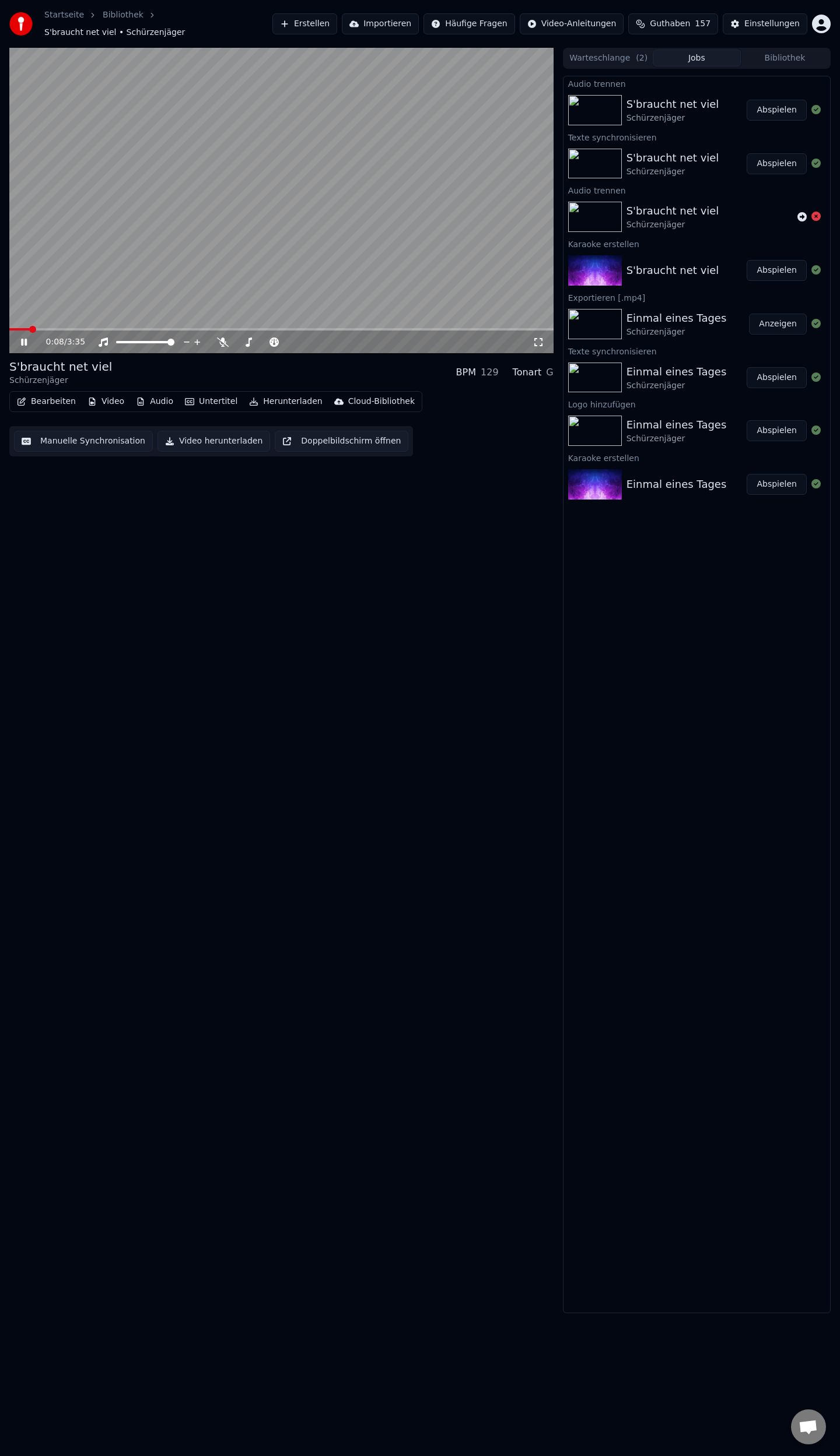
click at [57, 328] on span at bounding box center [281, 329] width 544 height 2
click at [763, 19] on div "Einstellungen" at bounding box center [771, 24] width 55 height 12
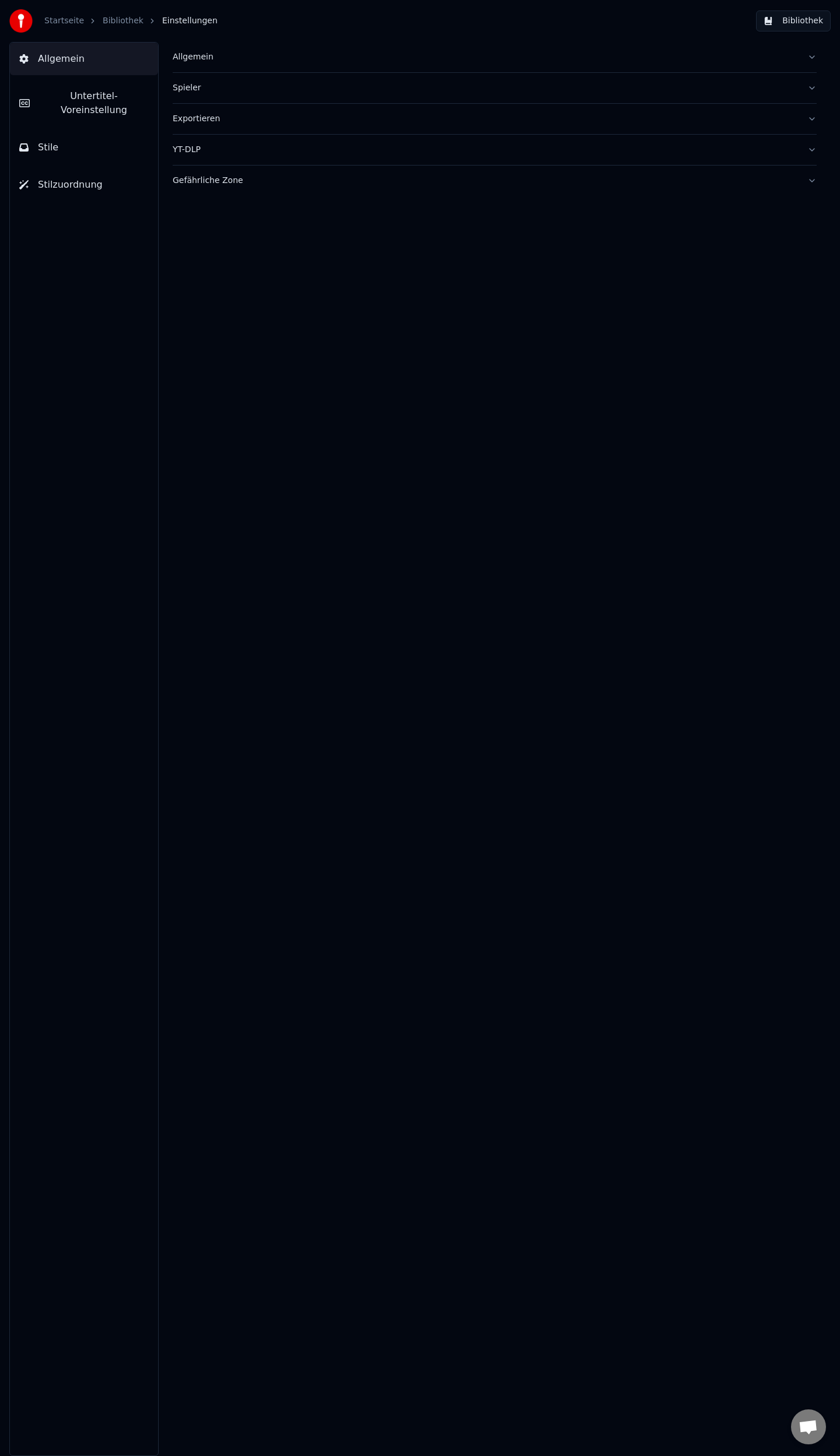
click at [71, 99] on span "Untertitel-Voreinstellung" at bounding box center [93, 103] width 110 height 28
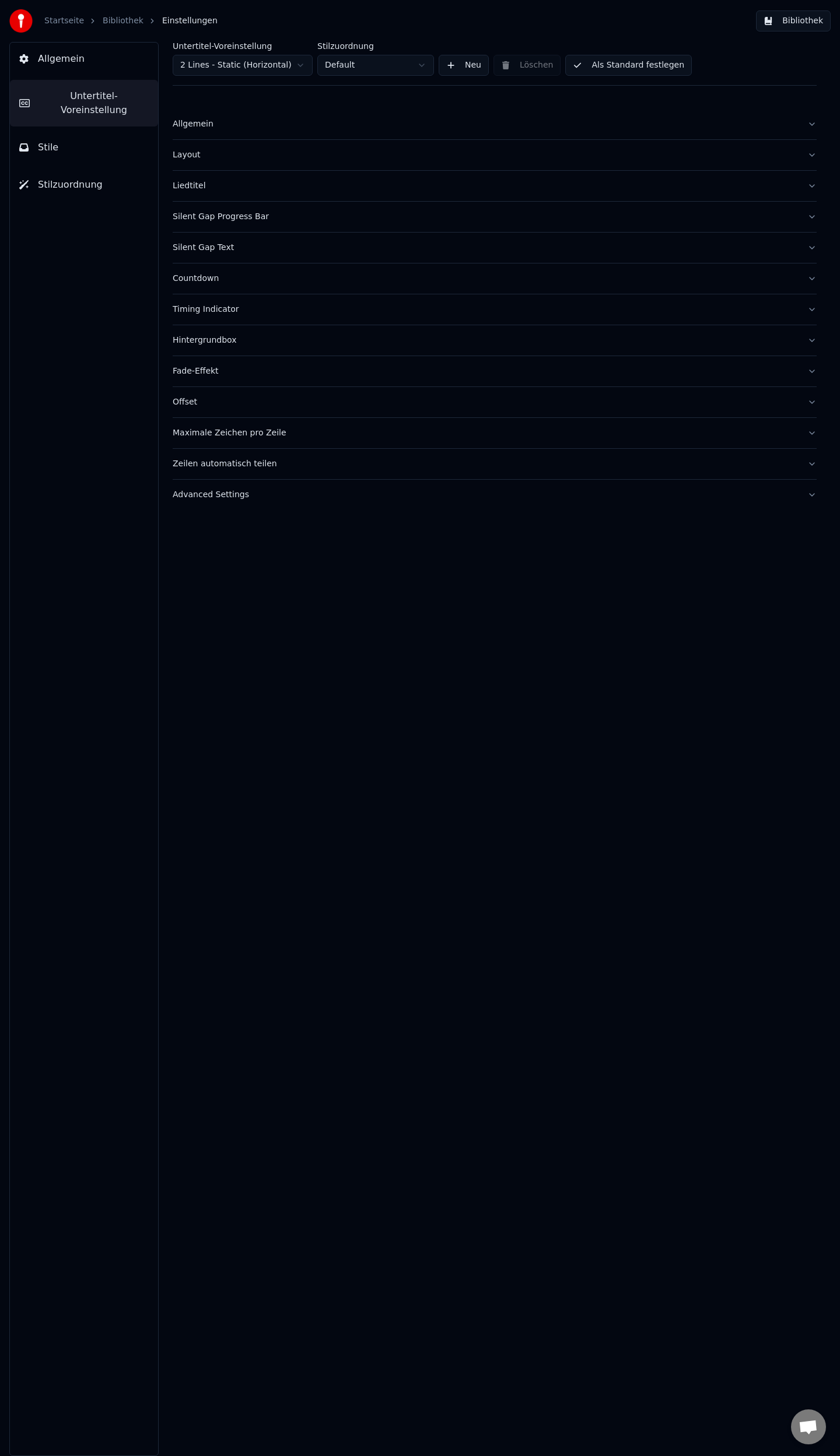
click at [812, 277] on button "Countdown" at bounding box center [494, 279] width 644 height 31
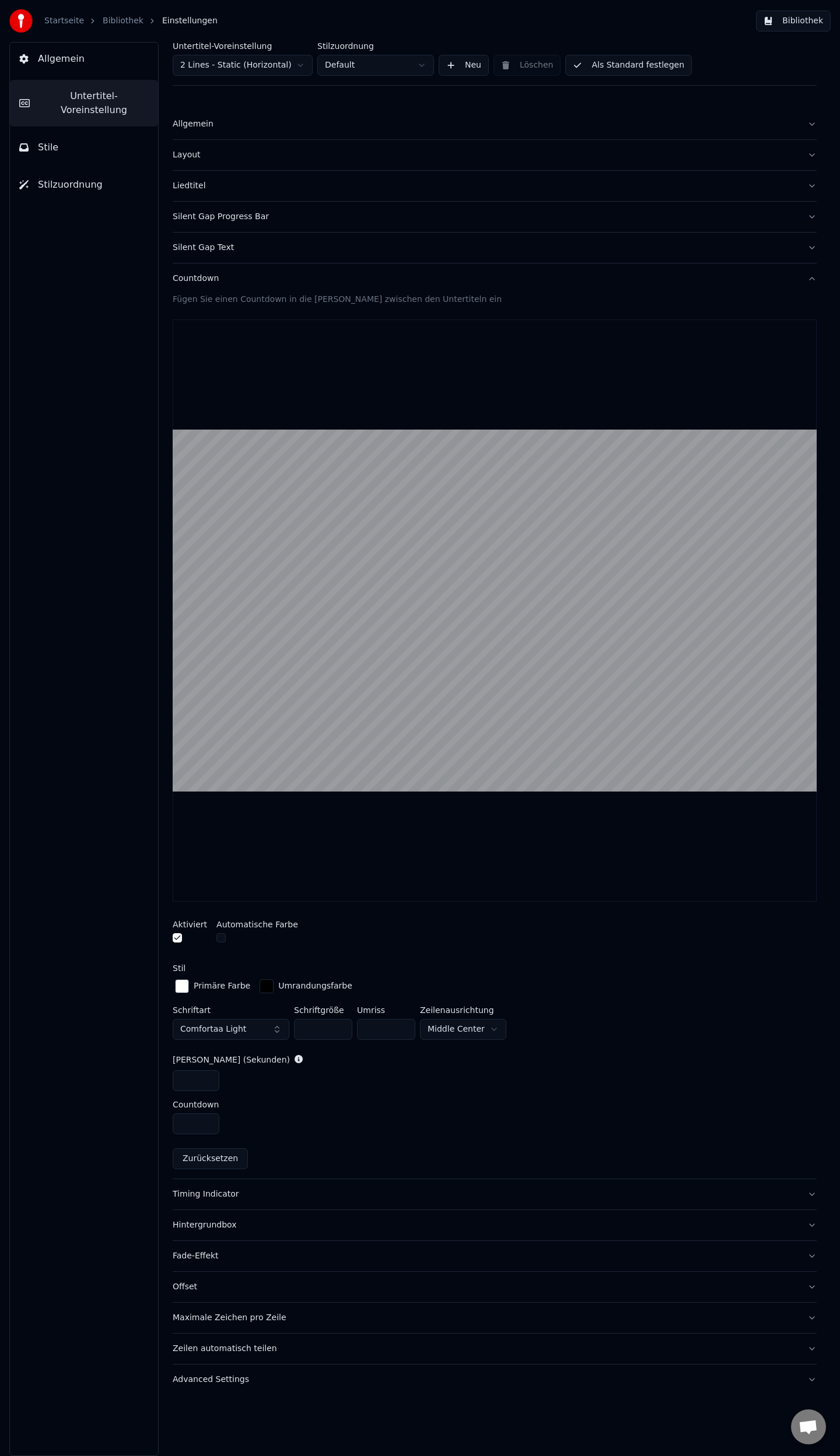
click at [174, 935] on button "button" at bounding box center [177, 938] width 10 height 10
click at [59, 59] on span "Allgemein" at bounding box center [61, 59] width 46 height 14
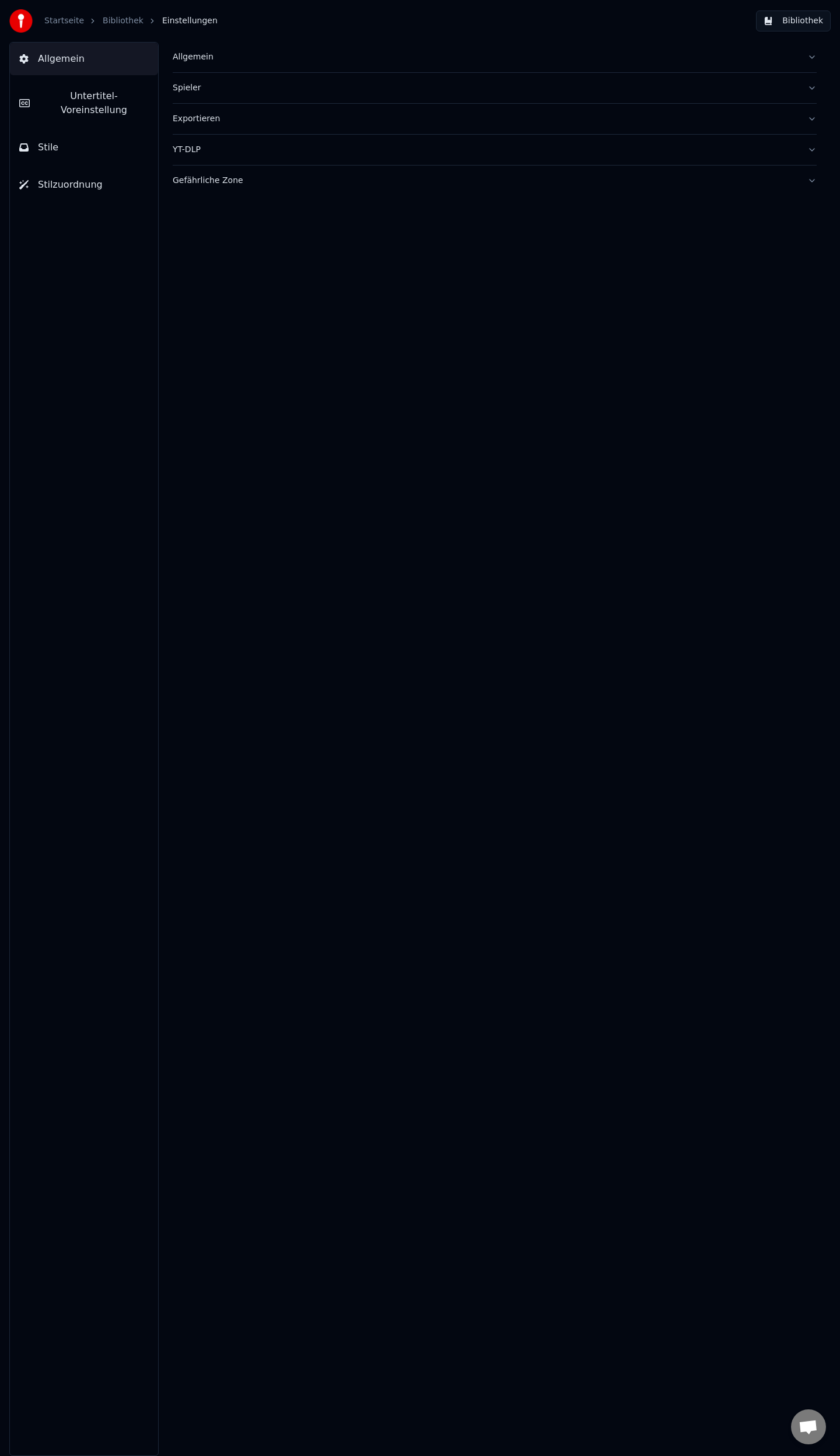
click at [112, 17] on link "Bibliothek" at bounding box center [123, 20] width 41 height 12
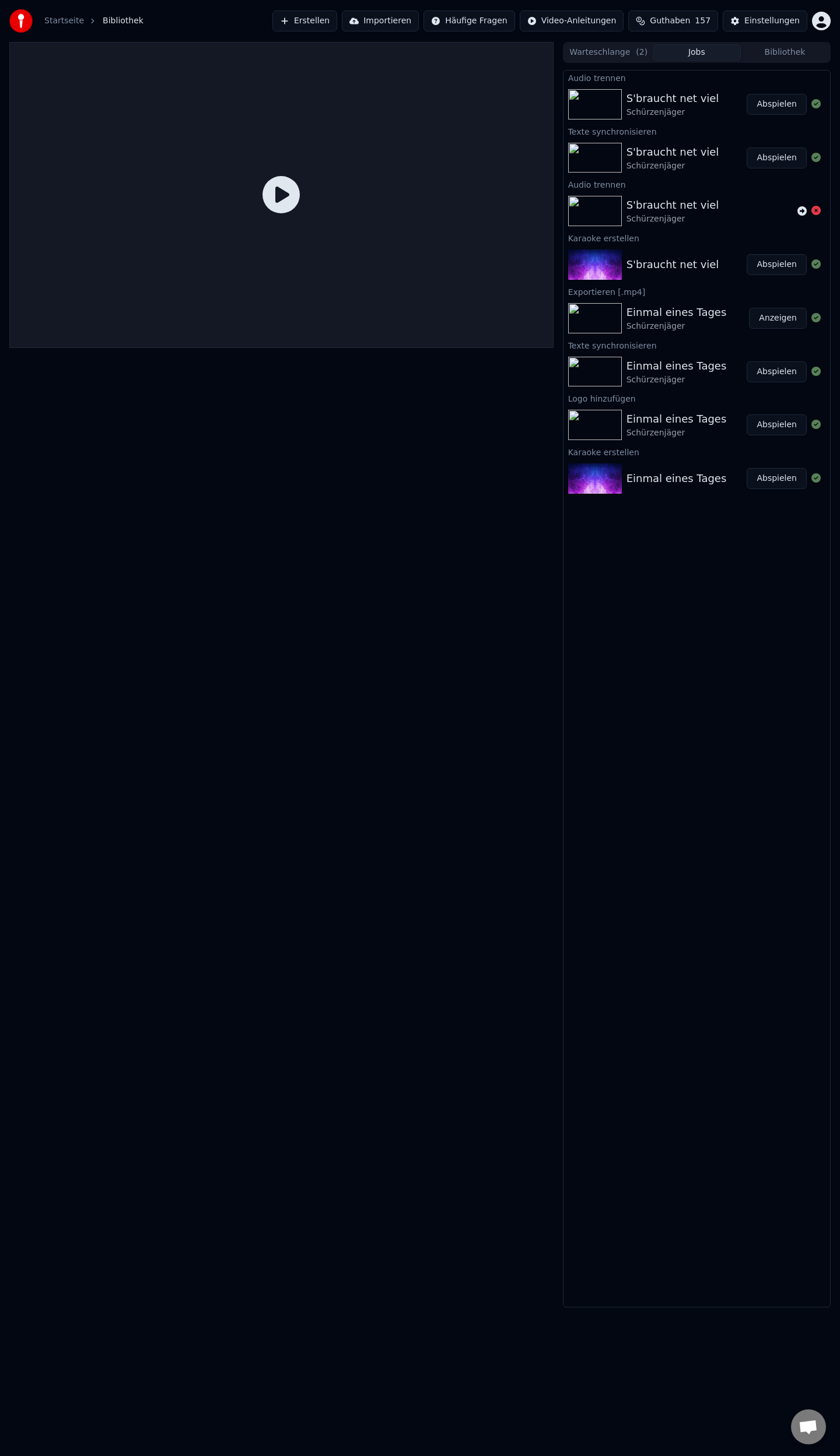
click at [772, 103] on button "Abspielen" at bounding box center [777, 104] width 60 height 21
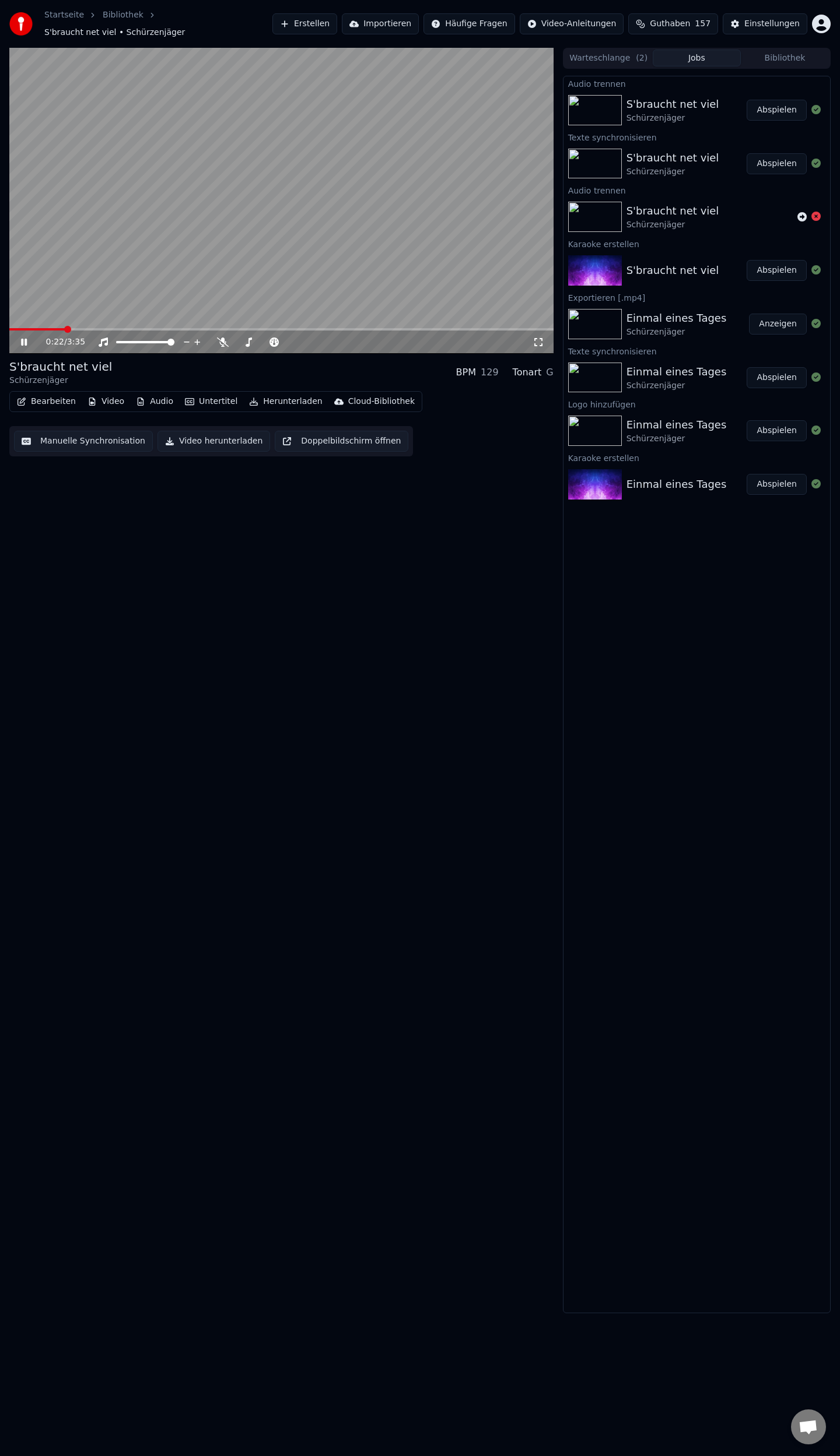
click at [63, 328] on span at bounding box center [281, 329] width 544 height 2
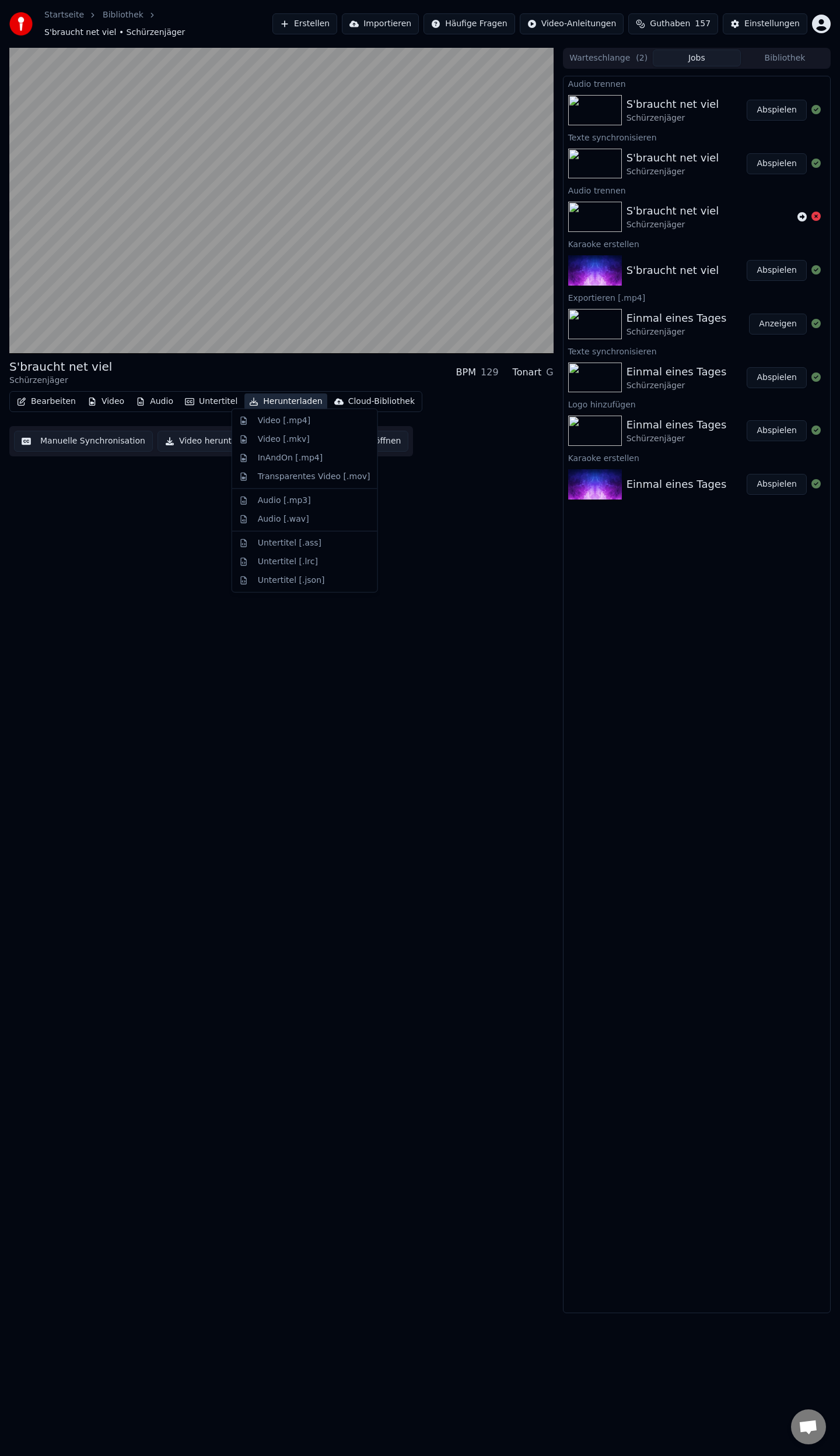
click at [270, 396] on button "Herunterladen" at bounding box center [285, 402] width 82 height 16
click at [292, 420] on div "Video [.mp4]" at bounding box center [283, 420] width 52 height 12
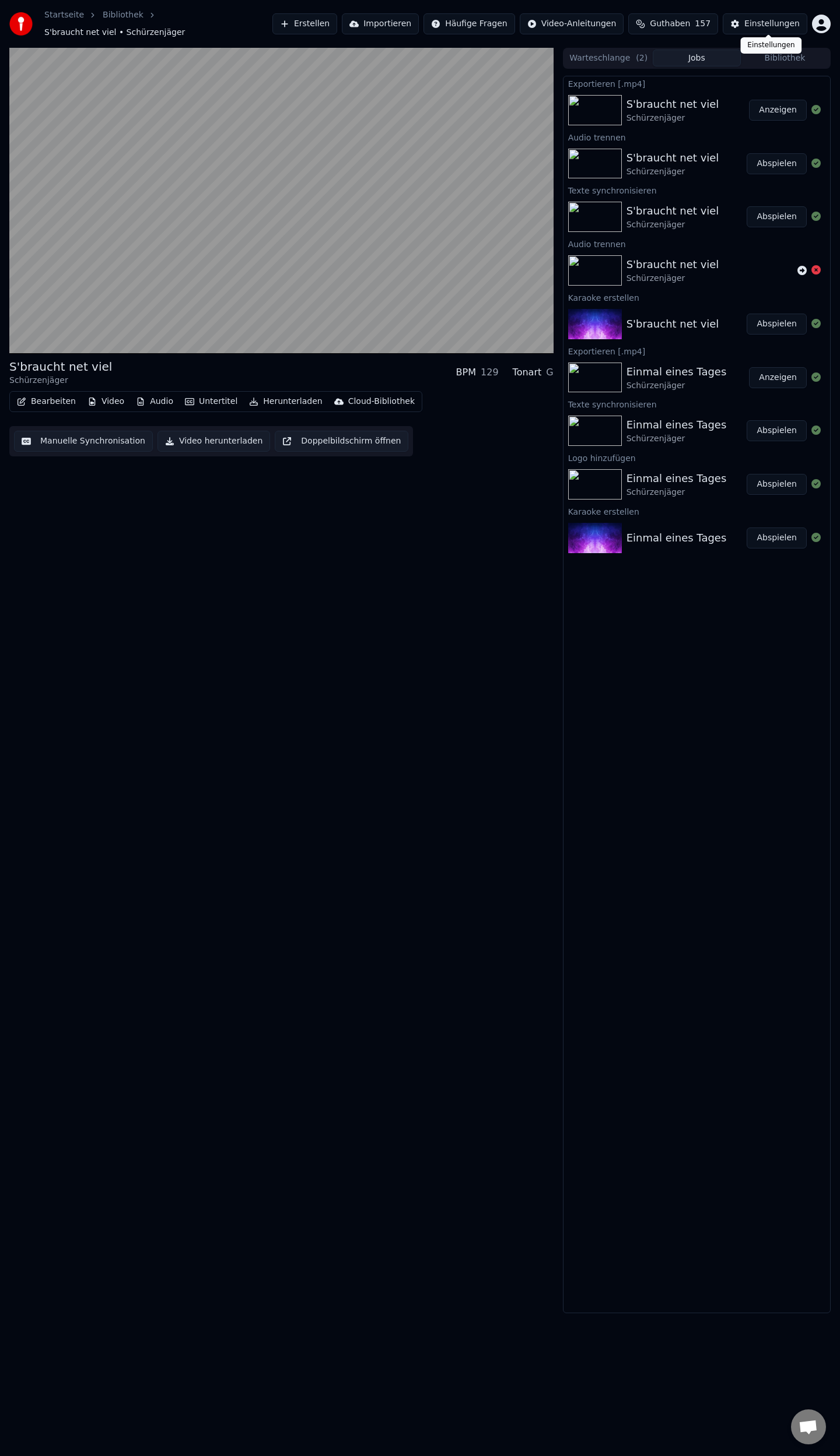
click at [759, 20] on div "Einstellungen" at bounding box center [771, 24] width 55 height 12
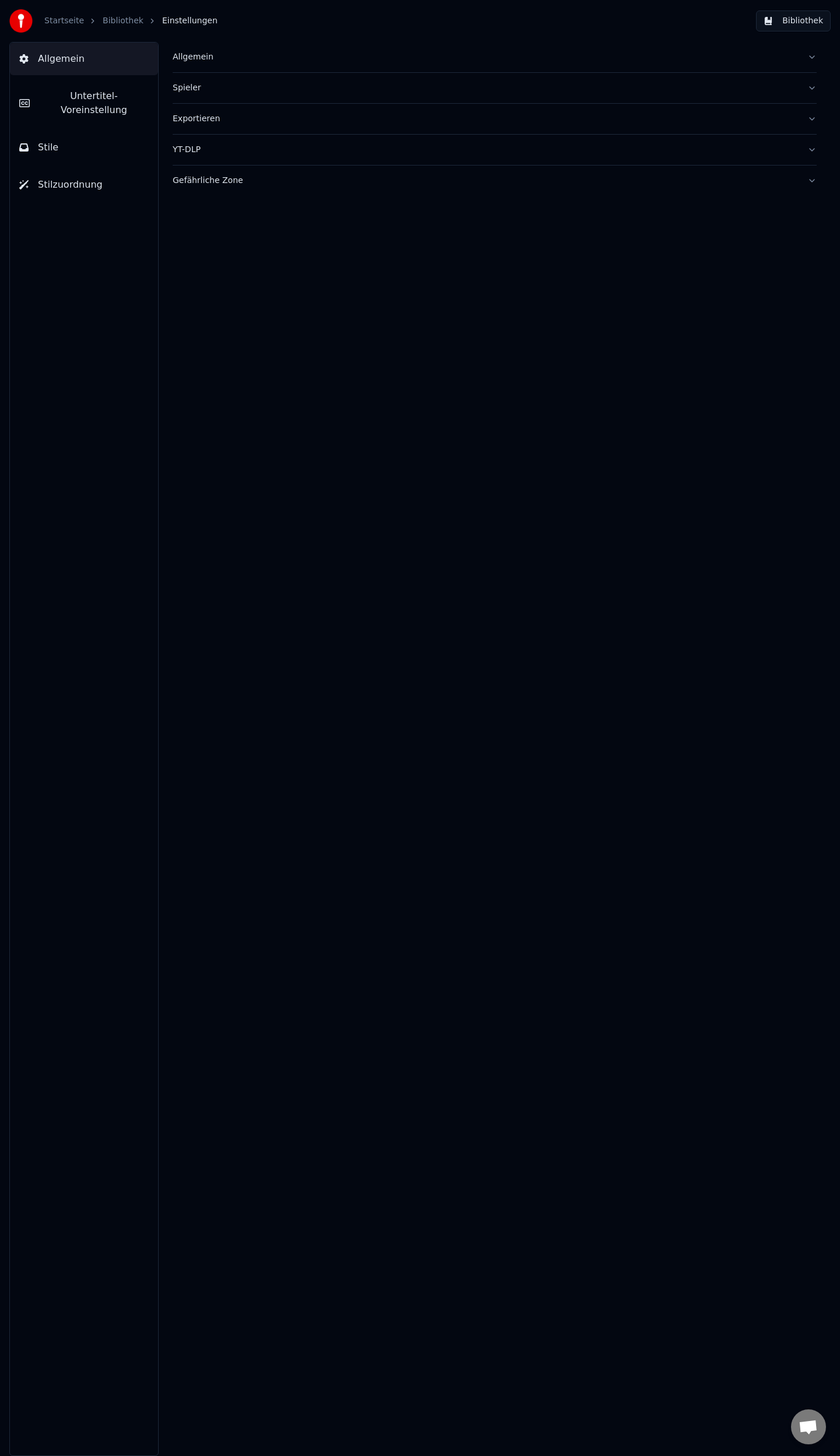
click at [75, 103] on button "Untertitel-Voreinstellung" at bounding box center [84, 103] width 148 height 46
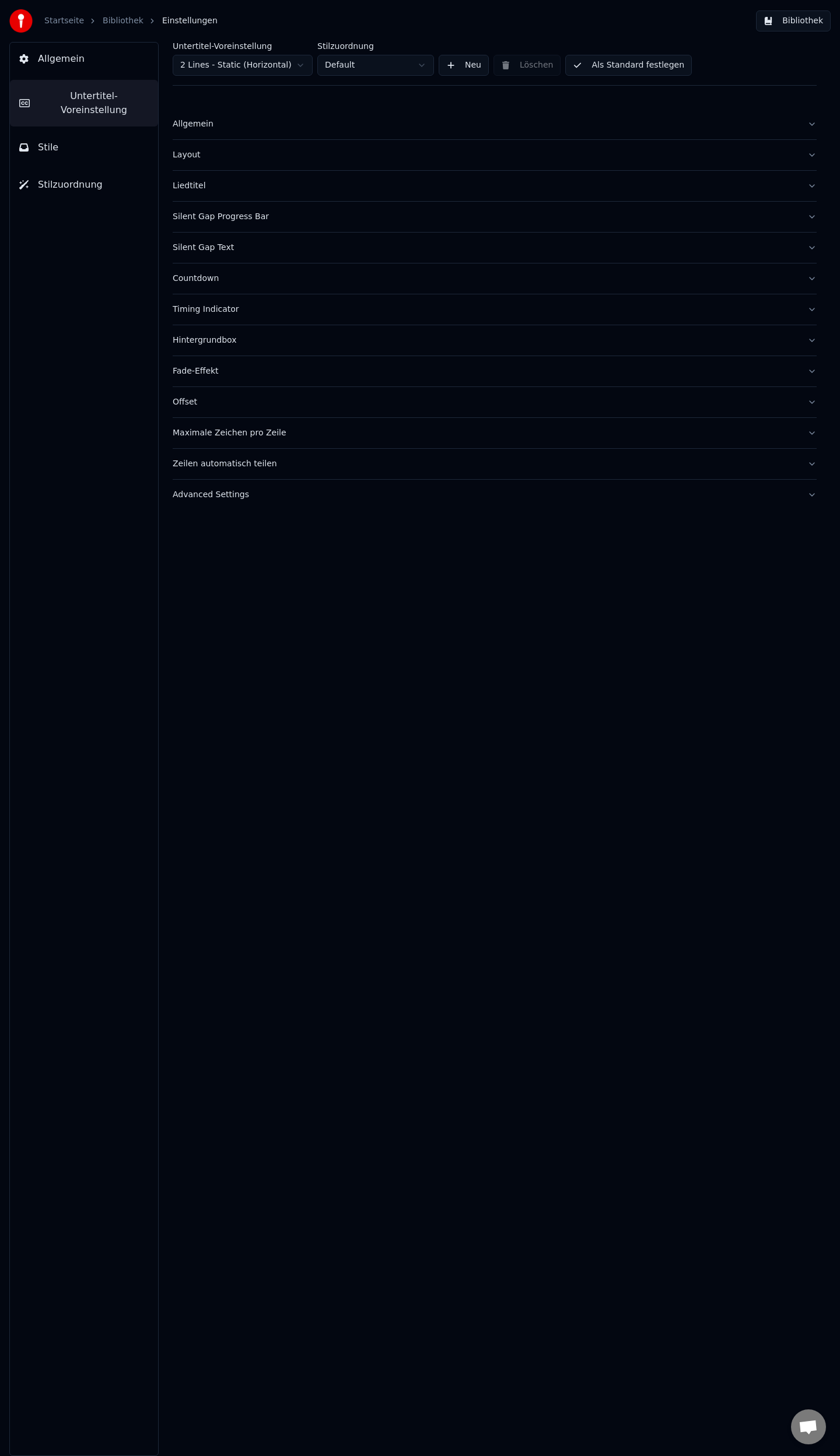
click at [813, 277] on button "Countdown" at bounding box center [494, 279] width 644 height 31
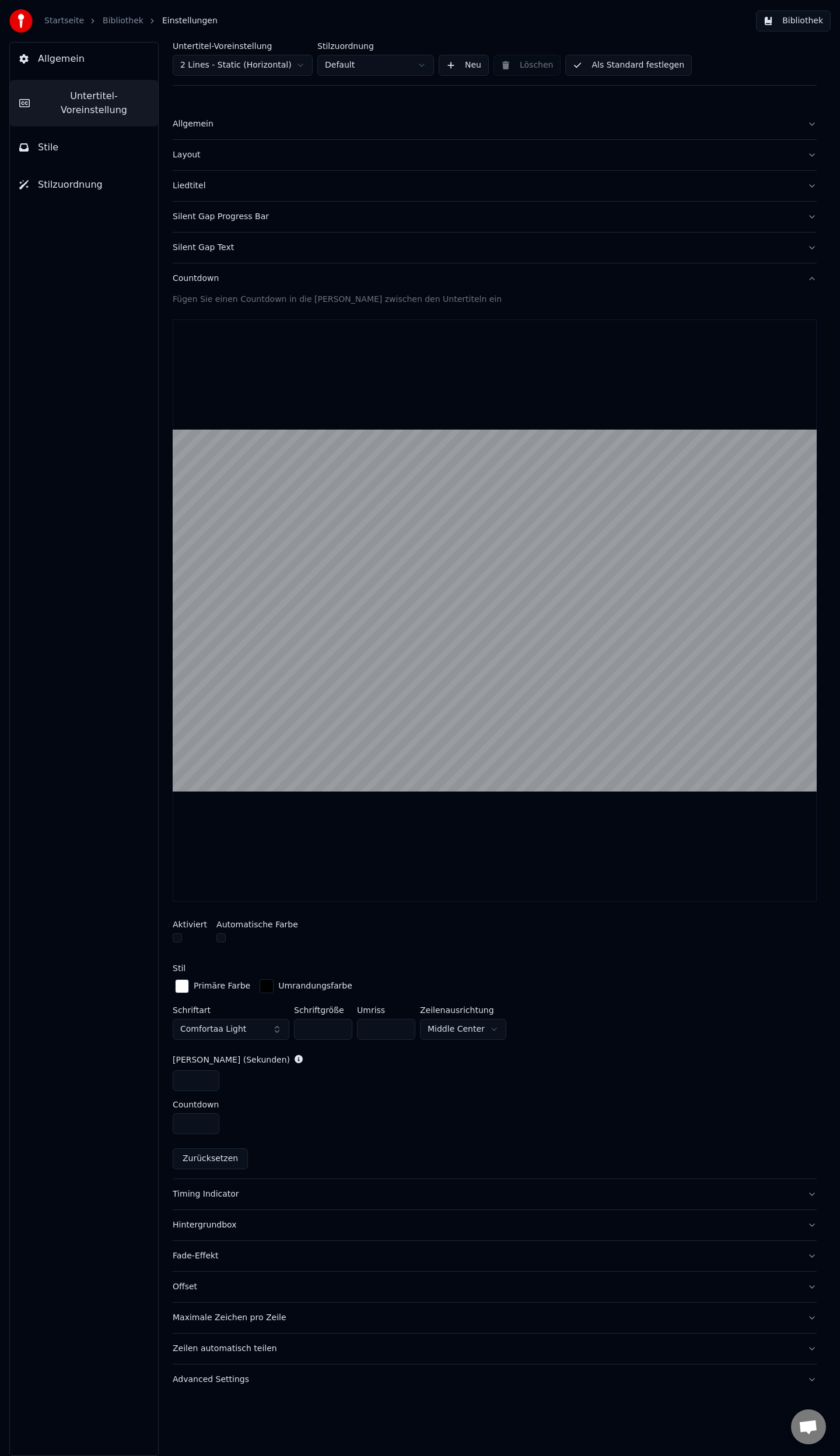
click at [182, 984] on div "button" at bounding box center [182, 986] width 14 height 14
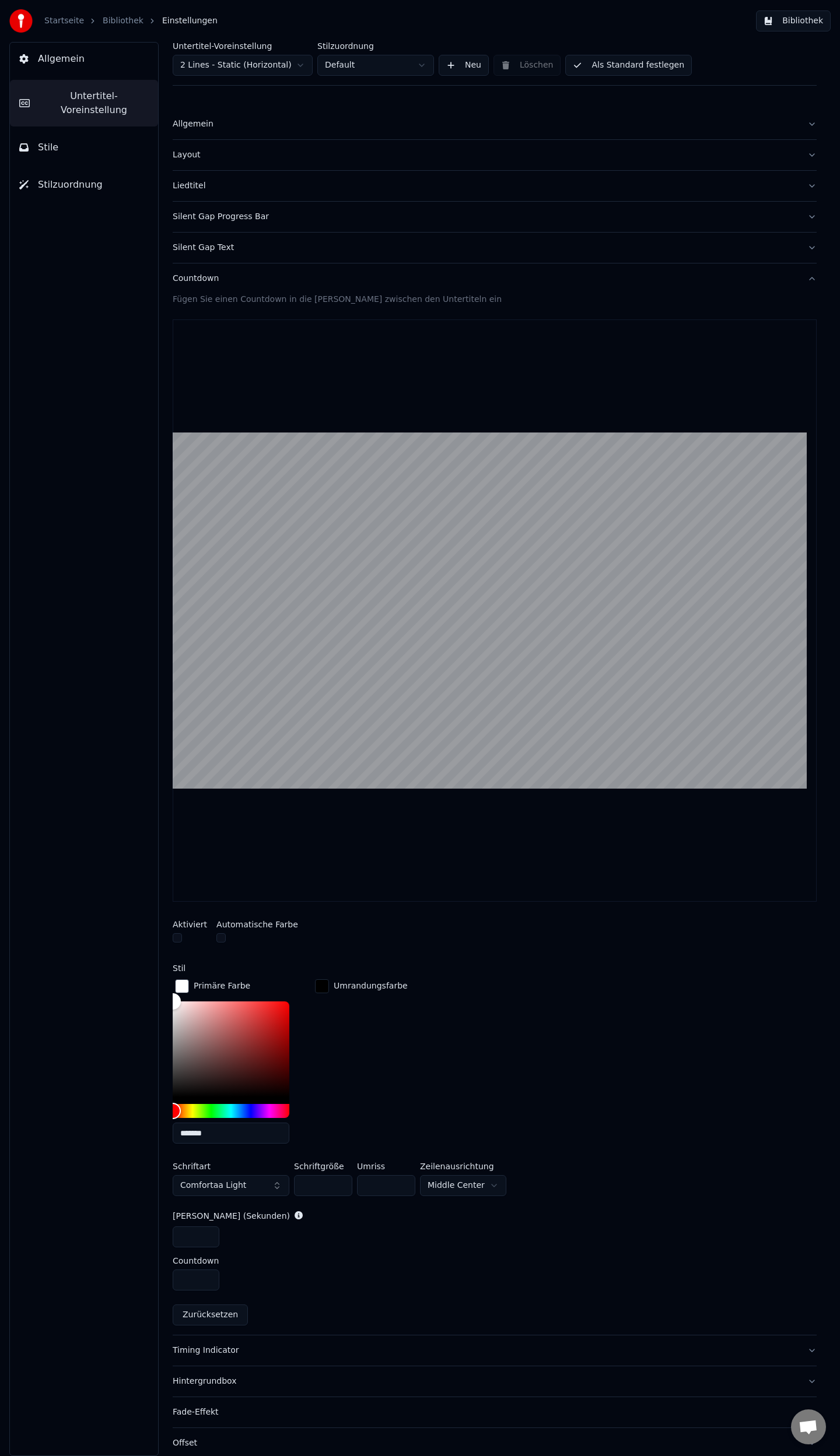
click at [174, 937] on button "button" at bounding box center [177, 938] width 10 height 10
click at [176, 937] on button "button" at bounding box center [177, 938] width 10 height 10
click at [106, 19] on link "Bibliothek" at bounding box center [123, 20] width 41 height 12
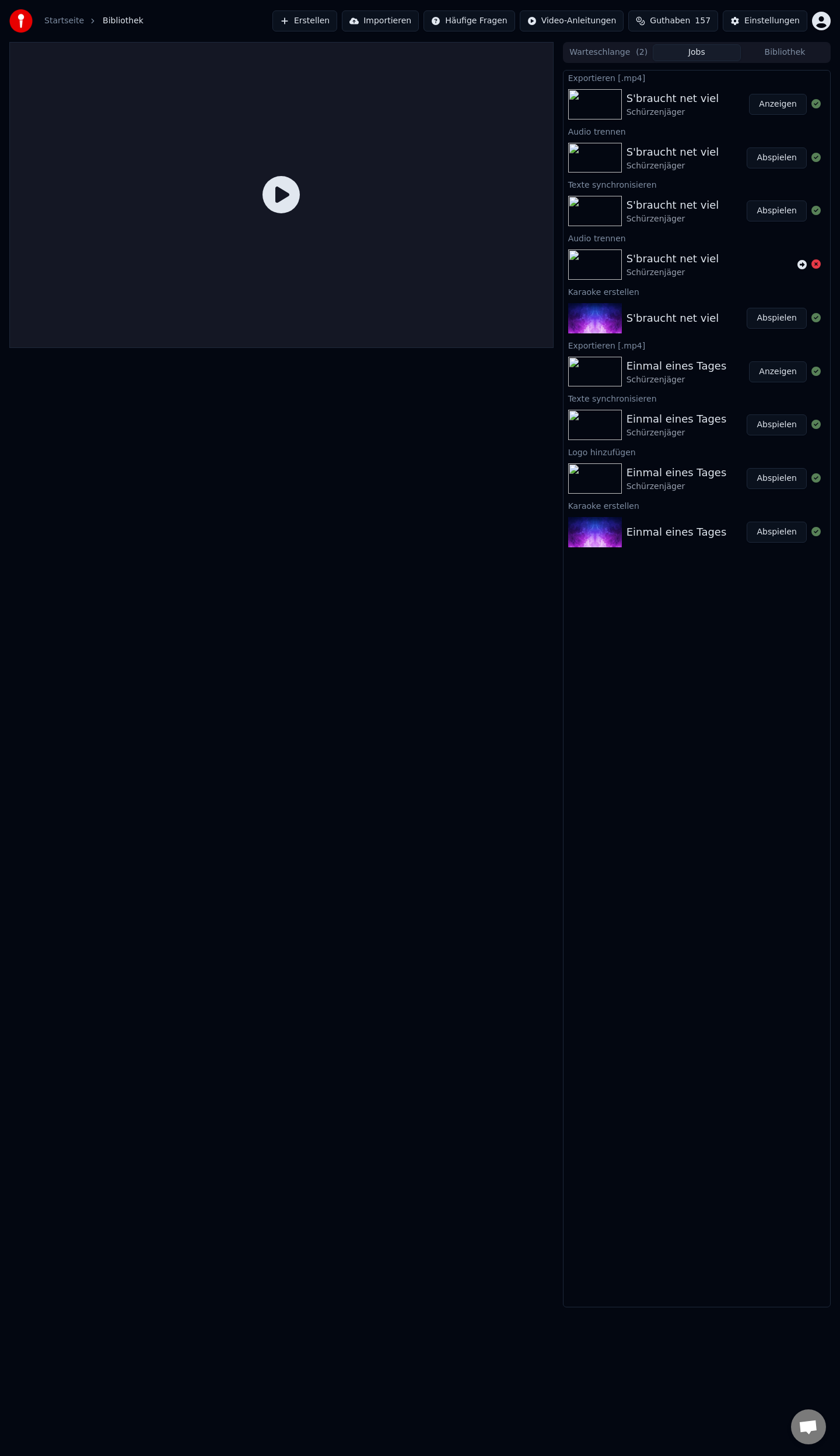
click at [56, 21] on link "Startseite" at bounding box center [64, 20] width 40 height 12
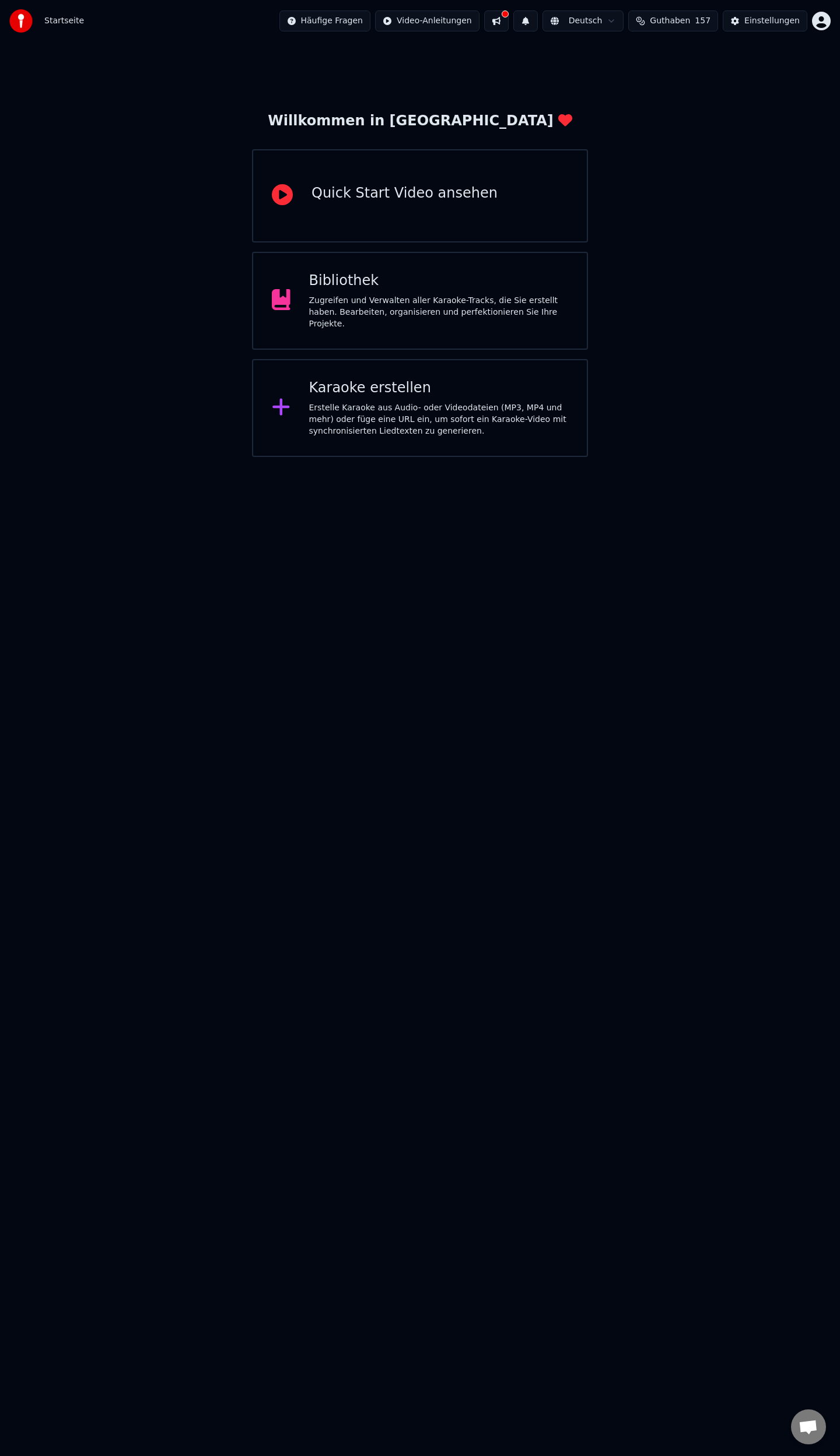
click at [328, 396] on div "Karaoke erstellen Erstelle Karaoke aus Audio- oder Videodateien (MP3, MP4 und m…" at bounding box center [439, 408] width 260 height 59
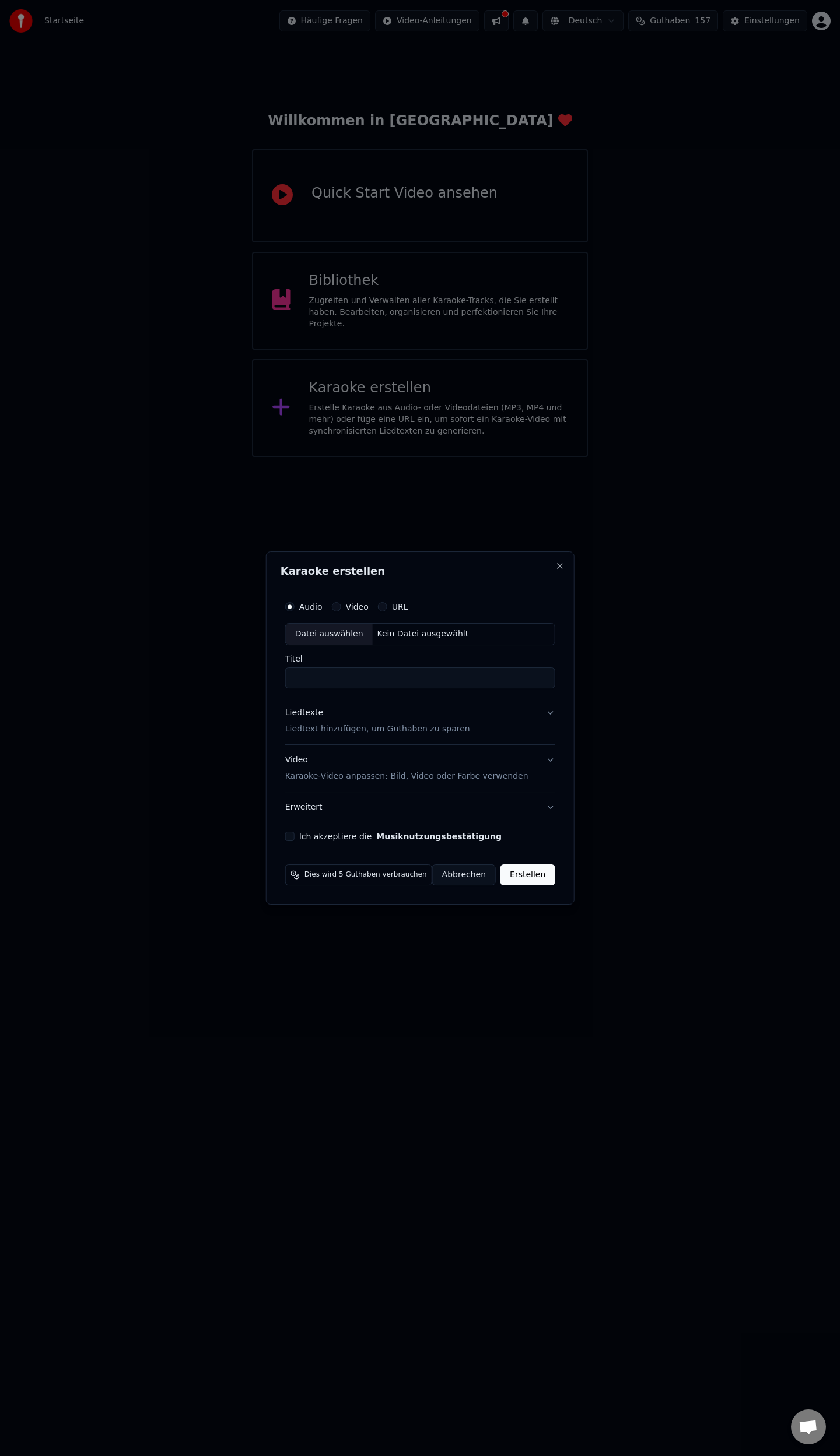
click at [342, 629] on div "Datei auswählen" at bounding box center [329, 634] width 87 height 21
type input "**********"
click at [321, 733] on p "Liedtext hinzufügen, um Guthaben zu sparen" at bounding box center [369, 729] width 185 height 12
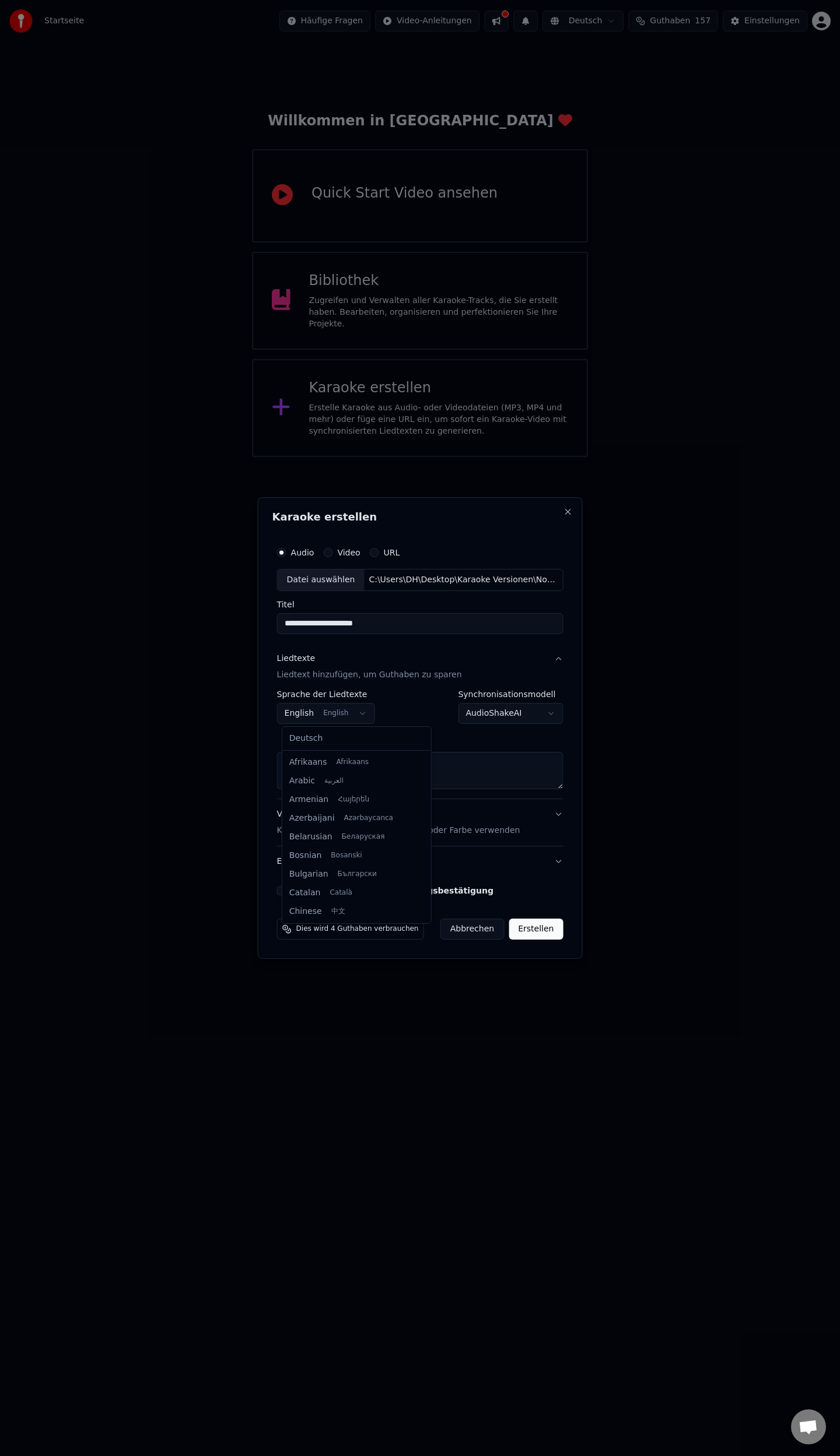
click at [325, 457] on body "**********" at bounding box center [420, 228] width 840 height 457
select select "**"
drag, startPoint x: 302, startPoint y: 760, endPoint x: 307, endPoint y: 763, distance: 5.8
click at [303, 740] on button "Einfügen" at bounding box center [307, 738] width 61 height 18
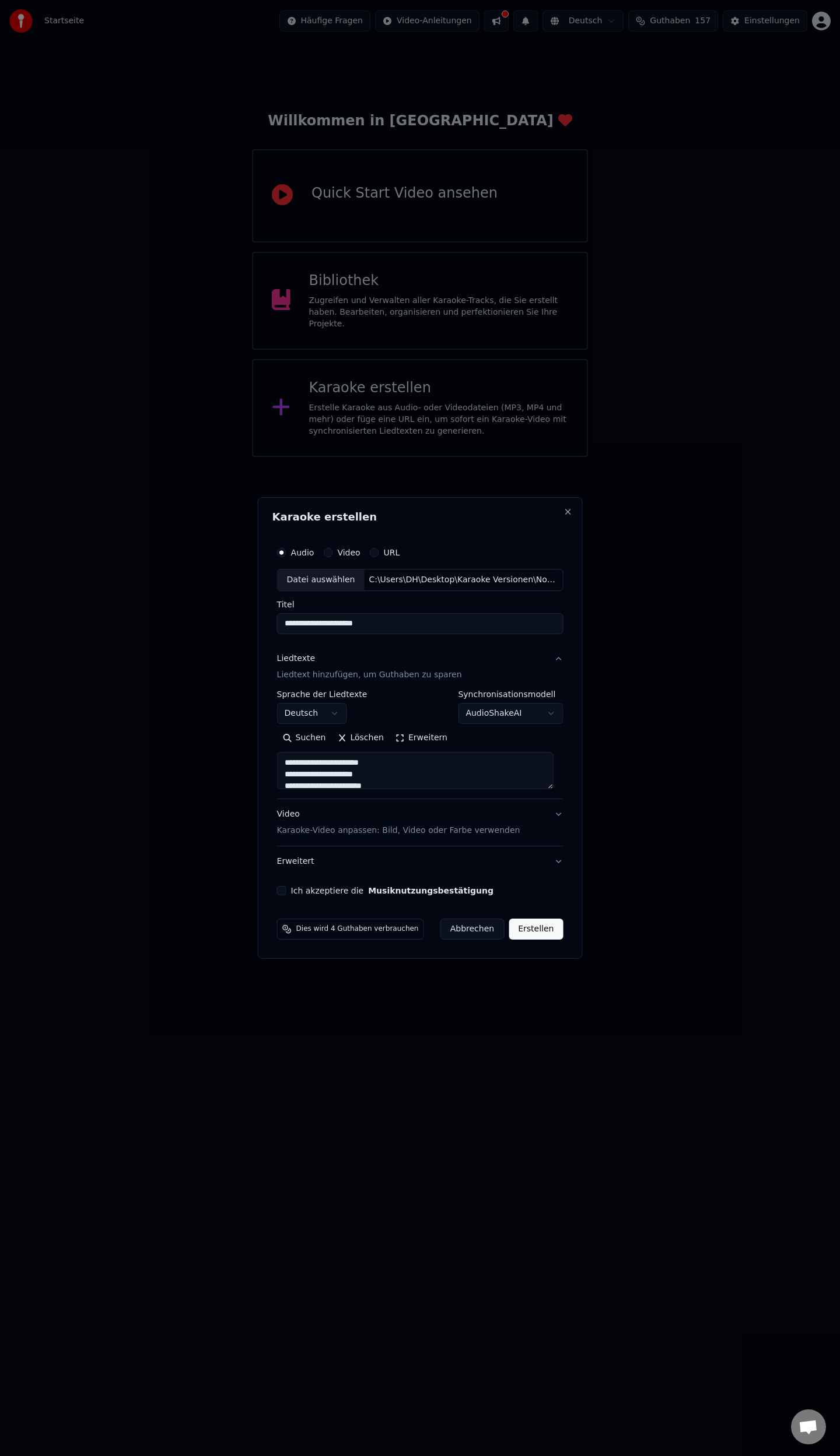
drag, startPoint x: 285, startPoint y: 891, endPoint x: 492, endPoint y: 945, distance: 213.9
click at [286, 892] on button "Ich akzeptiere die Musiknutzungsbestätigung" at bounding box center [282, 891] width 10 height 10
click at [528, 930] on button "Erstellen" at bounding box center [535, 929] width 55 height 21
type textarea "**********"
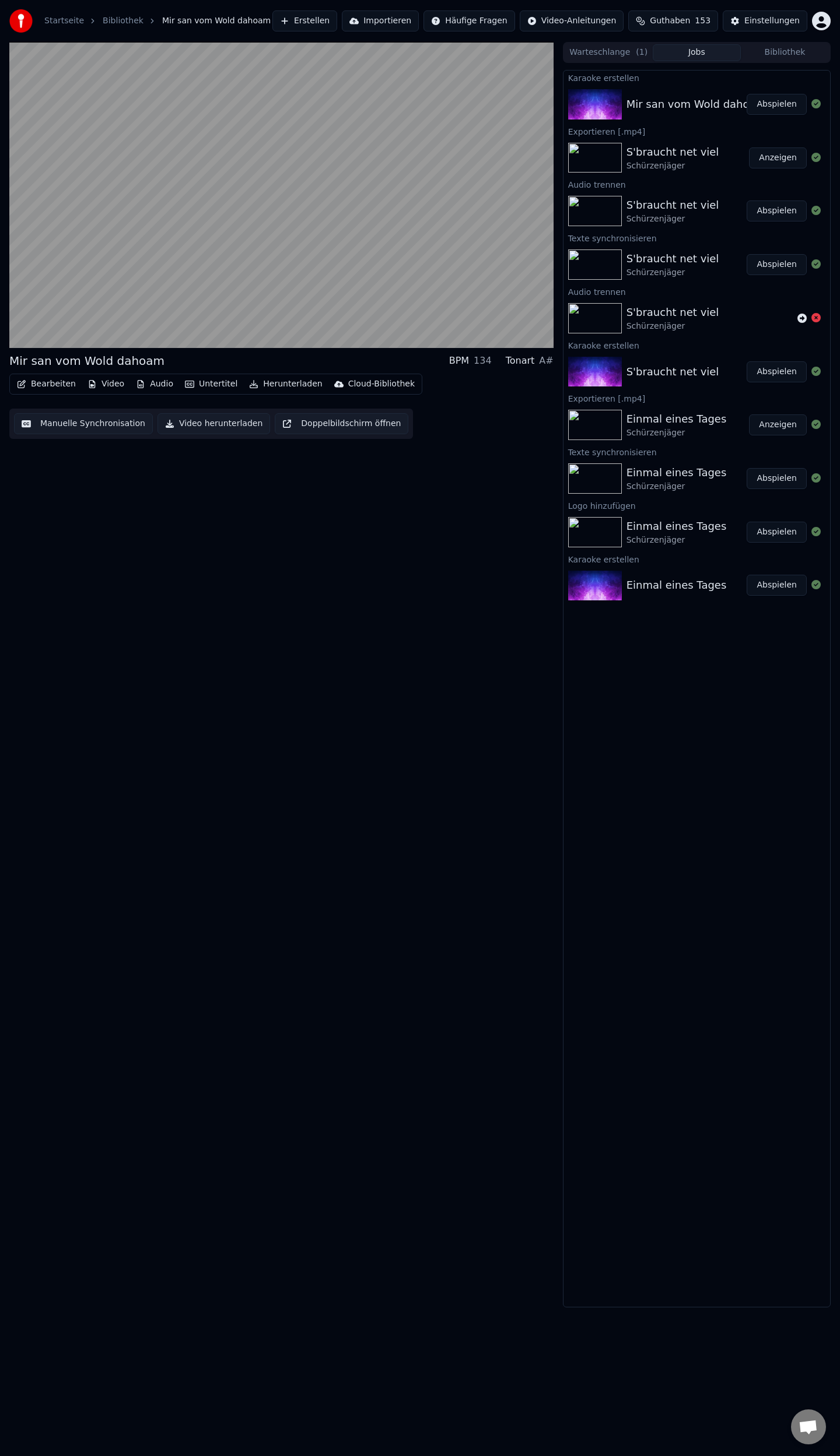
click at [46, 383] on button "Bearbeiten" at bounding box center [46, 384] width 68 height 16
click at [69, 430] on div "Metadaten bearbeiten" at bounding box center [82, 428] width 91 height 12
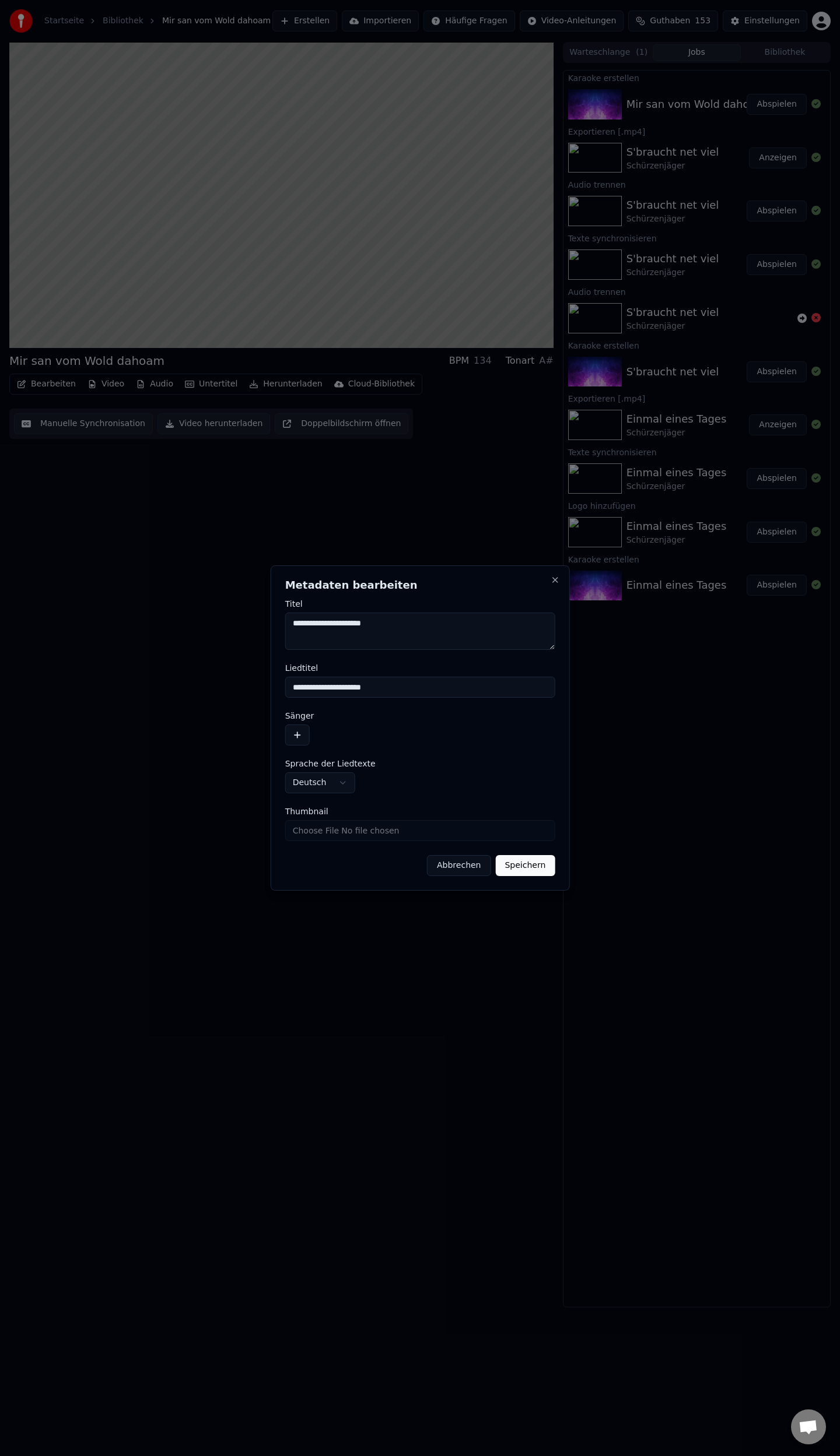
click at [294, 734] on button "button" at bounding box center [298, 735] width 25 height 21
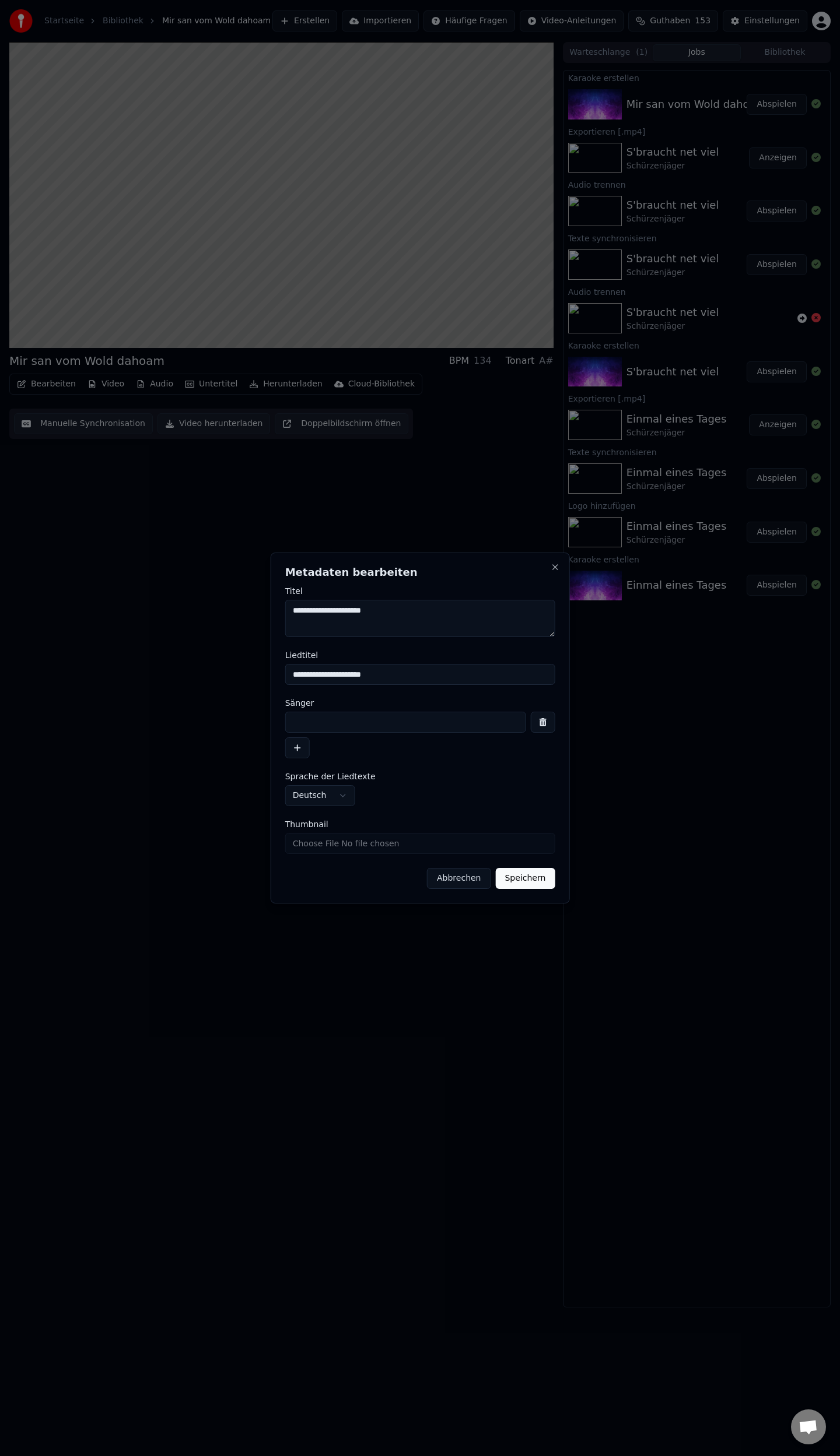
click at [317, 721] on input at bounding box center [406, 722] width 241 height 21
type input "**********"
click at [532, 882] on button "Speichern" at bounding box center [525, 879] width 59 height 21
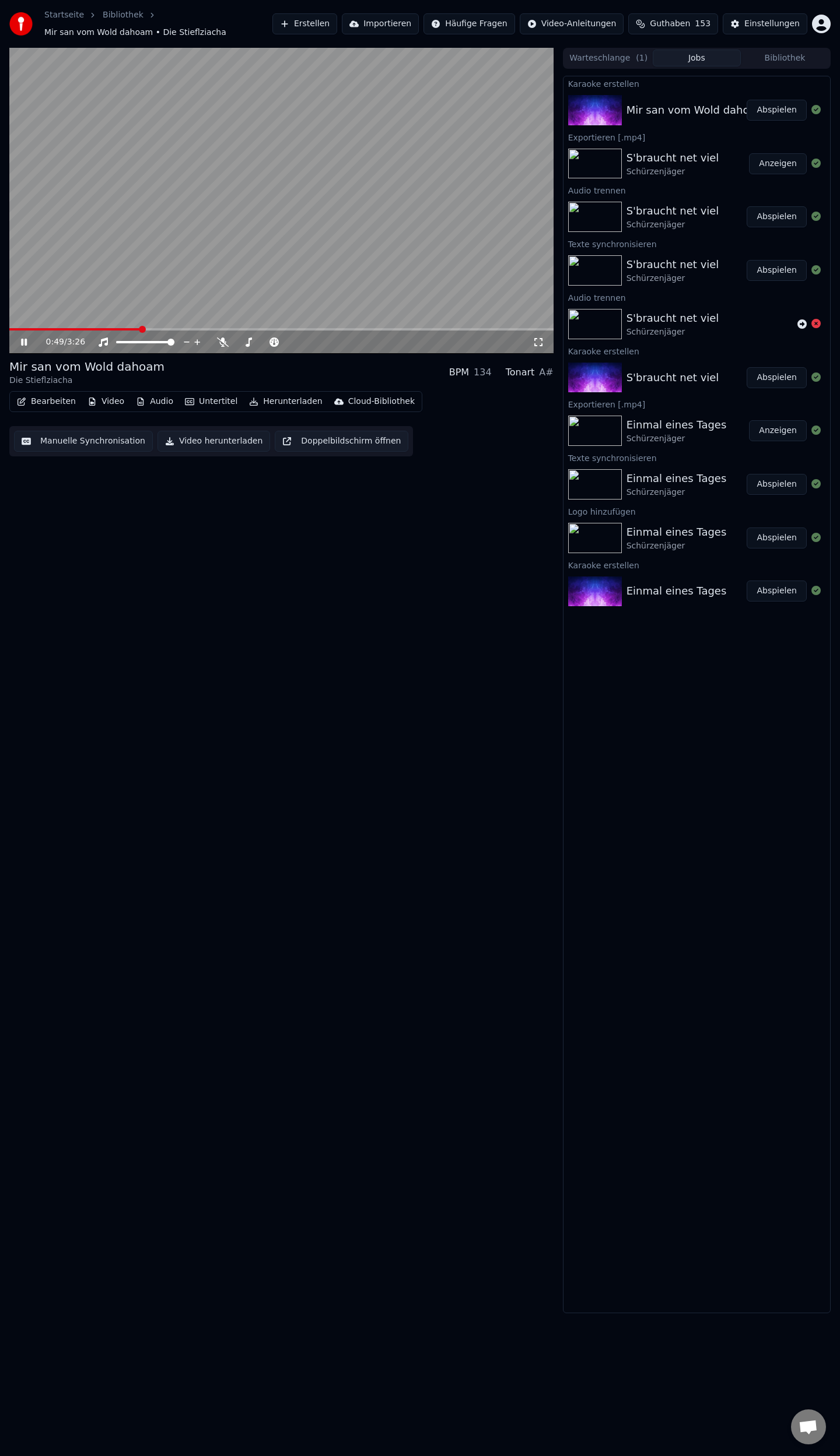
click at [102, 403] on button "Video" at bounding box center [106, 402] width 46 height 16
click at [127, 484] on div "Logo hinzufügen" at bounding box center [135, 488] width 67 height 12
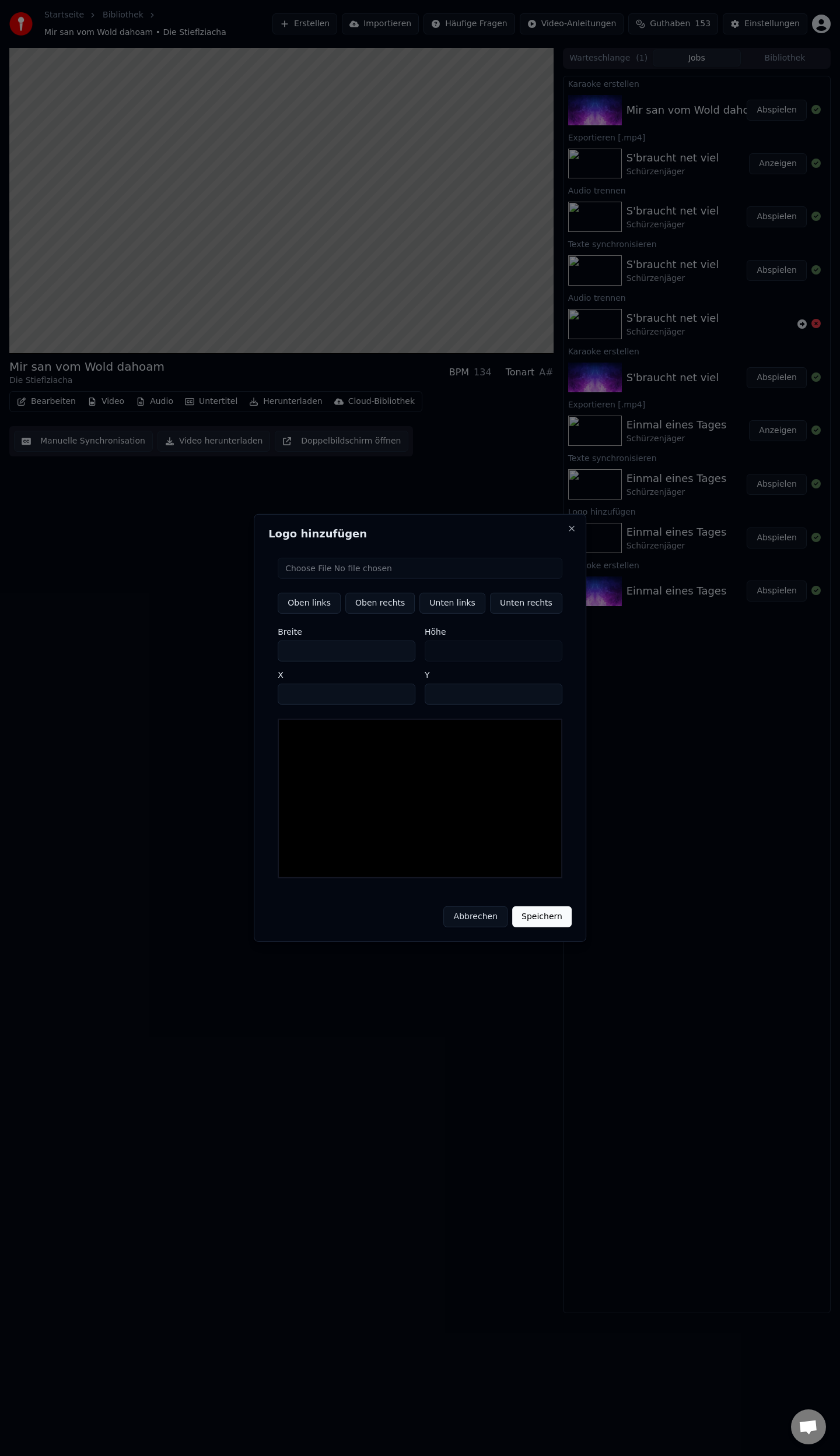
click at [346, 577] on input "file" at bounding box center [420, 568] width 285 height 21
type input "**********"
type input "**"
drag, startPoint x: 521, startPoint y: 609, endPoint x: 540, endPoint y: 662, distance: 56.3
click at [521, 609] on button "Unten rechts" at bounding box center [526, 603] width 72 height 21
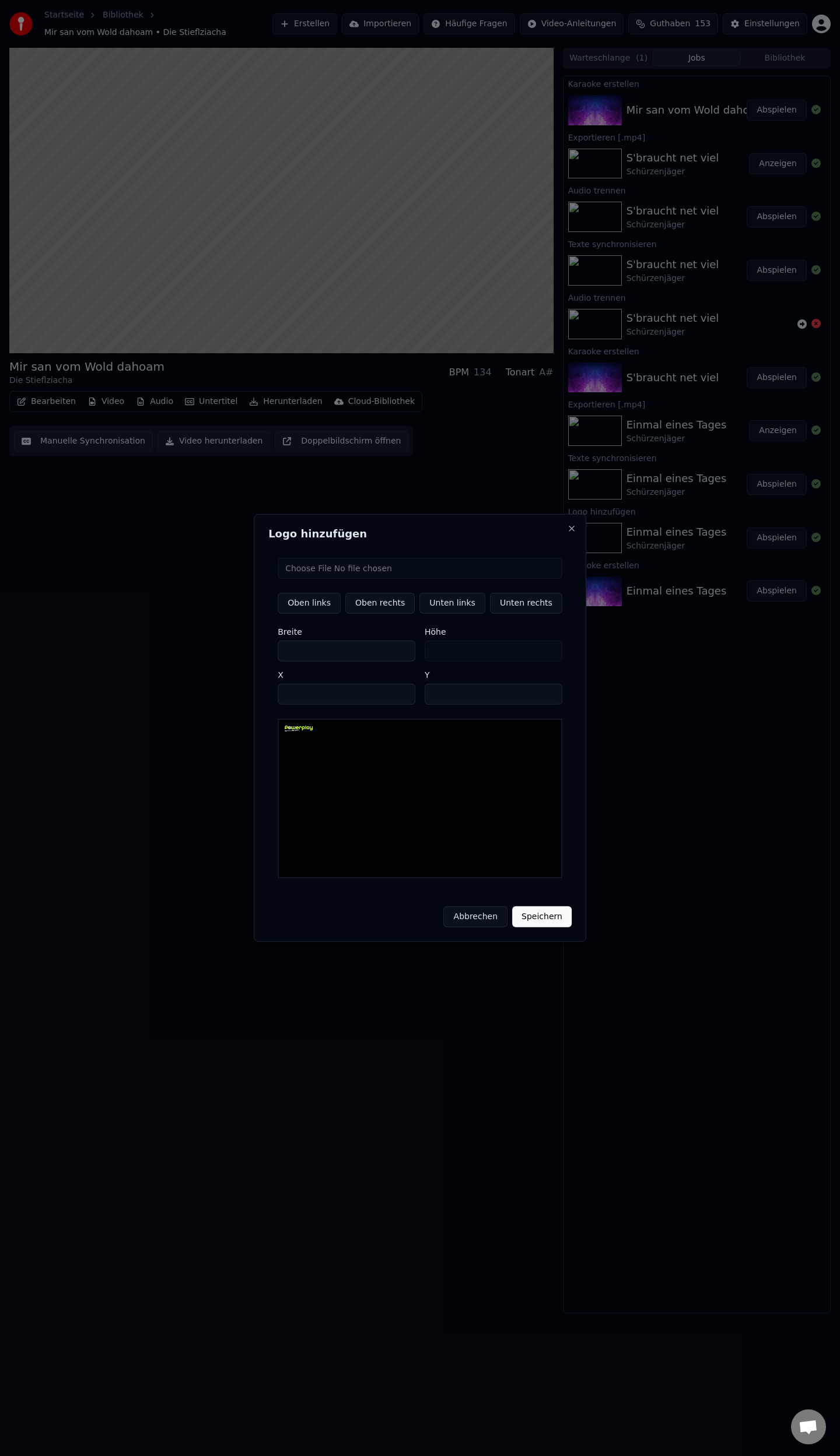
type input "****"
click at [531, 913] on button "Speichern" at bounding box center [542, 917] width 59 height 21
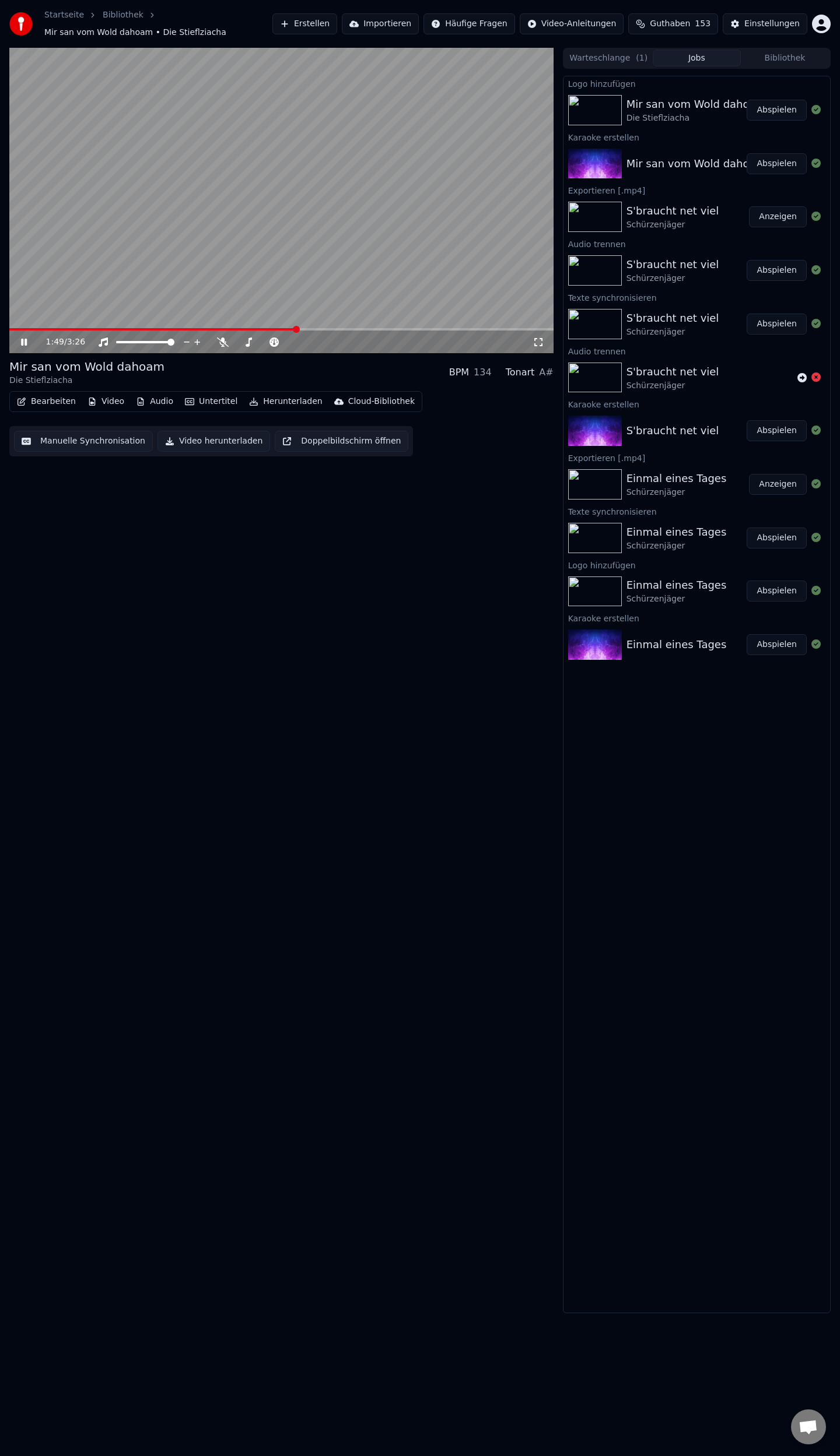
click at [298, 328] on span at bounding box center [281, 329] width 544 height 2
click at [322, 328] on span at bounding box center [281, 329] width 544 height 2
click at [343, 329] on span at bounding box center [281, 329] width 544 height 2
click at [362, 329] on span at bounding box center [281, 329] width 544 height 2
click at [404, 329] on span at bounding box center [281, 329] width 544 height 2
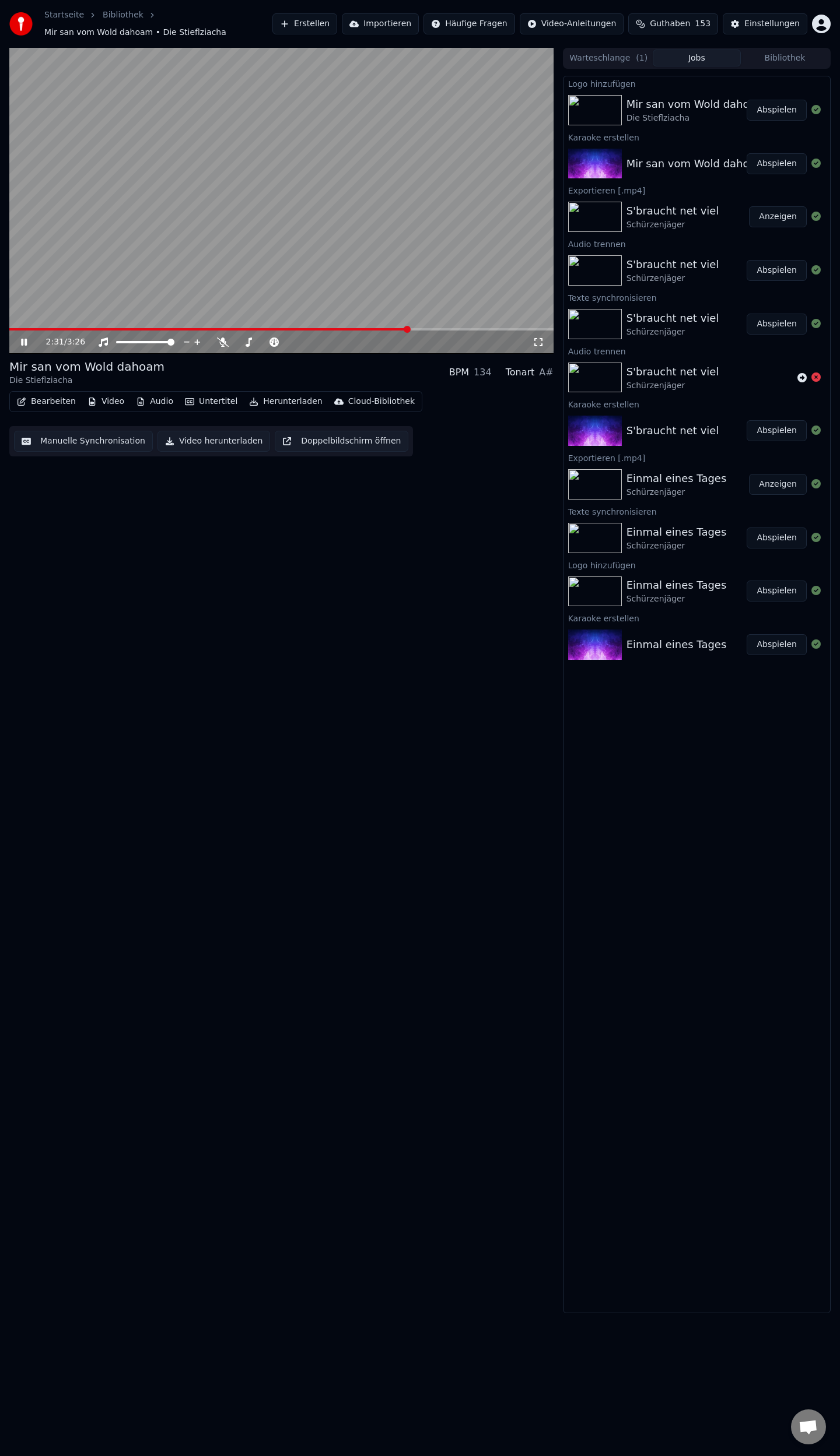
click at [428, 328] on span at bounding box center [281, 329] width 544 height 2
click at [54, 443] on button "Manuelle Synchronisation" at bounding box center [84, 441] width 139 height 21
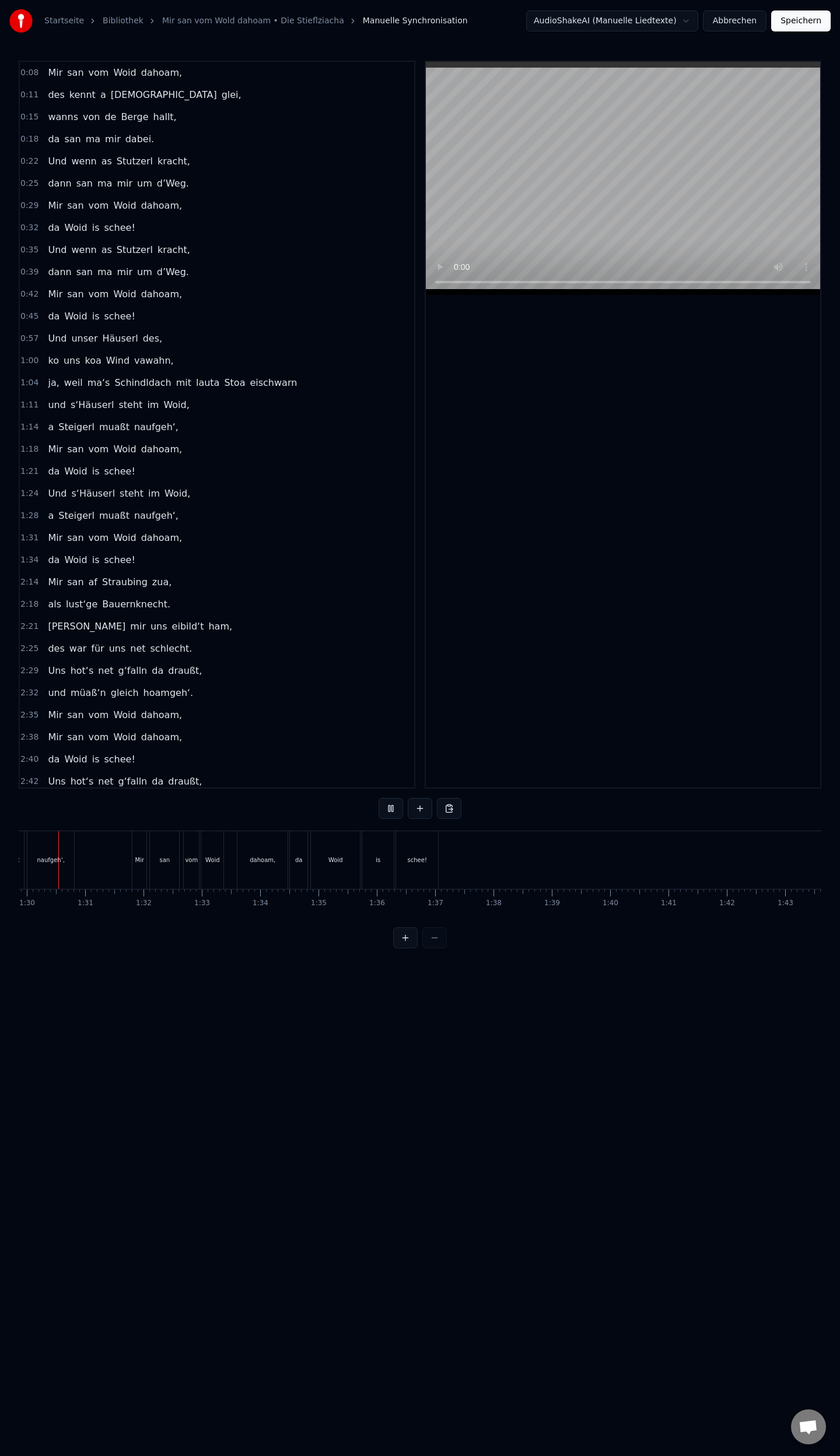
scroll to position [0, 5225]
click at [393, 812] on button at bounding box center [391, 808] width 25 height 21
click at [518, 866] on div "dahoam," at bounding box center [519, 860] width 21 height 58
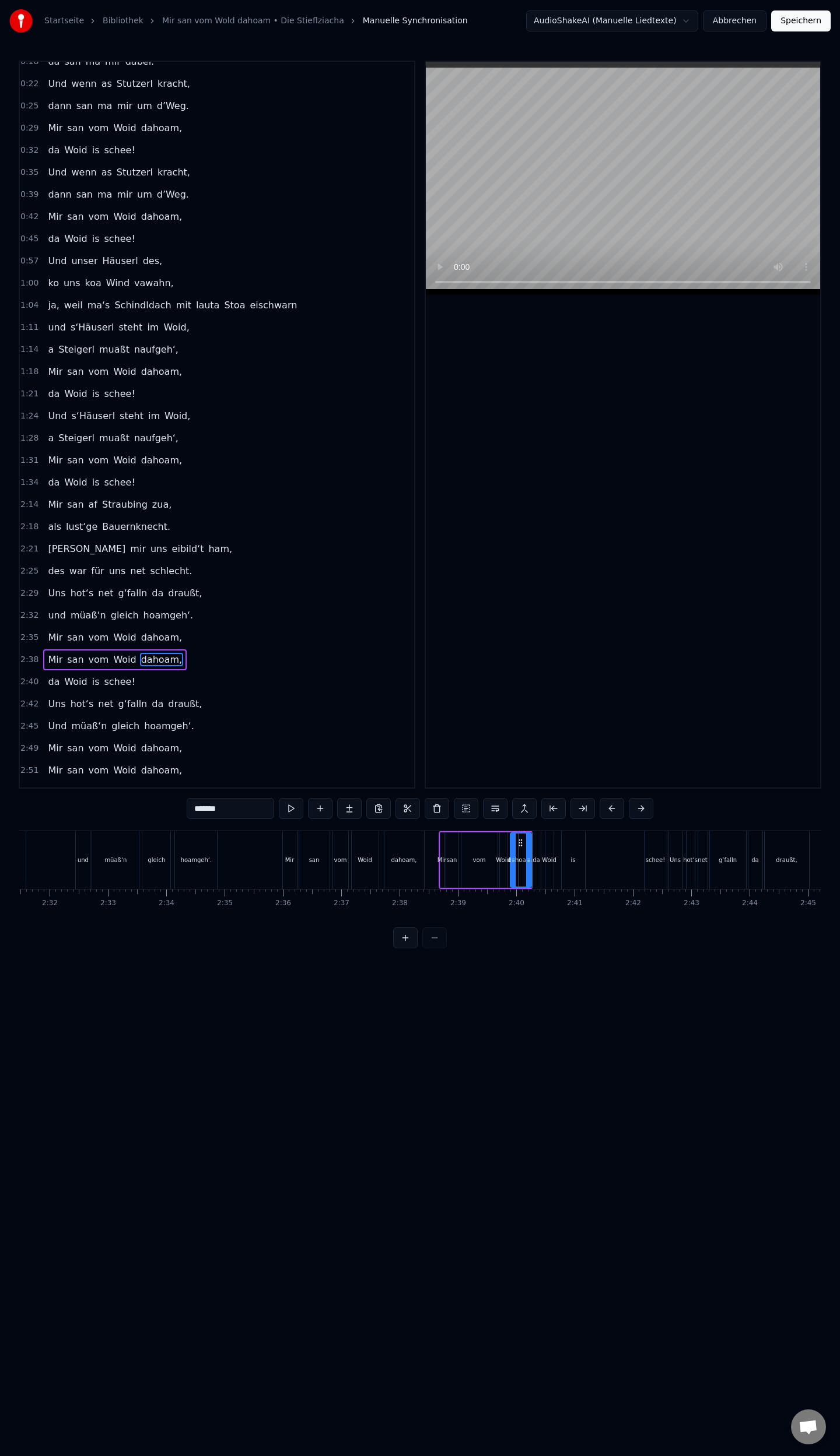
scroll to position [79, 0]
click at [580, 859] on div "is" at bounding box center [573, 860] width 23 height 58
click at [653, 864] on div "schee!" at bounding box center [656, 860] width 19 height 9
click at [582, 866] on div "is" at bounding box center [574, 859] width 23 height 55
type input "**"
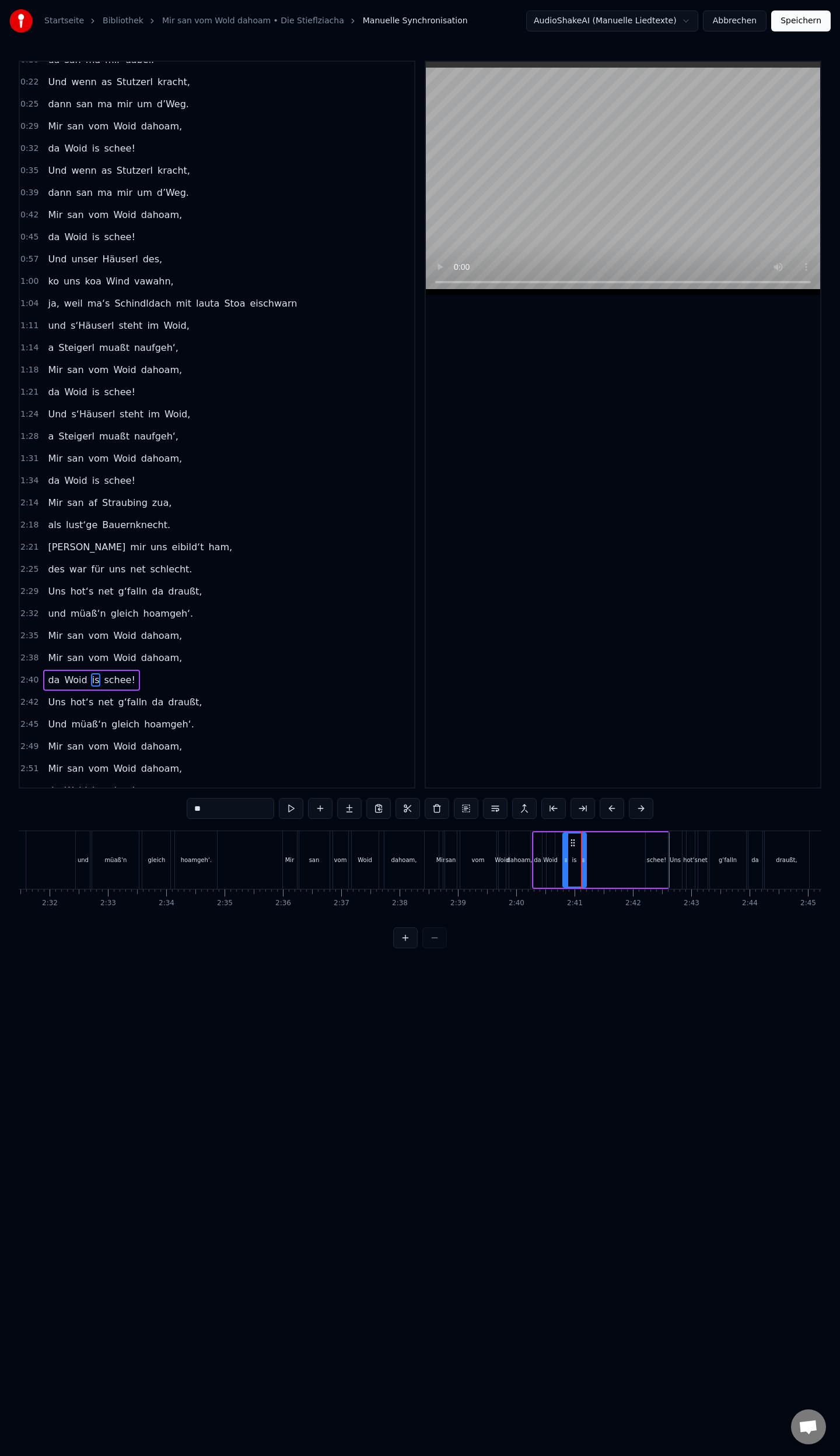
click at [581, 860] on div at bounding box center [581, 860] width 1 height 58
click at [575, 863] on div "is" at bounding box center [573, 860] width 23 height 58
drag, startPoint x: 584, startPoint y: 861, endPoint x: 575, endPoint y: 862, distance: 9.1
click at [650, 856] on div "schee!" at bounding box center [655, 860] width 19 height 9
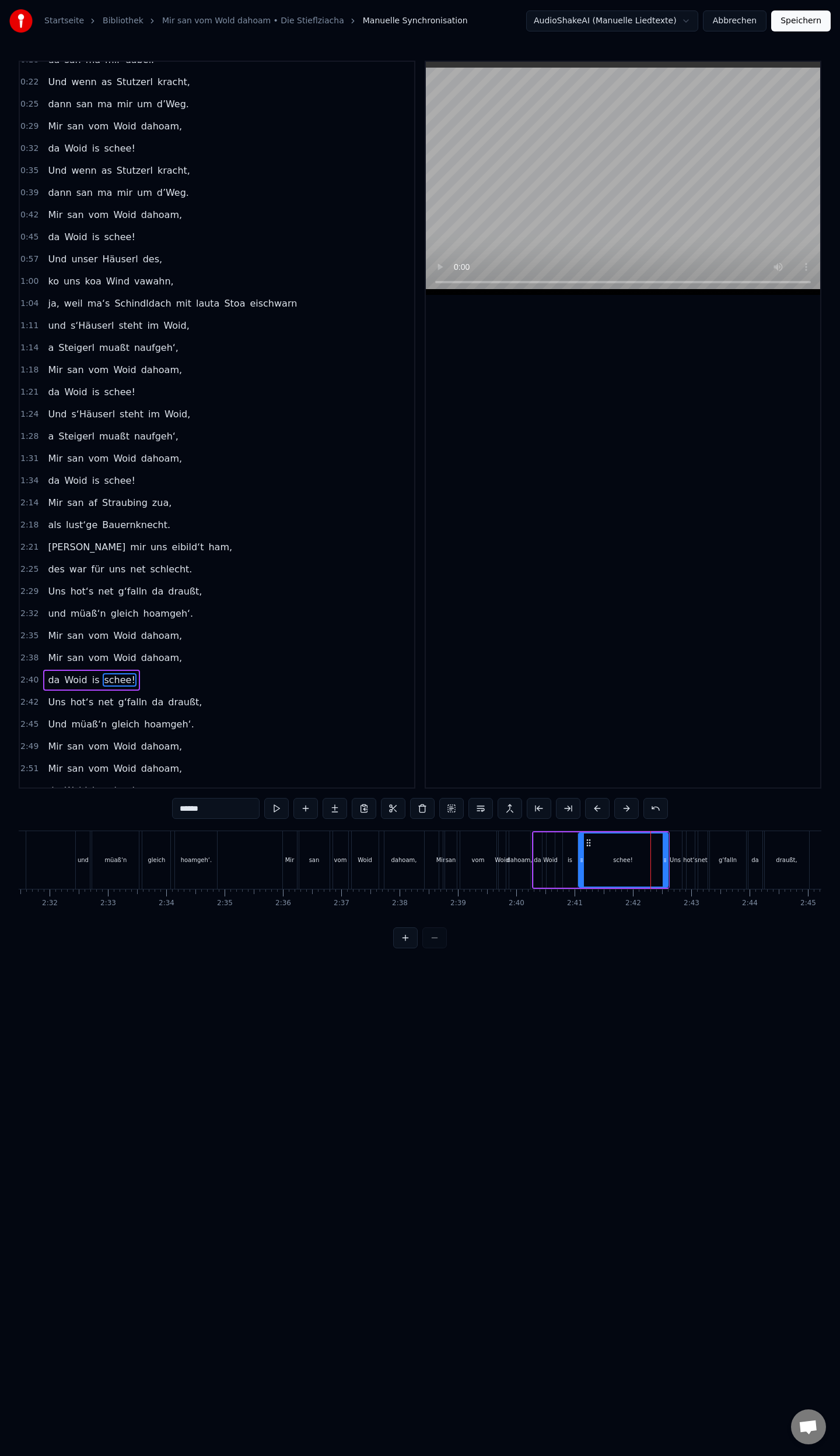
click at [581, 864] on div at bounding box center [581, 860] width 5 height 53
drag, startPoint x: 666, startPoint y: 860, endPoint x: 597, endPoint y: 872, distance: 70.0
click at [597, 872] on div at bounding box center [595, 860] width 5 height 53
click at [523, 860] on div "dahoam," at bounding box center [520, 860] width 26 height 9
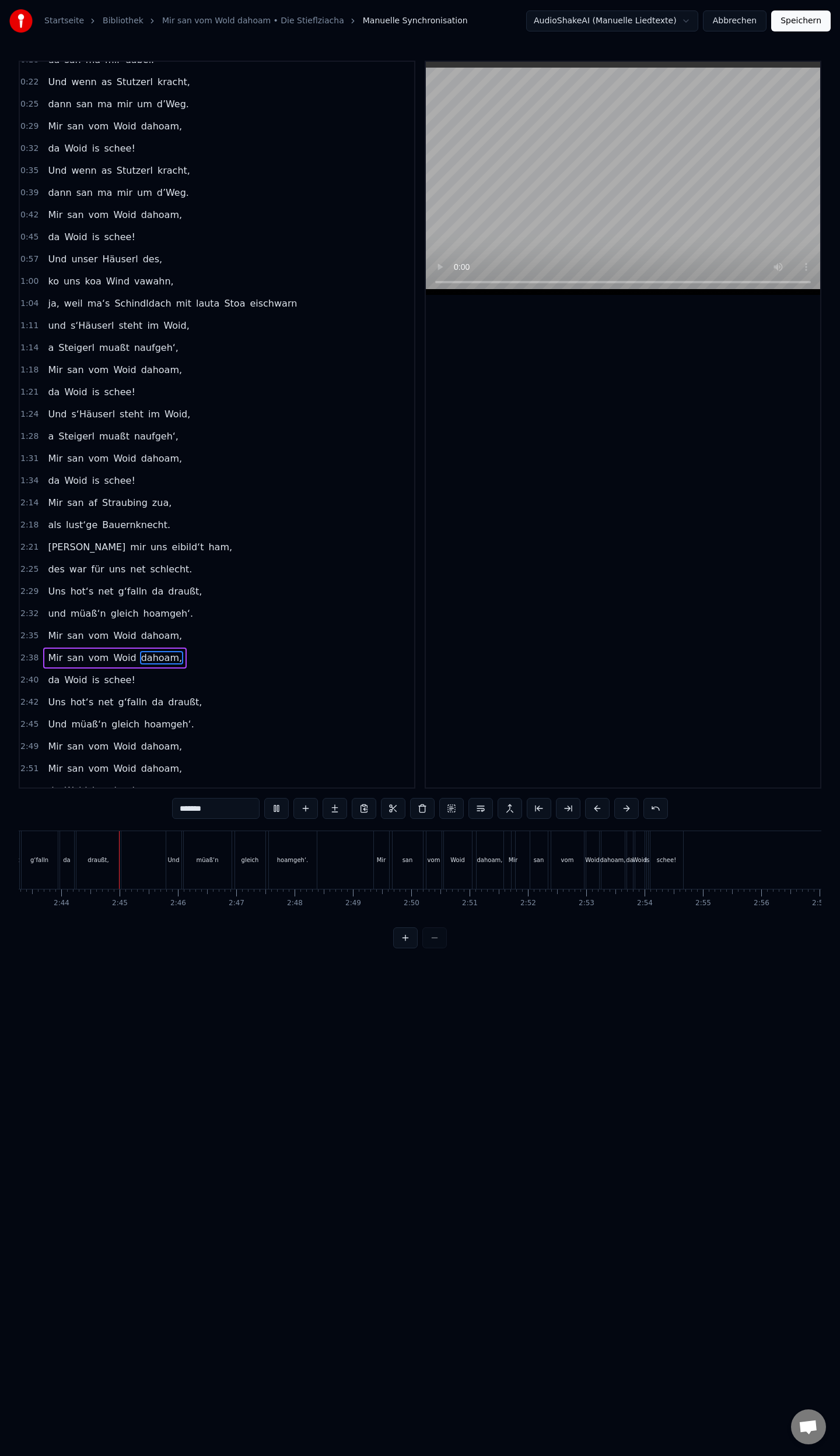
scroll to position [0, 9523]
click at [282, 812] on button at bounding box center [277, 808] width 25 height 21
click at [375, 867] on div "Uns" at bounding box center [378, 860] width 13 height 58
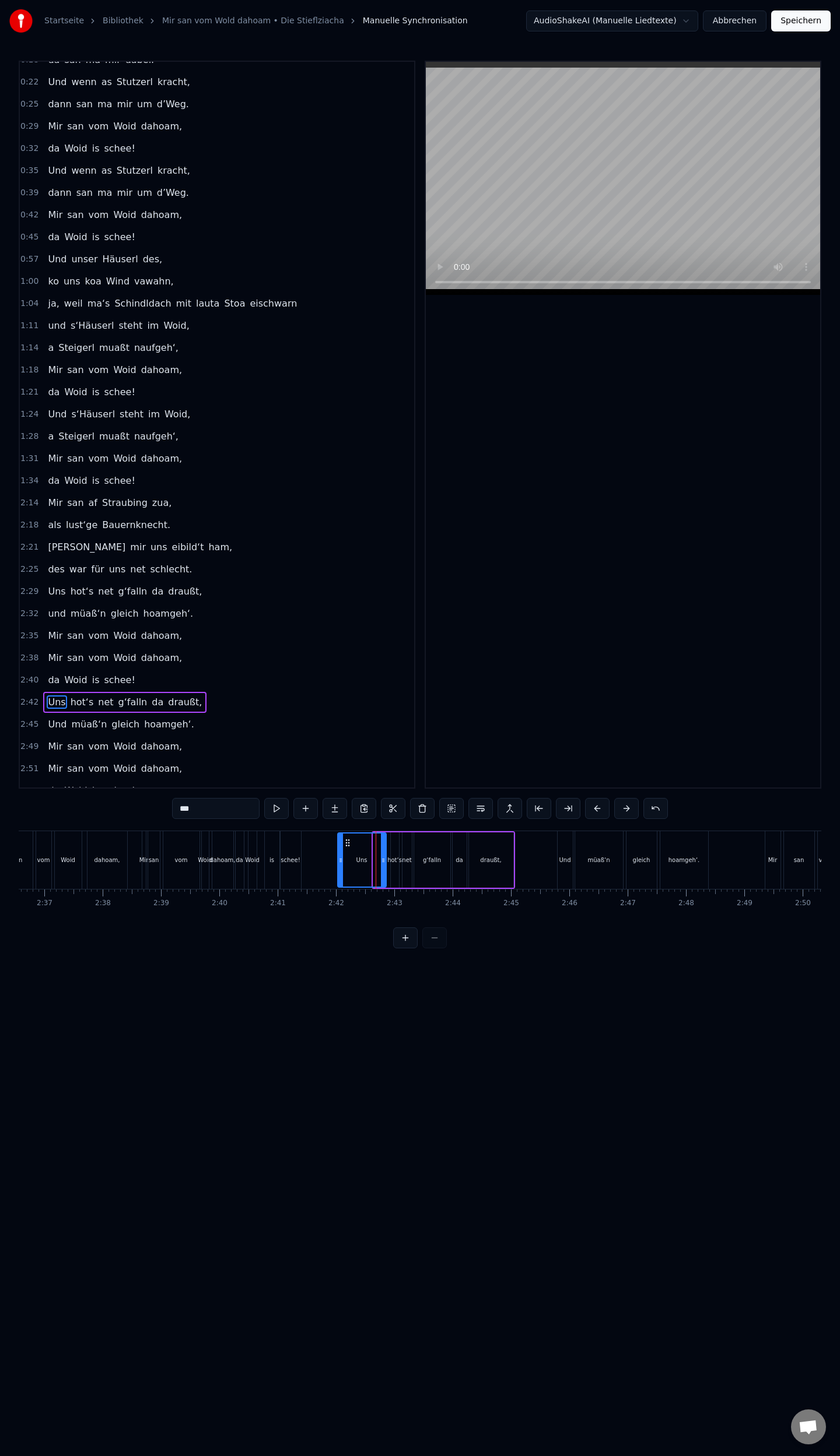
drag, startPoint x: 375, startPoint y: 860, endPoint x: 339, endPoint y: 870, distance: 37.4
click at [339, 870] on div at bounding box center [340, 860] width 5 height 53
drag, startPoint x: 384, startPoint y: 863, endPoint x: 372, endPoint y: 866, distance: 12.4
click at [372, 866] on div at bounding box center [371, 860] width 5 height 53
click at [393, 867] on div "hot‘s" at bounding box center [394, 859] width 8 height 55
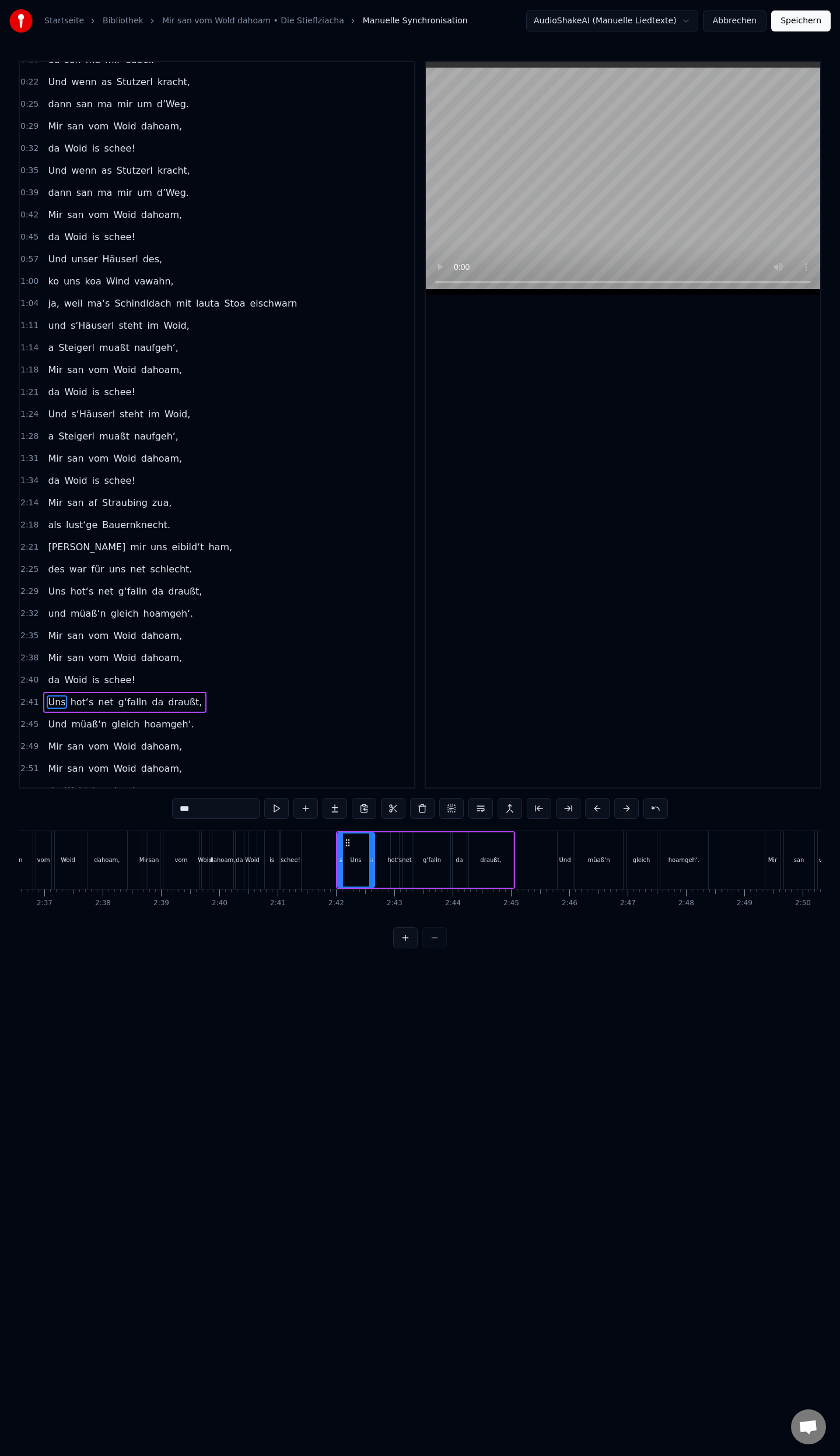
type input "*****"
drag, startPoint x: 391, startPoint y: 860, endPoint x: 377, endPoint y: 866, distance: 15.2
click at [377, 866] on div at bounding box center [379, 860] width 5 height 53
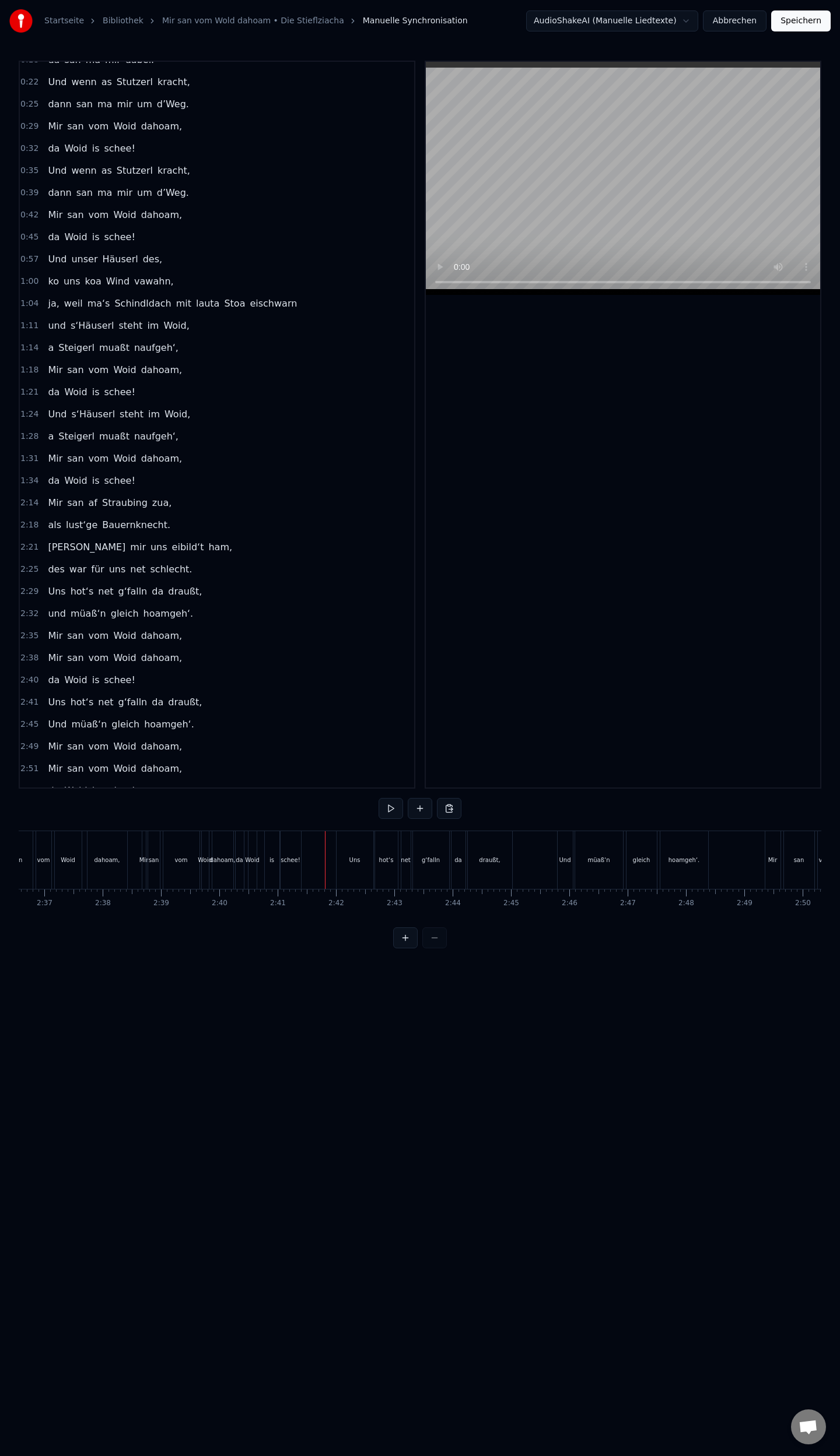
click at [345, 864] on div "Uns" at bounding box center [355, 860] width 37 height 58
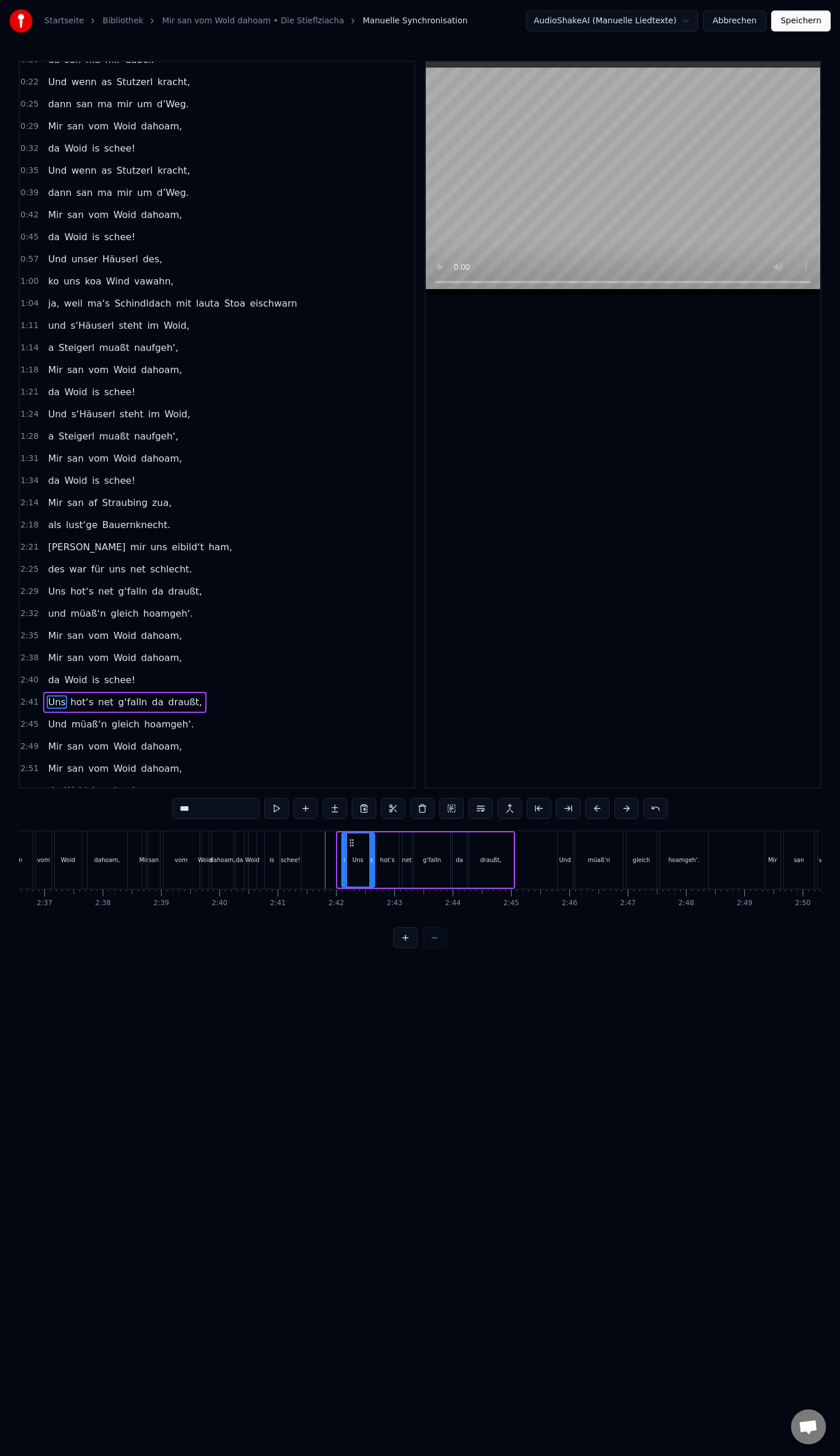
click at [343, 865] on div at bounding box center [344, 860] width 5 height 53
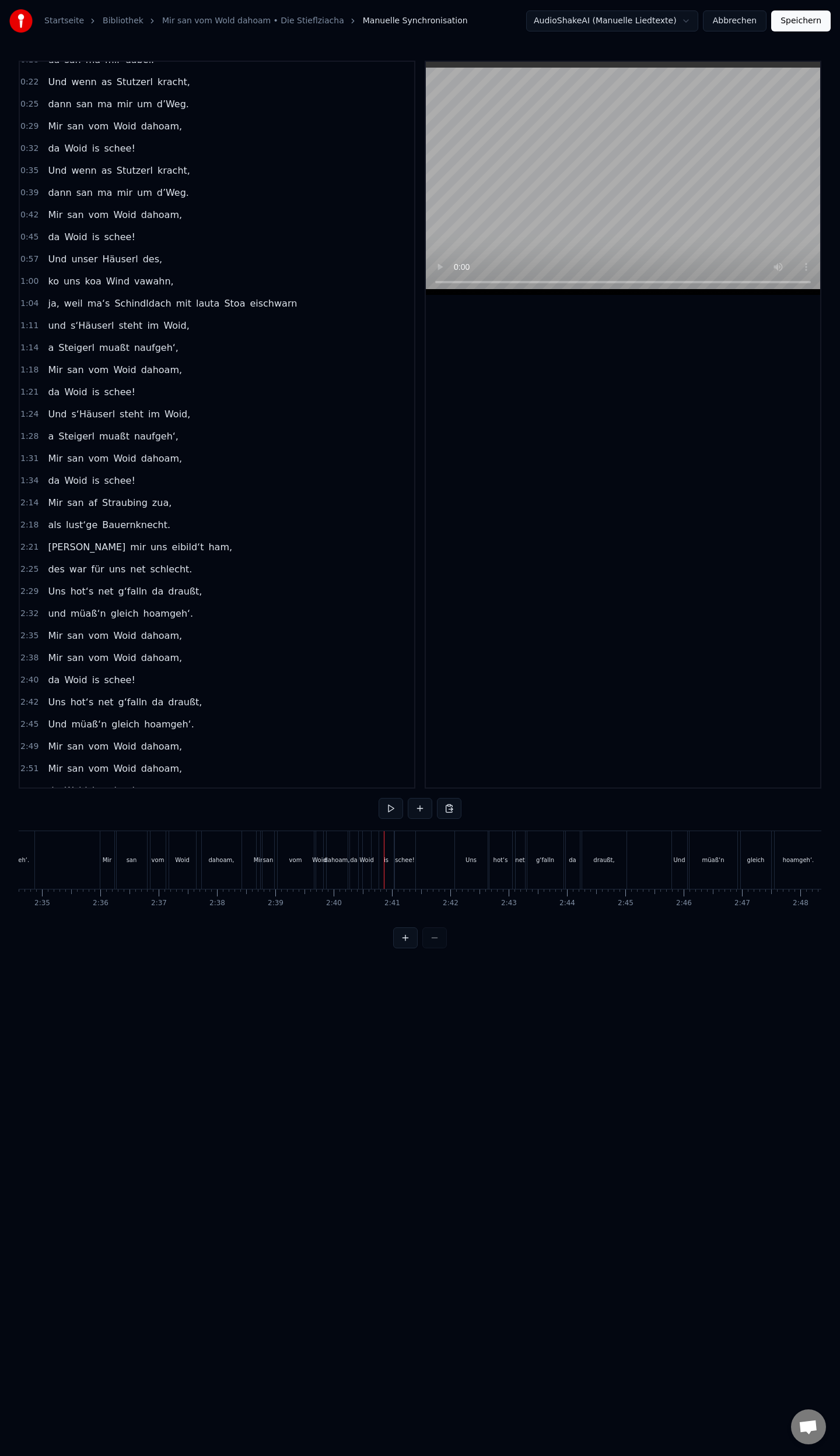
scroll to position [0, 9003]
click at [349, 871] on div "dahoam," at bounding box center [349, 860] width 21 height 58
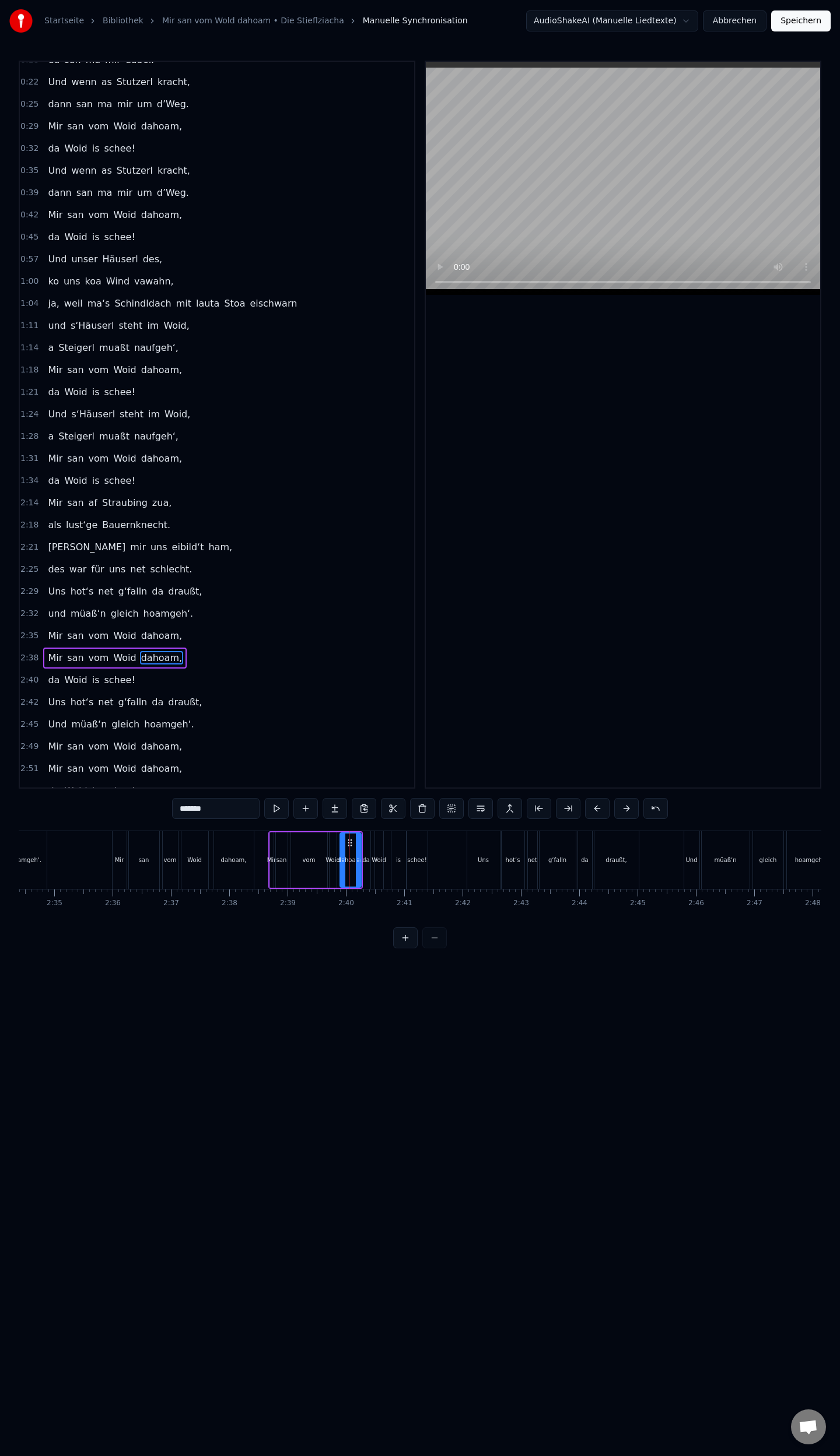
click at [279, 876] on div "san" at bounding box center [281, 859] width 12 height 55
type input "***"
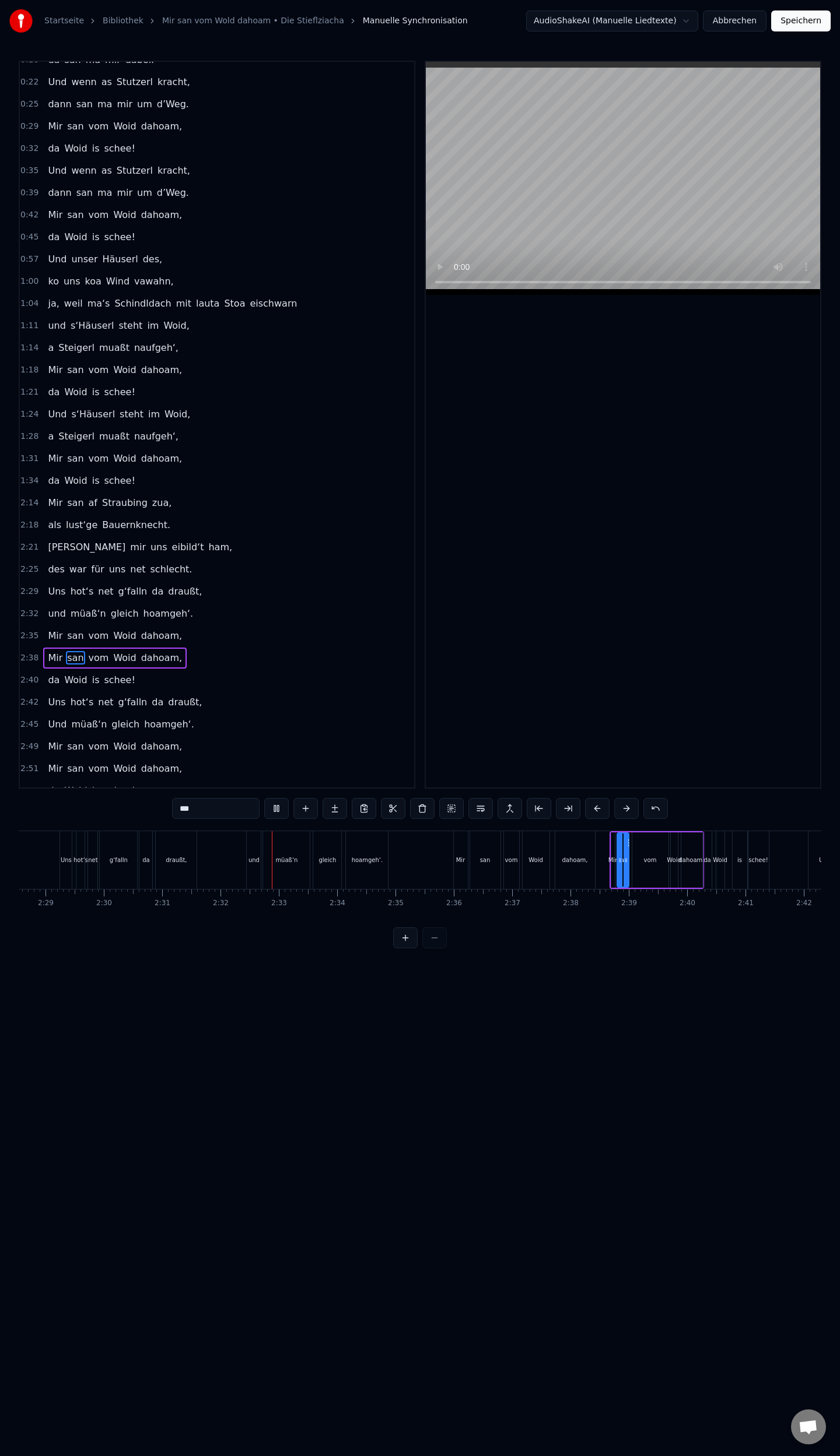
scroll to position [0, 8822]
click at [741, 21] on button "Abbrechen" at bounding box center [734, 20] width 63 height 21
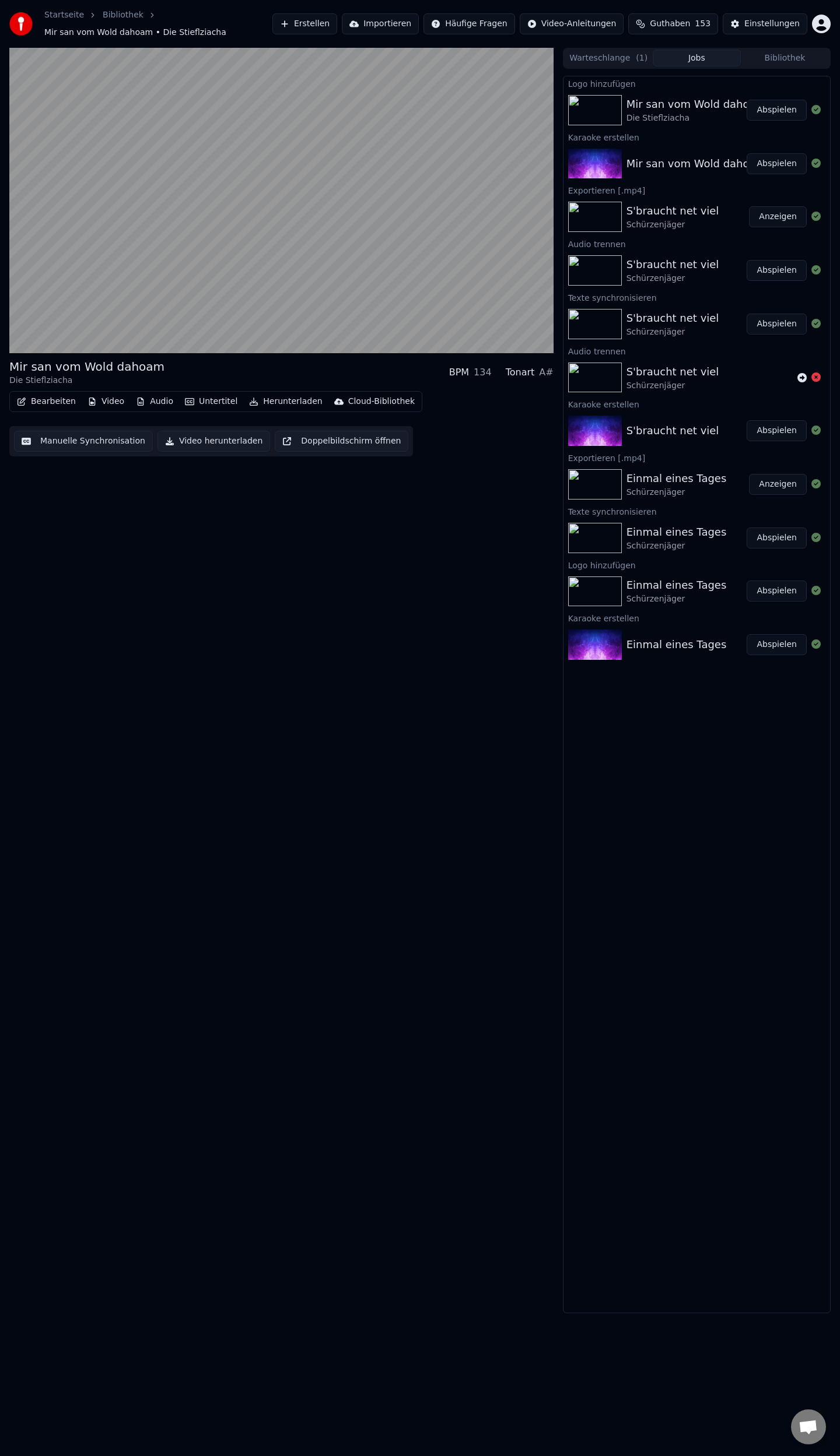
click at [92, 442] on button "Manuelle Synchronisation" at bounding box center [84, 441] width 139 height 21
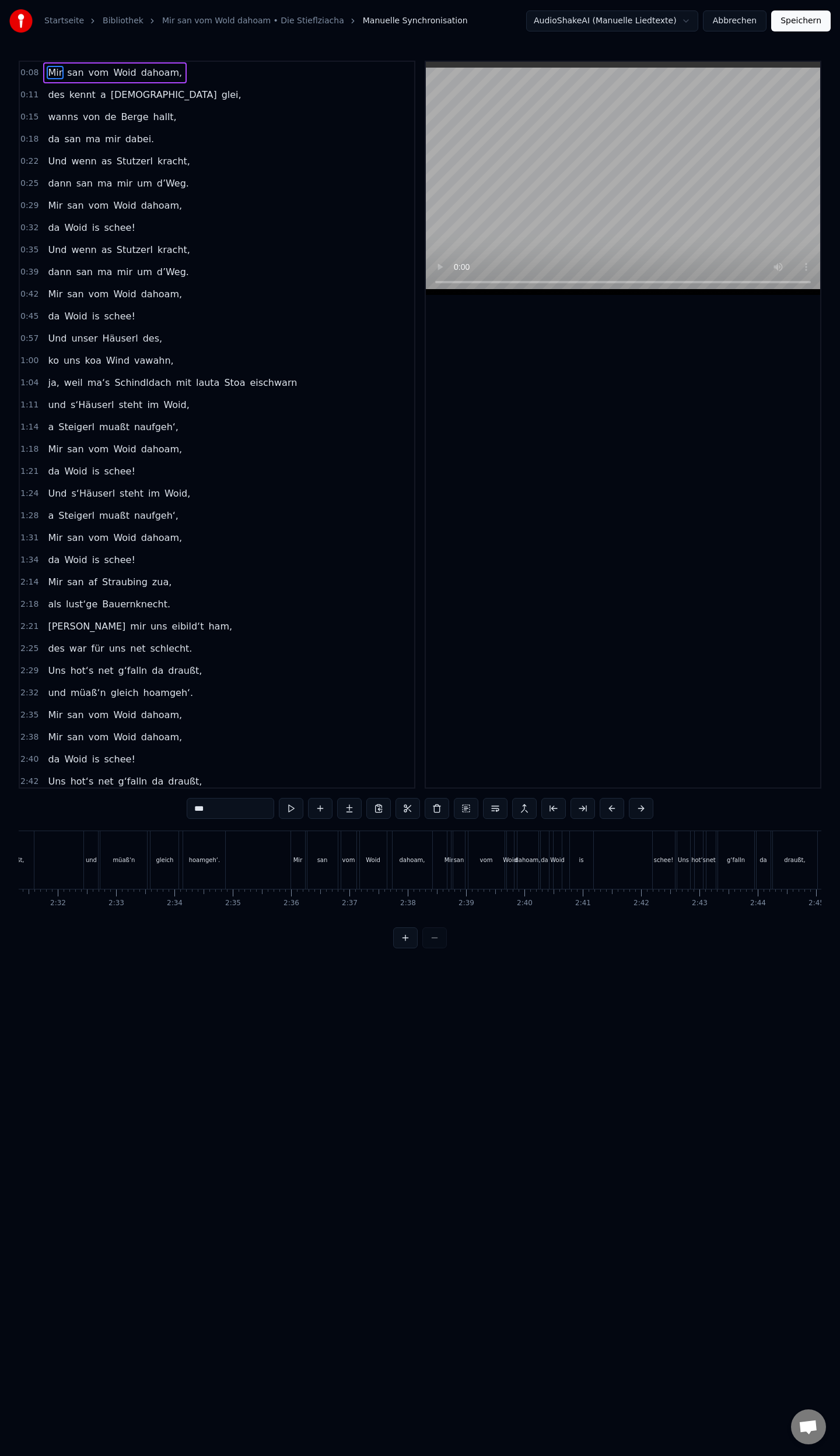
scroll to position [0, 8818]
click at [580, 866] on div "is" at bounding box center [588, 860] width 23 height 58
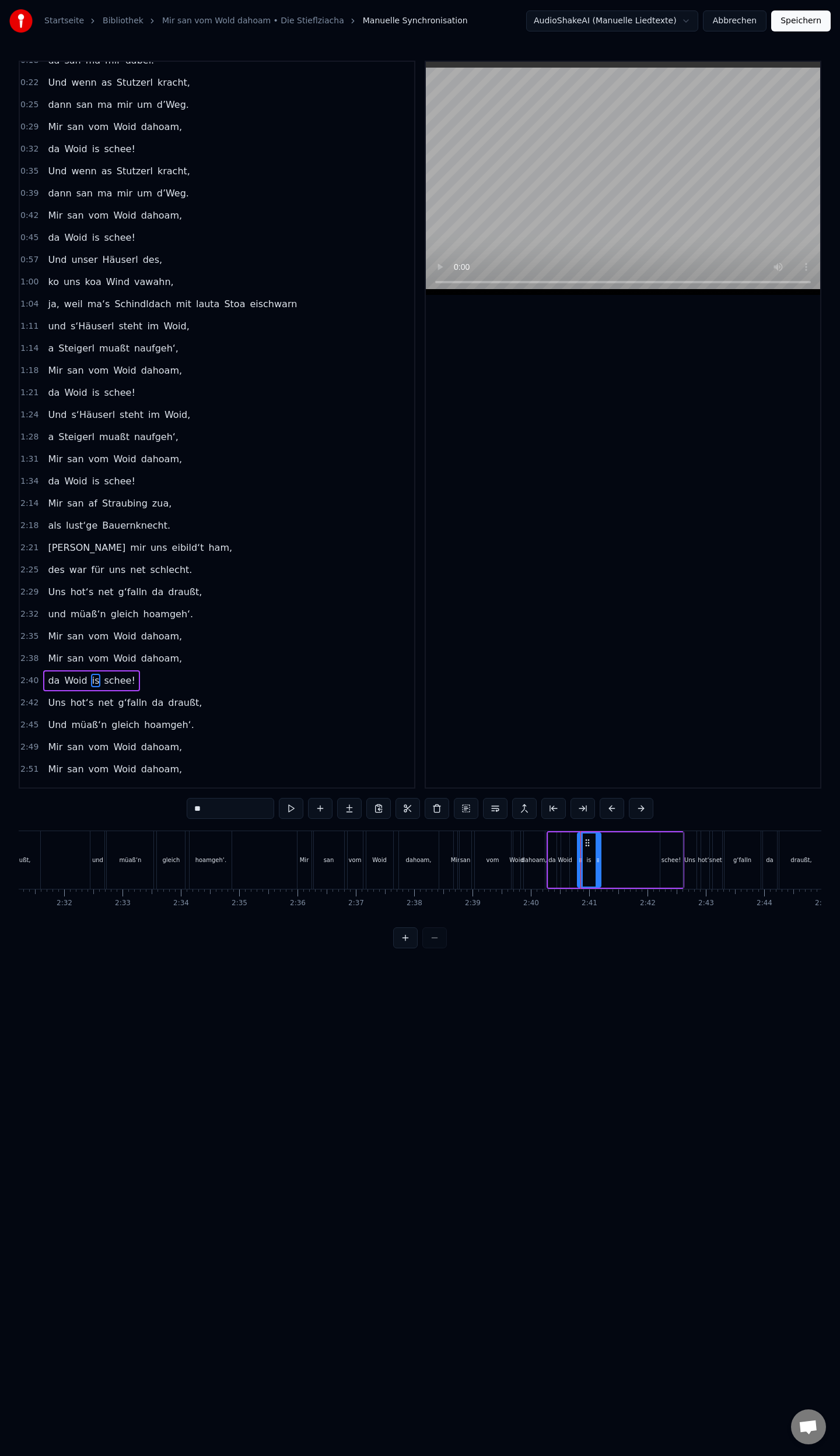
scroll to position [79, 0]
click at [594, 862] on icon at bounding box center [595, 861] width 5 height 10
click at [672, 864] on div "schee!" at bounding box center [671, 859] width 22 height 55
drag, startPoint x: 660, startPoint y: 862, endPoint x: 594, endPoint y: 869, distance: 66.4
click at [595, 869] on div at bounding box center [597, 860] width 5 height 53
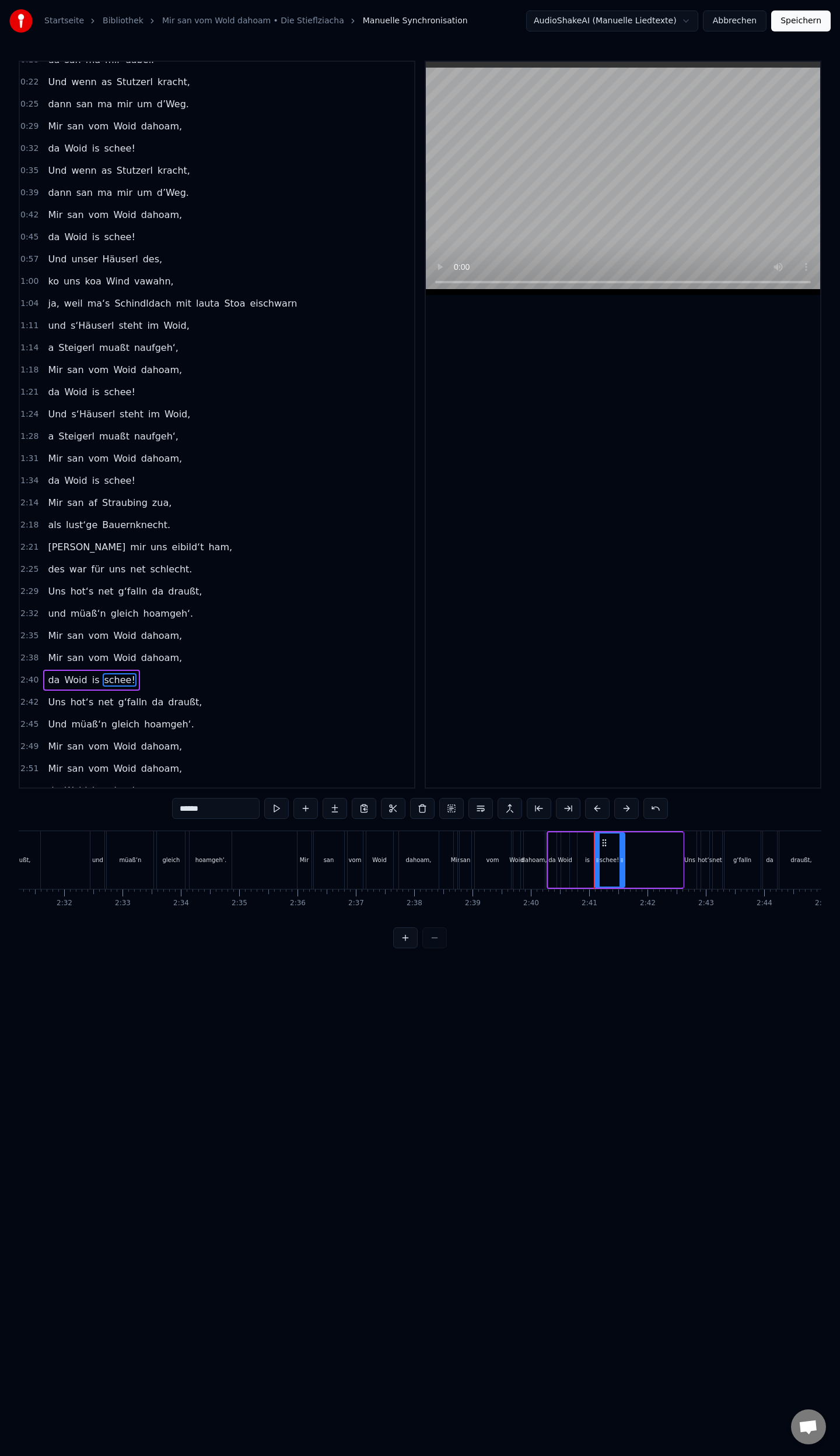
drag, startPoint x: 678, startPoint y: 860, endPoint x: 621, endPoint y: 872, distance: 58.2
click at [621, 872] on div at bounding box center [621, 860] width 5 height 53
click at [589, 871] on div "is" at bounding box center [587, 859] width 20 height 55
click at [589, 868] on div at bounding box center [590, 860] width 5 height 53
click at [563, 868] on div "Woid" at bounding box center [565, 859] width 8 height 55
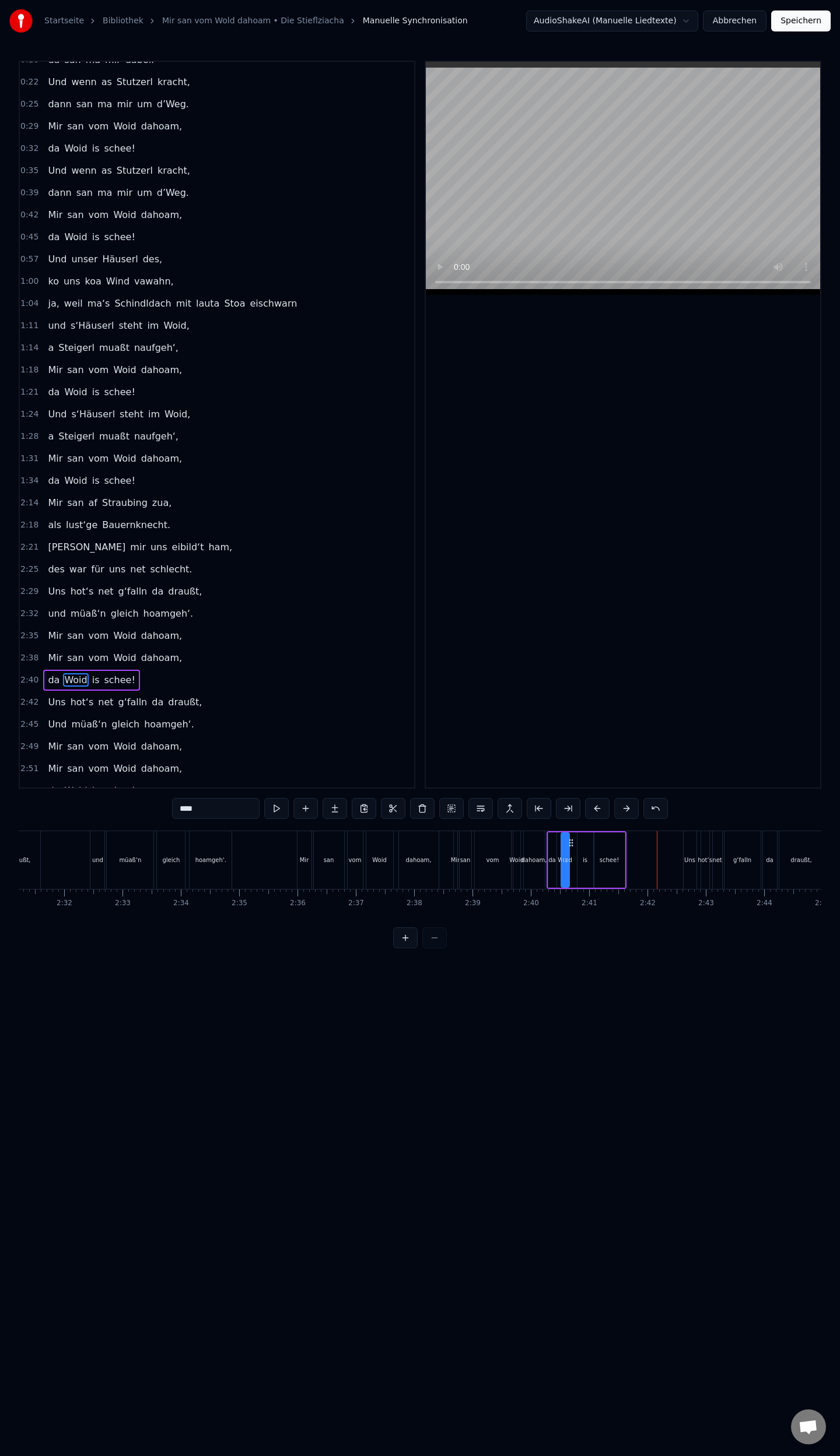
click at [585, 870] on div "is" at bounding box center [585, 859] width 16 height 55
click at [587, 865] on div at bounding box center [586, 860] width 5 height 53
click at [600, 866] on div "schee!" at bounding box center [609, 859] width 31 height 55
drag, startPoint x: 596, startPoint y: 859, endPoint x: 591, endPoint y: 864, distance: 7.1
click at [591, 864] on icon at bounding box center [592, 861] width 5 height 10
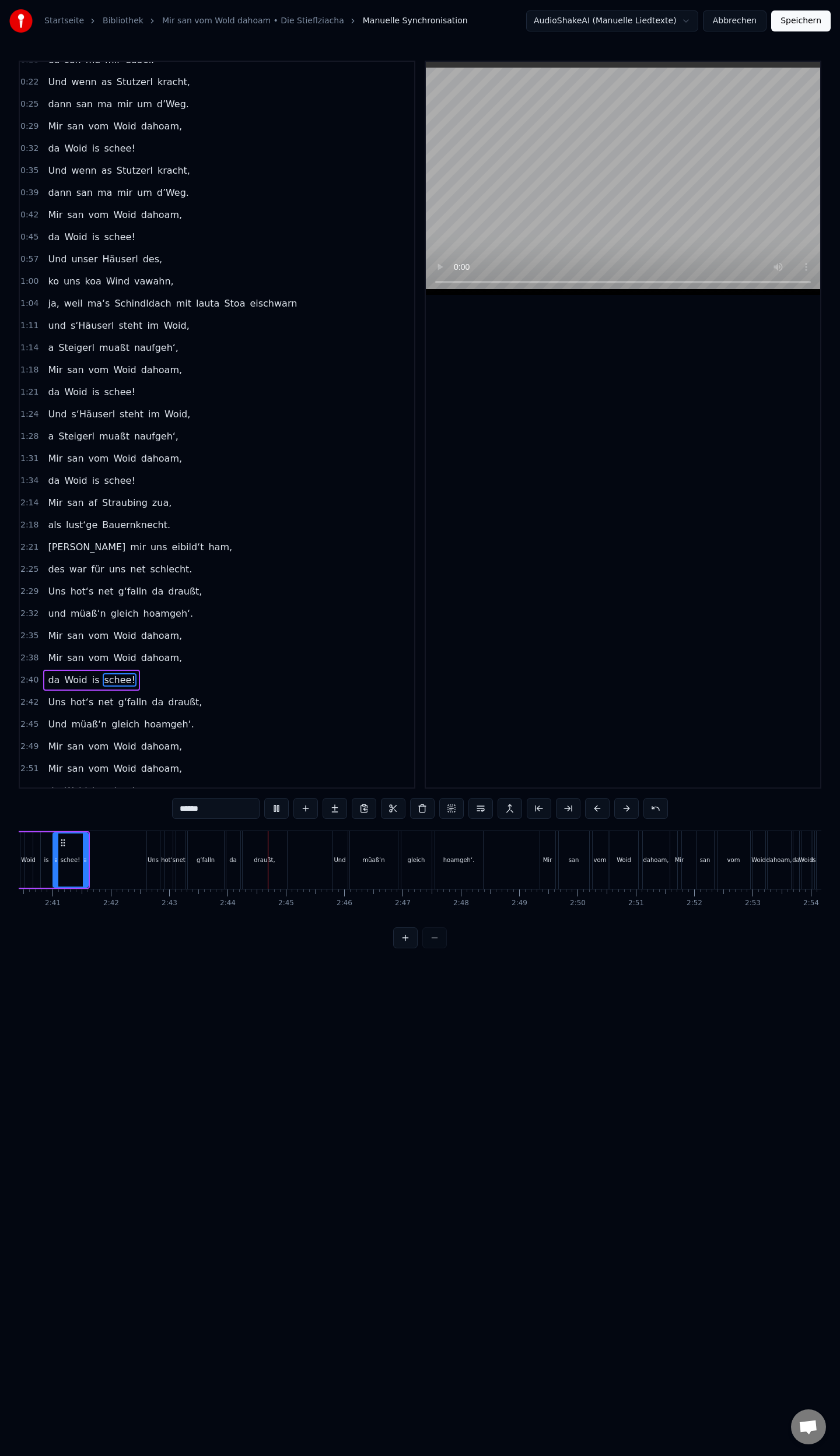
scroll to position [0, 9515]
click at [285, 805] on button at bounding box center [277, 808] width 25 height 21
click at [233, 872] on div "Uns" at bounding box center [232, 860] width 13 height 58
type input "***"
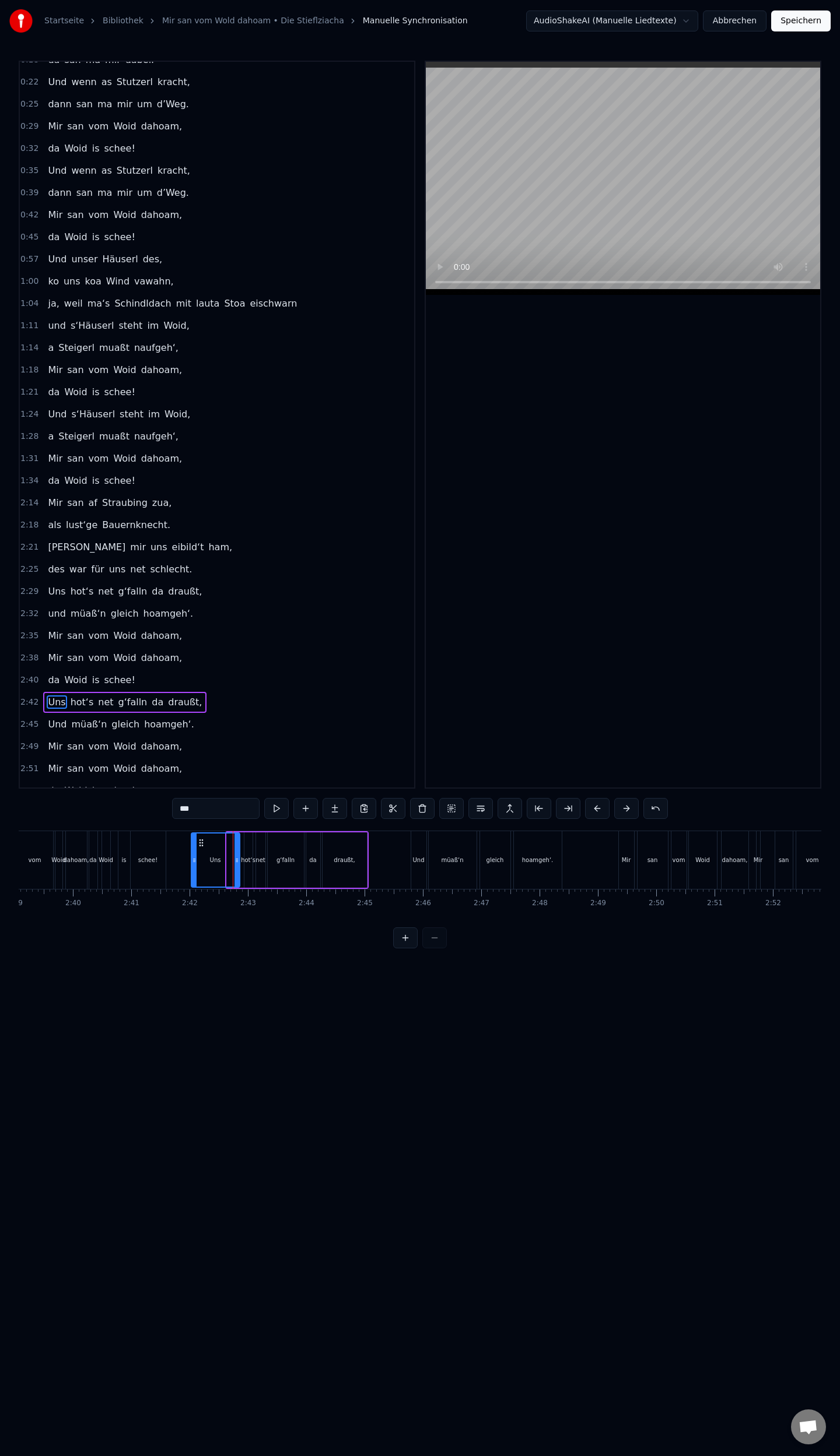
drag, startPoint x: 228, startPoint y: 859, endPoint x: 192, endPoint y: 868, distance: 37.1
click at [192, 868] on div at bounding box center [194, 860] width 5 height 53
click at [282, 810] on button at bounding box center [277, 808] width 25 height 21
click at [811, 16] on button "Speichern" at bounding box center [800, 20] width 59 height 21
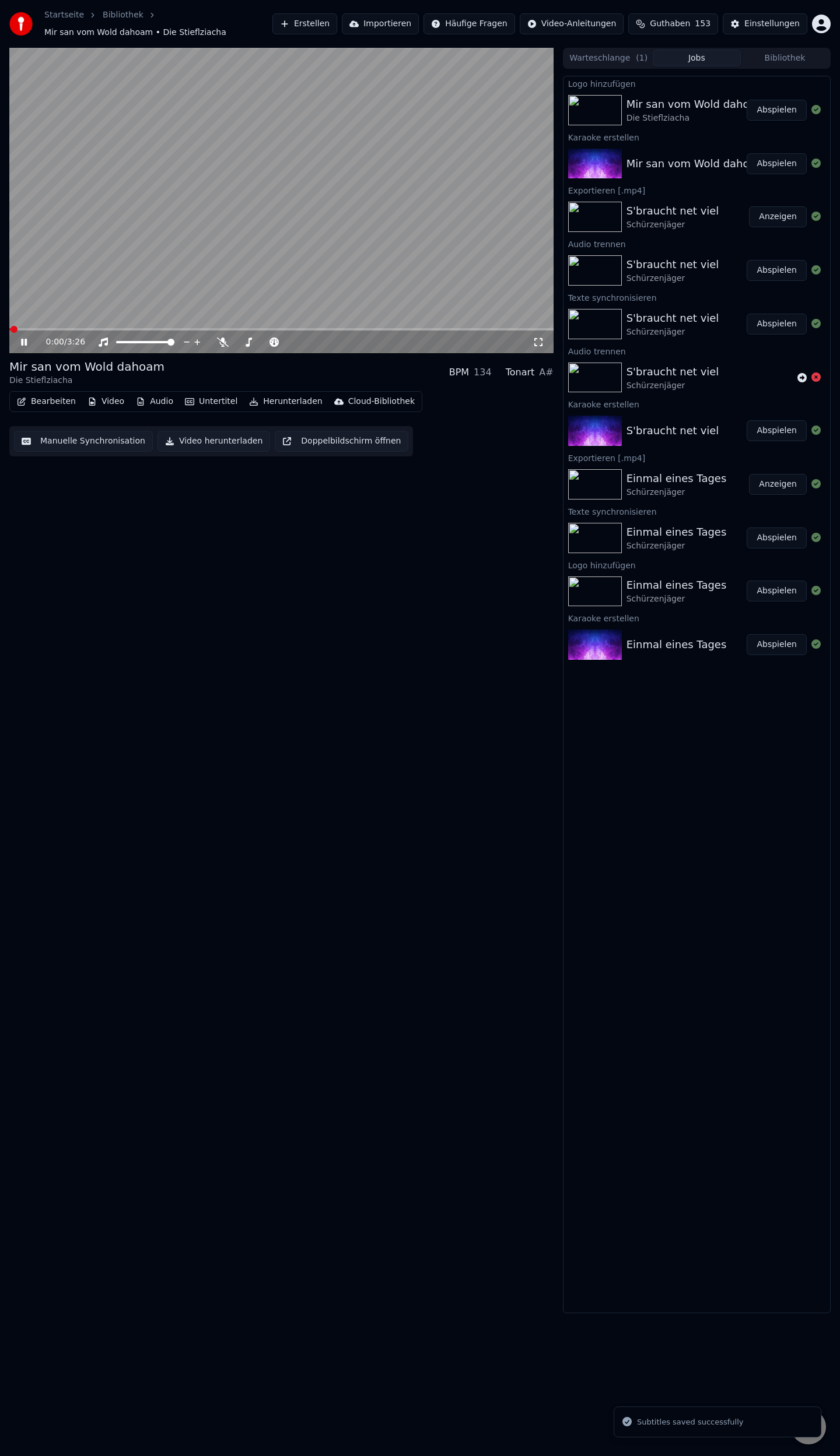
click at [59, 403] on button "Bearbeiten" at bounding box center [46, 402] width 68 height 16
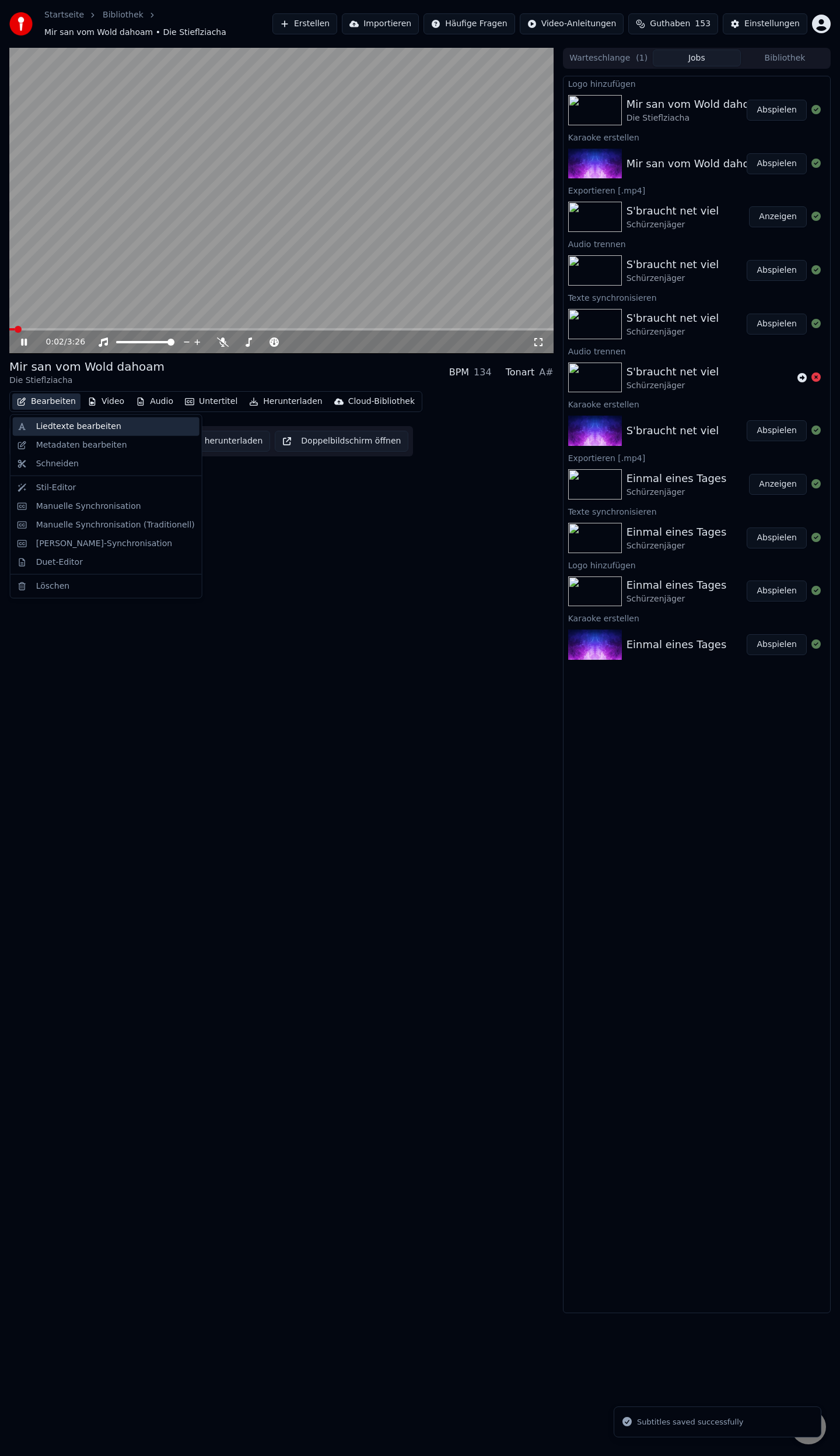
click at [74, 428] on div "Liedtexte bearbeiten" at bounding box center [78, 426] width 85 height 12
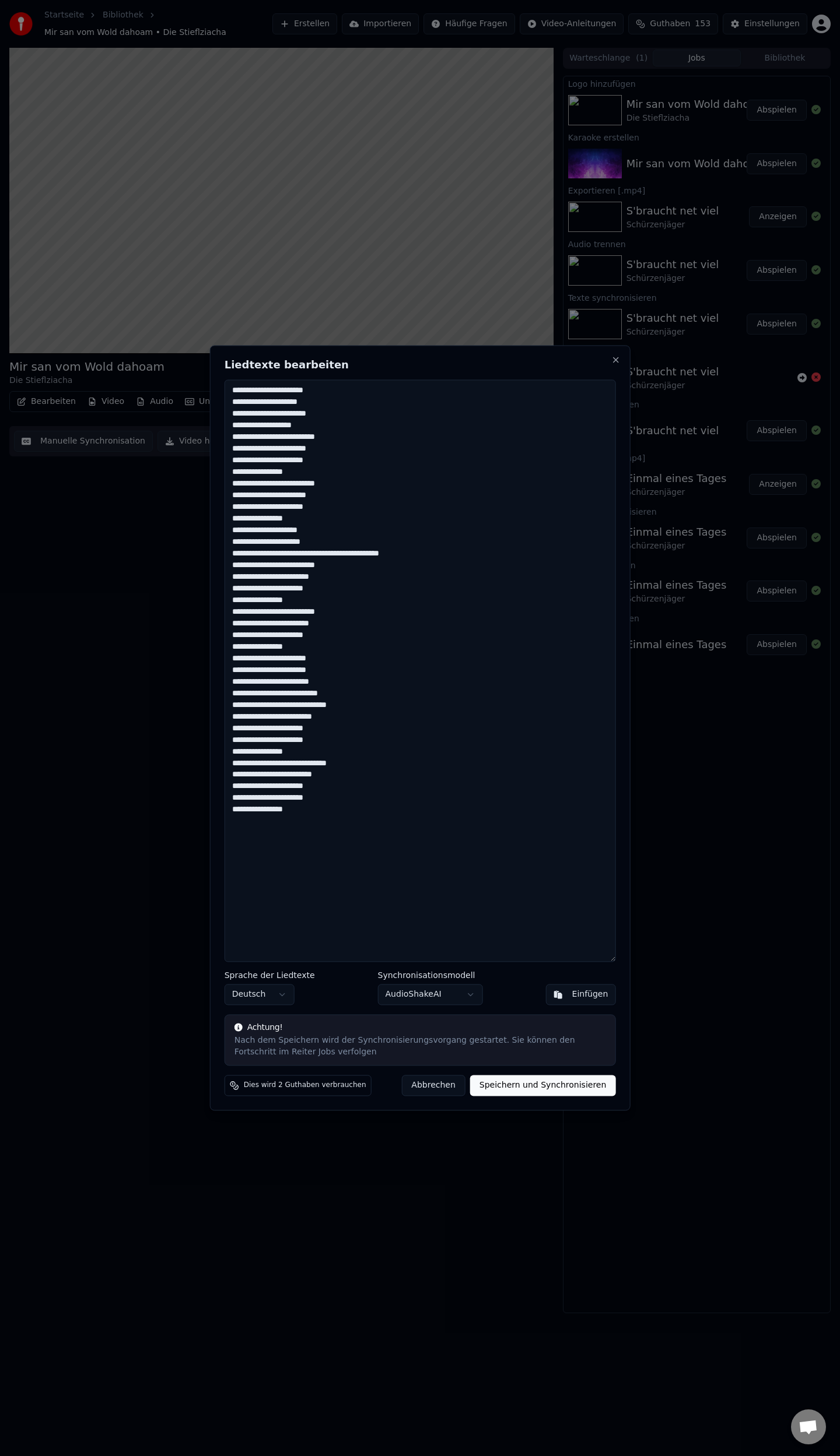
drag, startPoint x: 339, startPoint y: 798, endPoint x: 235, endPoint y: 806, distance: 104.3
click at [226, 802] on textarea "**********" at bounding box center [420, 670] width 391 height 582
type textarea "**********"
click at [547, 1088] on button "Speichern und Synchronisieren" at bounding box center [543, 1086] width 146 height 21
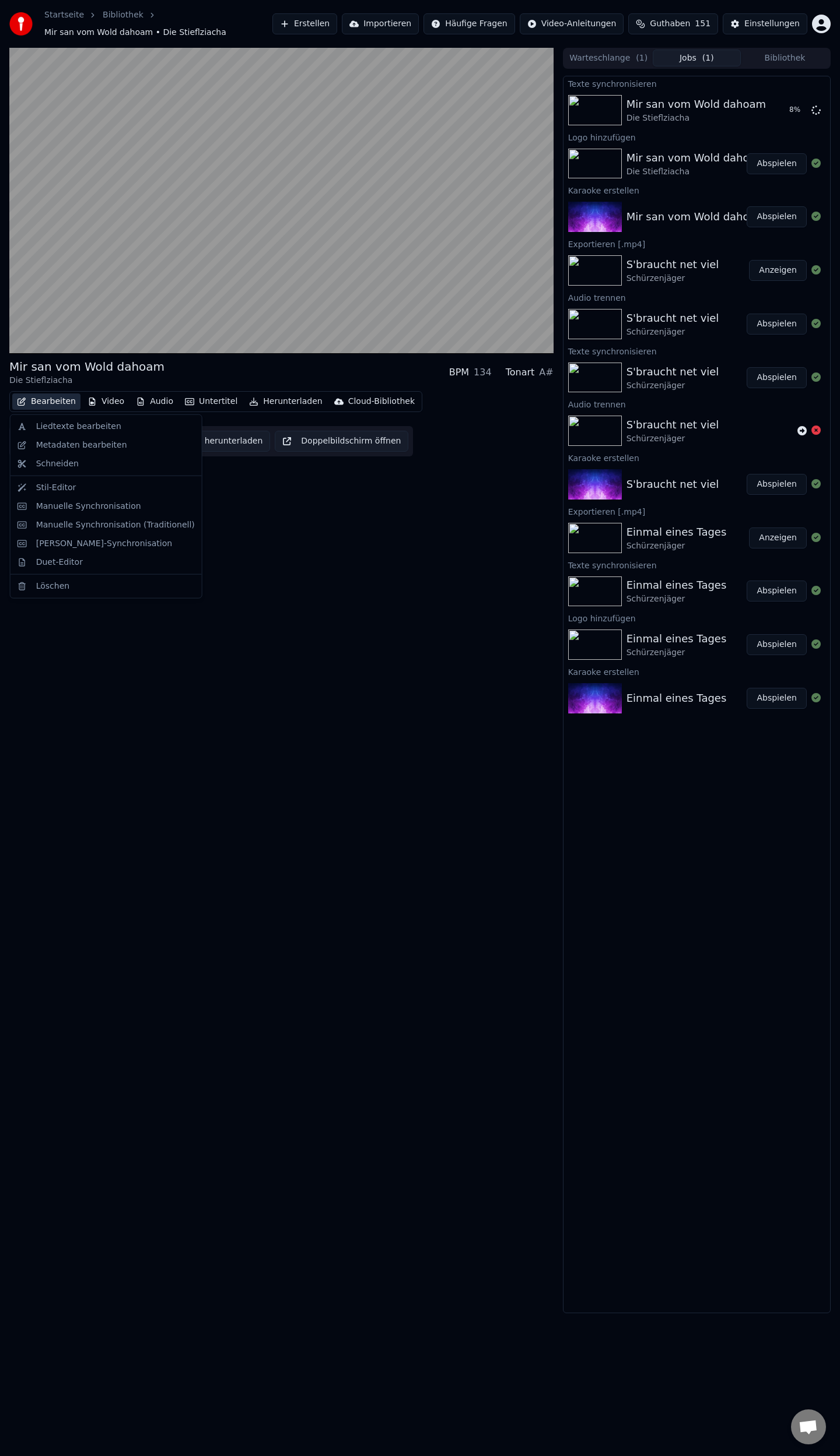
click at [55, 400] on button "Bearbeiten" at bounding box center [46, 402] width 68 height 16
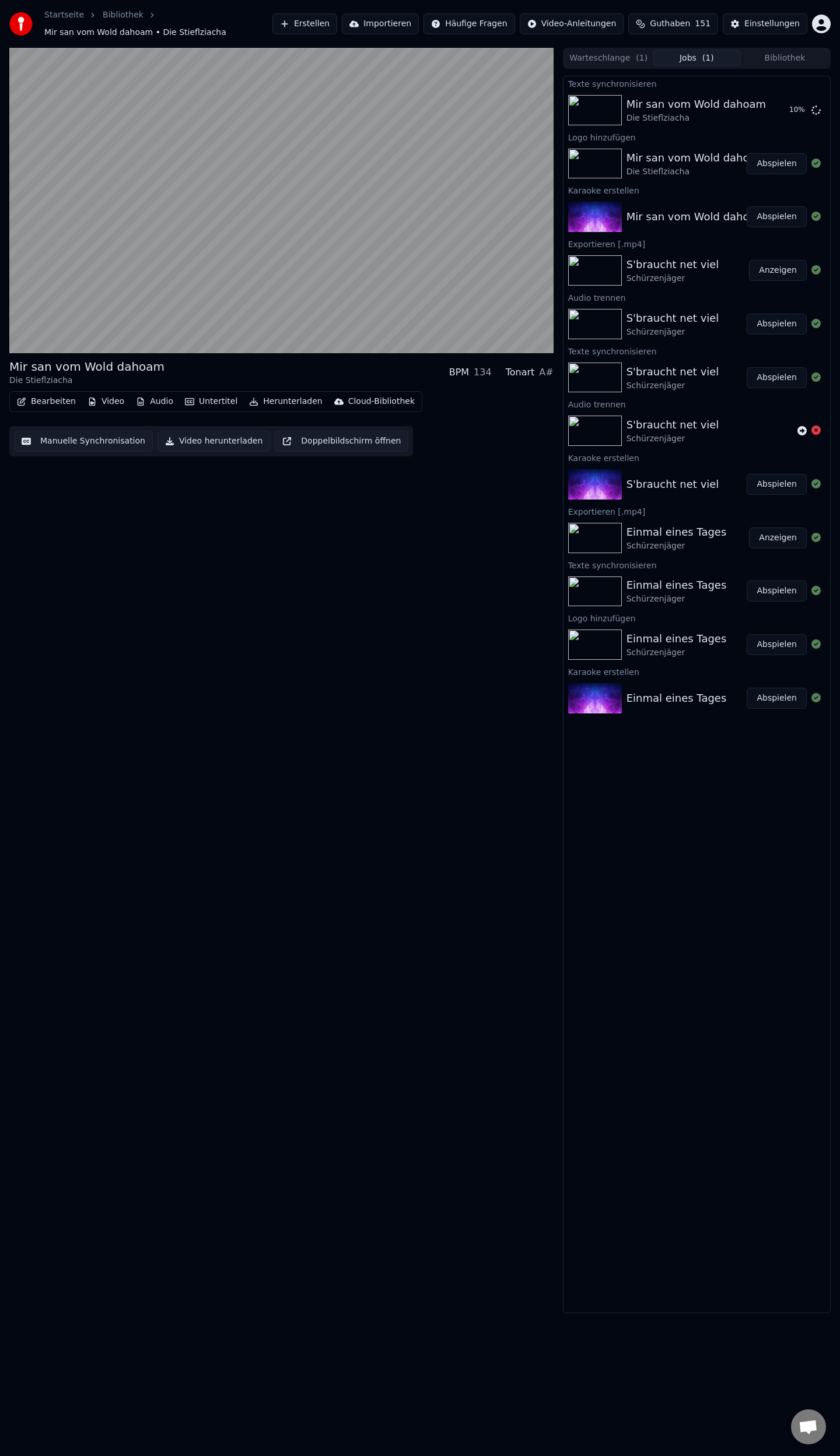
click at [271, 586] on div "Mir san vom Wold dahoam Die Stieflziacha BPM 134 Tonart A# Bearbeiten Video Aud…" at bounding box center [281, 680] width 544 height 1265
click at [55, 441] on button "Manuelle Synchronisation" at bounding box center [84, 441] width 139 height 21
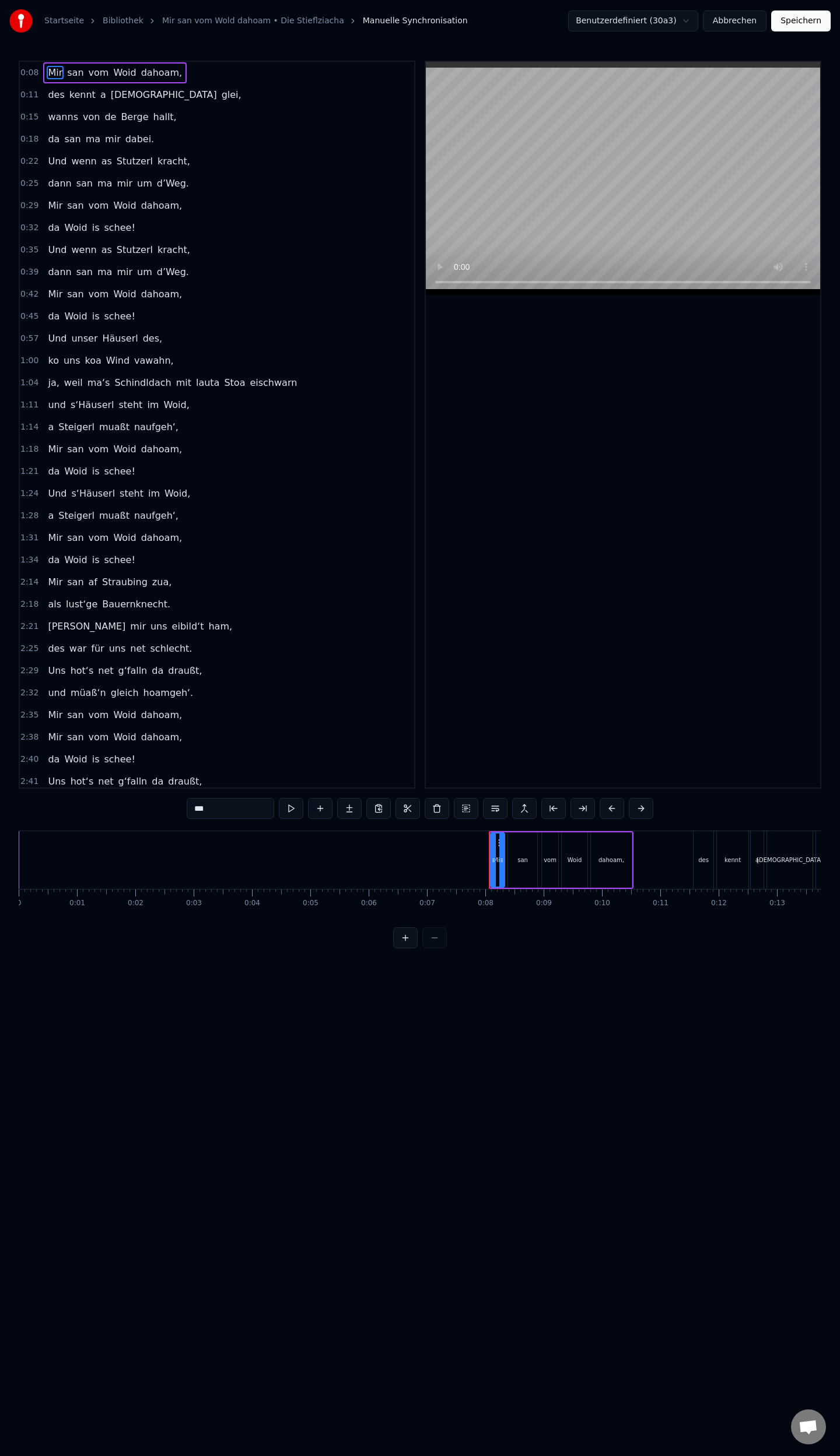
click at [739, 20] on button "Abbrechen" at bounding box center [734, 20] width 63 height 21
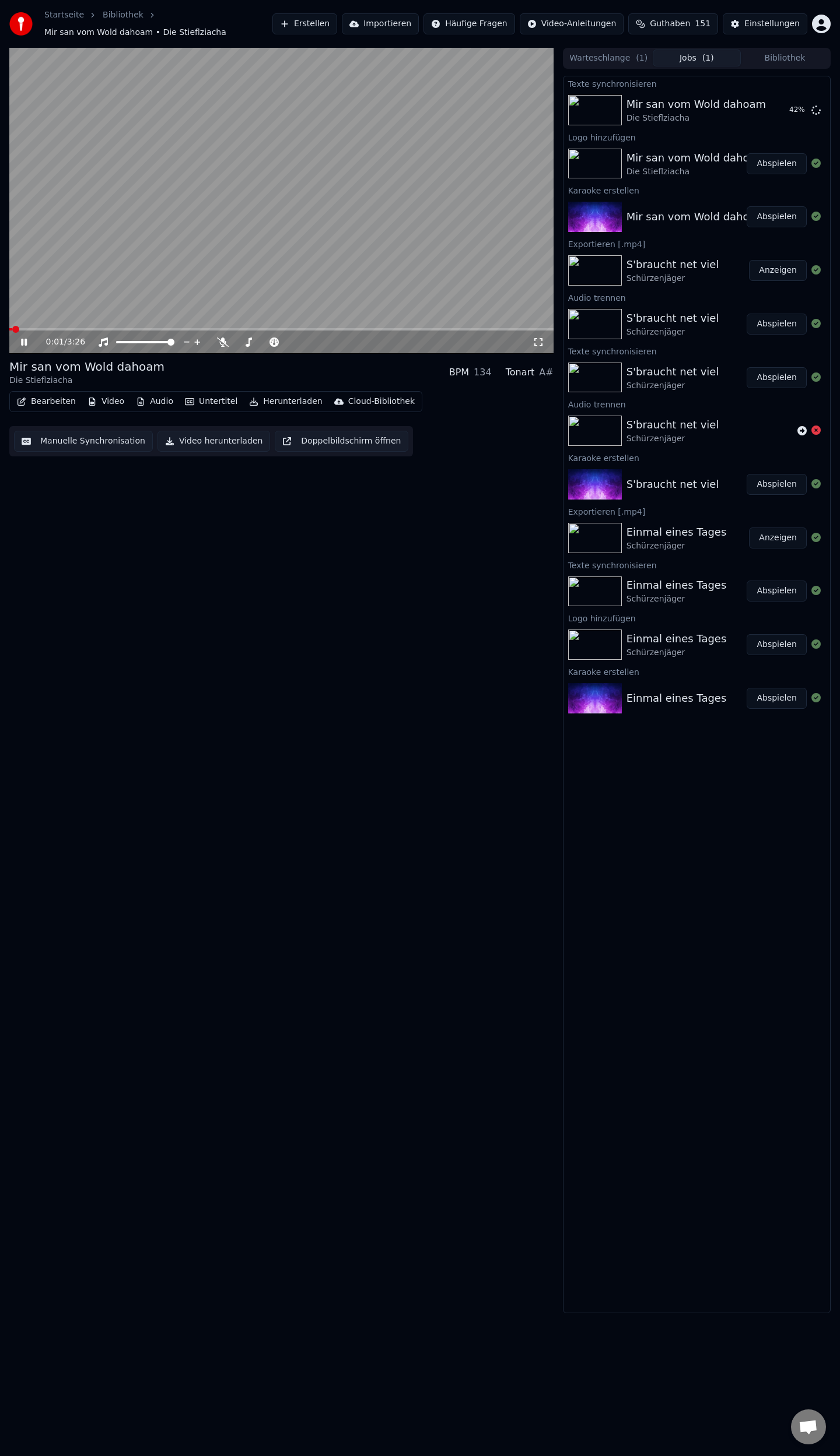
click at [48, 404] on button "Bearbeiten" at bounding box center [46, 402] width 68 height 16
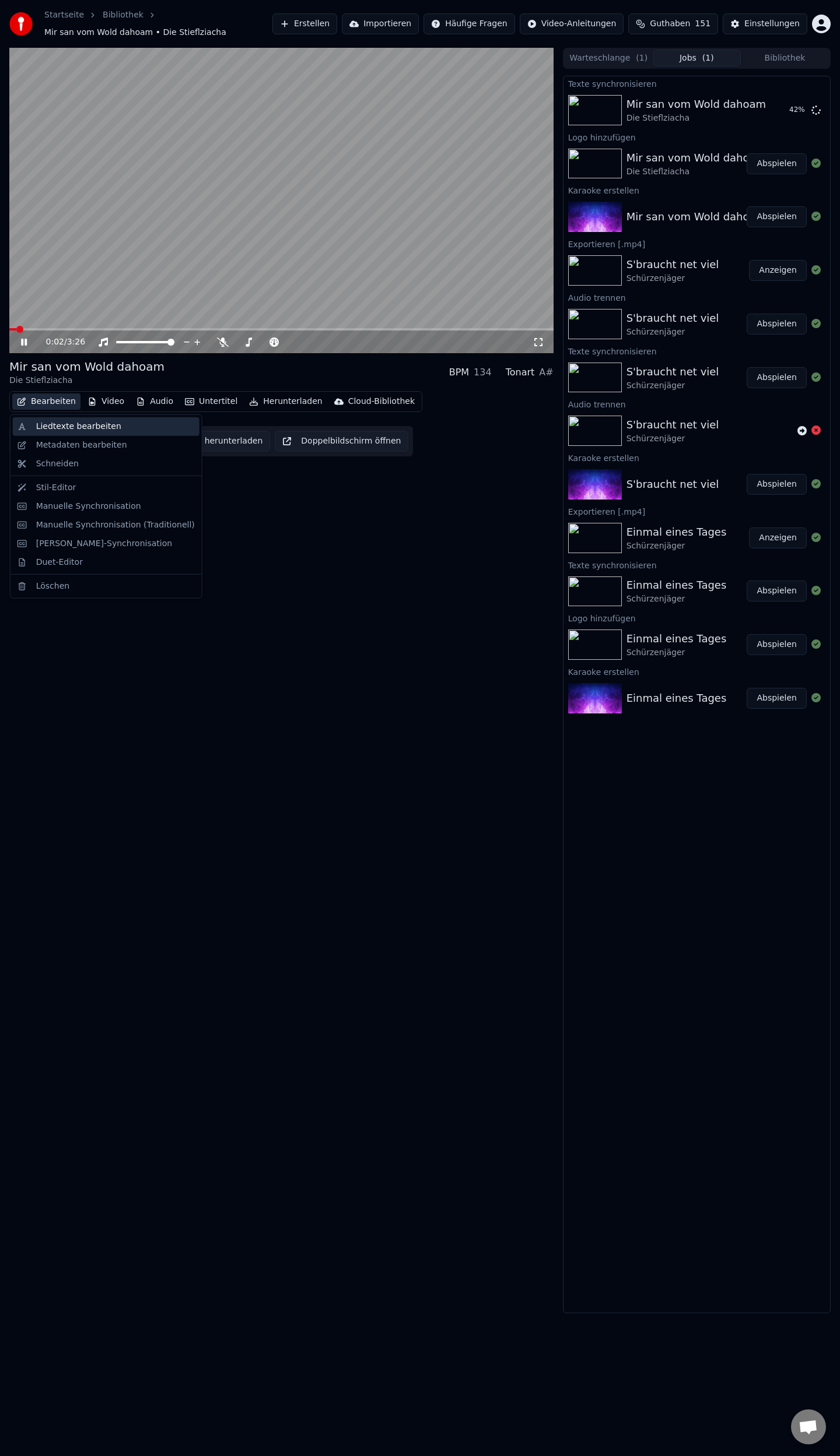
click at [67, 427] on div "Liedtexte bearbeiten" at bounding box center [78, 426] width 85 height 12
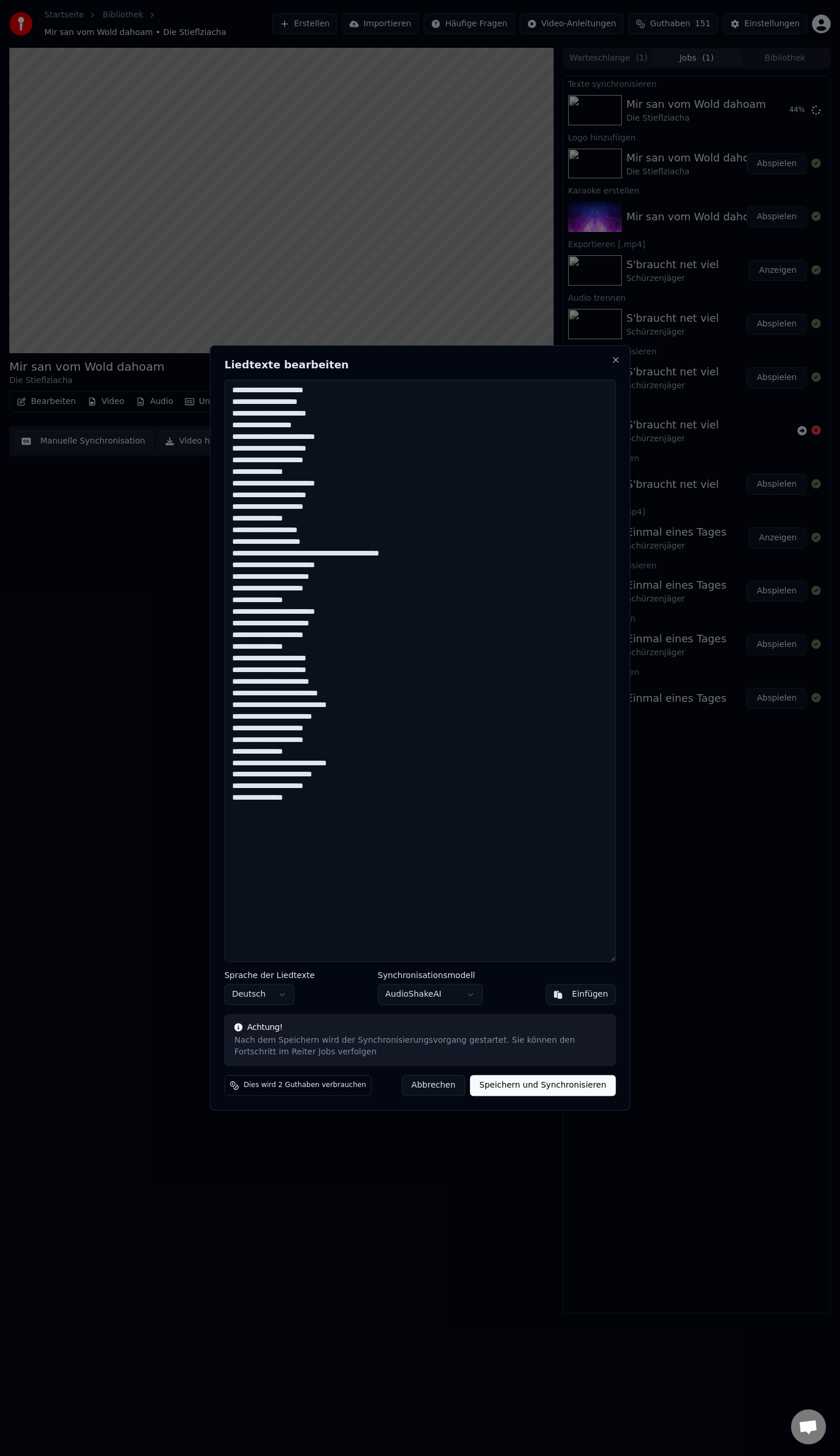
drag, startPoint x: 336, startPoint y: 742, endPoint x: 228, endPoint y: 737, distance: 108.1
click at [228, 738] on textarea "**********" at bounding box center [420, 670] width 391 height 582
type textarea "**********"
click at [520, 1088] on button "Speichern und Synchronisieren" at bounding box center [543, 1086] width 146 height 21
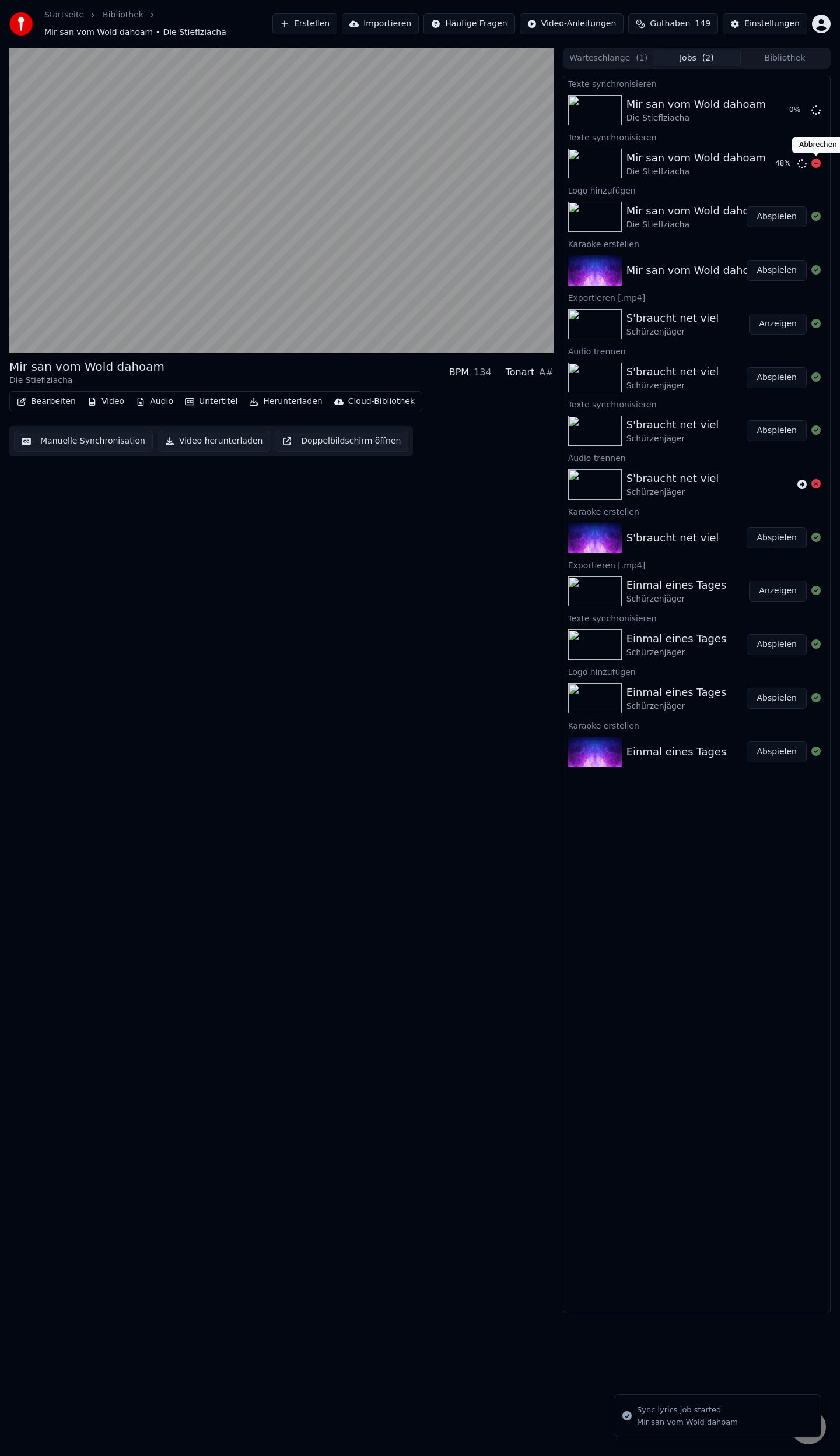
click at [815, 165] on icon at bounding box center [816, 163] width 10 height 10
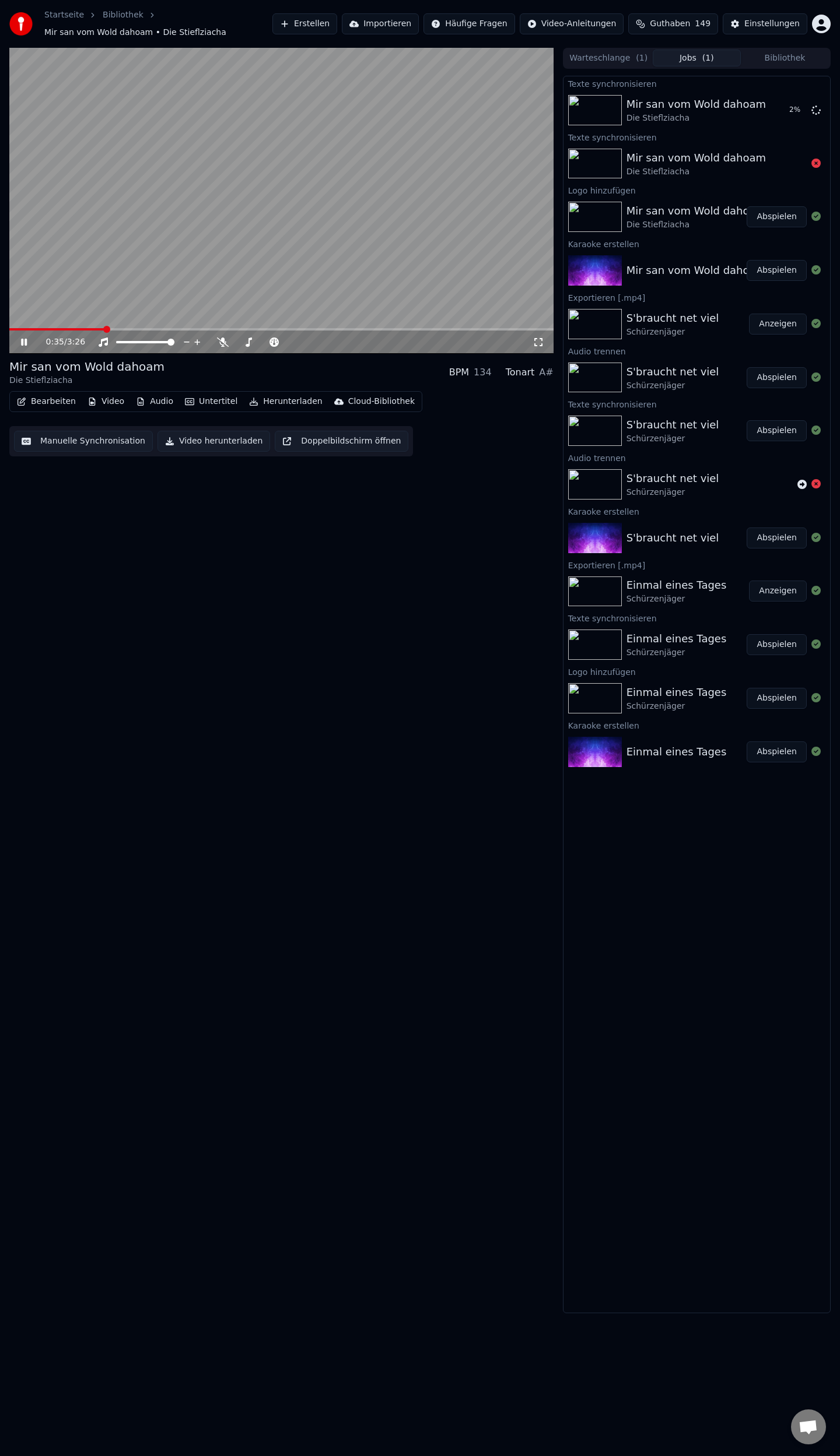
click at [27, 343] on icon at bounding box center [24, 342] width 6 height 7
click at [778, 110] on button "Abspielen" at bounding box center [777, 110] width 60 height 21
click at [370, 330] on span at bounding box center [281, 329] width 544 height 2
click at [75, 443] on button "Manuelle Synchronisation" at bounding box center [84, 441] width 139 height 21
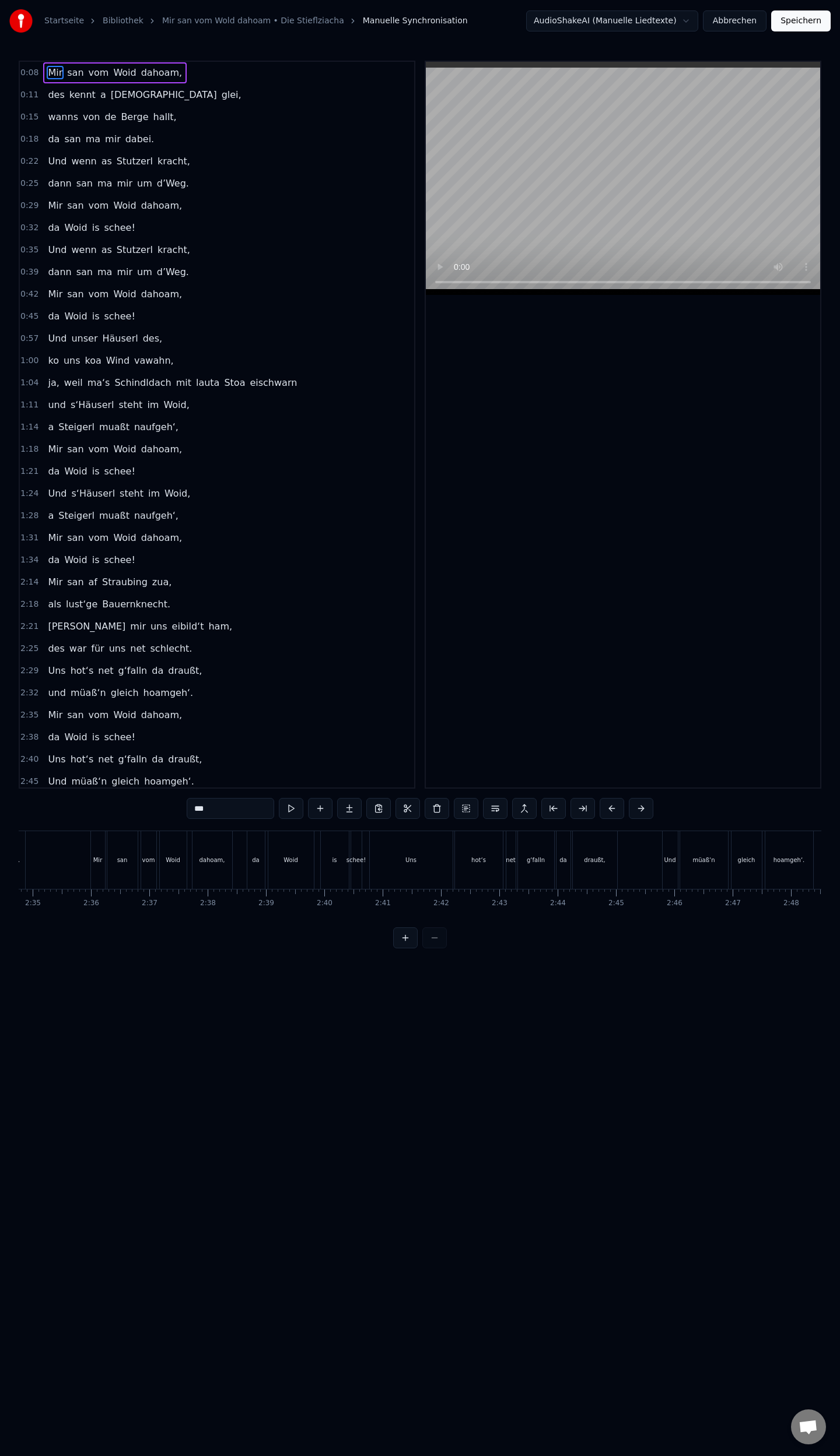
scroll to position [0, 9030]
click at [324, 866] on div "is" at bounding box center [328, 860] width 28 height 58
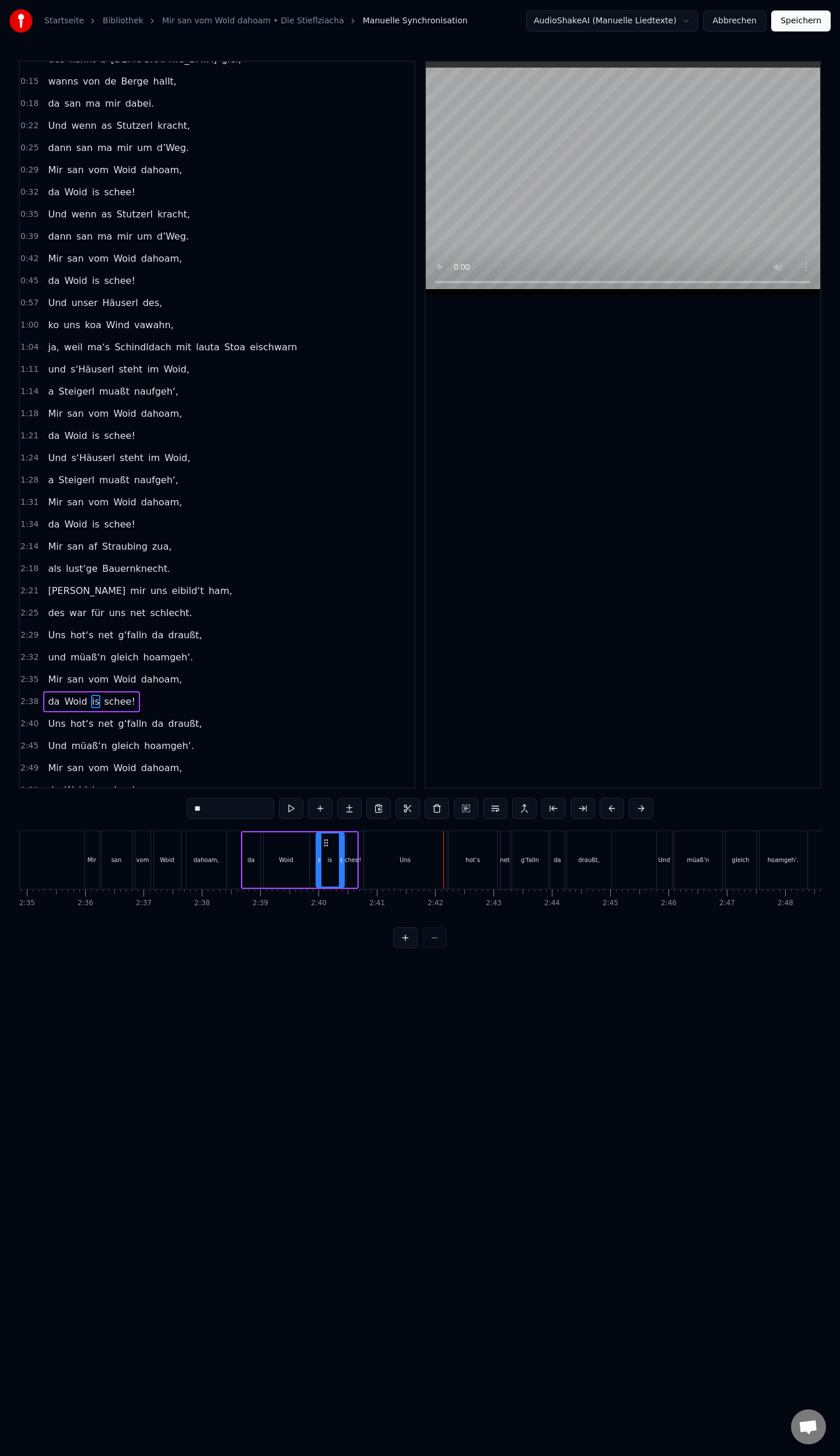
click at [382, 866] on div "Uns" at bounding box center [405, 860] width 83 height 58
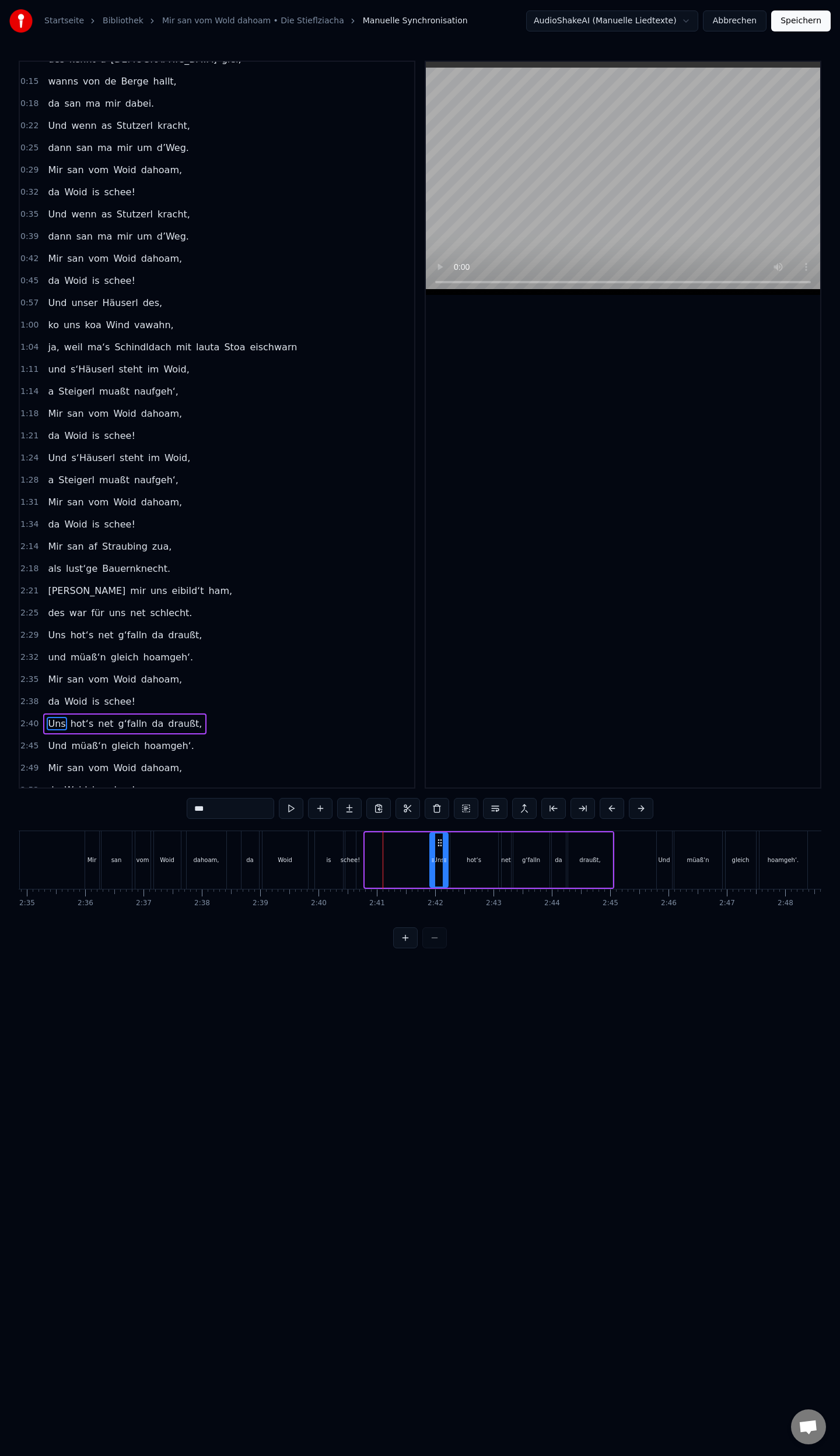
drag, startPoint x: 367, startPoint y: 865, endPoint x: 452, endPoint y: 883, distance: 86.9
click at [431, 880] on div at bounding box center [433, 860] width 5 height 53
click at [457, 864] on div "hot‘s" at bounding box center [474, 859] width 48 height 55
type input "*****"
click at [466, 861] on div "hot‘s" at bounding box center [474, 860] width 46 height 53
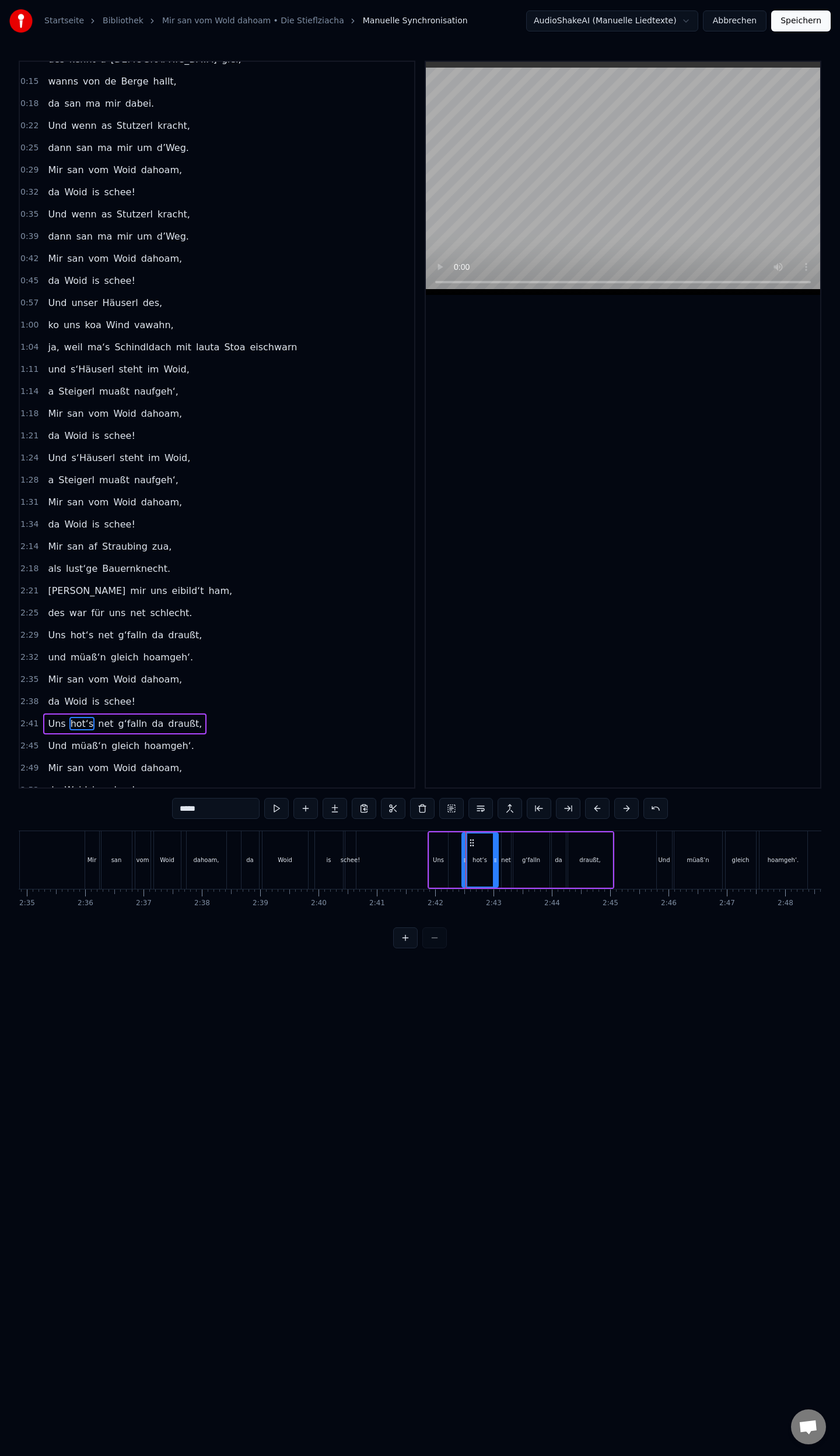
drag, startPoint x: 452, startPoint y: 860, endPoint x: 463, endPoint y: 861, distance: 11.0
click at [463, 861] on icon at bounding box center [465, 861] width 5 height 10
click at [451, 863] on div "Uns hot‘s net g‘falln da draußt," at bounding box center [520, 860] width 187 height 58
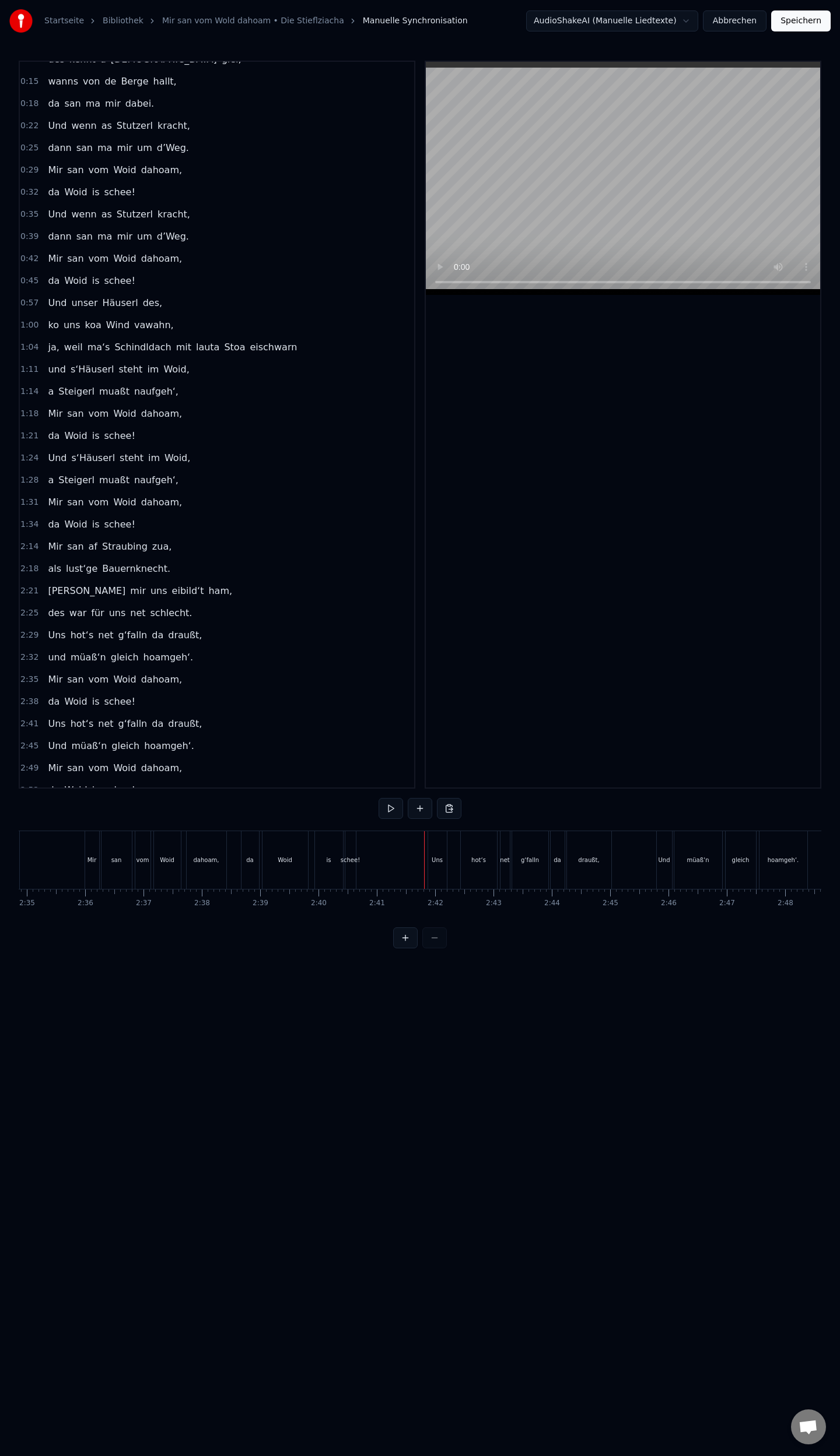
click at [431, 863] on div "Uns" at bounding box center [437, 860] width 18 height 58
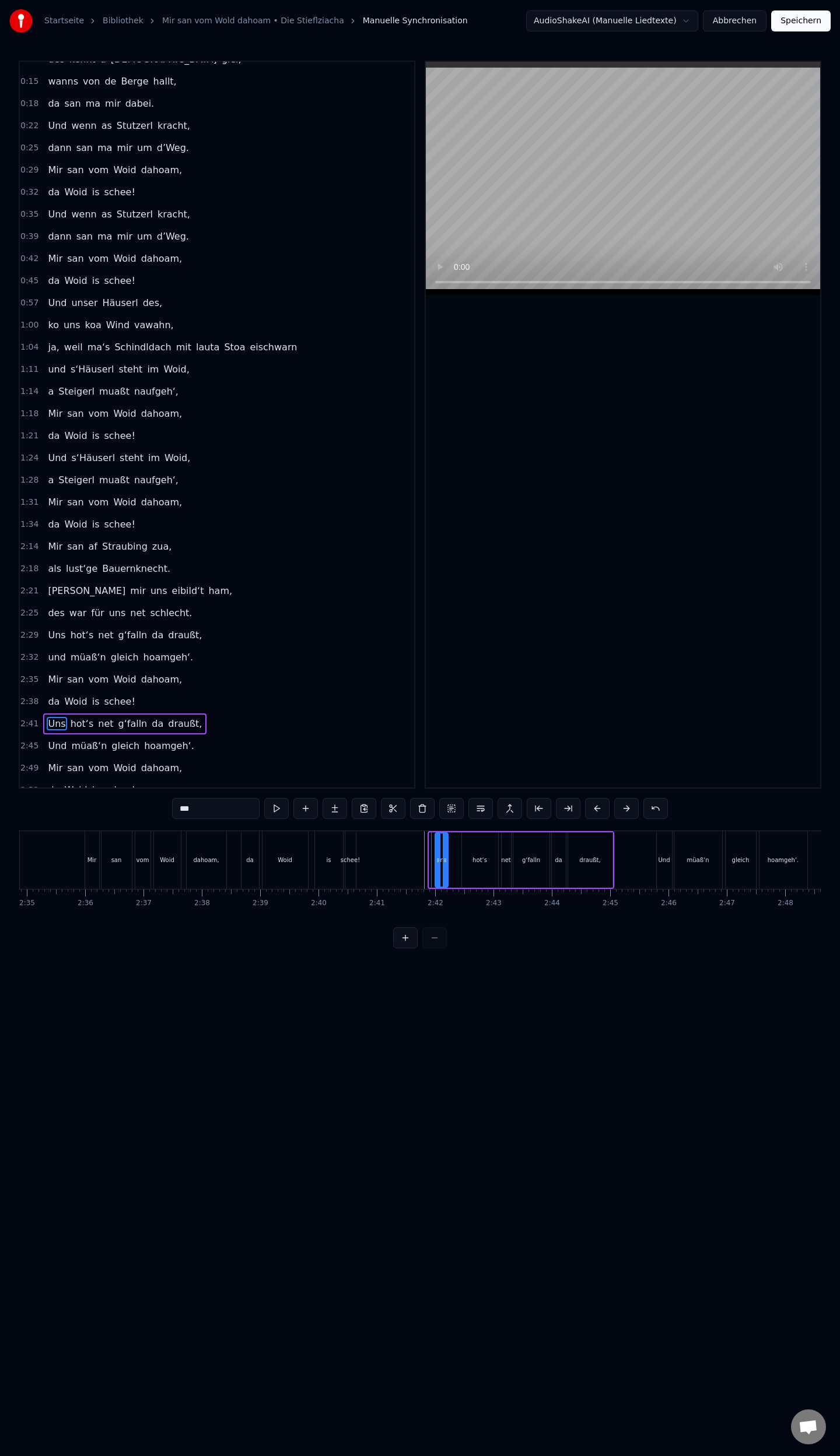
drag, startPoint x: 429, startPoint y: 864, endPoint x: 435, endPoint y: 864, distance: 6.0
click at [435, 864] on icon at bounding box center [437, 861] width 5 height 10
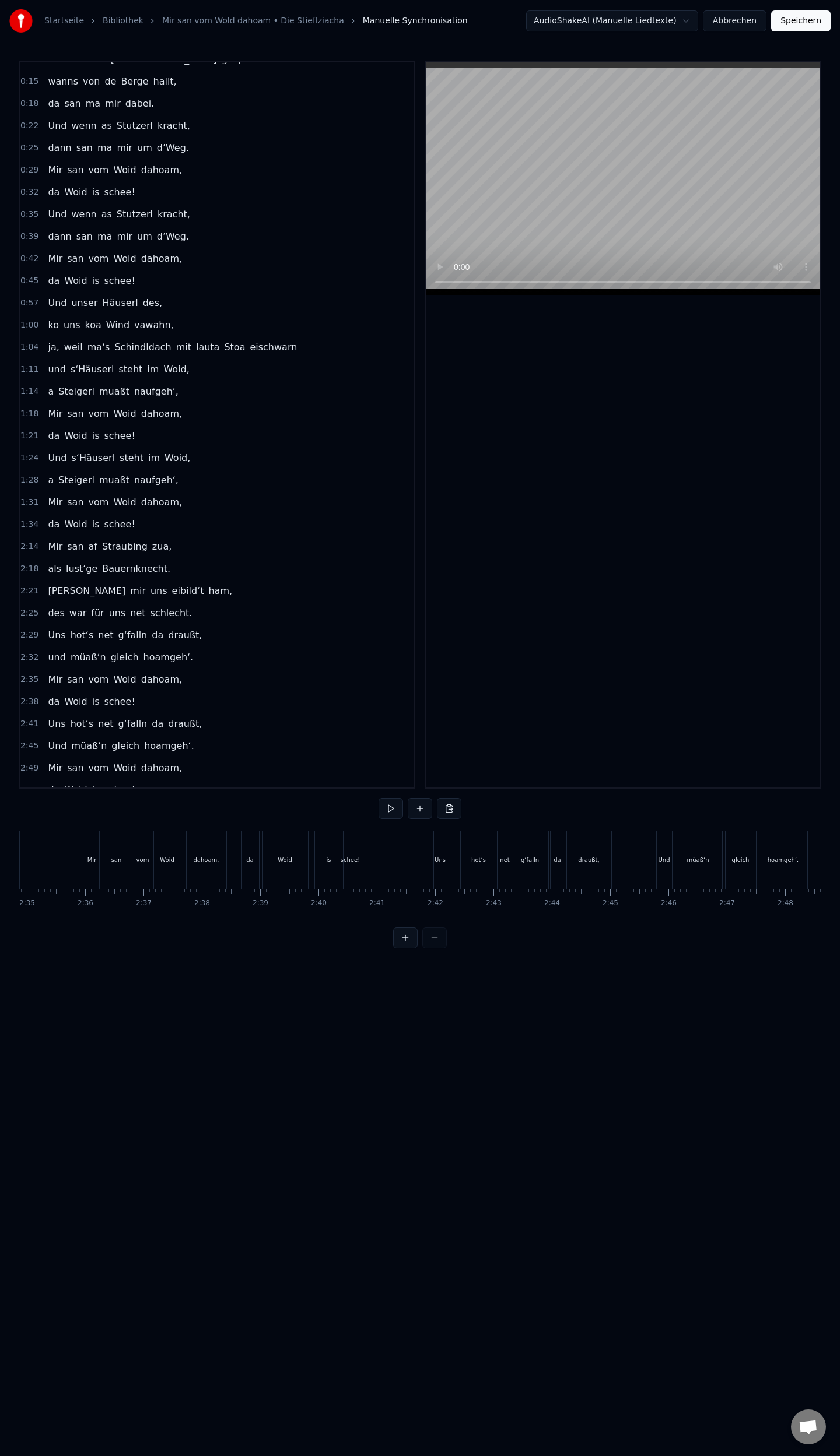
click at [354, 869] on div "schee!" at bounding box center [350, 860] width 10 height 58
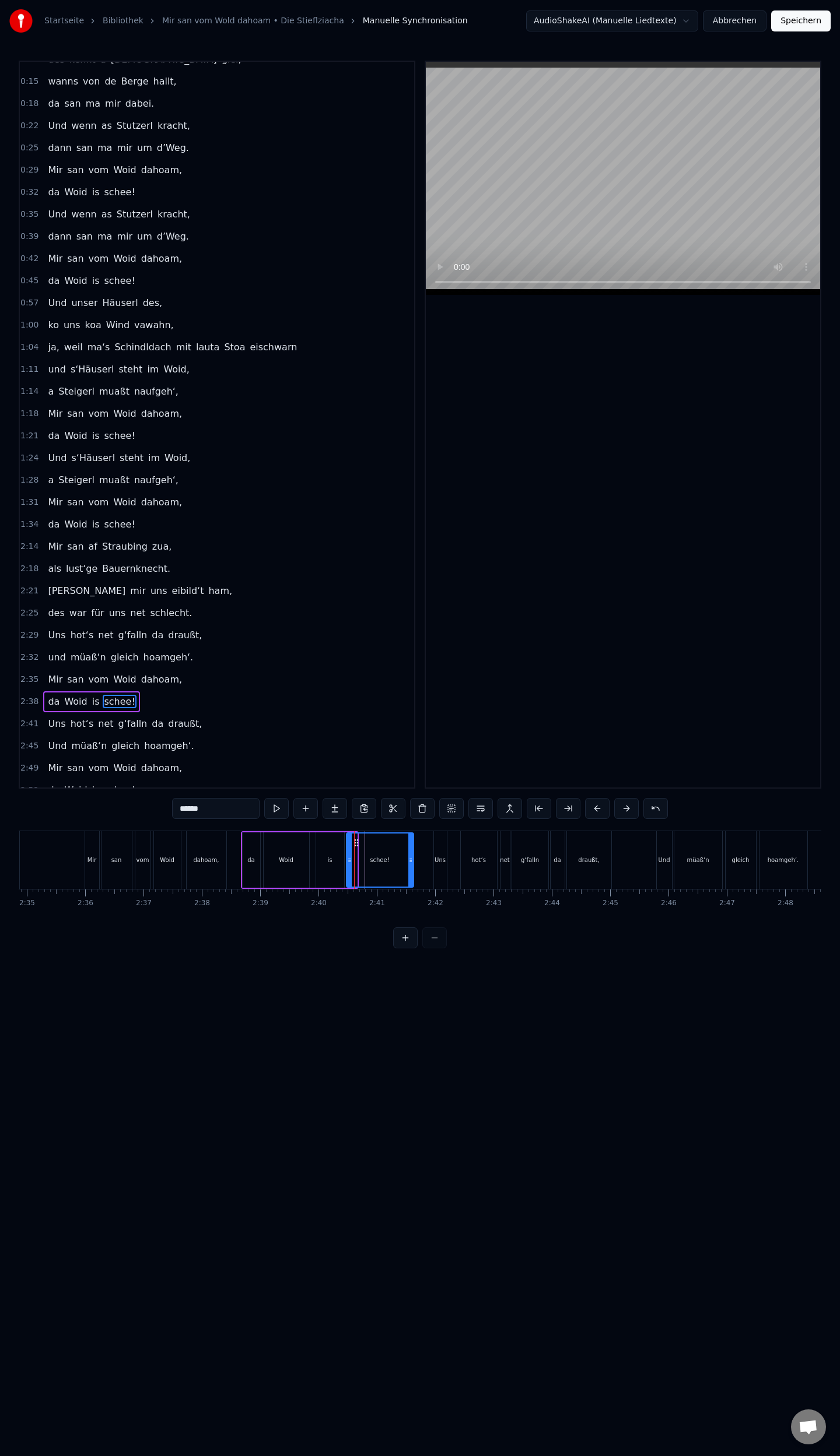
drag, startPoint x: 354, startPoint y: 860, endPoint x: 411, endPoint y: 870, distance: 57.9
click at [411, 870] on div at bounding box center [410, 860] width 5 height 53
click at [330, 869] on div "is" at bounding box center [330, 859] width 28 height 55
type input "**"
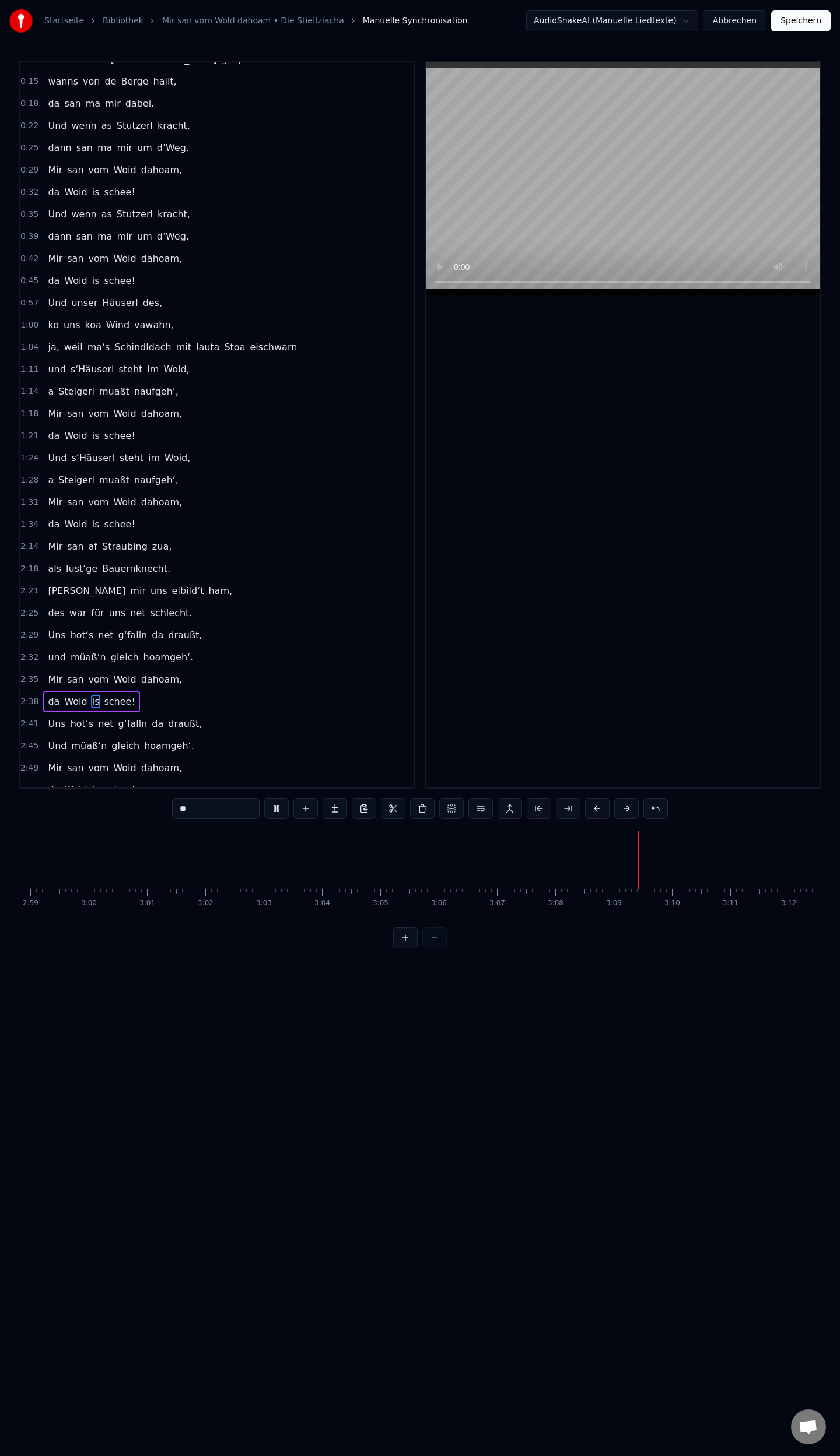
click at [814, 25] on button "Speichern" at bounding box center [800, 20] width 59 height 21
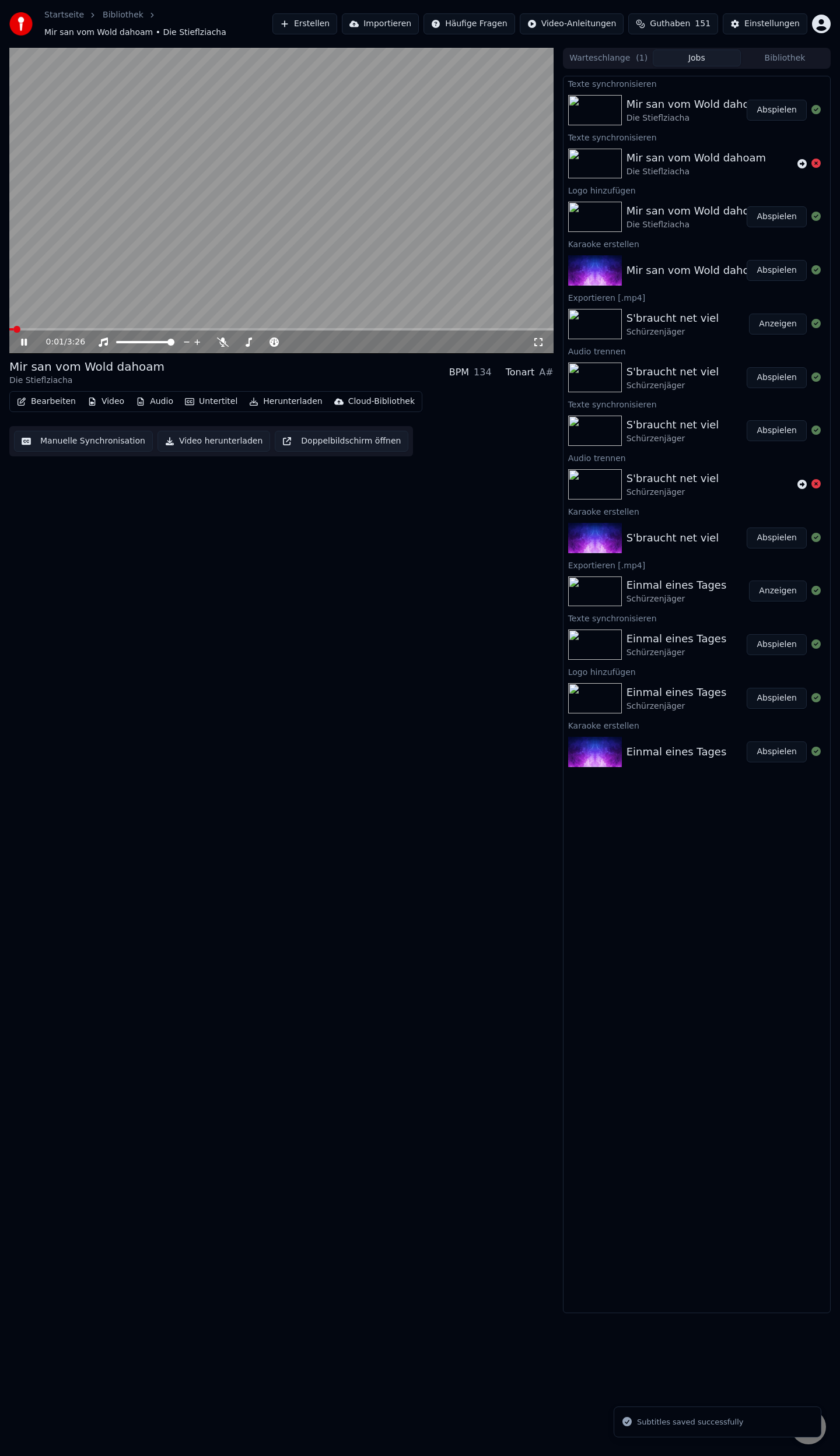
click at [310, 328] on span at bounding box center [281, 329] width 544 height 2
click at [334, 330] on span at bounding box center [281, 329] width 544 height 2
click at [350, 330] on span at bounding box center [281, 329] width 544 height 2
click at [364, 328] on span at bounding box center [281, 329] width 544 height 2
click at [452, 328] on span at bounding box center [270, 329] width 520 height 2
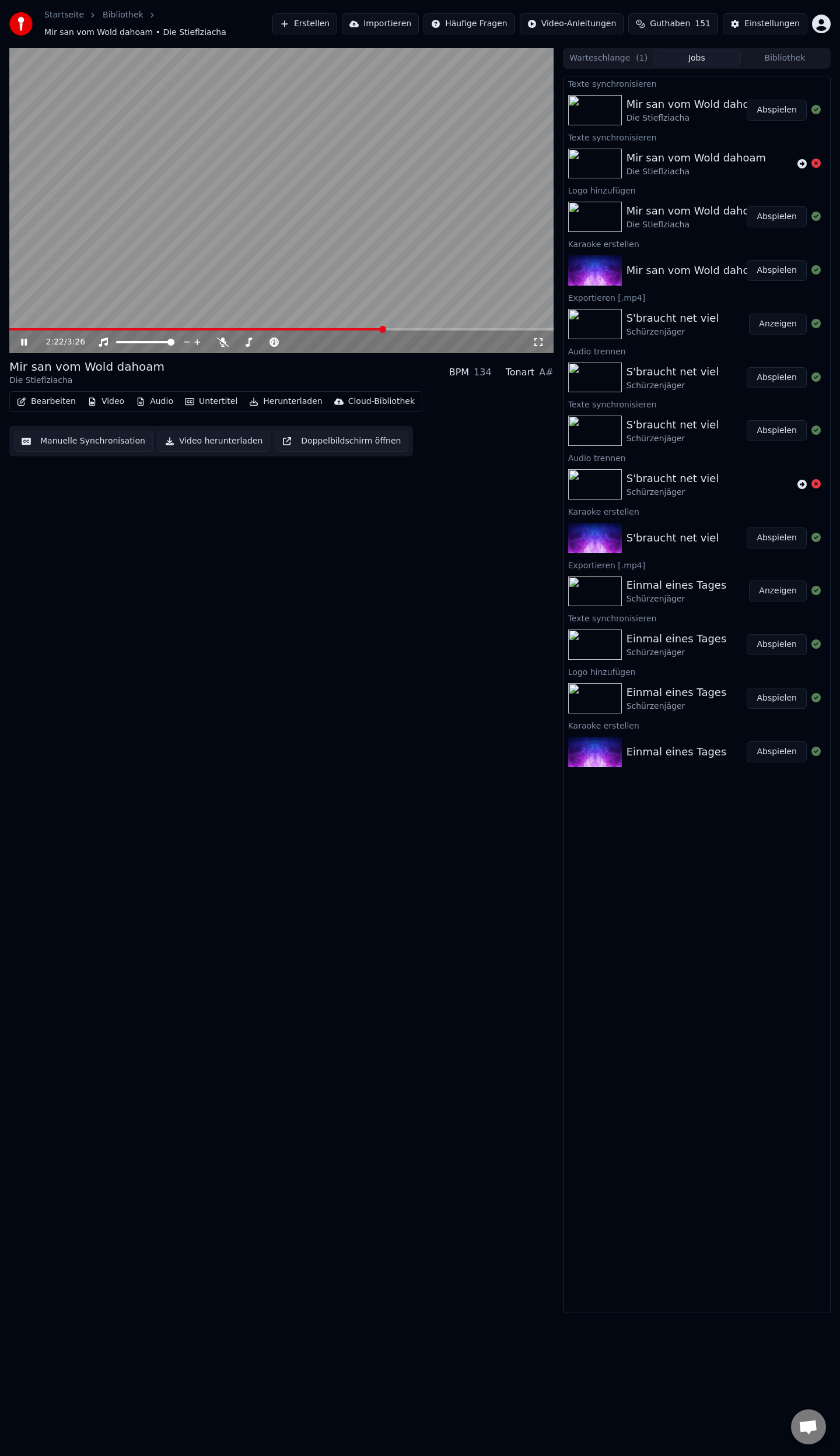
click at [384, 328] on span at bounding box center [197, 329] width 375 height 2
click at [397, 328] on span at bounding box center [281, 329] width 544 height 2
click at [78, 442] on button "Manuelle Synchronisation" at bounding box center [84, 441] width 139 height 21
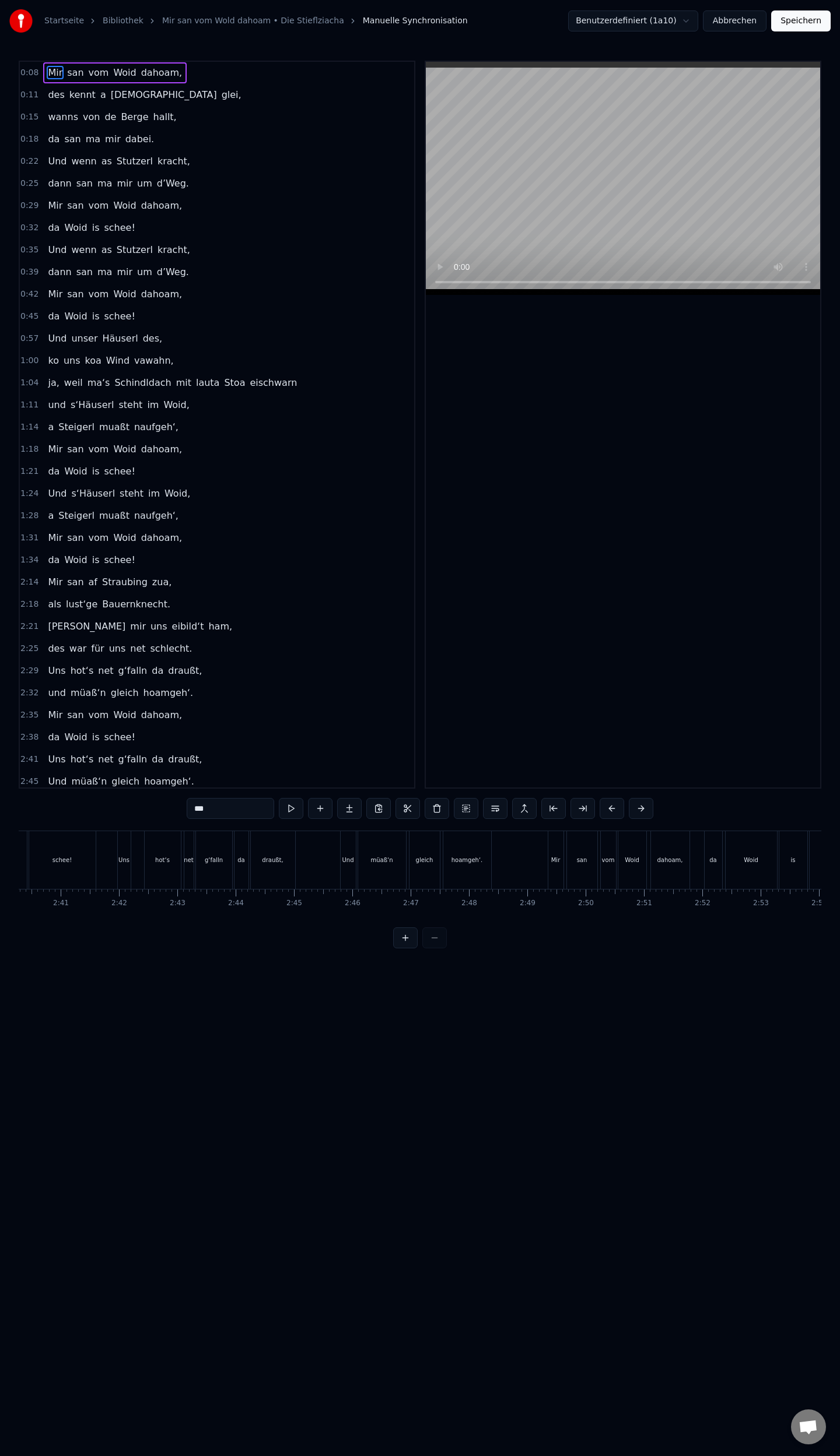
scroll to position [0, 9335]
click at [131, 866] on div "Uns" at bounding box center [136, 860] width 13 height 58
type input "***"
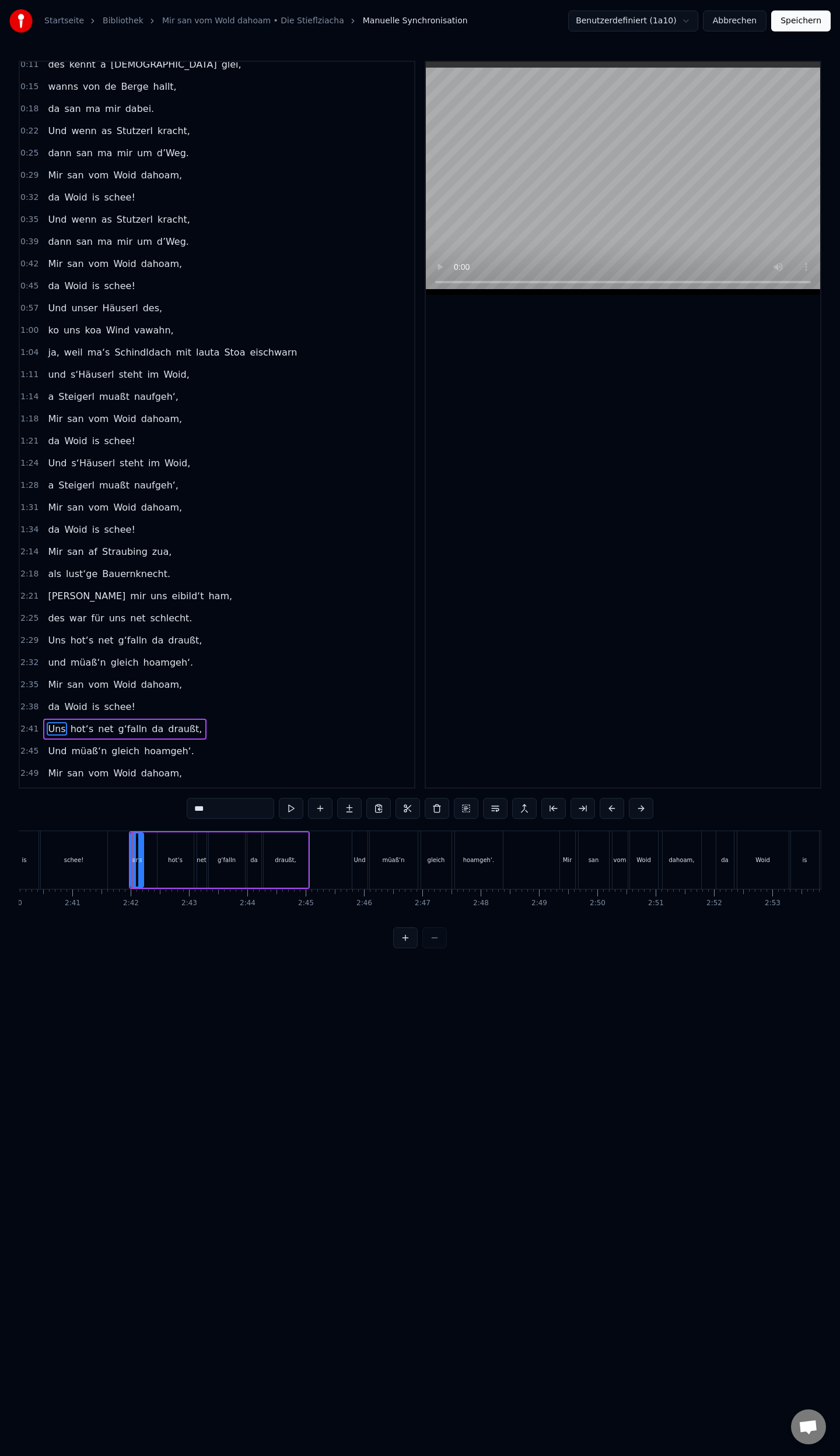
scroll to position [35, 0]
click at [149, 869] on div "Uns hot‘s net g‘falln da draußt," at bounding box center [219, 860] width 181 height 58
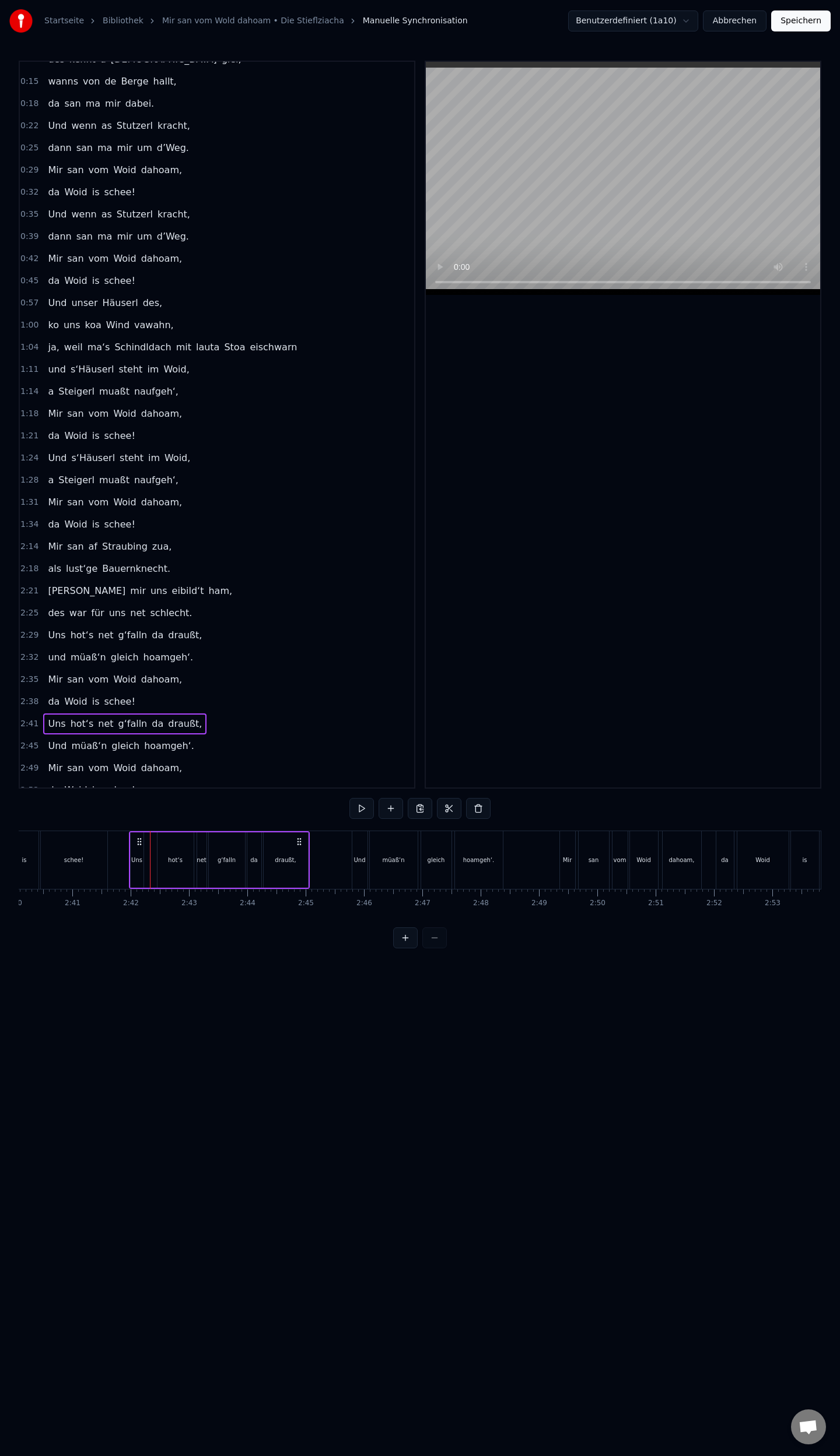
click at [152, 872] on div "Uns hot‘s net g‘falln da draußt," at bounding box center [219, 860] width 181 height 58
click at [141, 863] on div "Uns" at bounding box center [137, 860] width 11 height 9
drag, startPoint x: 141, startPoint y: 862, endPoint x: 154, endPoint y: 864, distance: 13.2
click at [154, 864] on div at bounding box center [153, 860] width 5 height 53
drag, startPoint x: 131, startPoint y: 863, endPoint x: 133, endPoint y: 874, distance: 11.2
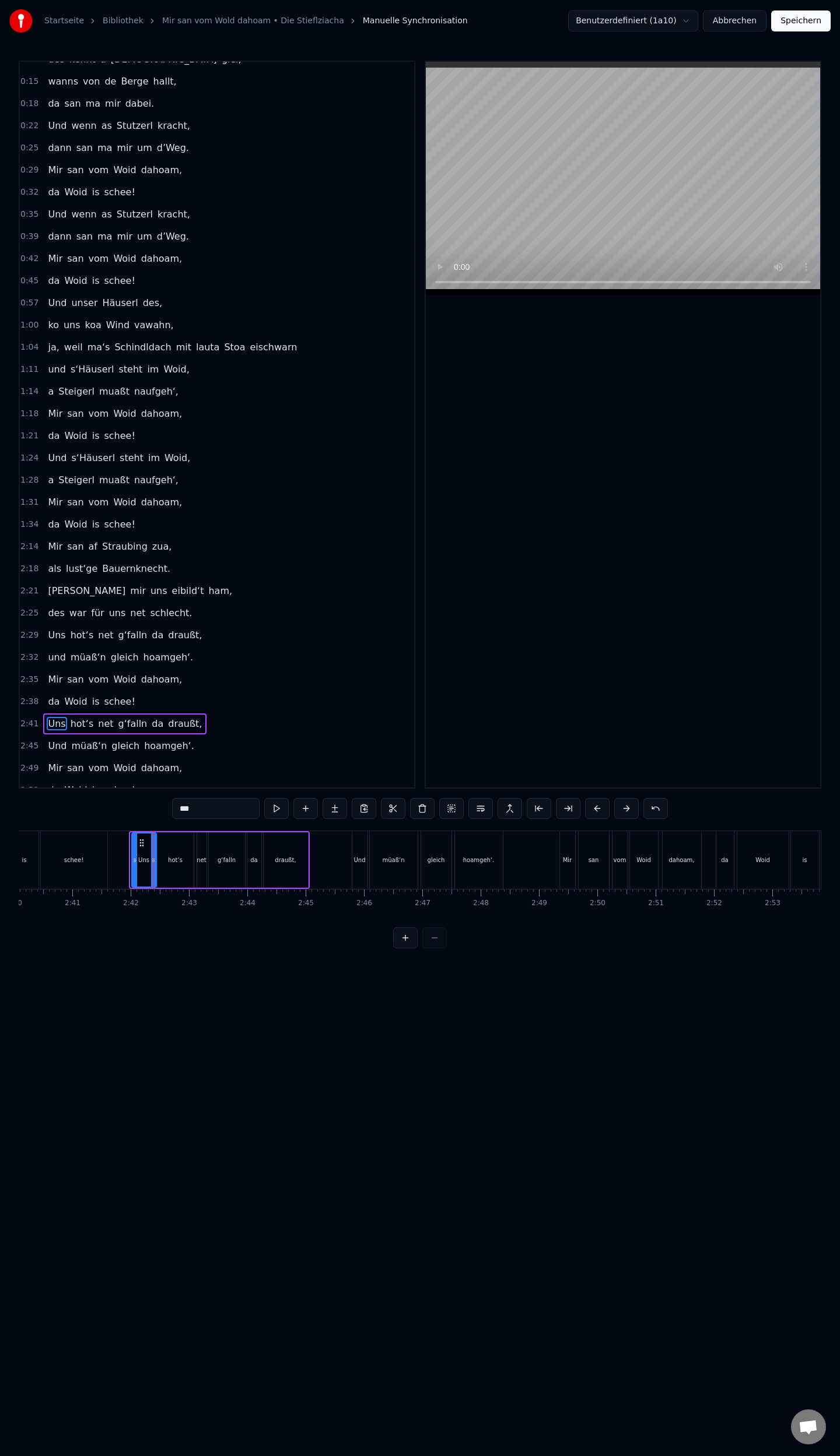
click at [133, 874] on div at bounding box center [134, 860] width 5 height 53
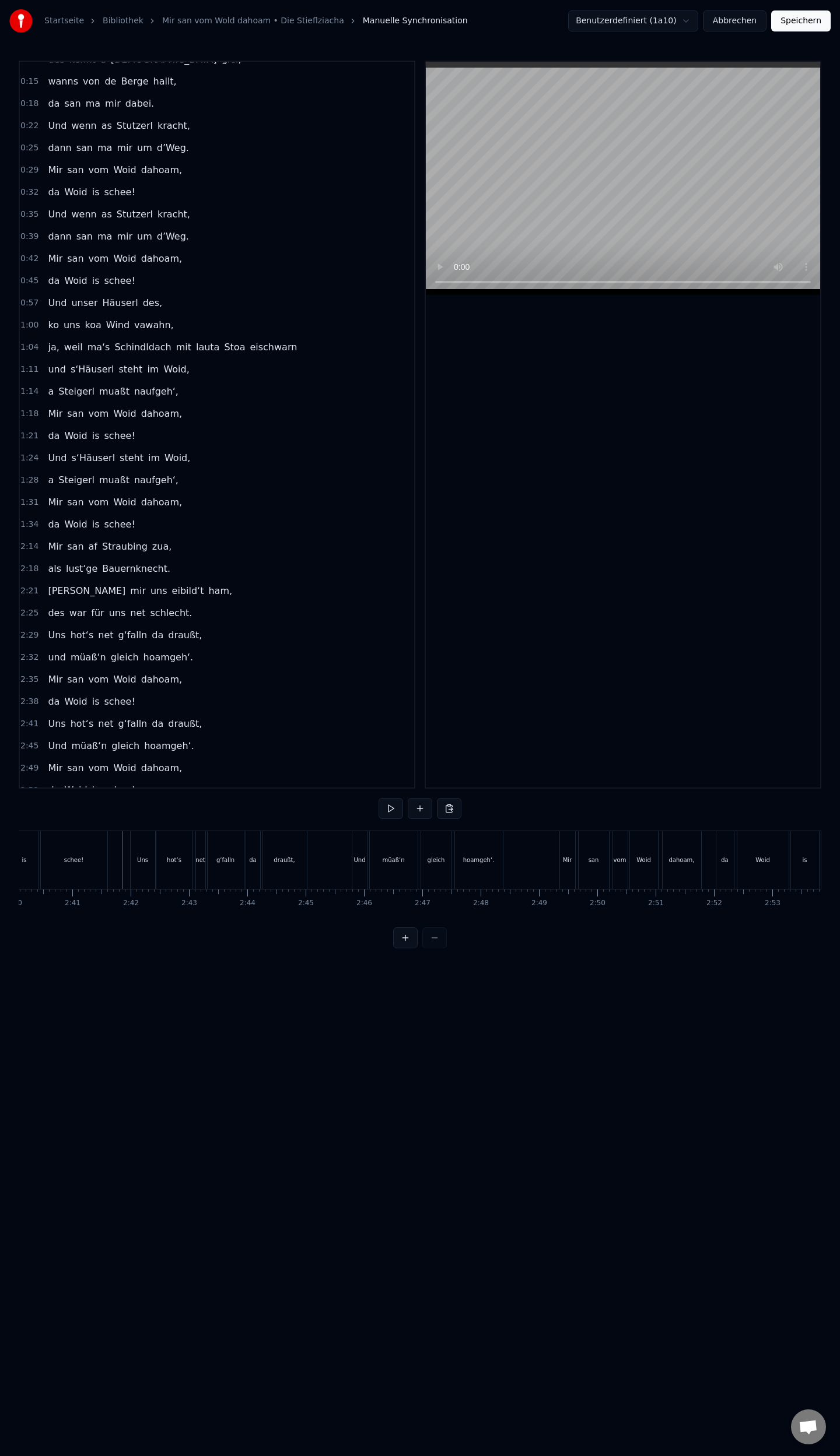
click at [102, 868] on div "schee!" at bounding box center [74, 860] width 67 height 58
click at [106, 868] on div at bounding box center [106, 860] width 5 height 53
click at [105, 871] on div at bounding box center [104, 860] width 5 height 53
click at [91, 871] on div "schee!" at bounding box center [74, 860] width 64 height 53
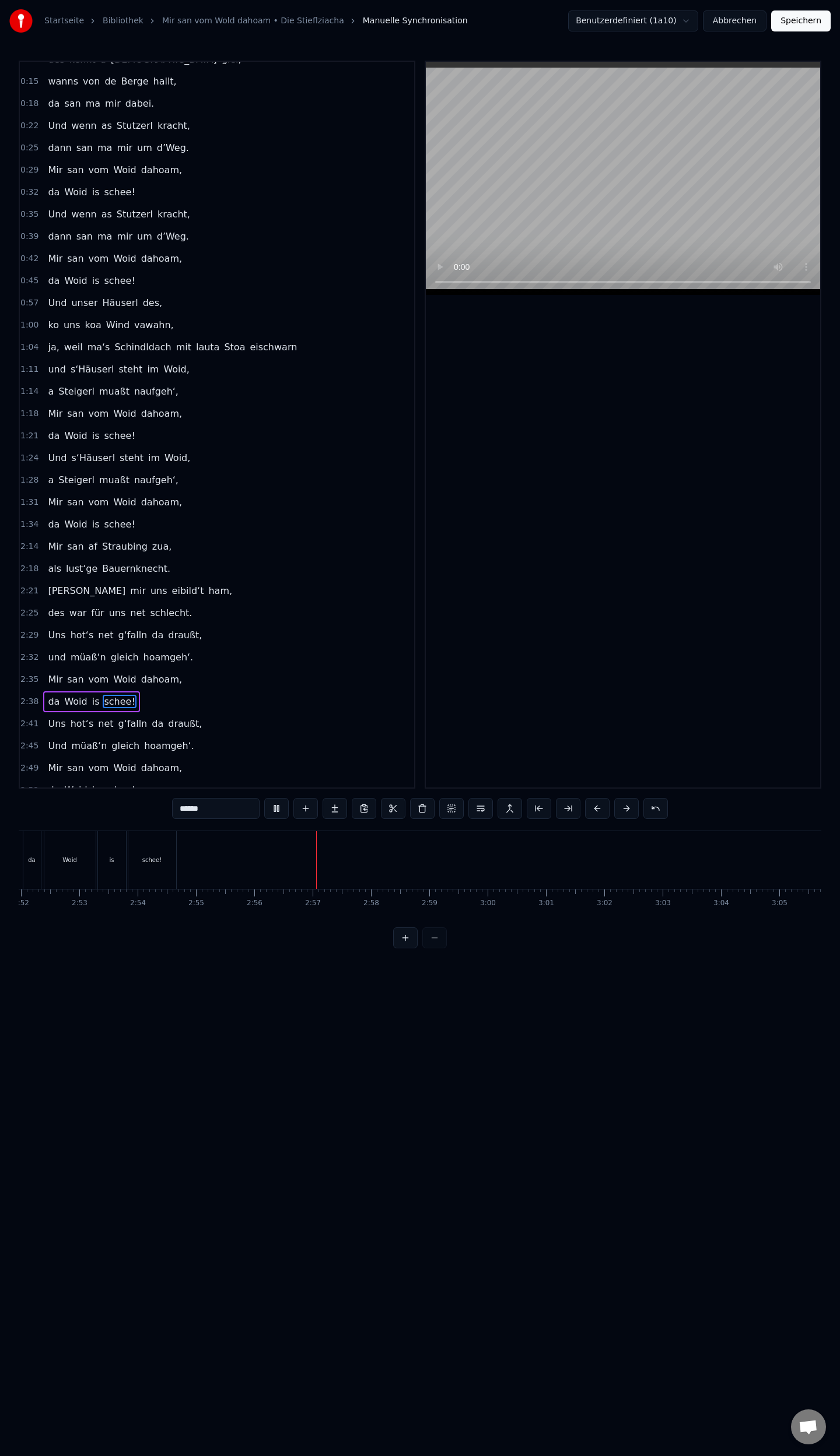
click at [798, 21] on button "Speichern" at bounding box center [800, 20] width 59 height 21
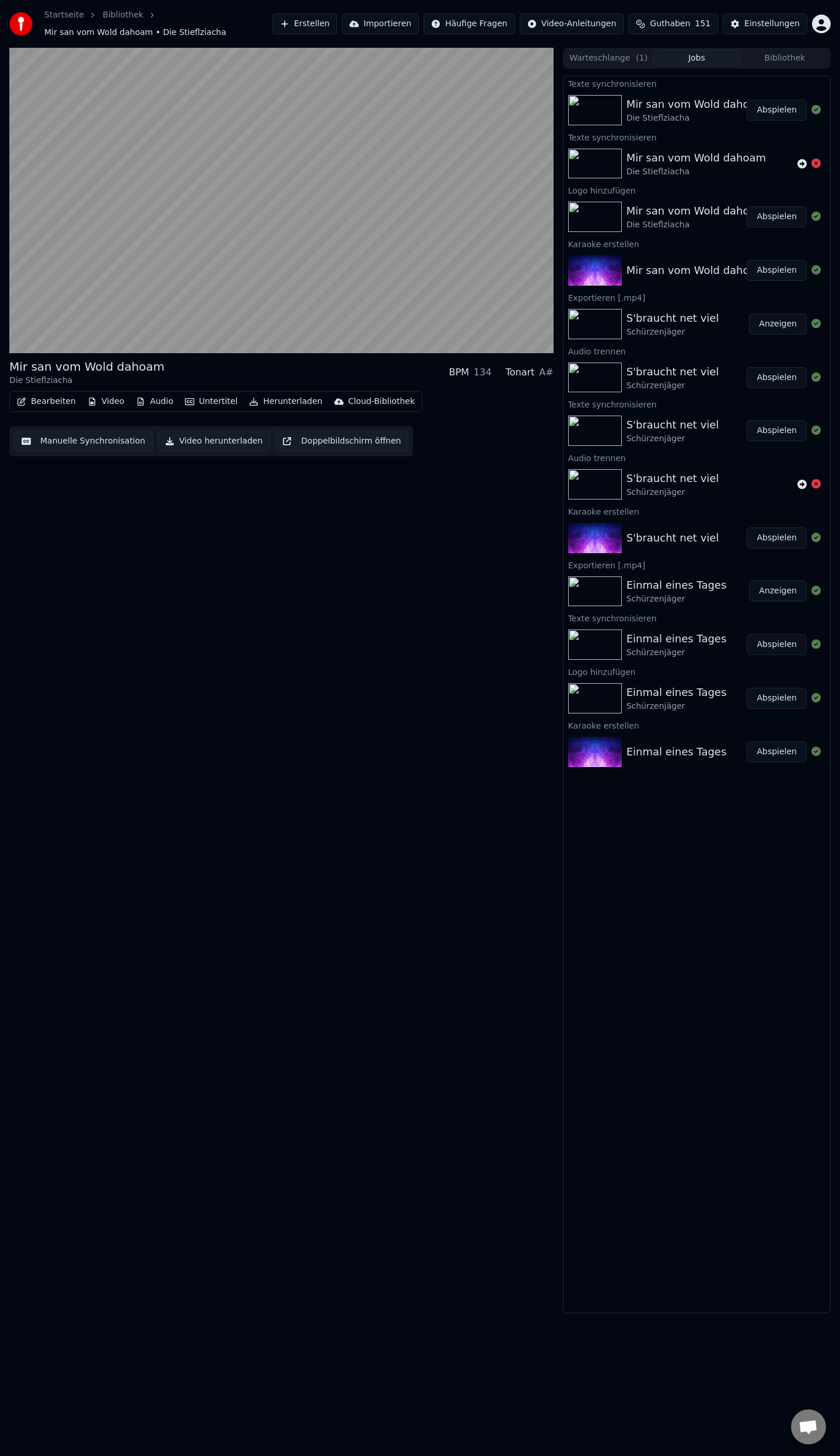
click at [280, 400] on button "Herunterladen" at bounding box center [285, 402] width 82 height 16
click at [294, 428] on div "Video [.mp4]" at bounding box center [283, 426] width 52 height 12
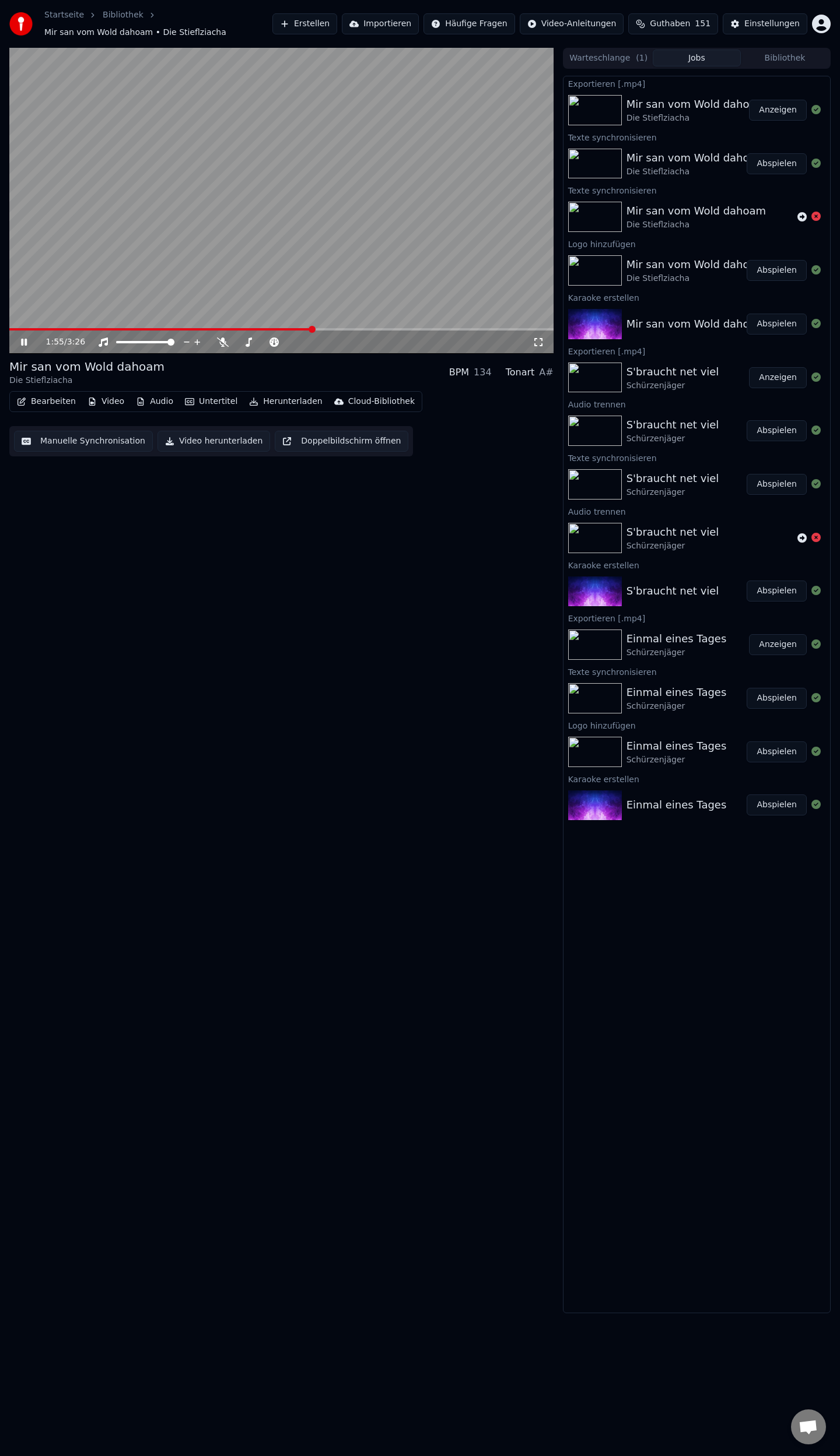
click at [313, 328] on span at bounding box center [281, 329] width 544 height 2
click at [347, 329] on span at bounding box center [281, 329] width 544 height 2
click at [374, 330] on span at bounding box center [281, 329] width 544 height 2
click at [62, 443] on button "Manuelle Synchronisation" at bounding box center [84, 441] width 139 height 21
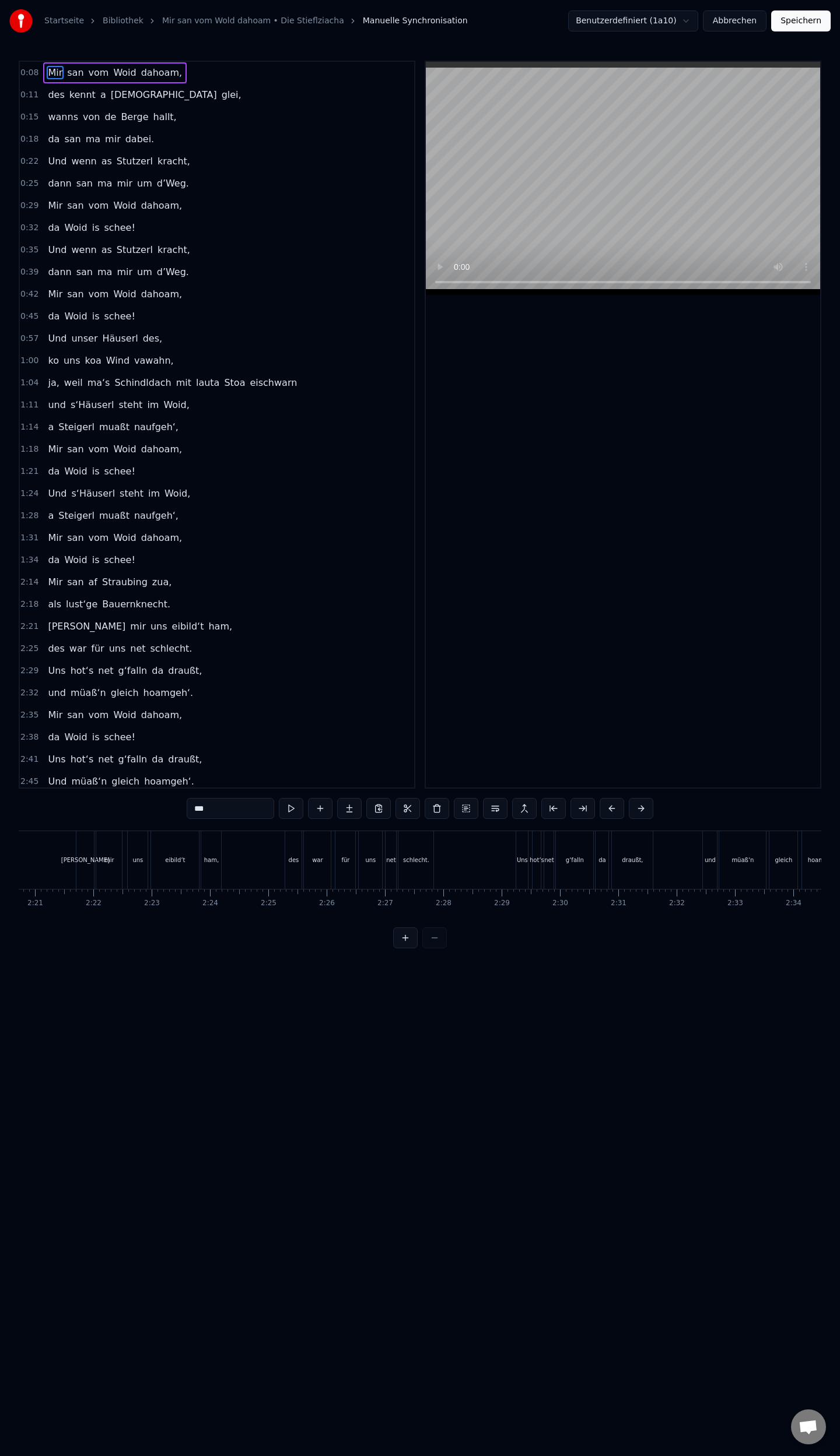
scroll to position [0, 8236]
click at [493, 870] on div "Uns" at bounding box center [491, 860] width 12 height 58
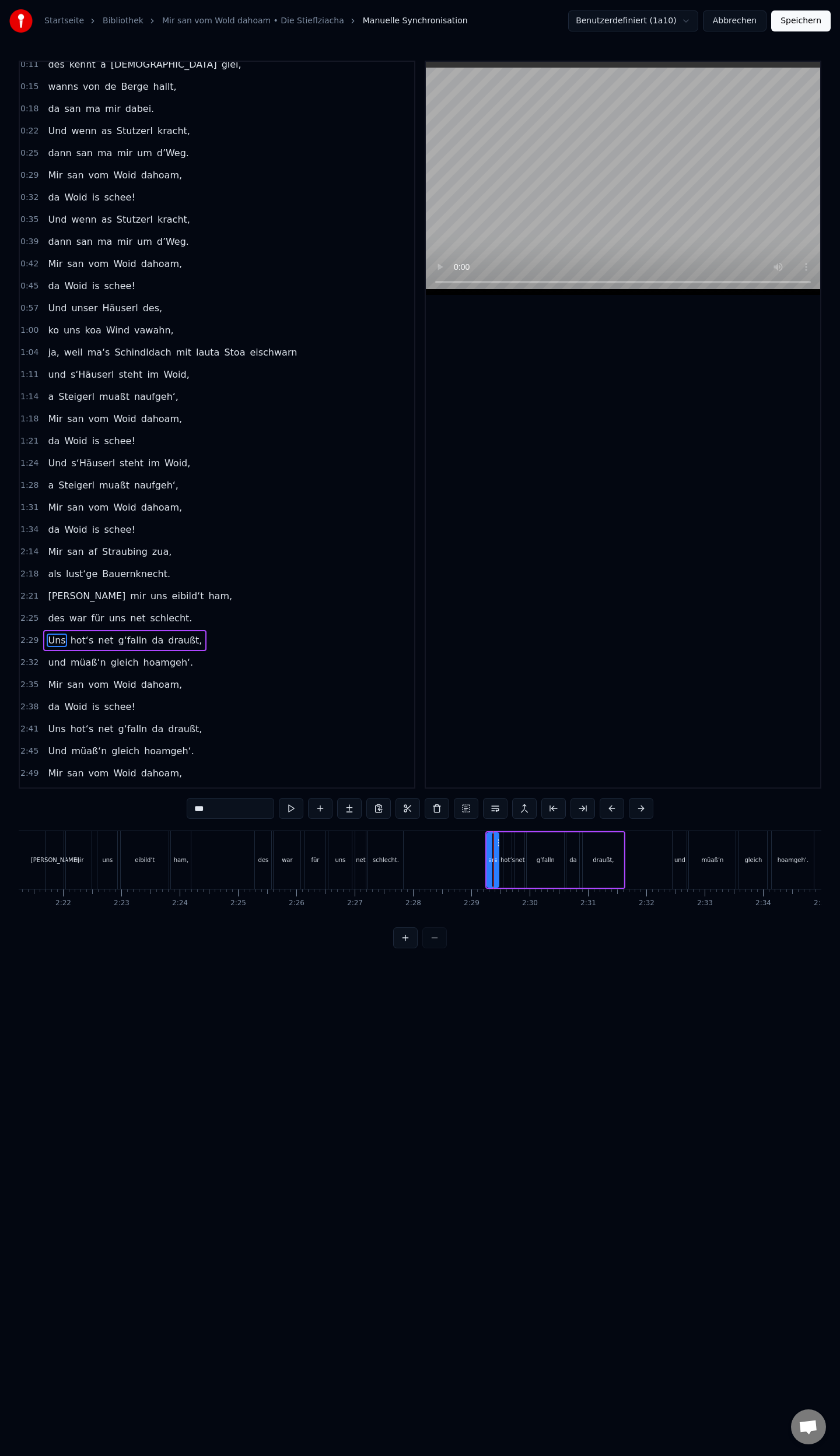
scroll to position [35, 0]
drag, startPoint x: 488, startPoint y: 860, endPoint x: 454, endPoint y: 867, distance: 34.7
click at [454, 867] on div at bounding box center [454, 860] width 5 height 53
drag, startPoint x: 496, startPoint y: 863, endPoint x: 484, endPoint y: 864, distance: 12.0
click at [484, 864] on icon at bounding box center [484, 861] width 5 height 10
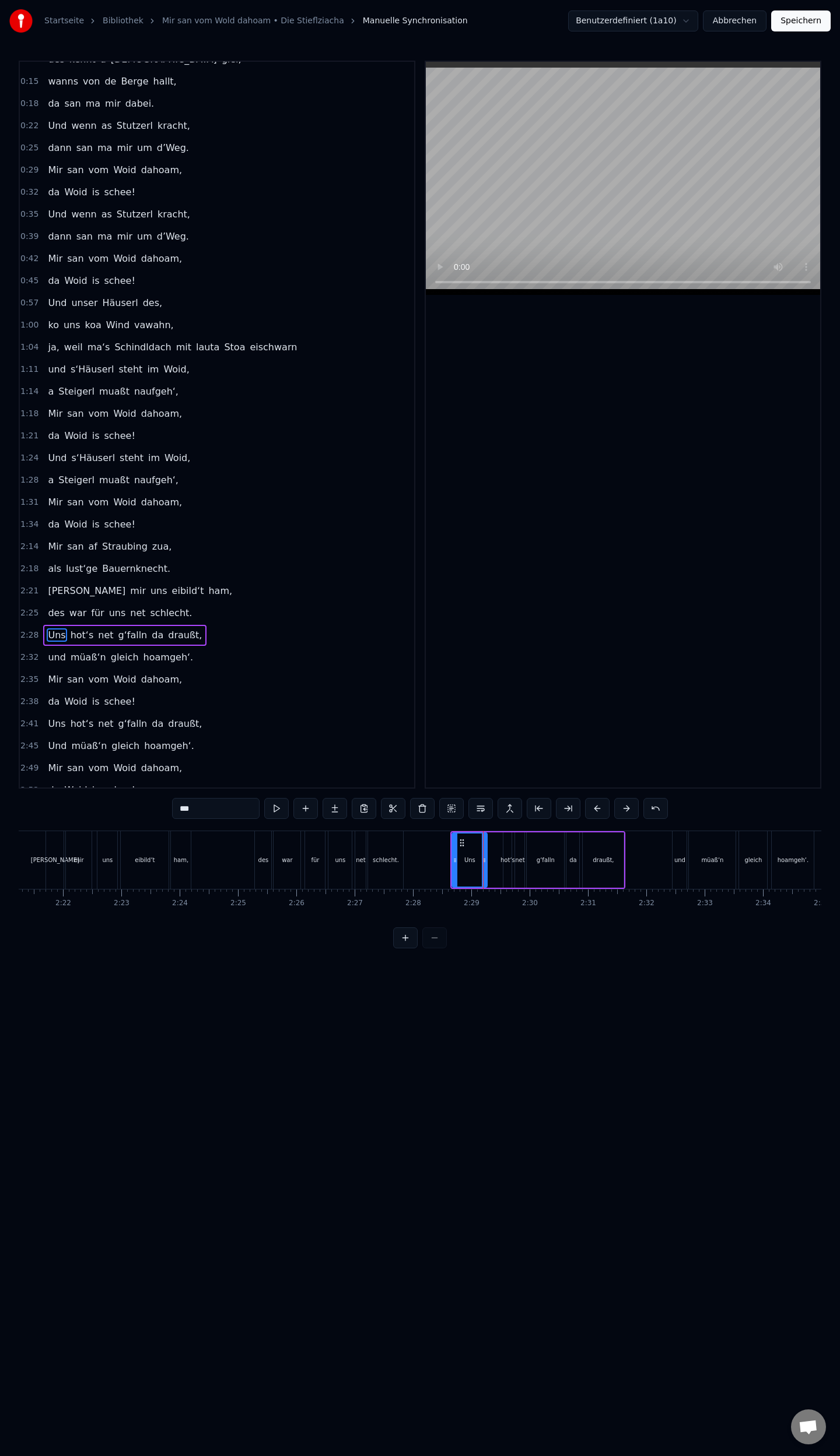
click at [510, 872] on div "hot‘s" at bounding box center [508, 859] width 8 height 55
type input "*****"
drag, startPoint x: 504, startPoint y: 859, endPoint x: 490, endPoint y: 860, distance: 14.0
click at [490, 860] on icon at bounding box center [491, 861] width 5 height 10
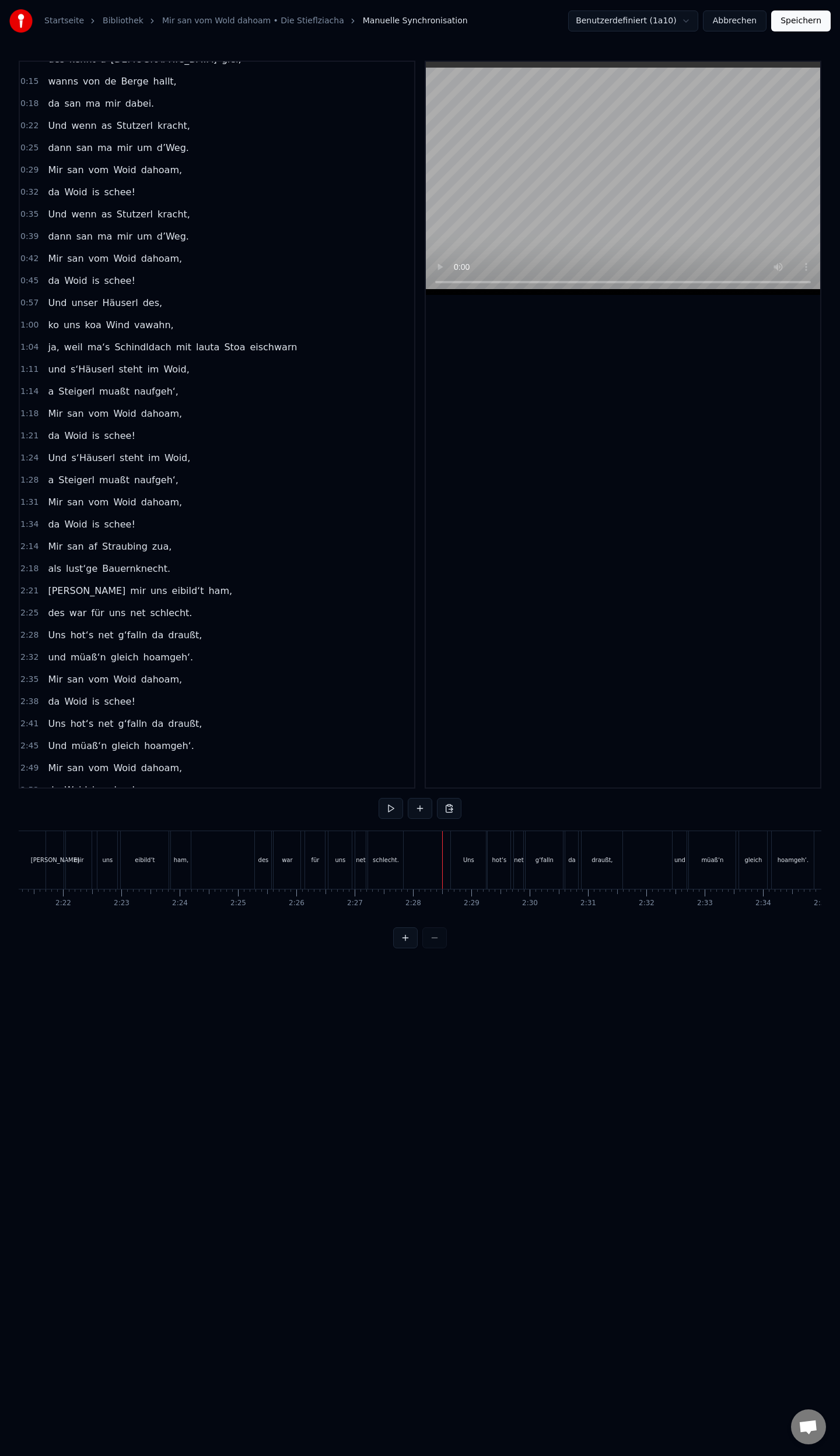
click at [450, 870] on div "Uns" at bounding box center [468, 860] width 36 height 58
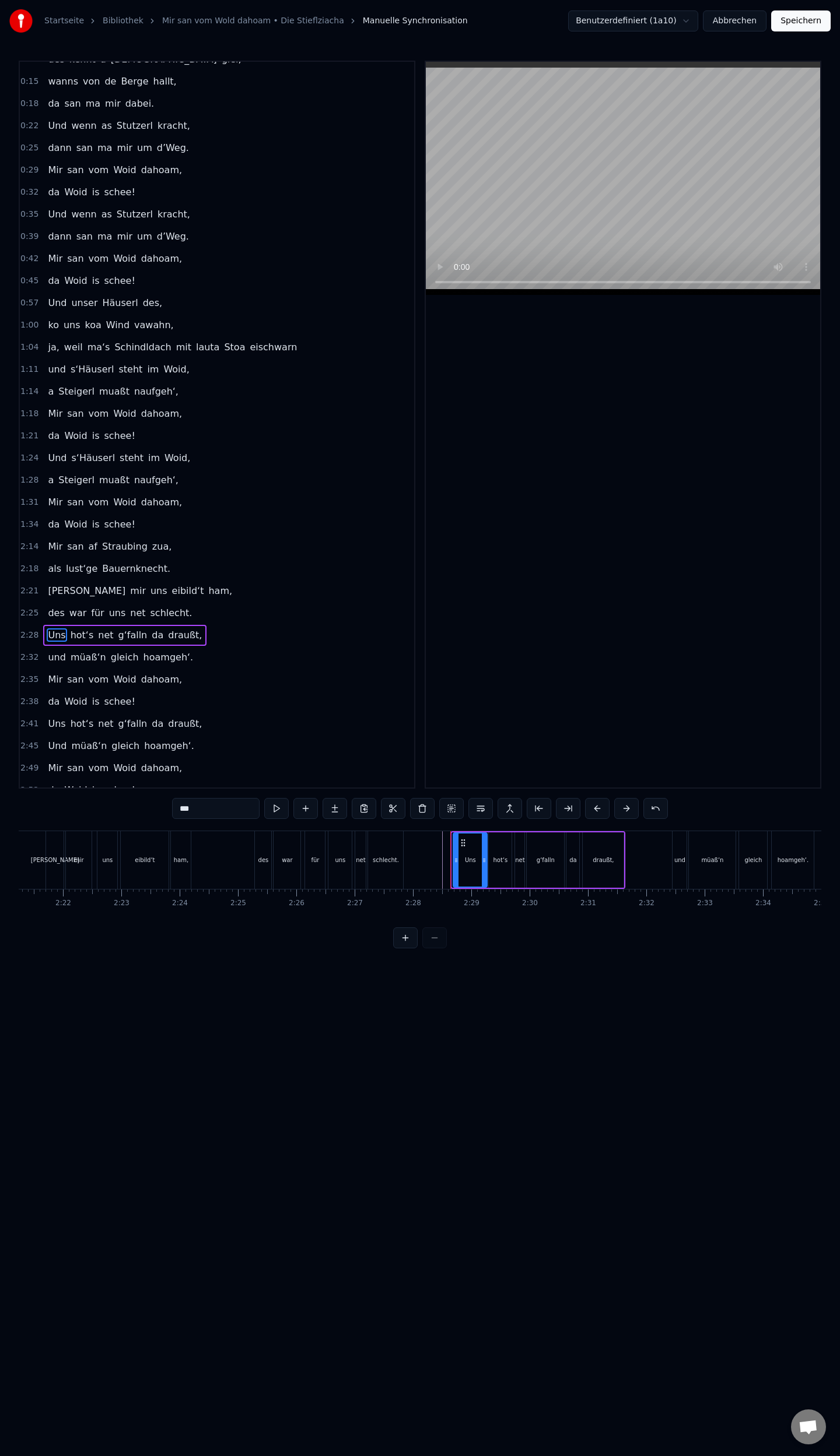
click at [455, 869] on div at bounding box center [456, 860] width 5 height 53
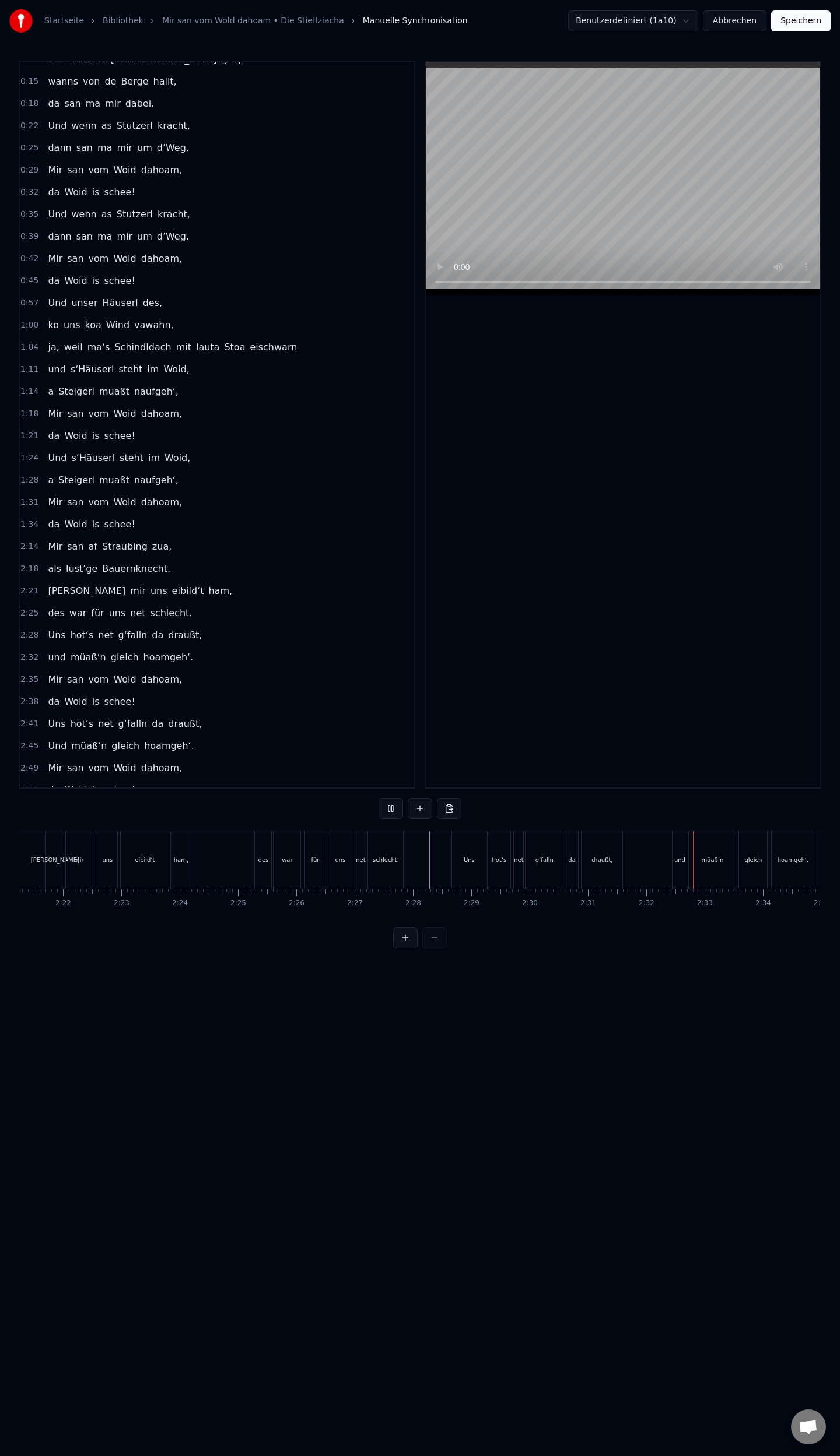
click at [786, 18] on button "Speichern" at bounding box center [800, 20] width 59 height 21
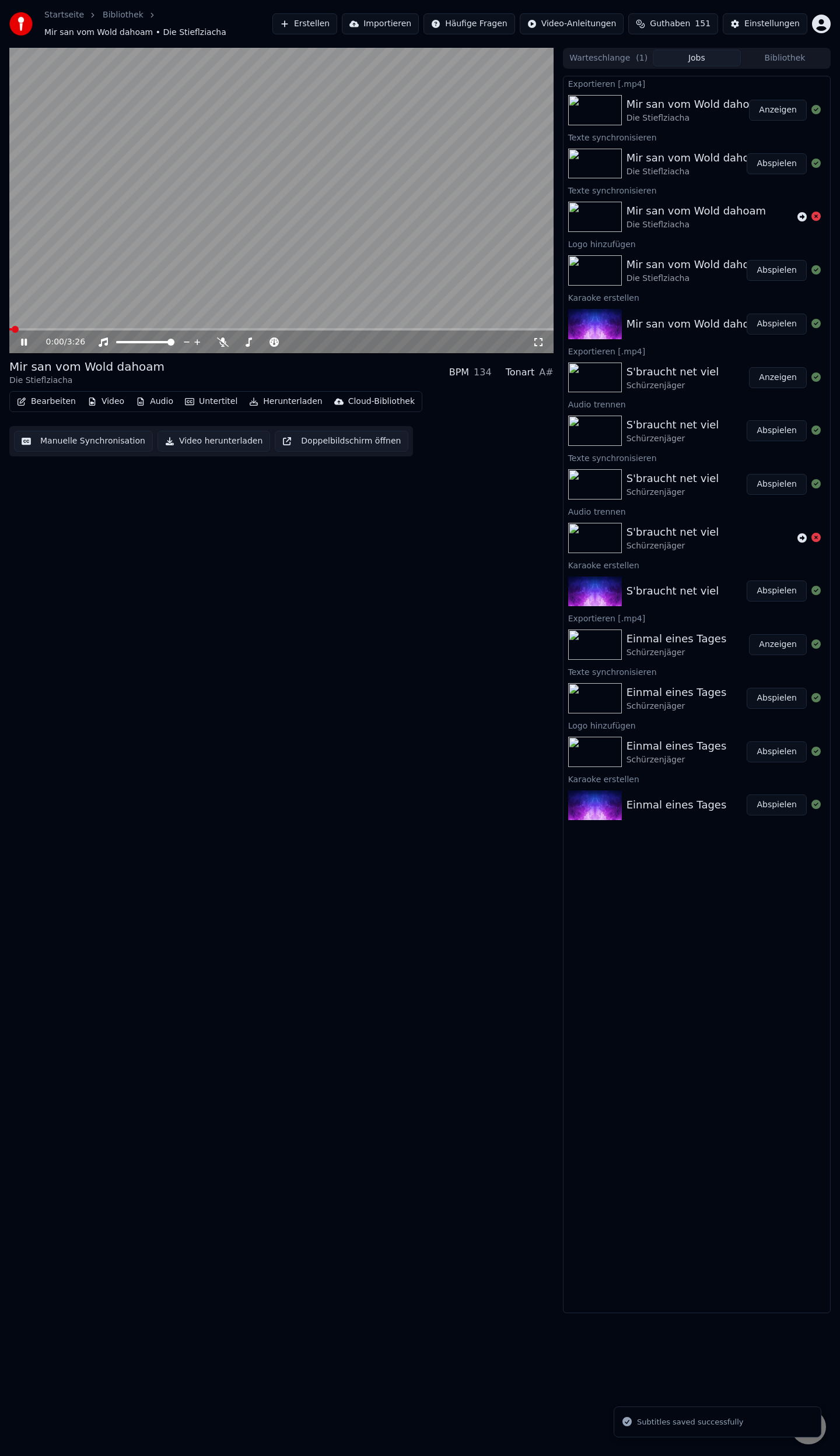
click at [277, 401] on button "Herunterladen" at bounding box center [285, 402] width 82 height 16
click at [294, 427] on div "Video [.mp4]" at bounding box center [283, 426] width 52 height 12
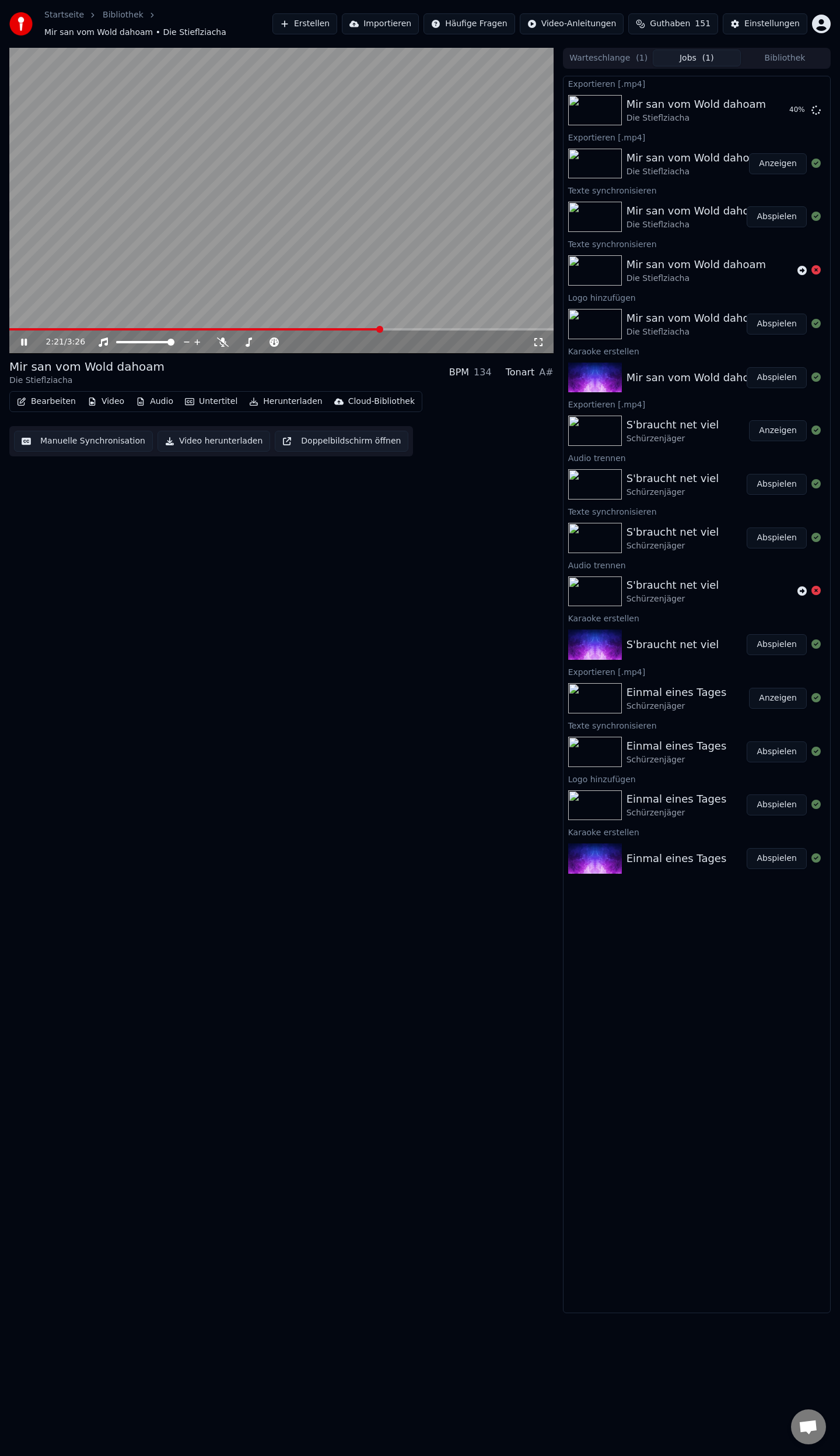
click at [380, 329] on span at bounding box center [281, 329] width 544 height 2
click at [351, 328] on span at bounding box center [181, 329] width 343 height 2
click at [375, 330] on span at bounding box center [281, 329] width 544 height 2
click at [430, 328] on span at bounding box center [281, 329] width 544 height 2
click at [28, 341] on icon at bounding box center [32, 343] width 27 height 10
